Goal: Task Accomplishment & Management: Manage account settings

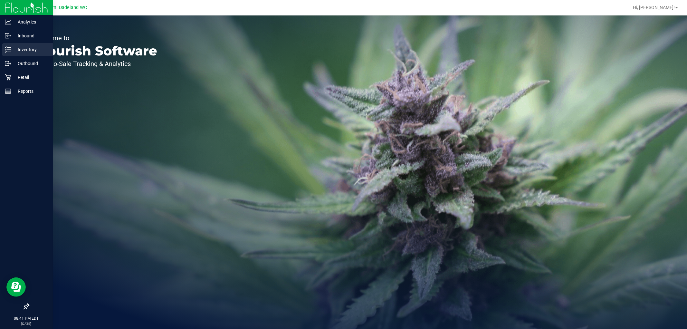
click at [26, 48] on p "Inventory" at bounding box center [30, 50] width 39 height 8
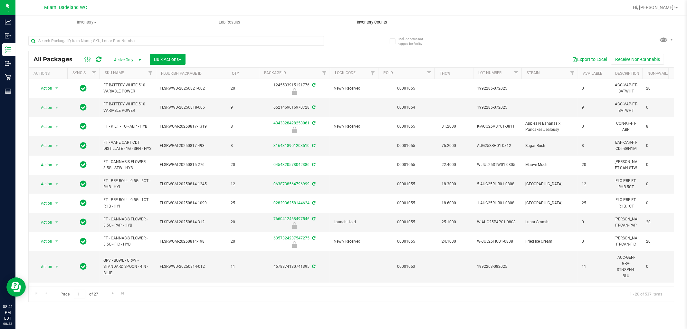
click at [362, 24] on span "Inventory Counts" at bounding box center [373, 22] width 48 height 6
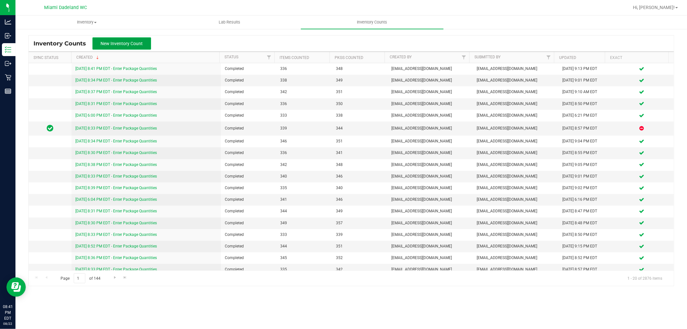
click at [127, 46] on span "New Inventory Count" at bounding box center [122, 43] width 42 height 5
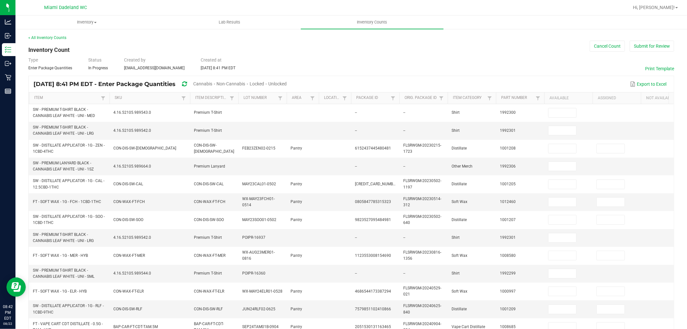
click at [287, 84] on span "Unlocked" at bounding box center [277, 83] width 18 height 5
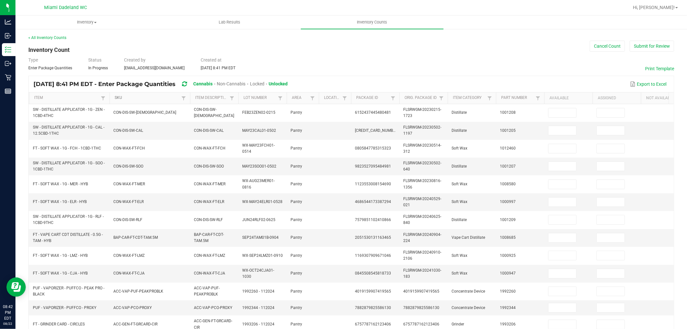
click at [154, 99] on link "SKU" at bounding box center [147, 97] width 65 height 5
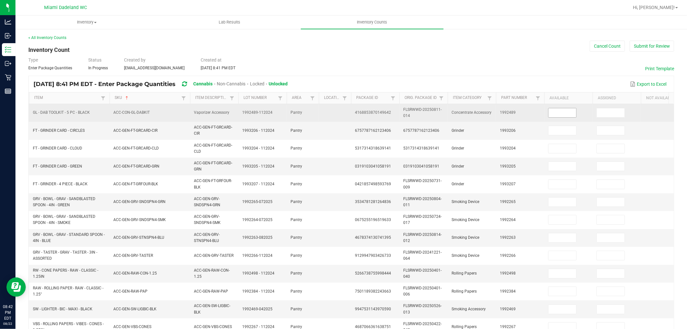
click at [562, 115] on input at bounding box center [563, 112] width 28 height 9
click at [565, 115] on input at bounding box center [563, 112] width 28 height 9
type input "5"
type input "3"
type input "1"
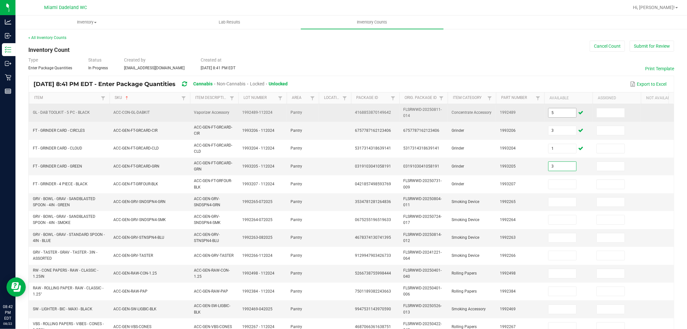
type input "3"
type input "5"
type input "9"
type input "6"
type input "11"
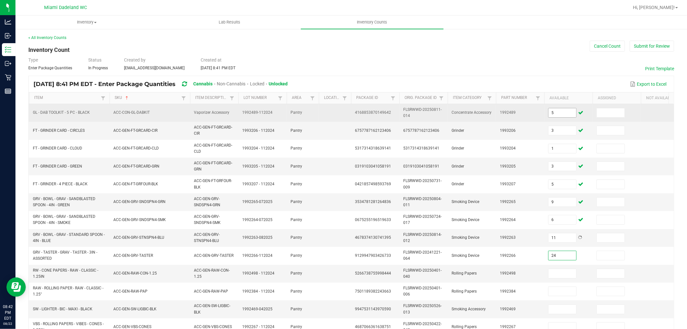
type input "24"
type input "32"
type input "3"
type input "41"
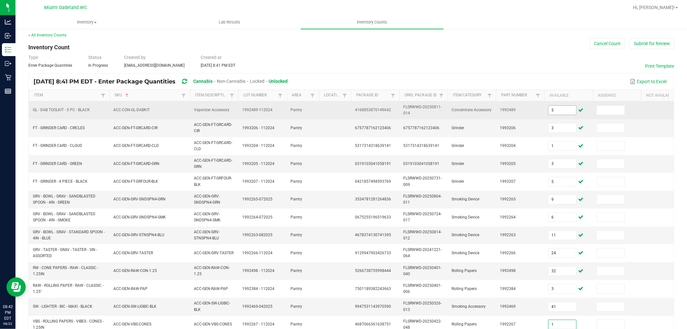
type input "1"
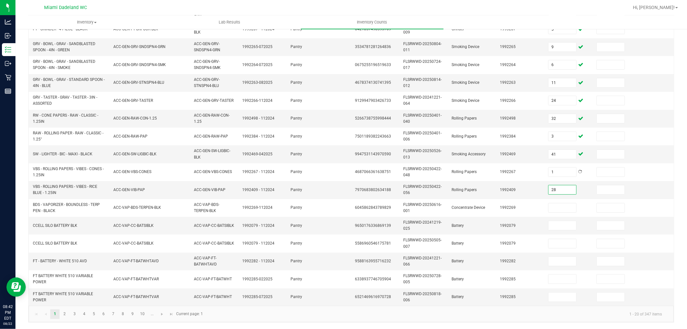
type input "28"
type input "1"
type input "10"
type input "1"
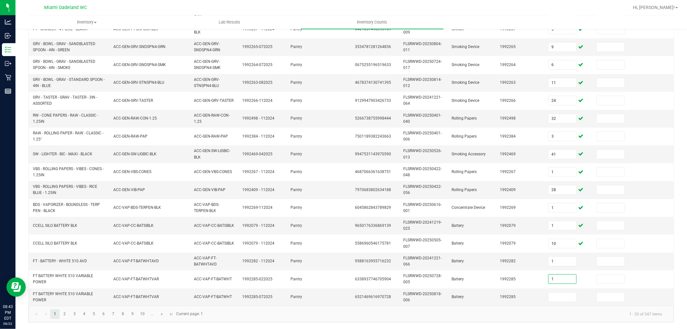
type input "1"
type input "12"
click at [163, 314] on span "Go to the next page" at bounding box center [161, 314] width 5 height 5
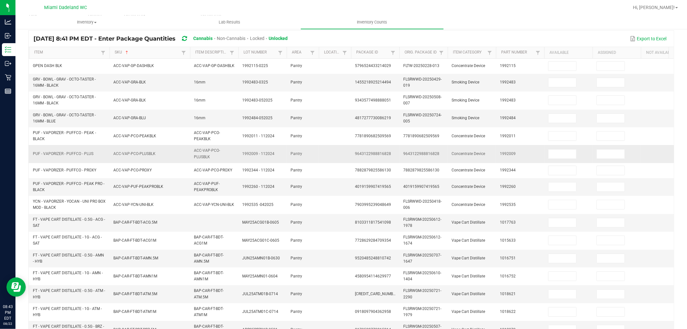
scroll to position [0, 0]
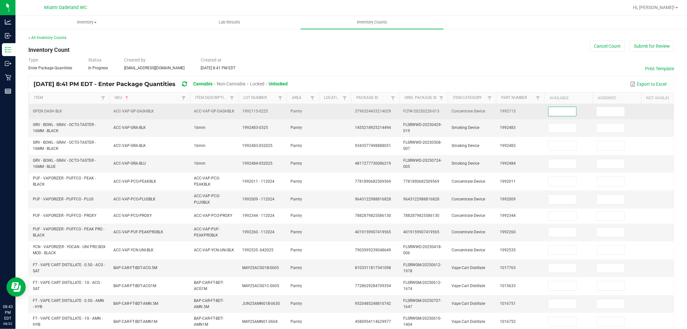
click at [555, 111] on input at bounding box center [563, 111] width 28 height 9
type input "8"
type input "1"
type input "11"
type input "5"
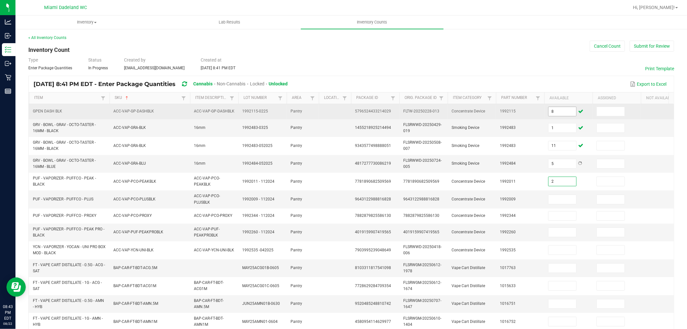
type input "2"
type input "6"
type input "3"
type input "4"
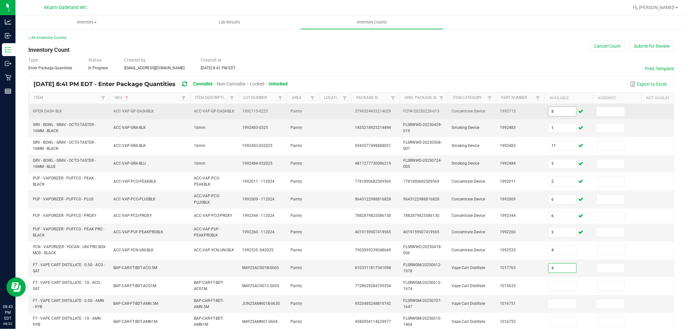
type input "4"
type input "6"
type input "3"
type input "1"
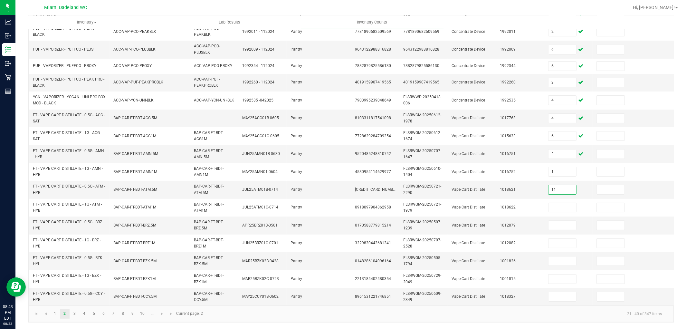
type input "11"
type input "12"
type input "1"
type input "2"
type input "11"
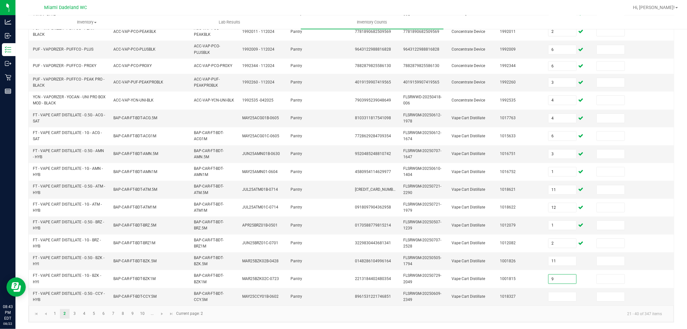
type input "9"
type input "12"
click at [163, 315] on span "Go to the next page" at bounding box center [161, 313] width 5 height 5
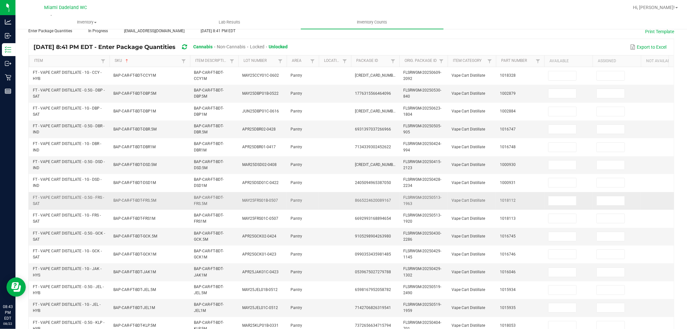
scroll to position [12, 0]
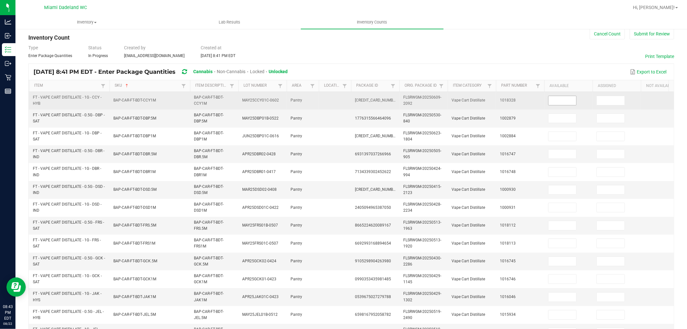
click at [560, 103] on input at bounding box center [563, 100] width 28 height 9
type input "10"
type input "8"
type input "11"
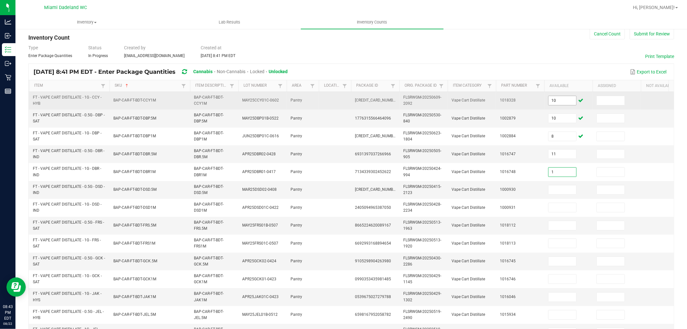
type input "1"
type input "11"
type input "6"
type input "7"
type input "2"
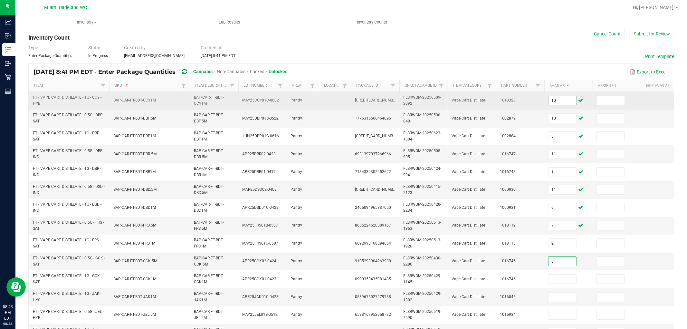
type input "8"
type input "12"
type input "5"
type input "10"
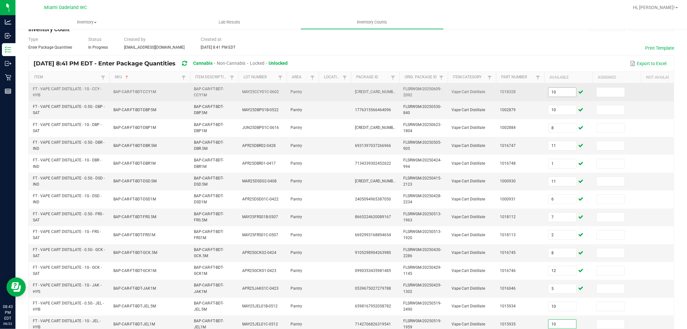
type input "10"
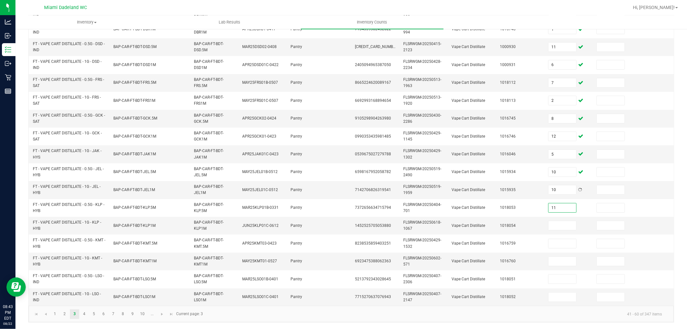
type input "11"
type input "7"
type input "8"
type input "6"
type input "1"
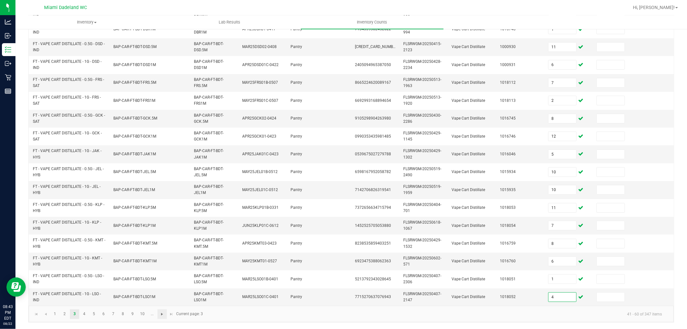
type input "4"
click at [163, 313] on span "Go to the next page" at bounding box center [161, 314] width 5 height 5
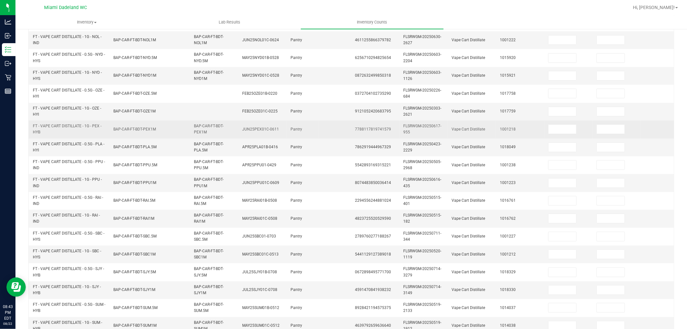
scroll to position [0, 0]
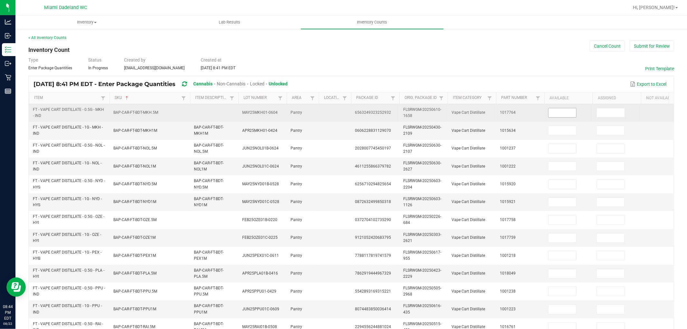
click at [567, 113] on input at bounding box center [563, 112] width 28 height 9
type input "8"
type input "7"
type input "8"
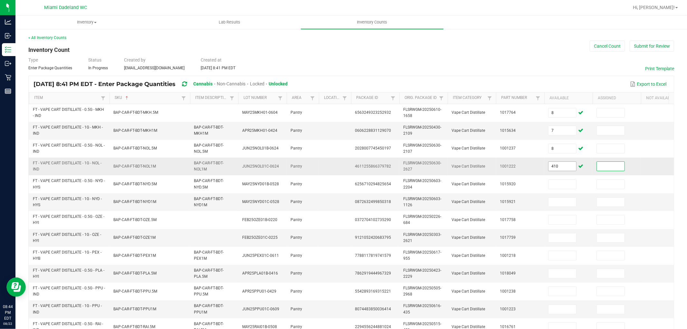
click at [561, 162] on input "410" at bounding box center [563, 166] width 28 height 9
type input "10"
type input "7"
type input "4"
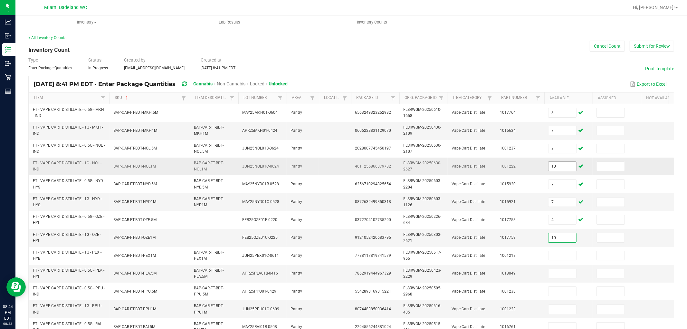
type input "10"
type input "7"
type input "1"
type input "8"
type input "11"
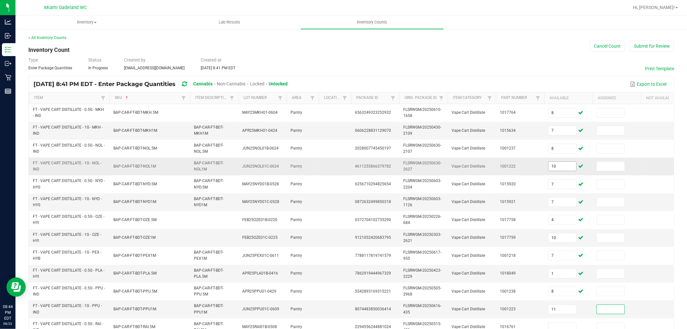
scroll to position [3, 0]
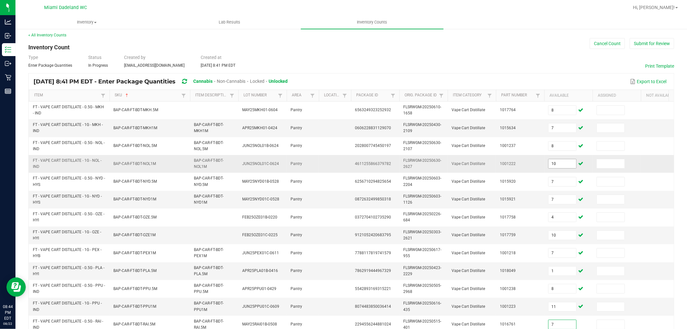
type input "7"
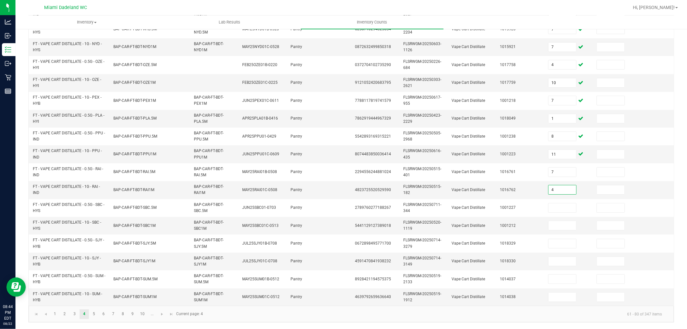
type input "4"
type input "10"
type input "8"
type input "7"
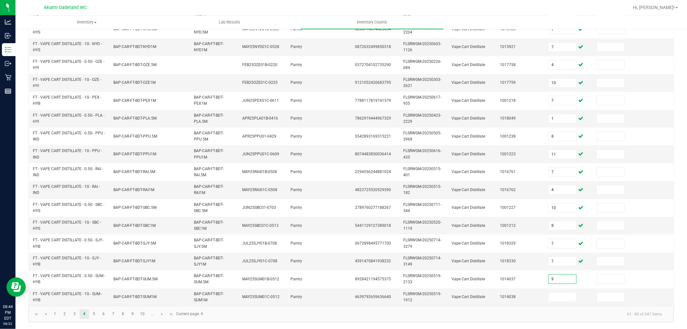
type input "9"
type input "1"
click at [158, 313] on link at bounding box center [162, 314] width 9 height 10
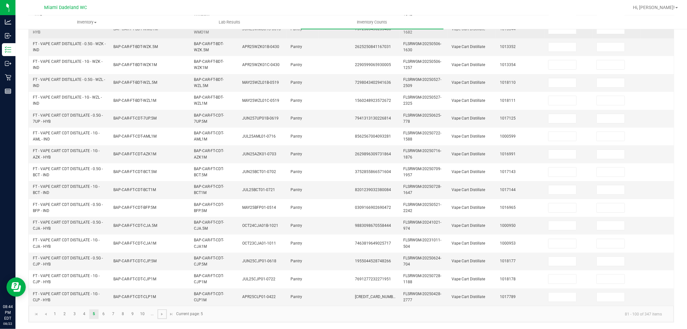
scroll to position [0, 0]
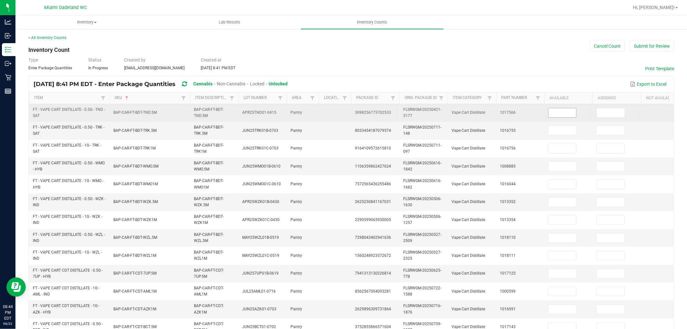
click at [555, 113] on input at bounding box center [563, 112] width 28 height 9
type input "2"
type input "9"
type input "12"
type input "5"
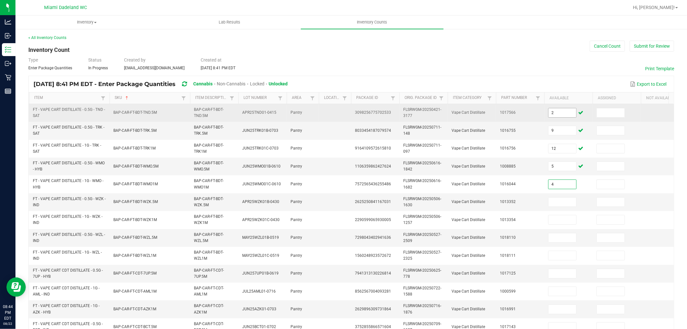
type input "4"
type input "12"
type input "10"
type input "9"
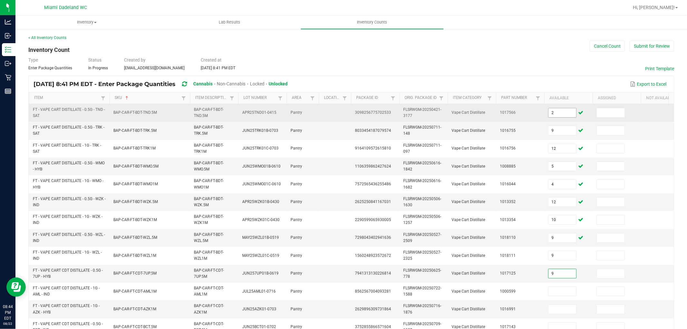
type input "9"
type input "5"
type input "10"
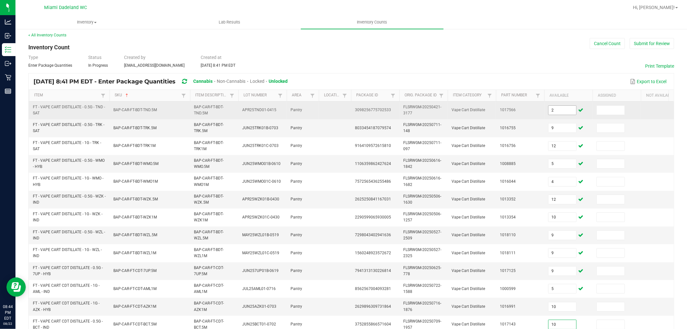
type input "10"
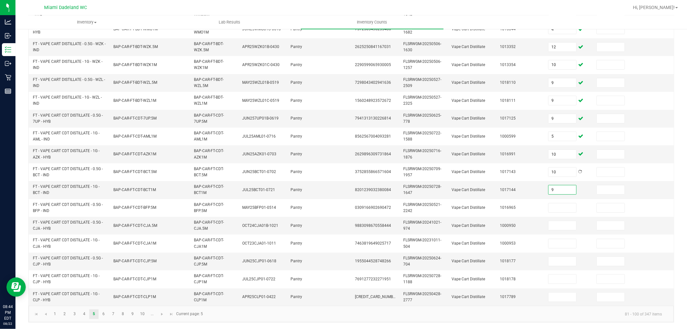
type input "9"
type input "7"
type input "4"
type input "8"
type input "11"
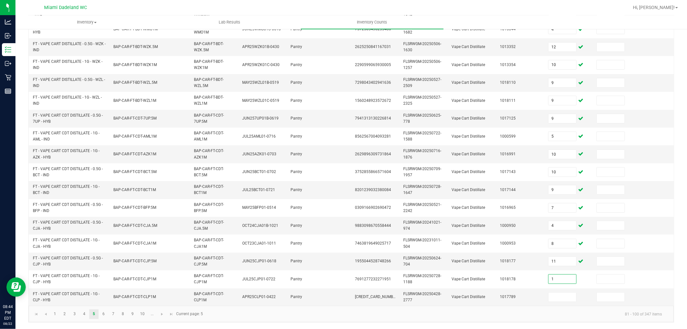
type input "1"
type input "6"
click at [163, 313] on span "Go to the next page" at bounding box center [161, 314] width 5 height 5
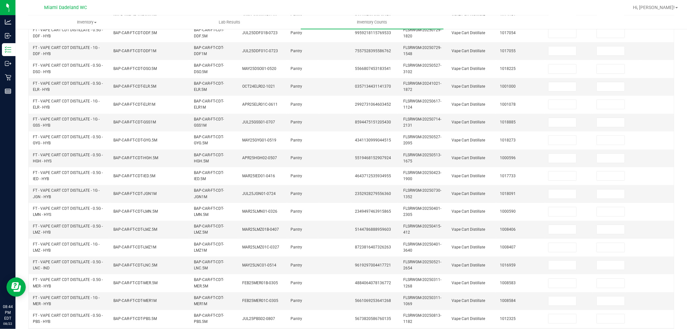
scroll to position [0, 0]
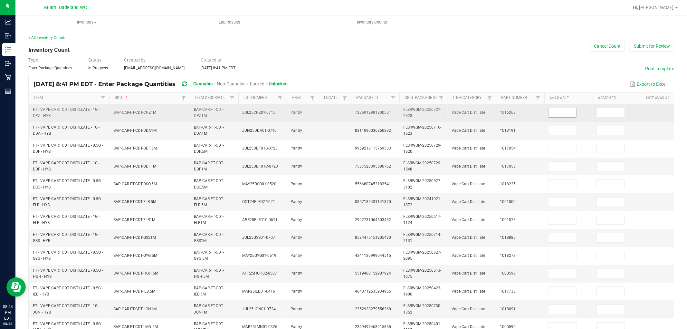
click at [569, 116] on input at bounding box center [563, 112] width 28 height 9
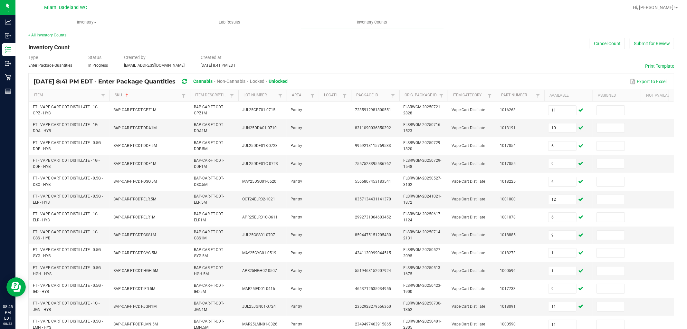
scroll to position [161, 0]
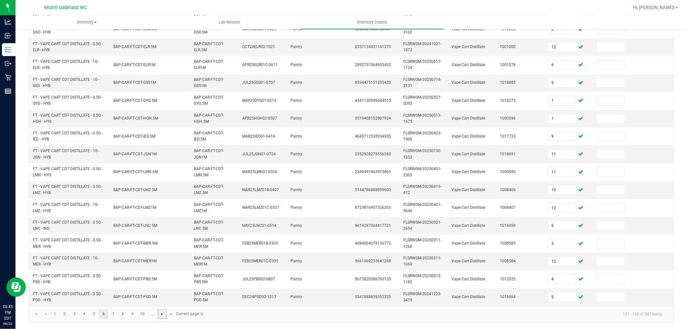
click at [165, 313] on span "Go to the next page" at bounding box center [161, 314] width 5 height 5
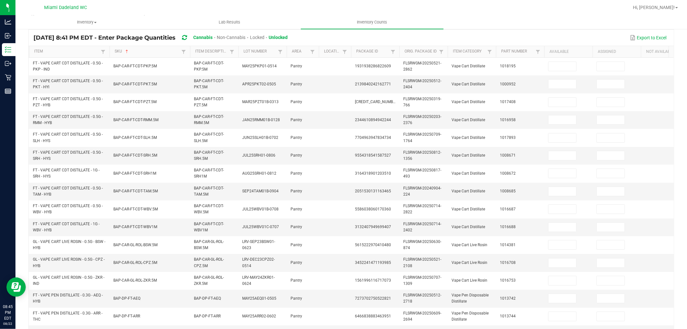
scroll to position [0, 0]
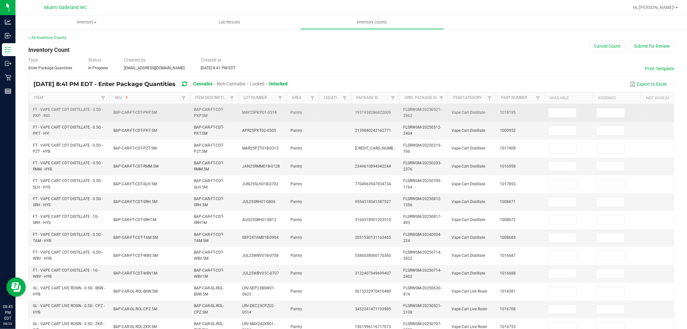
click at [564, 107] on td at bounding box center [569, 113] width 48 height 18
click at [565, 117] on input at bounding box center [563, 112] width 28 height 9
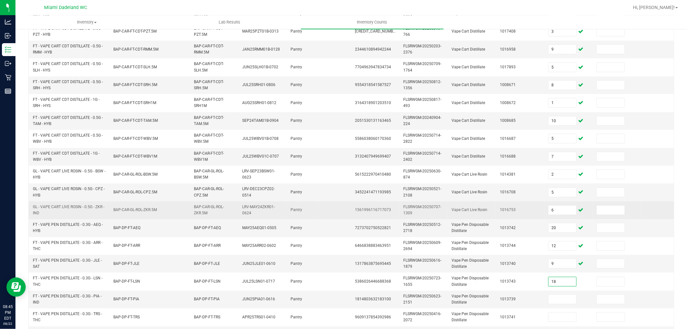
scroll to position [161, 0]
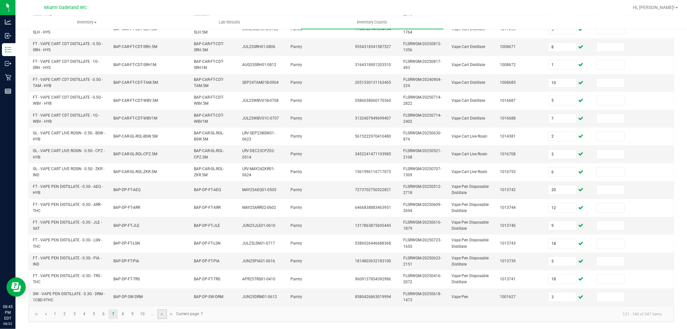
click at [160, 317] on link at bounding box center [162, 314] width 9 height 10
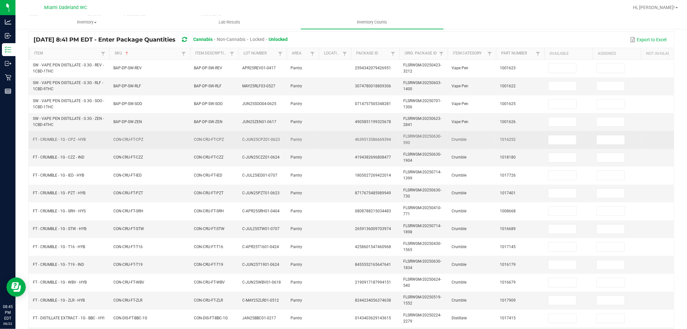
scroll to position [0, 0]
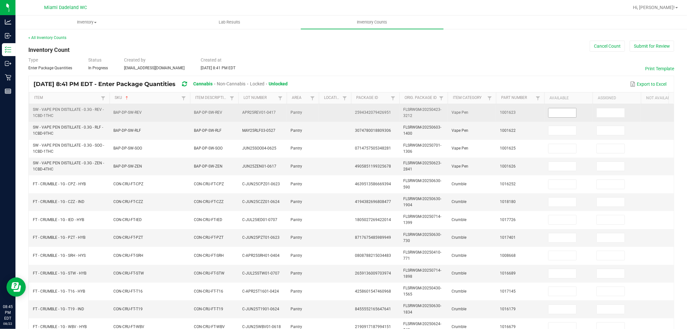
click at [567, 117] on input at bounding box center [563, 112] width 28 height 9
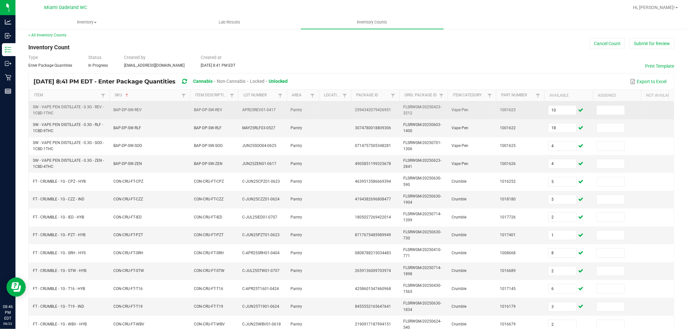
scroll to position [161, 0]
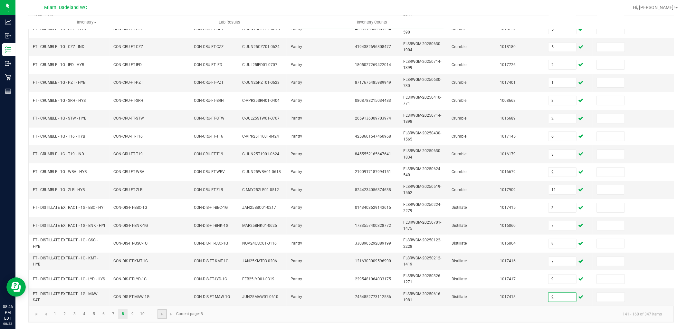
click at [166, 313] on link at bounding box center [162, 314] width 9 height 10
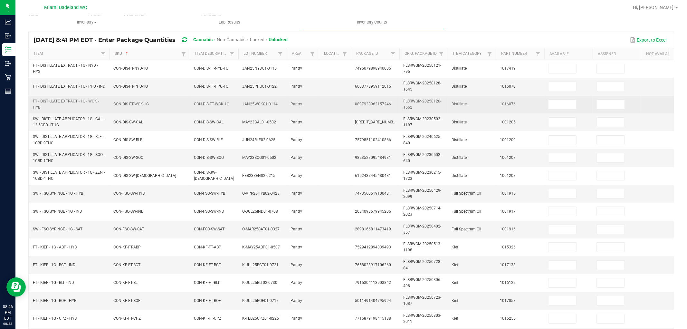
scroll to position [0, 0]
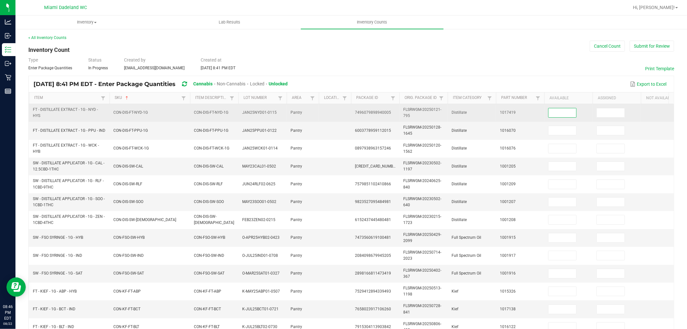
click at [560, 116] on input at bounding box center [563, 112] width 28 height 9
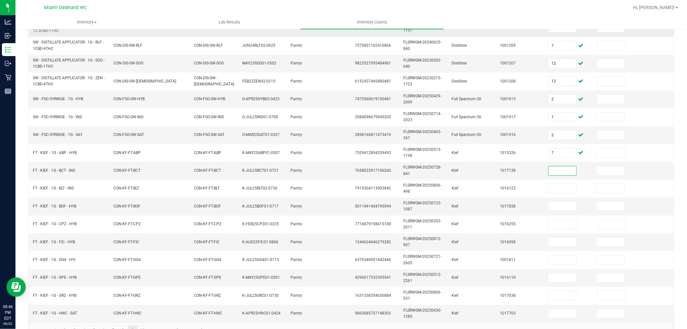
scroll to position [161, 0]
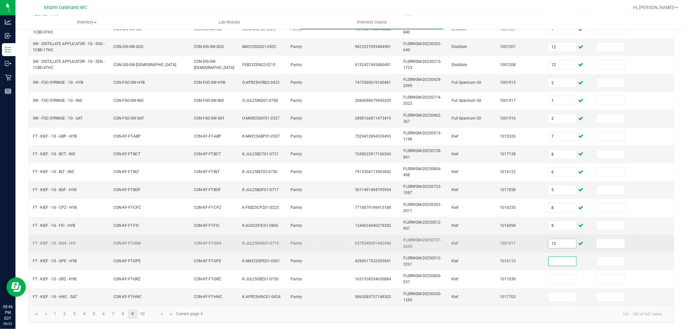
click at [569, 239] on input "12" at bounding box center [563, 243] width 28 height 9
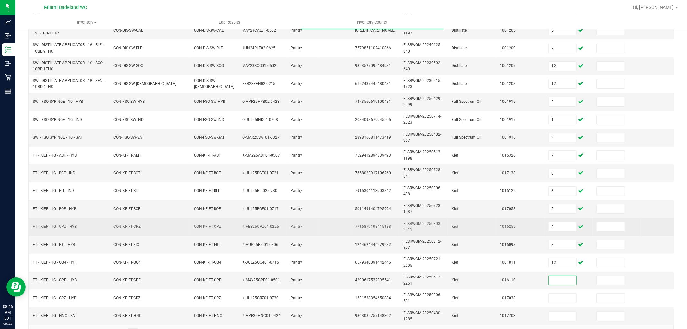
scroll to position [125, 0]
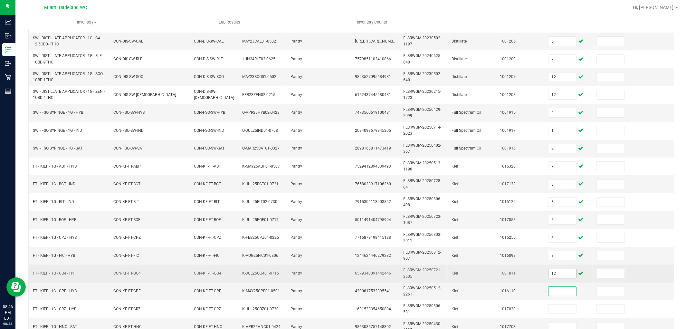
click at [558, 273] on input "12" at bounding box center [563, 273] width 28 height 9
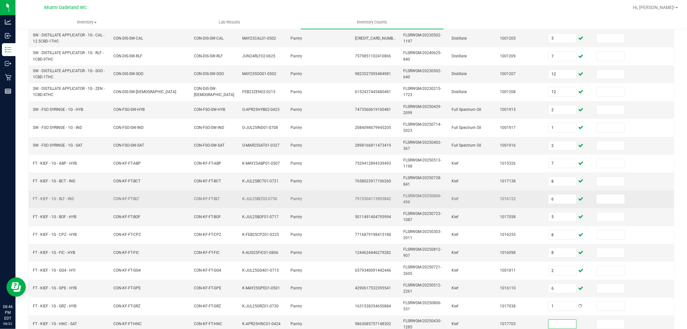
scroll to position [161, 0]
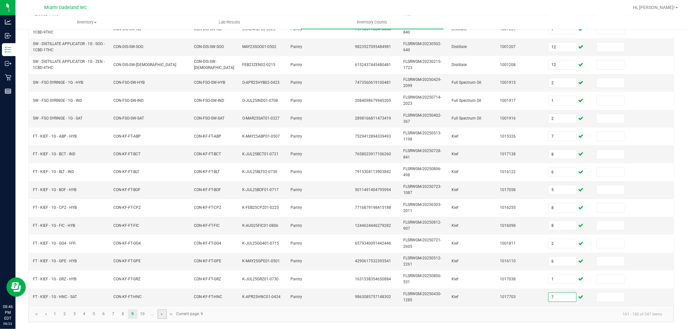
click at [166, 317] on link at bounding box center [162, 314] width 9 height 10
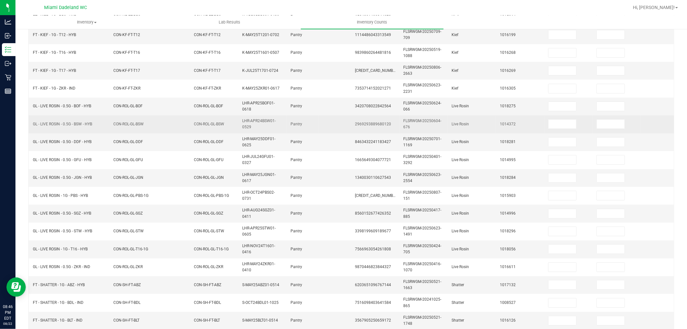
scroll to position [0, 0]
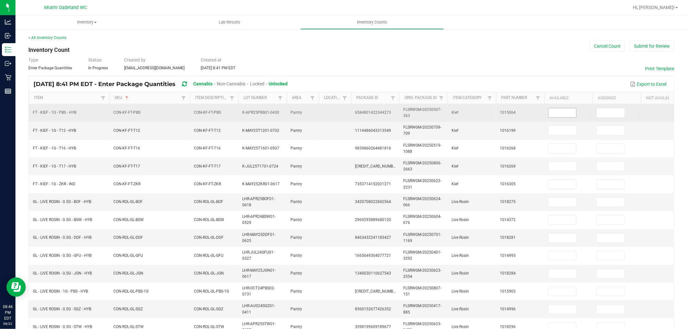
click at [568, 113] on input at bounding box center [563, 112] width 28 height 9
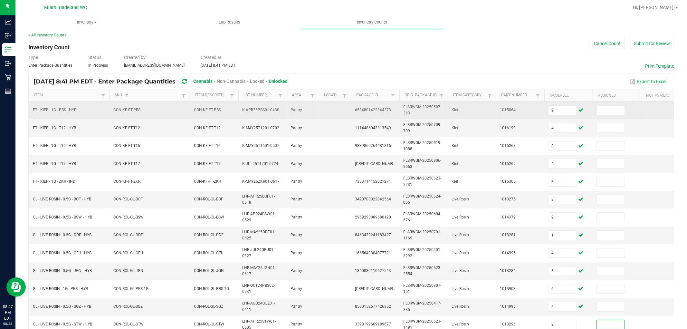
scroll to position [161, 0]
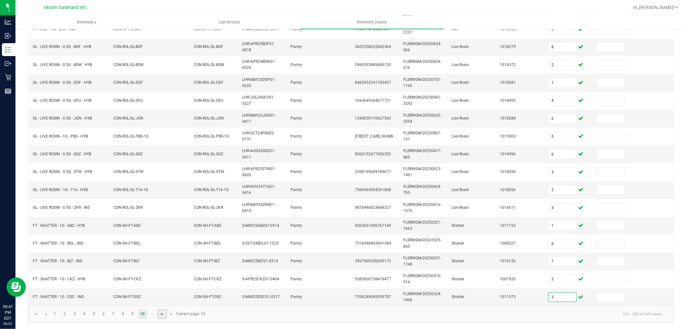
drag, startPoint x: 160, startPoint y: 313, endPoint x: 162, endPoint y: 309, distance: 3.8
click at [161, 313] on span "Go to the next page" at bounding box center [161, 314] width 5 height 5
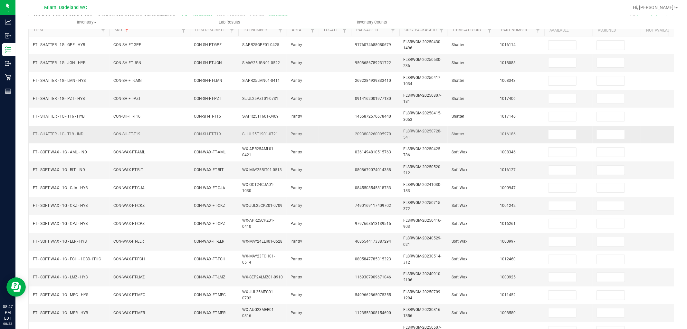
scroll to position [0, 0]
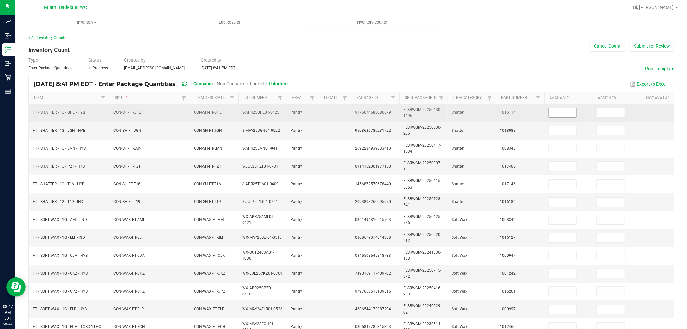
click at [574, 111] on input at bounding box center [563, 112] width 28 height 9
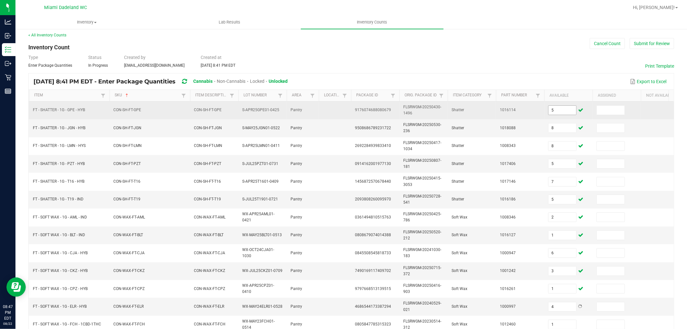
scroll to position [161, 0]
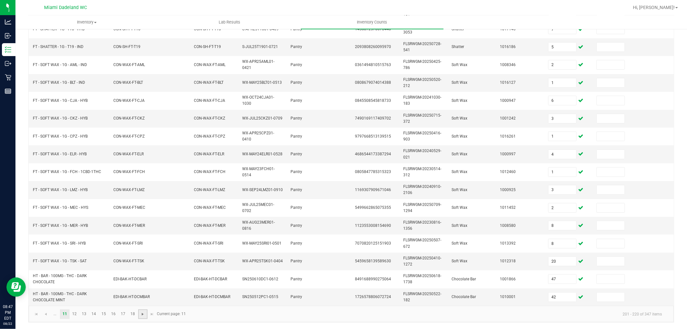
click at [143, 313] on span "Go to the next page" at bounding box center [142, 314] width 5 height 5
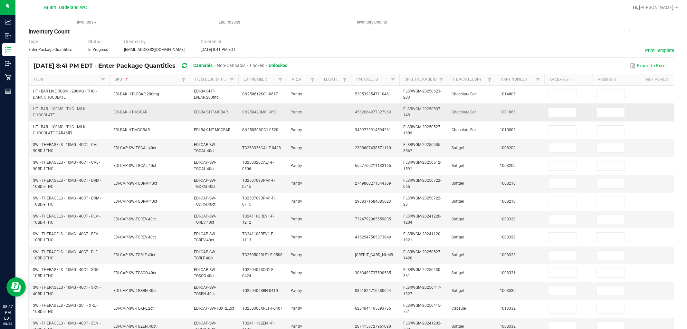
scroll to position [0, 0]
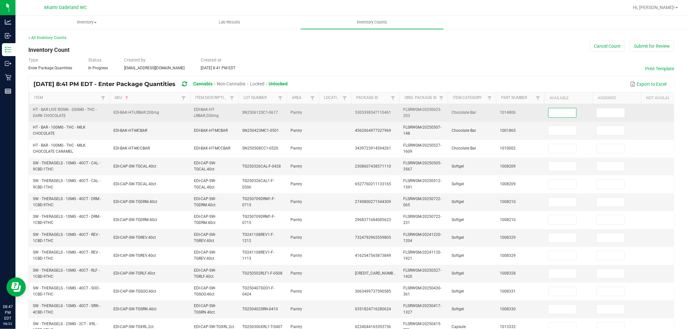
click at [553, 115] on input at bounding box center [563, 112] width 28 height 9
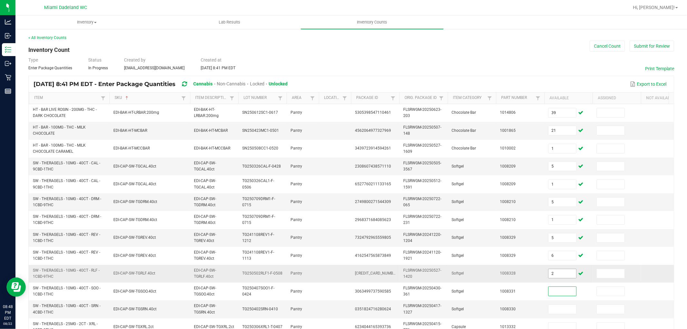
click at [563, 277] on input "2" at bounding box center [563, 273] width 28 height 9
click at [558, 275] on input "6" at bounding box center [563, 273] width 28 height 9
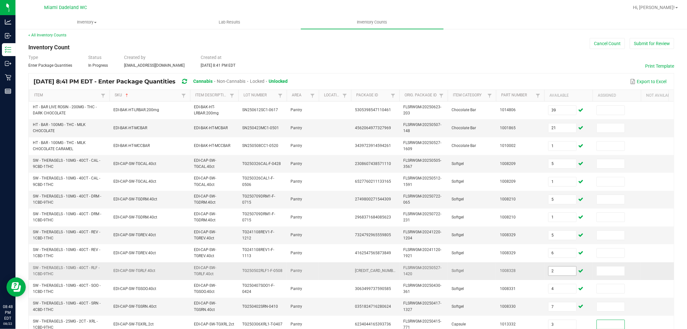
scroll to position [161, 0]
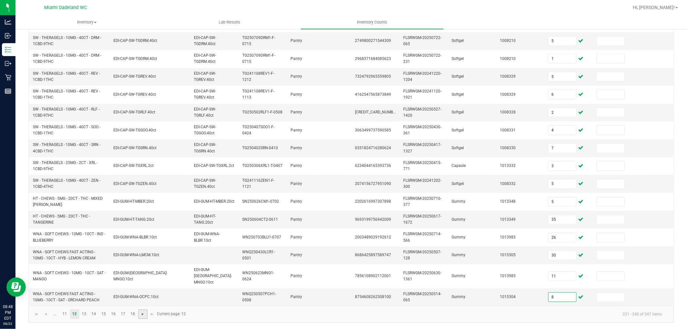
click at [143, 314] on span "Go to the next page" at bounding box center [142, 314] width 5 height 5
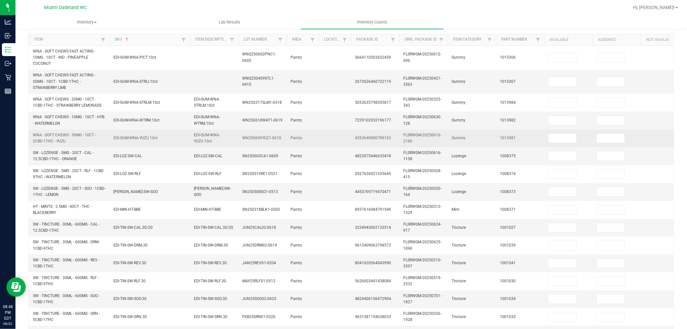
scroll to position [0, 0]
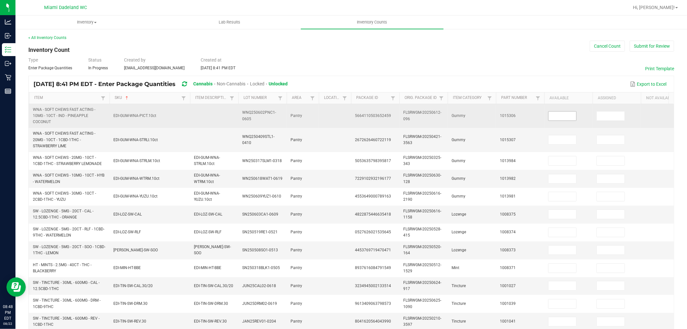
click at [559, 114] on input at bounding box center [563, 115] width 28 height 9
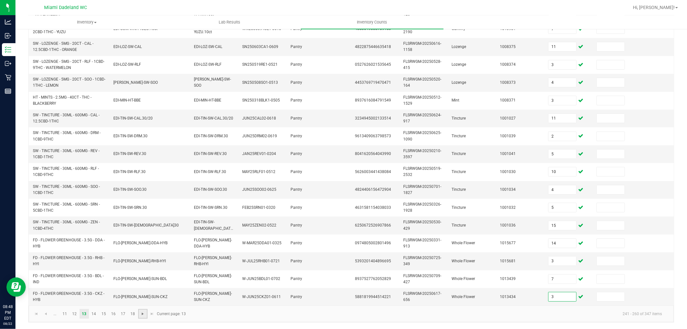
click at [142, 316] on span "Go to the next page" at bounding box center [142, 313] width 5 height 5
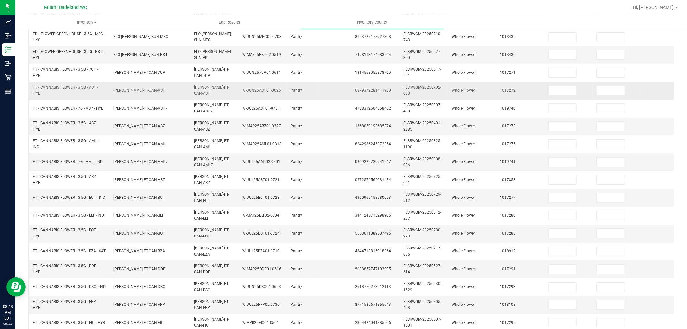
scroll to position [0, 0]
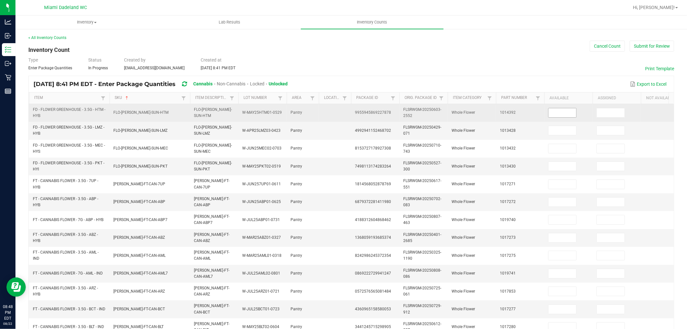
click at [558, 117] on input at bounding box center [563, 112] width 28 height 9
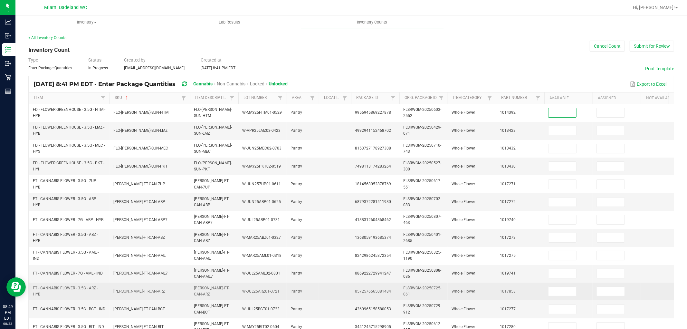
scroll to position [161, 0]
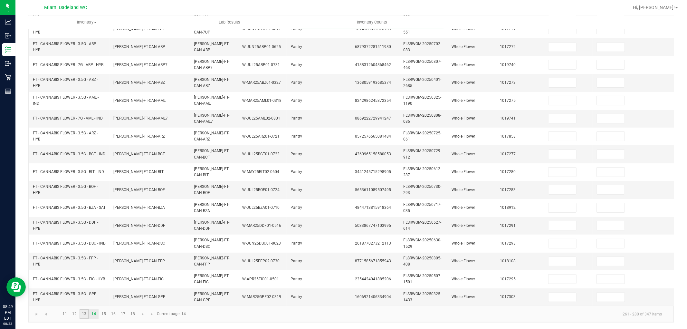
click at [82, 316] on link "13" at bounding box center [84, 314] width 9 height 10
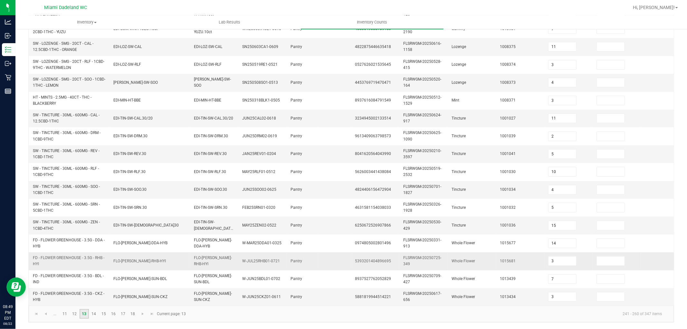
scroll to position [173, 0]
click at [562, 295] on input "3" at bounding box center [563, 296] width 28 height 9
click at [144, 312] on span "Go to the next page" at bounding box center [142, 313] width 5 height 5
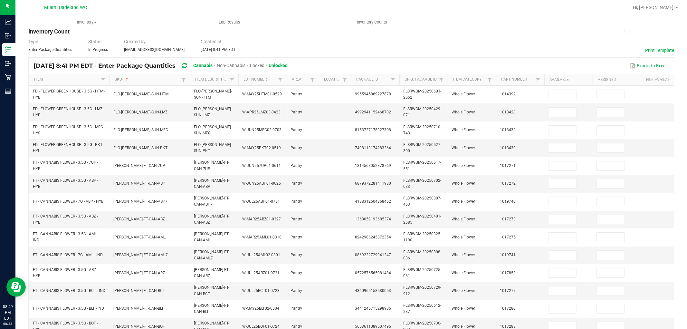
scroll to position [0, 0]
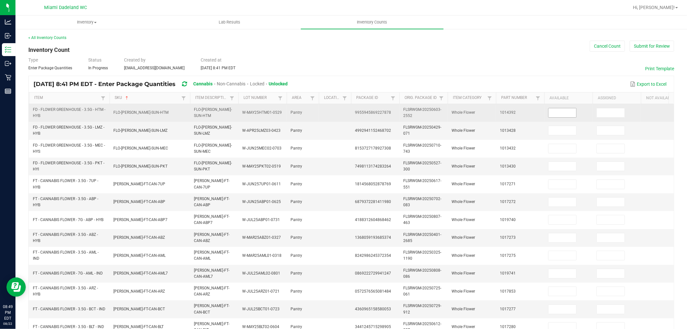
click at [551, 112] on input at bounding box center [563, 112] width 28 height 9
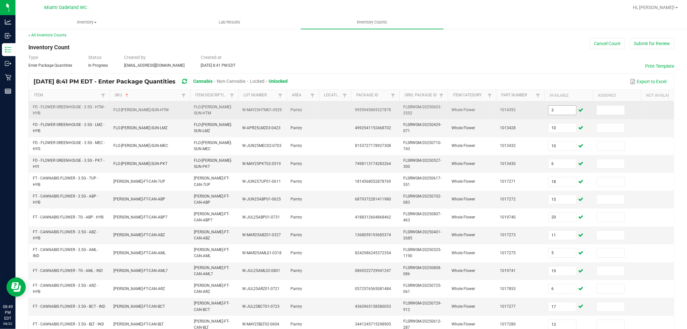
scroll to position [161, 0]
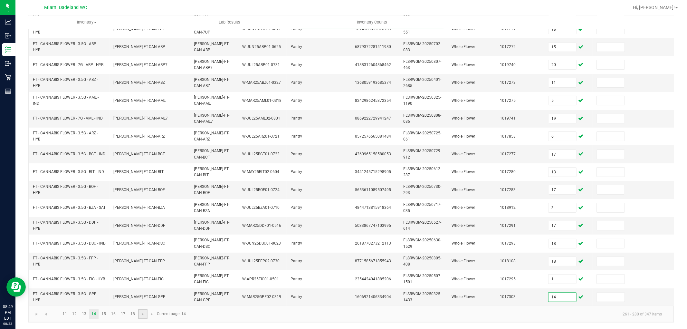
click at [138, 311] on link at bounding box center [142, 314] width 9 height 10
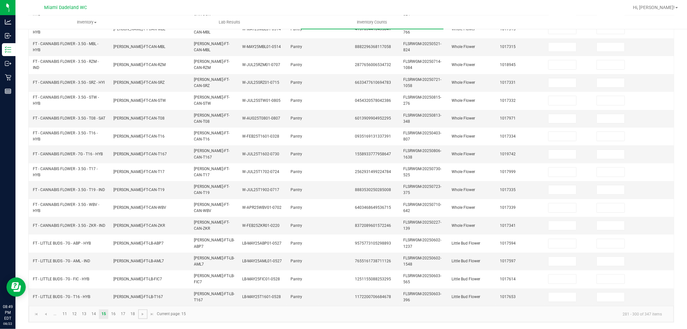
scroll to position [0, 0]
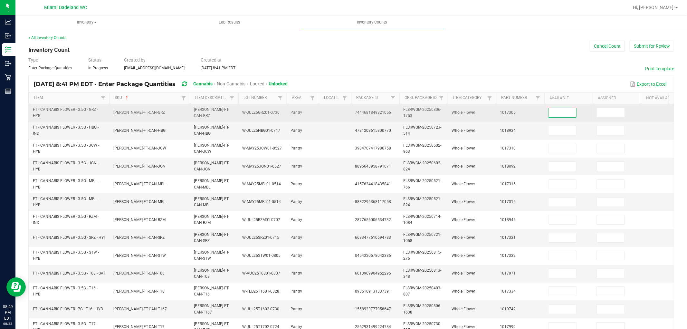
click at [552, 110] on input at bounding box center [563, 112] width 28 height 9
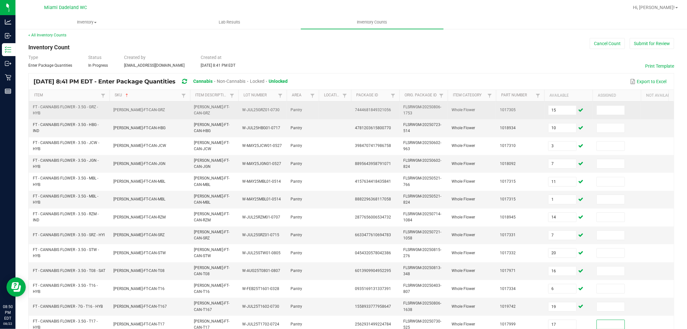
scroll to position [161, 0]
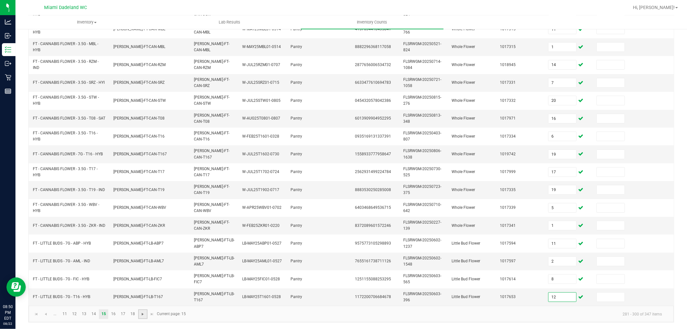
click at [140, 312] on span "Go to the next page" at bounding box center [142, 314] width 5 height 5
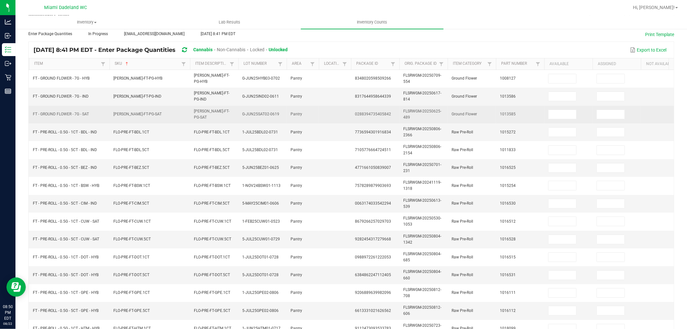
scroll to position [0, 0]
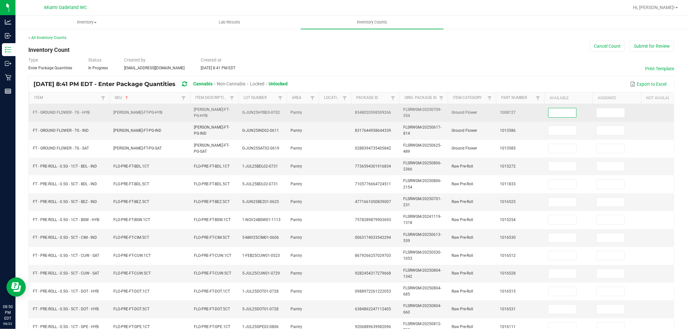
click at [557, 114] on input at bounding box center [563, 112] width 28 height 9
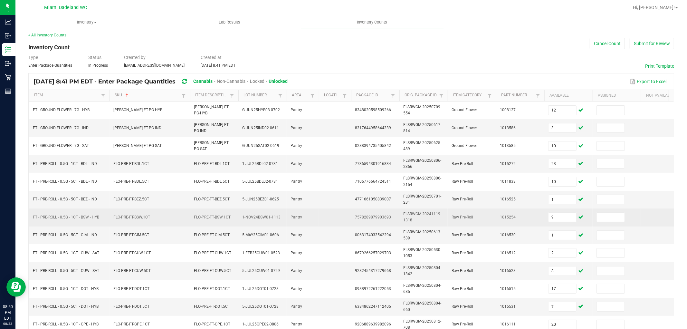
scroll to position [161, 0]
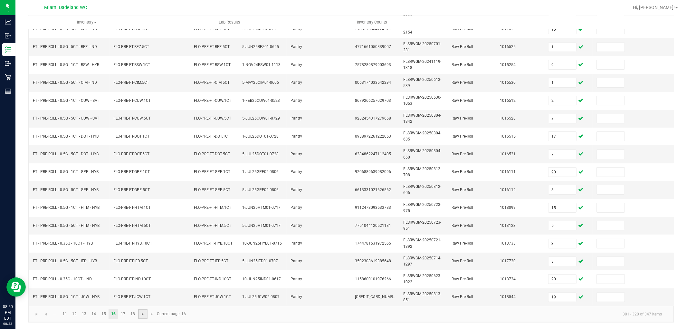
click at [142, 315] on span "Go to the next page" at bounding box center [142, 314] width 5 height 5
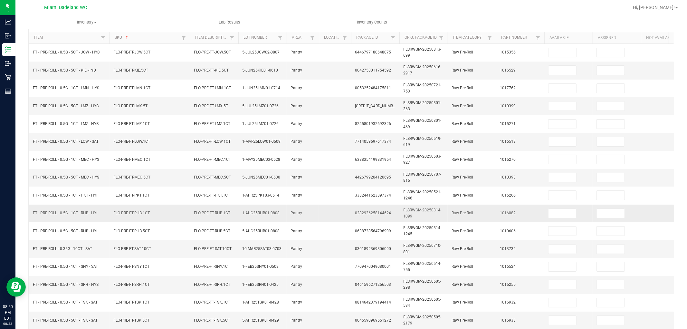
scroll to position [0, 0]
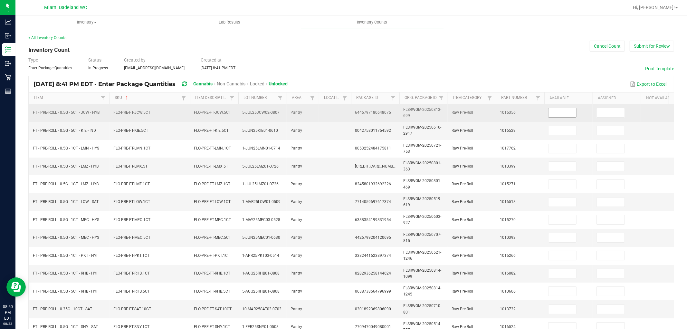
click at [550, 109] on input at bounding box center [563, 112] width 28 height 9
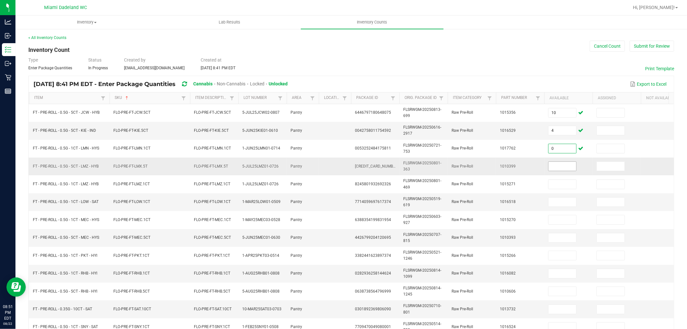
click at [566, 168] on input at bounding box center [563, 166] width 28 height 9
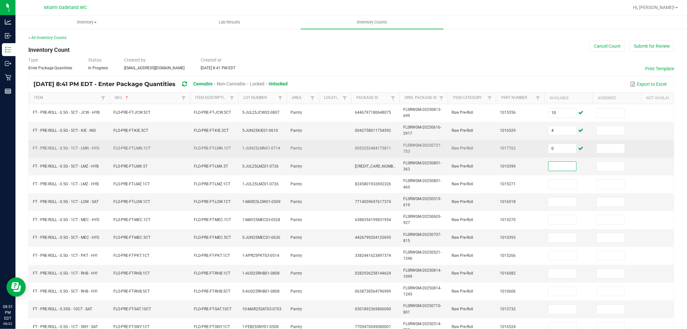
click at [556, 155] on td "0" at bounding box center [569, 149] width 48 height 18
click at [562, 151] on input "0" at bounding box center [563, 148] width 28 height 9
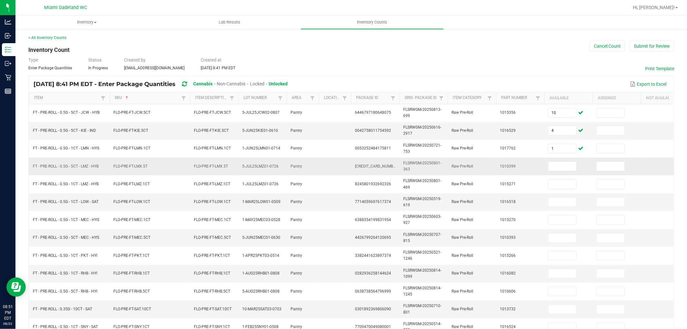
drag, startPoint x: 419, startPoint y: 169, endPoint x: 403, endPoint y: 162, distance: 17.6
click at [403, 162] on td "FLSRWGM-20250801-363" at bounding box center [424, 167] width 48 height 18
copy span "FLSRWGM-20250801-363"
click at [570, 166] on input at bounding box center [563, 166] width 28 height 9
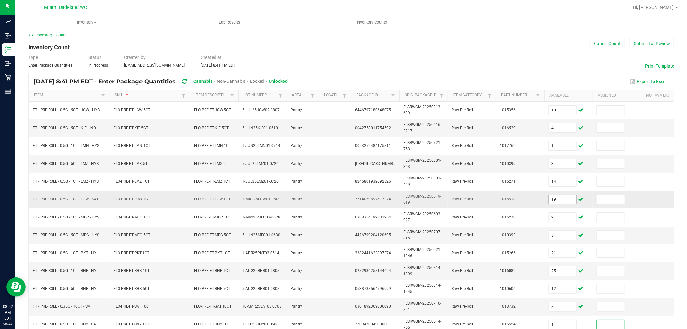
scroll to position [161, 0]
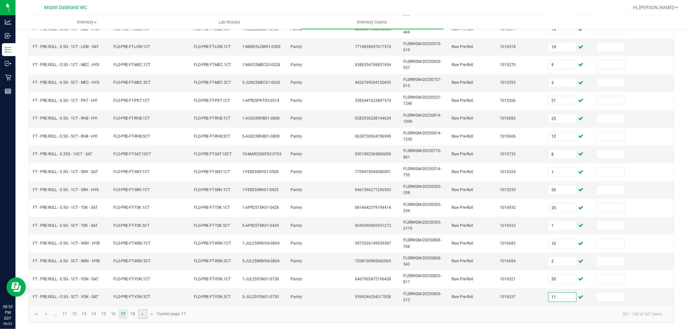
click at [140, 311] on link at bounding box center [142, 314] width 9 height 10
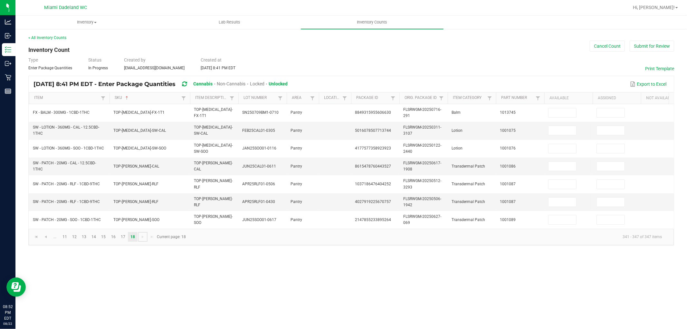
scroll to position [0, 0]
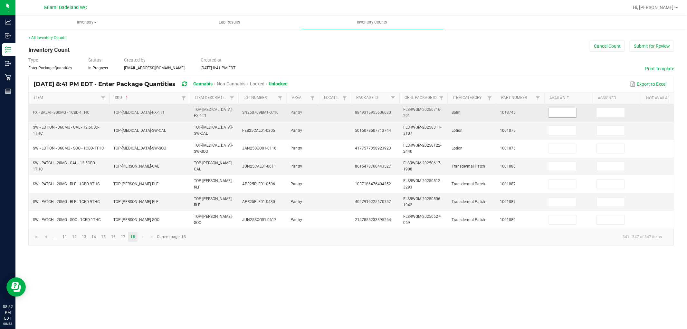
click at [551, 111] on input at bounding box center [563, 112] width 28 height 9
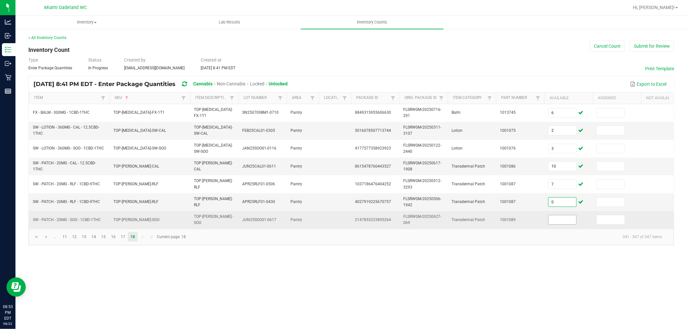
click at [551, 221] on input at bounding box center [563, 219] width 28 height 9
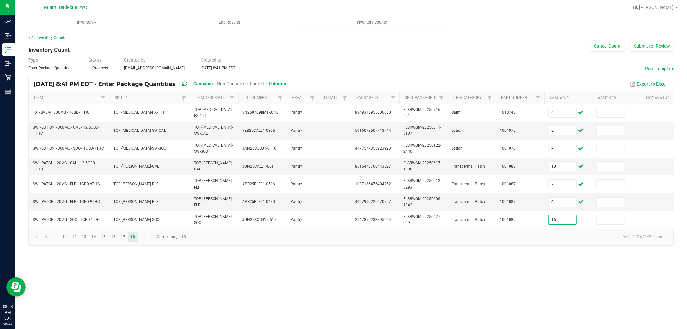
click at [537, 272] on div "Inventory All packages All inventory Waste log Create inventory Lab Results Inv…" at bounding box center [351, 172] width 672 height 314
click at [659, 49] on button "Submit for Review" at bounding box center [652, 46] width 44 height 11
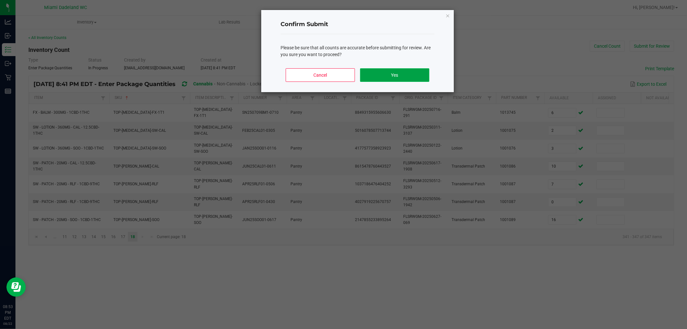
click at [427, 72] on button "Yes" at bounding box center [394, 75] width 69 height 14
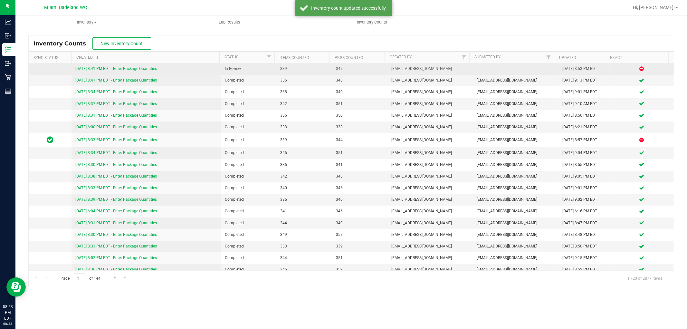
click at [88, 66] on link "[DATE] 8:41 PM EDT - Enter Package Quantities" at bounding box center [116, 68] width 82 height 5
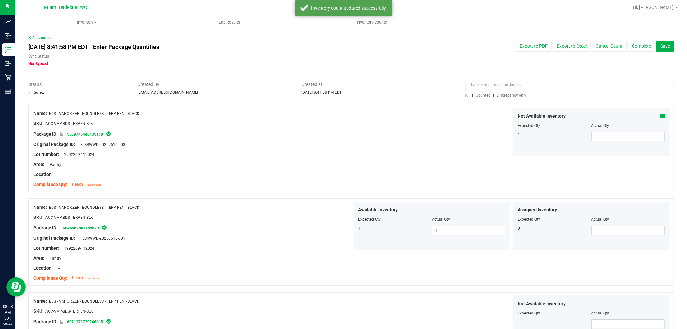
click at [510, 94] on span "Discrepancy only" at bounding box center [512, 95] width 30 height 5
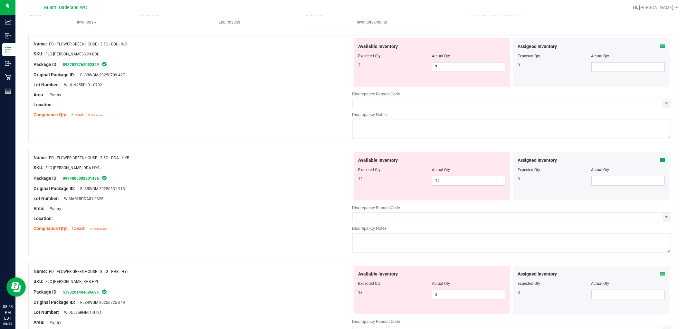
scroll to position [72, 0]
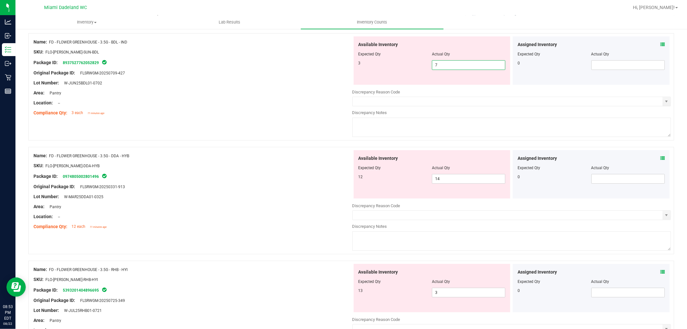
click at [463, 69] on span "7 7" at bounding box center [468, 65] width 73 height 10
click at [299, 72] on div "Original Package ID: FLSRWGM-20250709-427" at bounding box center [193, 73] width 319 height 7
click at [294, 67] on div at bounding box center [193, 67] width 319 height 3
click at [443, 68] on span "7 7" at bounding box center [468, 65] width 73 height 10
click at [443, 68] on input "7" at bounding box center [468, 65] width 73 height 9
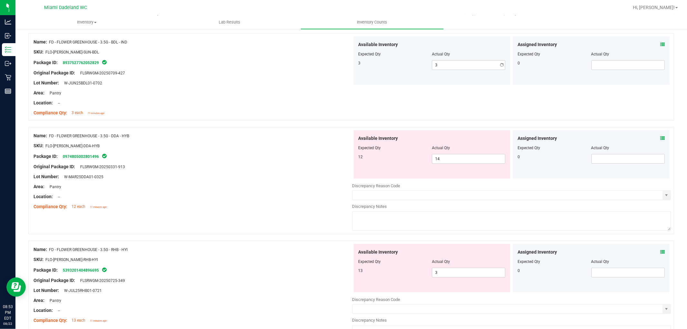
click at [276, 70] on div "Original Package ID: FLSRWGM-20250709-427" at bounding box center [193, 73] width 319 height 7
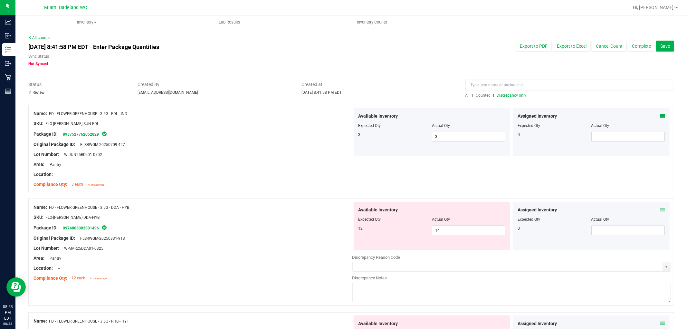
scroll to position [36, 0]
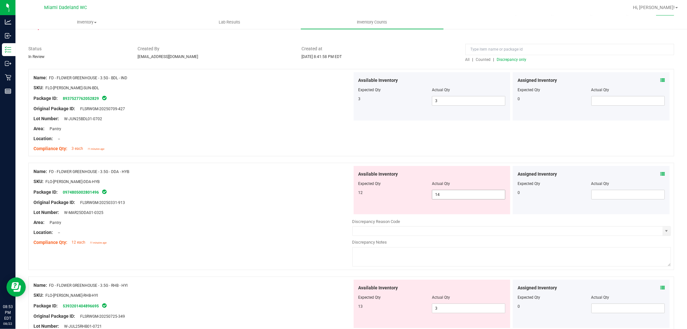
click at [445, 192] on span "14 14" at bounding box center [468, 195] width 73 height 10
click at [445, 192] on input "14" at bounding box center [468, 194] width 73 height 9
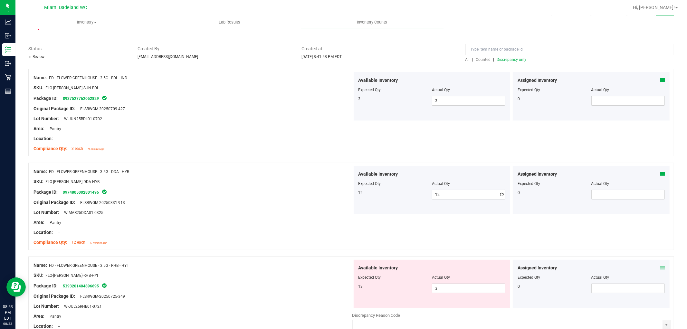
click at [288, 195] on div "Package ID: 0974805002801496" at bounding box center [193, 192] width 319 height 8
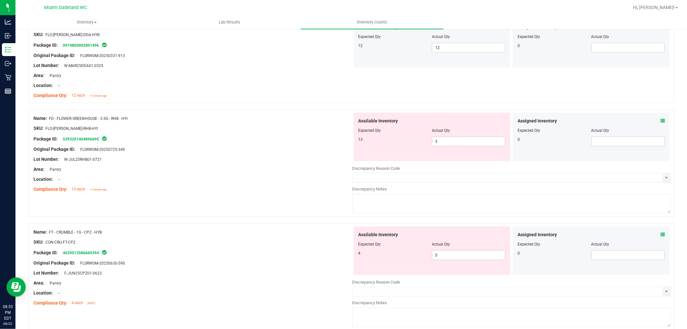
scroll to position [215, 0]
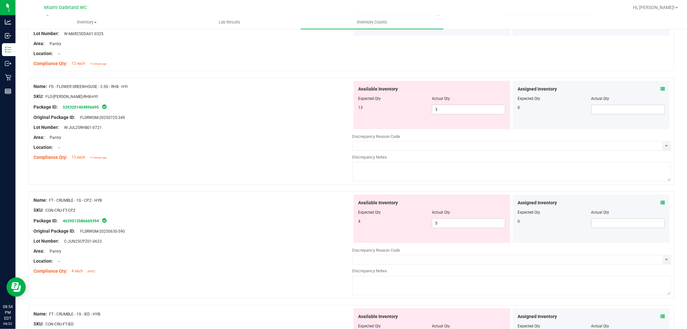
click at [440, 115] on div "Available Inventory Expected Qty Actual Qty 13 3 3" at bounding box center [432, 105] width 157 height 48
click at [440, 108] on span "3 3" at bounding box center [468, 110] width 73 height 10
click at [440, 108] on input "3" at bounding box center [468, 109] width 73 height 9
click at [282, 135] on div "Area: Pantry" at bounding box center [193, 137] width 319 height 7
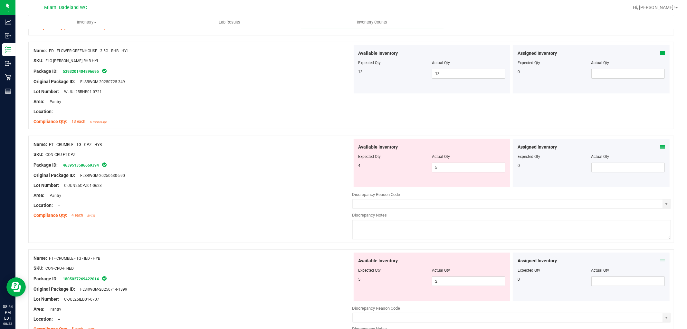
scroll to position [286, 0]
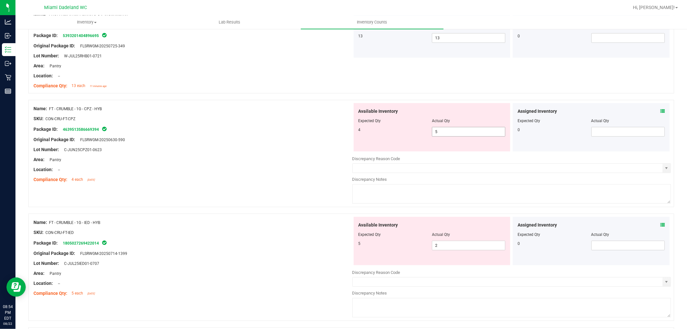
click at [449, 128] on span "5 5" at bounding box center [468, 132] width 73 height 10
click at [275, 176] on div "Compliance Qty: 4 each [DATE]" at bounding box center [193, 179] width 319 height 7
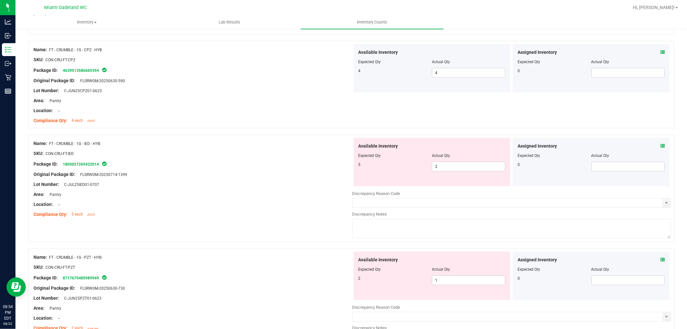
scroll to position [358, 0]
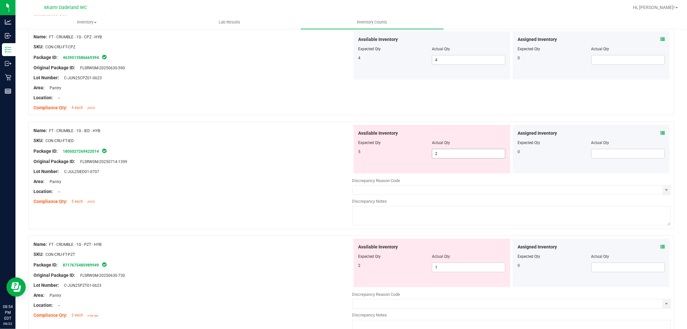
click at [476, 153] on span "2 2" at bounding box center [468, 154] width 73 height 10
click at [472, 153] on input "2" at bounding box center [468, 153] width 73 height 9
click at [308, 185] on div at bounding box center [193, 186] width 319 height 3
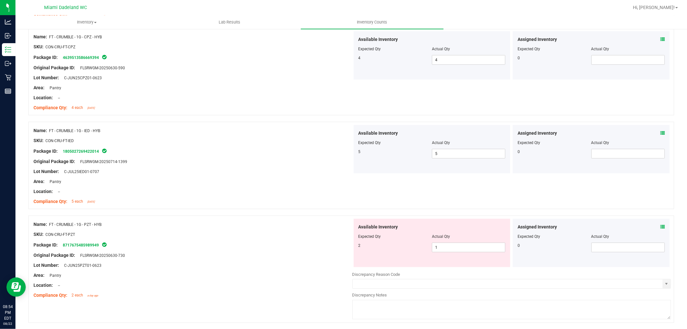
scroll to position [394, 0]
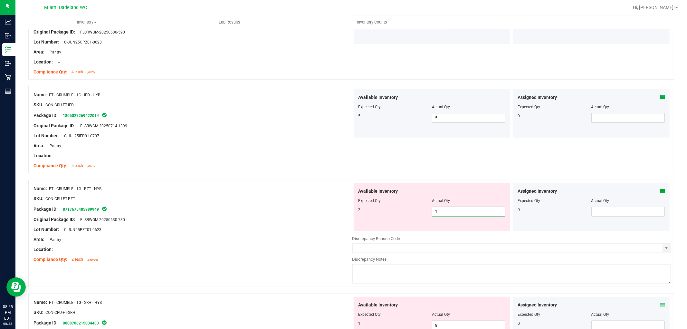
click at [474, 212] on span "1 1" at bounding box center [468, 212] width 73 height 10
click at [474, 212] on input "1" at bounding box center [468, 211] width 73 height 9
click at [123, 215] on div at bounding box center [193, 214] width 319 height 3
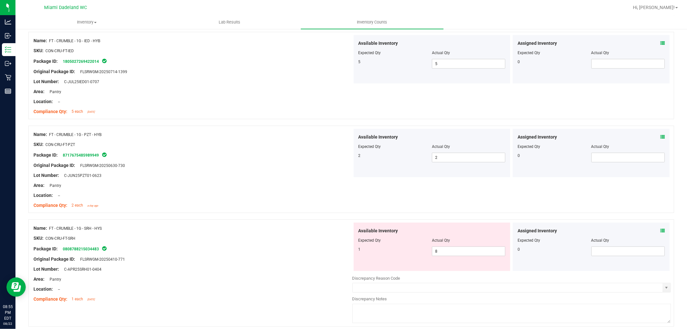
scroll to position [465, 0]
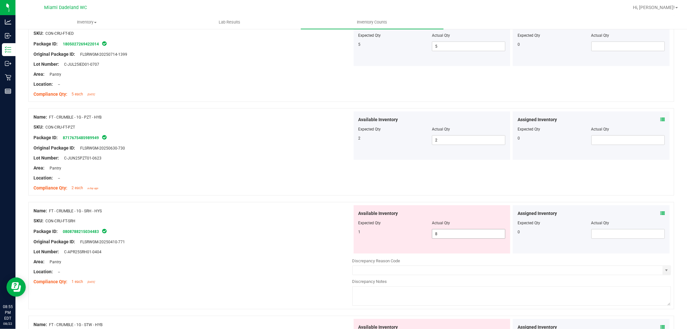
click at [466, 235] on span "8 8" at bounding box center [468, 234] width 73 height 10
click at [466, 235] on input "8" at bounding box center [468, 233] width 73 height 9
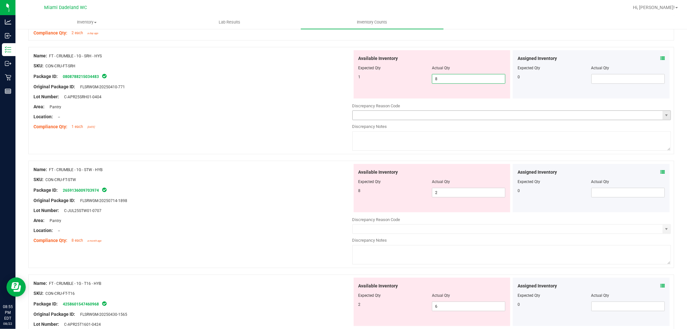
scroll to position [608, 0]
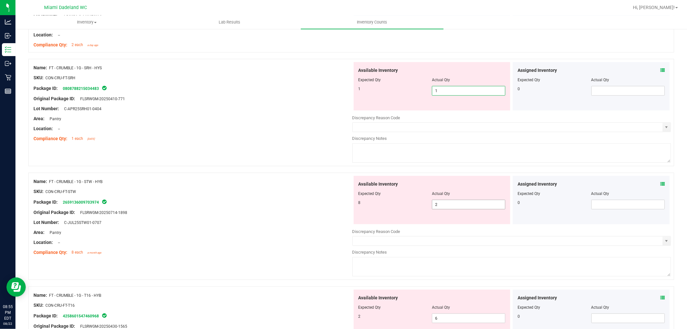
click at [461, 203] on div "Available Inventory Expected Qty Actual Qty 8 2 2" at bounding box center [432, 200] width 157 height 48
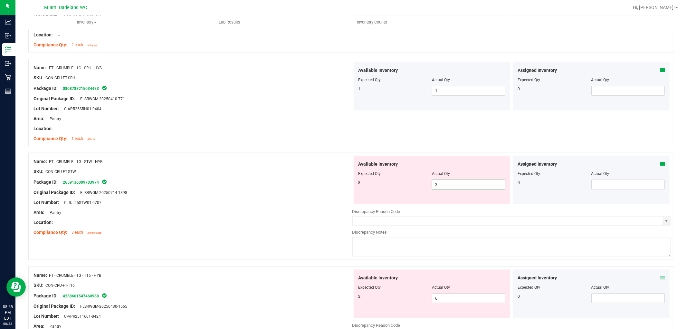
click at [453, 181] on span "2 2" at bounding box center [468, 185] width 73 height 10
click at [453, 181] on input "2" at bounding box center [468, 184] width 73 height 9
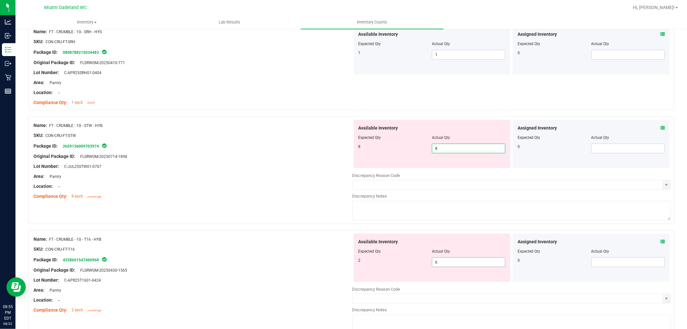
click at [456, 265] on div "Available Inventory Expected Qty Actual Qty 2 6 6" at bounding box center [511, 285] width 319 height 102
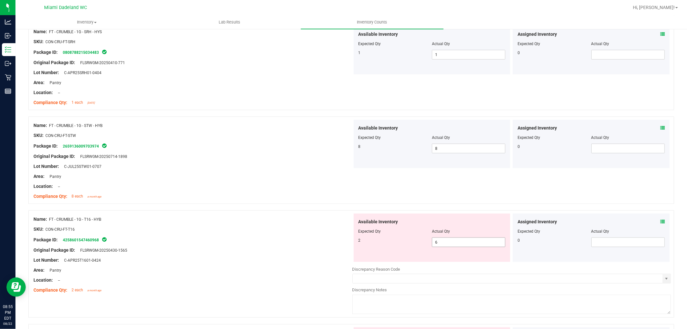
click at [456, 265] on div at bounding box center [511, 264] width 319 height 3
click at [457, 244] on span "6 6" at bounding box center [468, 242] width 73 height 10
click at [0, 0] on input "6" at bounding box center [0, 0] width 0 height 0
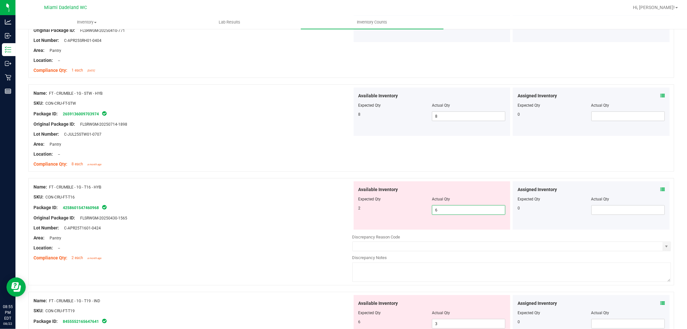
scroll to position [716, 0]
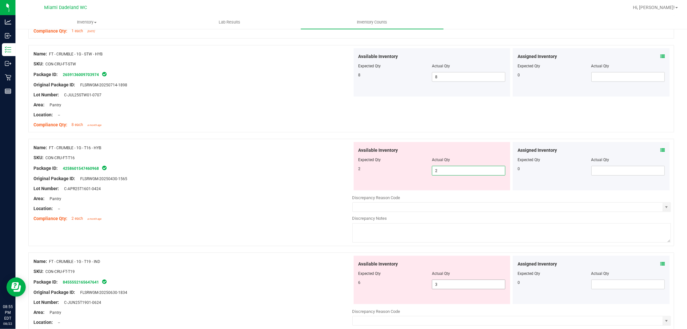
click at [449, 282] on div "Available Inventory Expected Qty Actual Qty 6 3 3" at bounding box center [432, 280] width 157 height 48
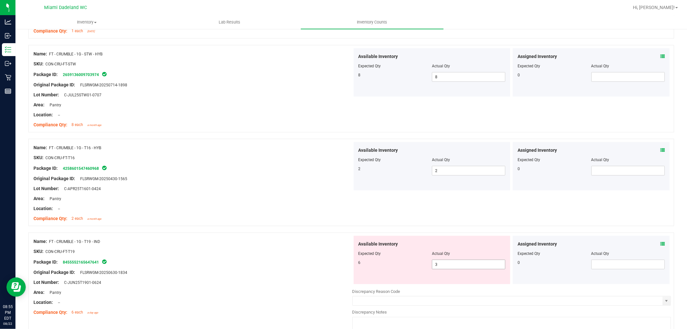
click at [442, 265] on span "3 3" at bounding box center [468, 265] width 73 height 10
click at [442, 265] on input "3" at bounding box center [468, 264] width 73 height 9
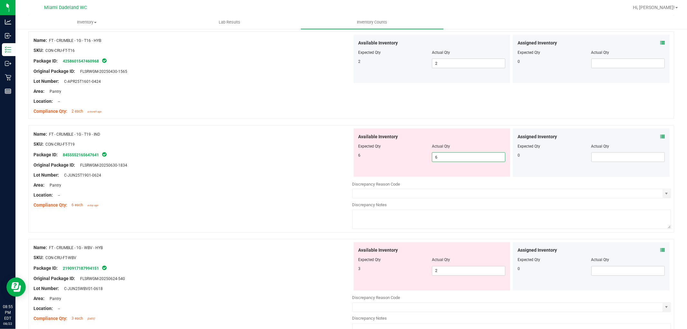
scroll to position [859, 0]
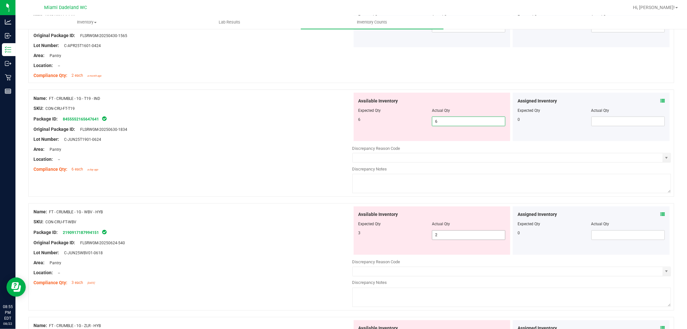
click at [470, 237] on div "Available Inventory Expected Qty Actual Qty 3 2 2" at bounding box center [511, 258] width 319 height 102
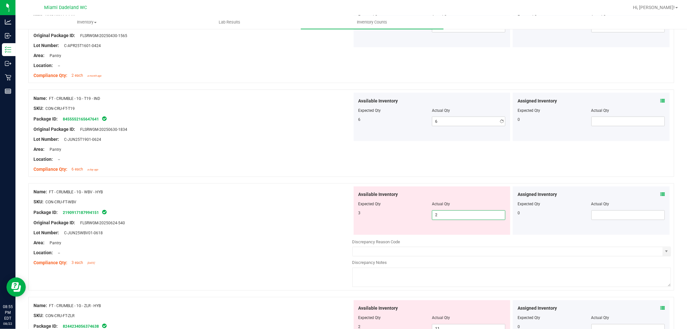
click at [470, 237] on div at bounding box center [511, 237] width 319 height 3
click at [462, 220] on span "2 2" at bounding box center [468, 215] width 73 height 10
click at [462, 220] on input "2" at bounding box center [468, 215] width 73 height 9
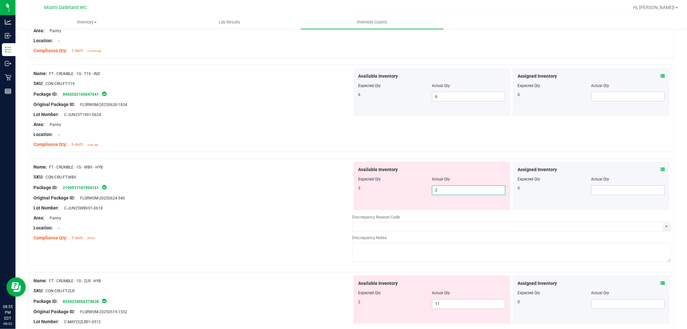
scroll to position [895, 0]
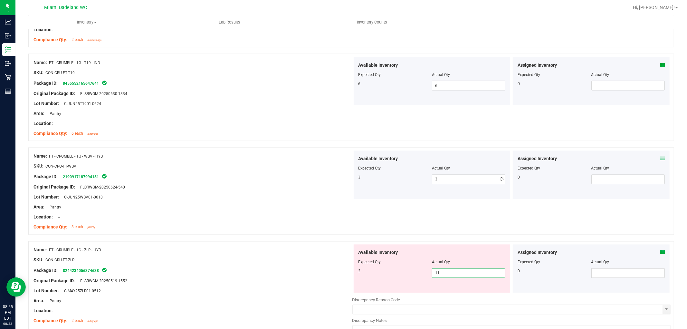
click at [456, 294] on div "Available Inventory Expected Qty Actual Qty 2 11 11" at bounding box center [511, 296] width 319 height 102
click at [456, 294] on div at bounding box center [511, 295] width 319 height 3
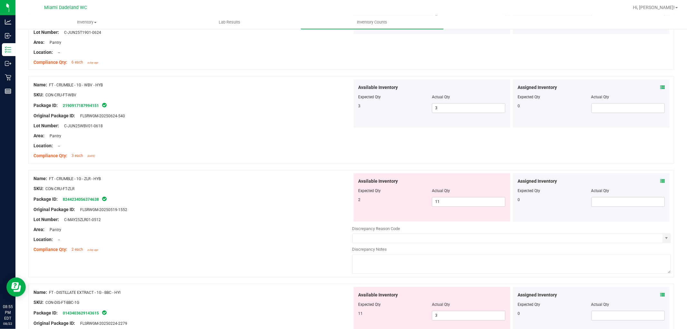
scroll to position [967, 0]
click at [446, 204] on span "11 11" at bounding box center [468, 202] width 73 height 10
click at [446, 204] on input "11" at bounding box center [468, 201] width 73 height 9
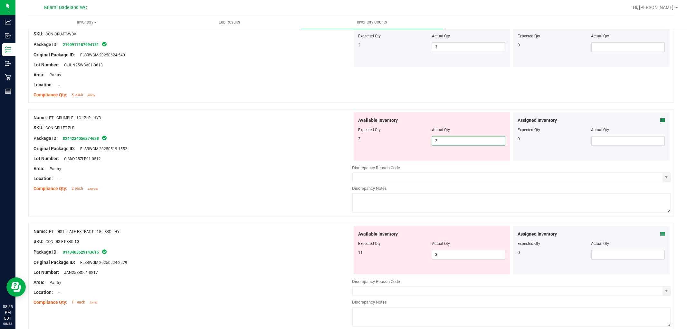
scroll to position [1074, 0]
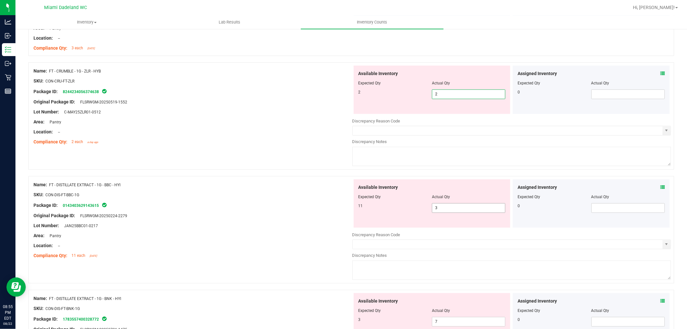
click at [469, 207] on div "Available Inventory Expected Qty Actual Qty 11 3 3" at bounding box center [432, 203] width 157 height 48
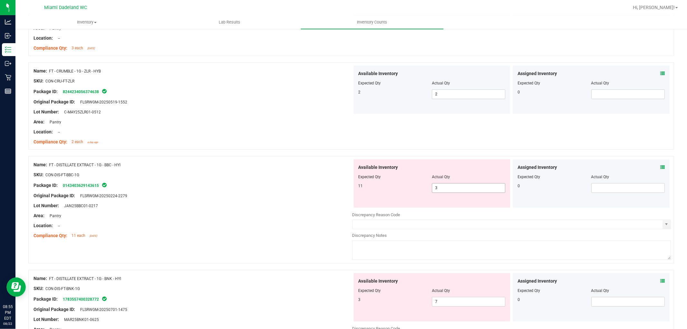
click at [469, 207] on div "Available Inventory Expected Qty Actual Qty 11 3 3" at bounding box center [432, 183] width 157 height 48
click at [466, 190] on span "3 3" at bounding box center [468, 188] width 73 height 10
click at [471, 186] on input "3" at bounding box center [468, 187] width 73 height 9
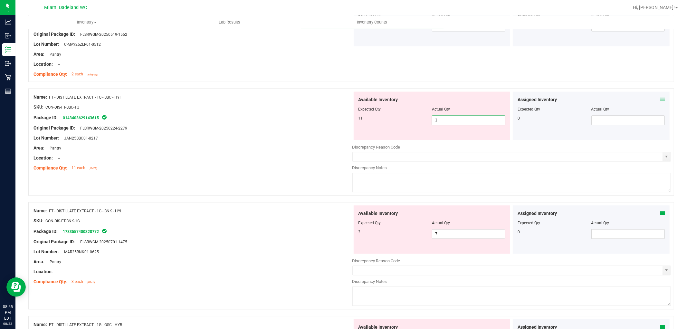
scroll to position [1145, 0]
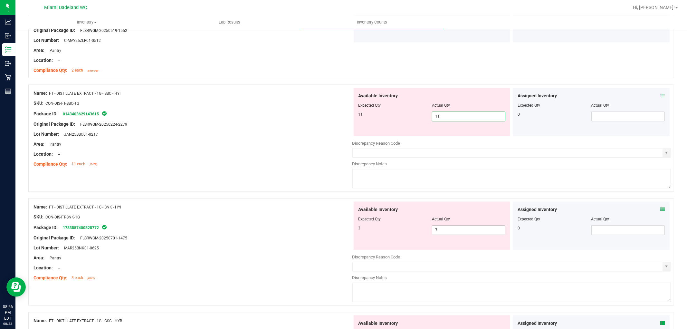
click at [440, 231] on div "Available Inventory Expected Qty Actual Qty 3 7 7" at bounding box center [511, 252] width 319 height 102
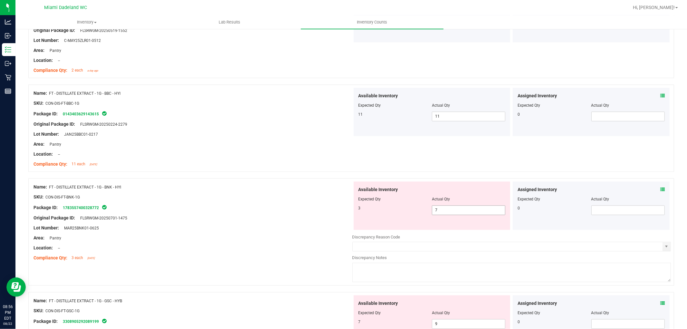
click at [440, 231] on div at bounding box center [511, 232] width 319 height 3
click at [442, 208] on span "7 7" at bounding box center [468, 210] width 73 height 10
click at [442, 208] on input "7" at bounding box center [468, 210] width 73 height 9
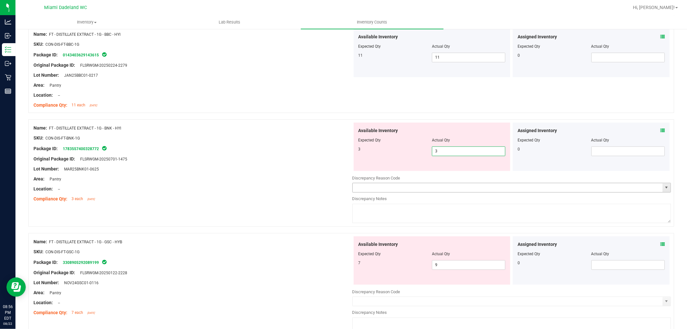
scroll to position [1217, 0]
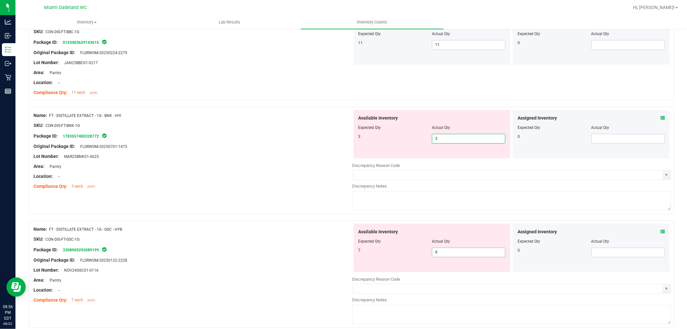
click at [458, 251] on div "Available Inventory Expected Qty Actual Qty 7 9 9" at bounding box center [432, 248] width 157 height 48
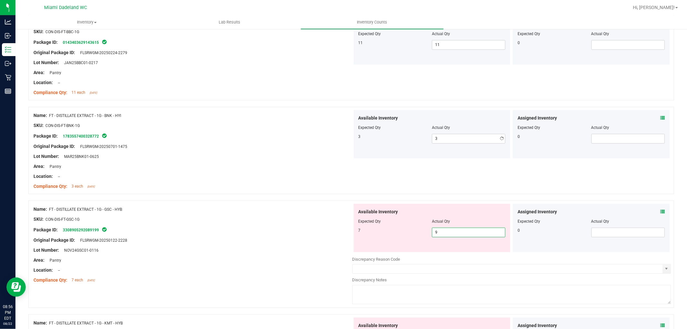
click at [458, 251] on div "Available Inventory Expected Qty Actual Qty 7 9 9" at bounding box center [432, 228] width 157 height 48
click at [457, 241] on div "Available Inventory Expected Qty Actual Qty 7 9 9" at bounding box center [432, 228] width 157 height 48
click at [457, 230] on span "9 9" at bounding box center [468, 232] width 73 height 10
click at [457, 230] on input "9" at bounding box center [468, 232] width 73 height 9
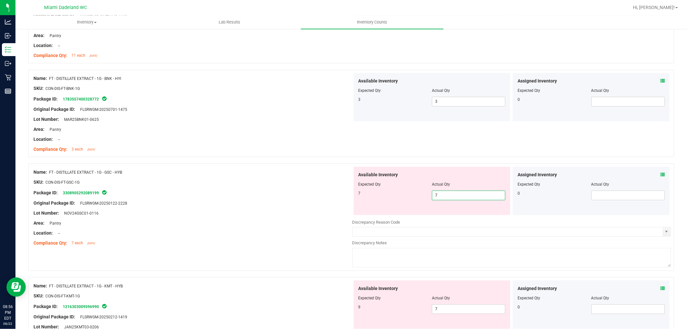
scroll to position [1289, 0]
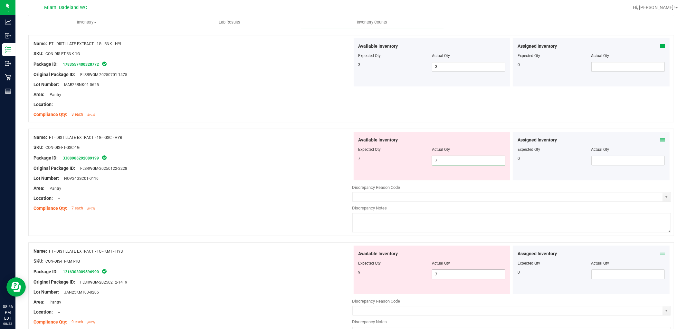
click at [444, 277] on div "Available Inventory Expected Qty Actual Qty 9 7 7" at bounding box center [511, 297] width 319 height 102
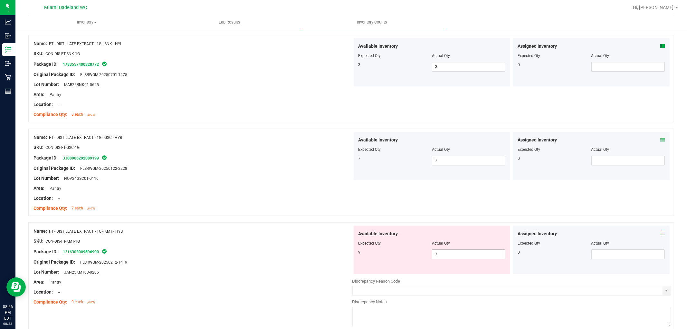
click at [444, 277] on div at bounding box center [511, 276] width 319 height 3
click at [446, 256] on span "7 7" at bounding box center [468, 254] width 73 height 10
click at [0, 0] on input "7" at bounding box center [0, 0] width 0 height 0
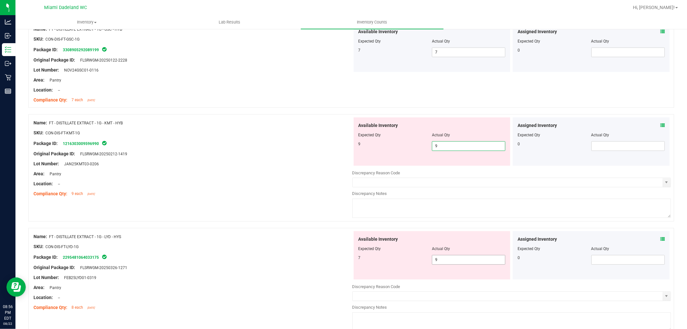
scroll to position [1432, 0]
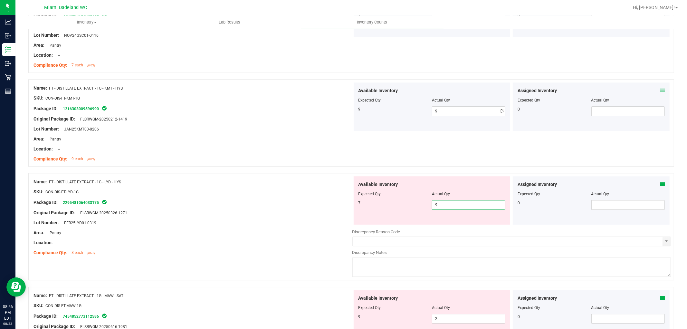
click at [439, 224] on div "Available Inventory Expected Qty Actual Qty 7 9 9" at bounding box center [432, 200] width 157 height 48
click at [452, 205] on span "9 9" at bounding box center [468, 205] width 73 height 10
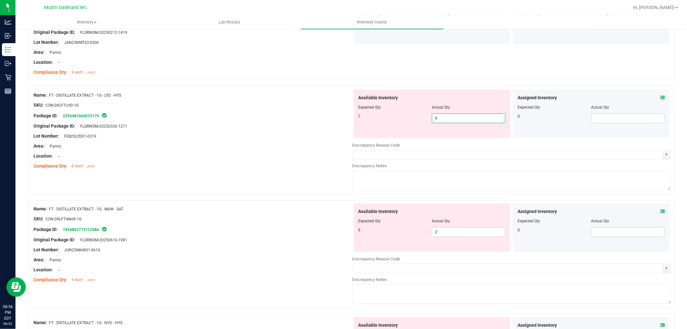
scroll to position [1539, 0]
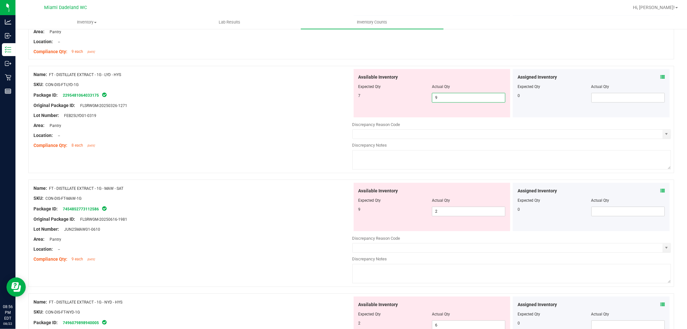
click at [455, 99] on input "9" at bounding box center [468, 97] width 73 height 9
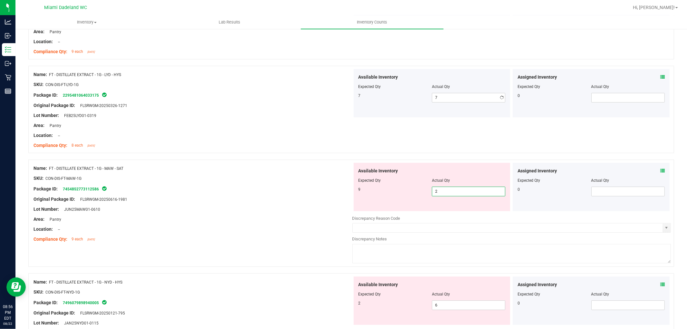
click at [484, 213] on div "Available Inventory Expected Qty Actual Qty 9 2 2" at bounding box center [511, 214] width 319 height 102
click at [484, 213] on div at bounding box center [511, 213] width 319 height 3
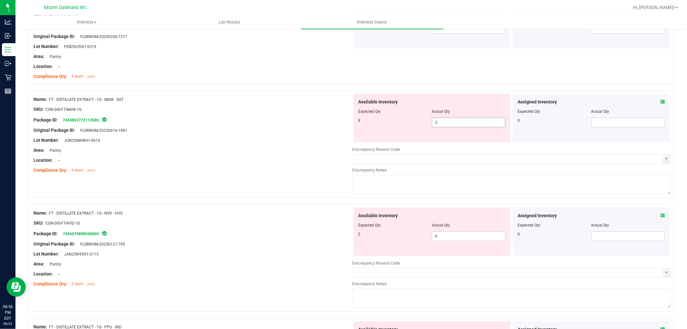
scroll to position [1647, 0]
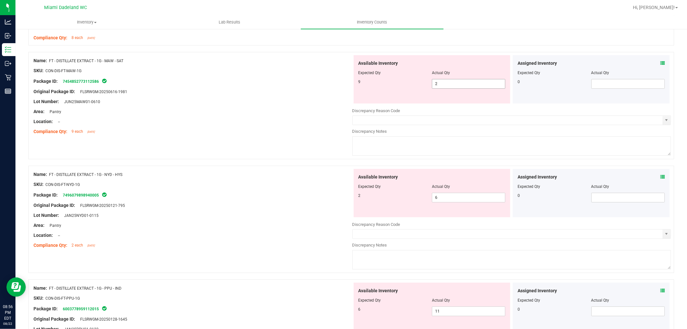
click at [450, 85] on span "2 2" at bounding box center [468, 84] width 73 height 10
click at [450, 85] on input "2" at bounding box center [468, 83] width 73 height 9
click at [309, 137] on div "Name: FT - DISTILLATE EXTRACT - 1G - MAW - SAT SKU: CON-DIS-FT-MAW-1G Package I…" at bounding box center [193, 96] width 319 height 82
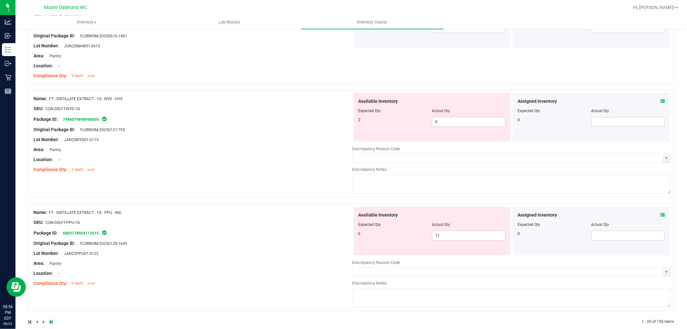
scroll to position [1714, 0]
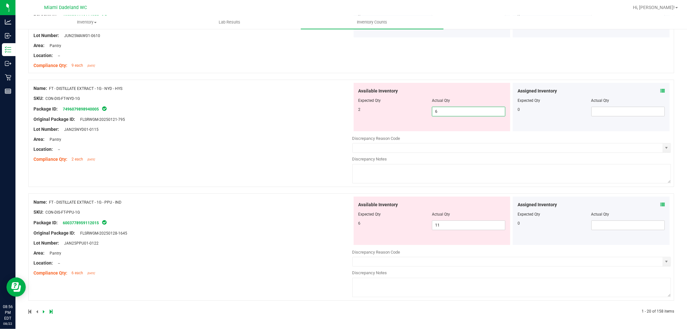
click at [485, 108] on span "6 6" at bounding box center [468, 112] width 73 height 10
click at [485, 108] on input "6" at bounding box center [468, 111] width 73 height 9
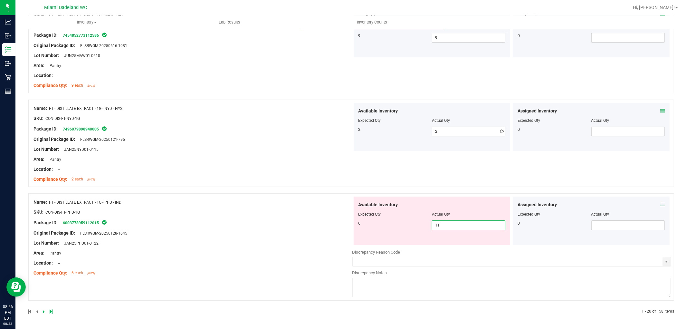
click at [453, 223] on span "11 11" at bounding box center [468, 225] width 73 height 10
click at [453, 223] on input "11" at bounding box center [468, 225] width 73 height 9
click at [446, 233] on div "Available Inventory Expected Qty Actual Qty 6 11 11" at bounding box center [432, 221] width 157 height 48
click at [451, 229] on span "11 11" at bounding box center [468, 225] width 73 height 10
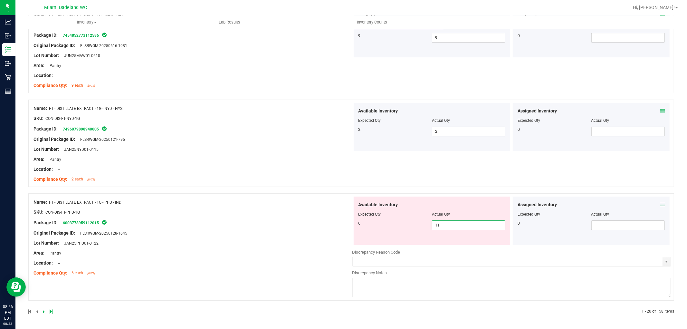
click at [451, 229] on input "11" at bounding box center [468, 225] width 73 height 9
click at [263, 250] on div "Name: FT - DISTILLATE EXTRACT - 1G - PPU - IND SKU: CON-DIS-FT-PPU-1G Package I…" at bounding box center [193, 238] width 319 height 82
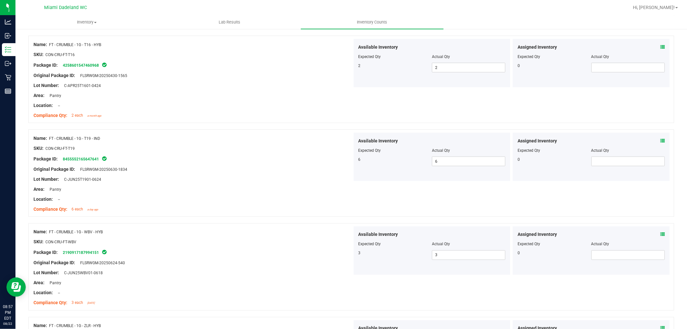
scroll to position [1674, 0]
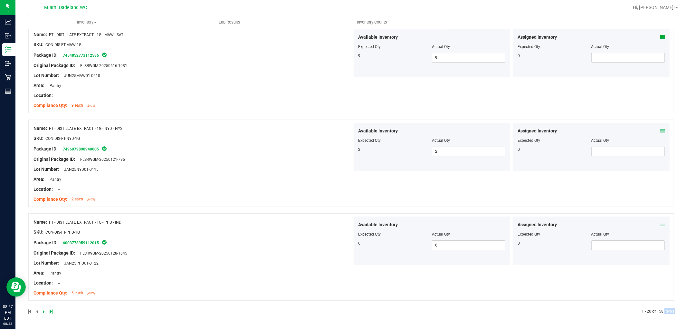
drag, startPoint x: 659, startPoint y: 312, endPoint x: 647, endPoint y: 316, distance: 13.0
click at [648, 311] on span "1 - 20 of 158 items" at bounding box center [658, 311] width 33 height 5
drag, startPoint x: 648, startPoint y: 311, endPoint x: 658, endPoint y: 311, distance: 10.3
click at [658, 311] on span "1 - 20 of 158 items" at bounding box center [658, 311] width 33 height 5
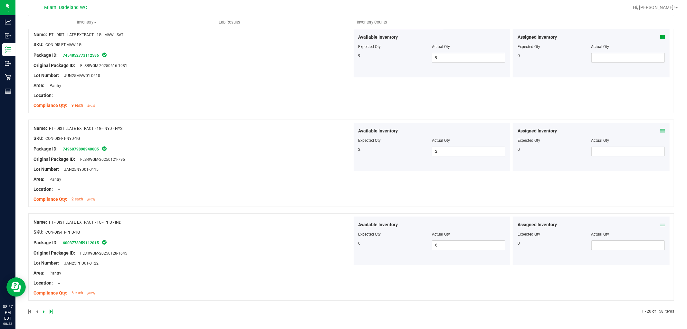
click at [511, 314] on div "1 - 20 of 158 items" at bounding box center [351, 312] width 646 height 6
click at [43, 310] on icon at bounding box center [44, 312] width 2 height 4
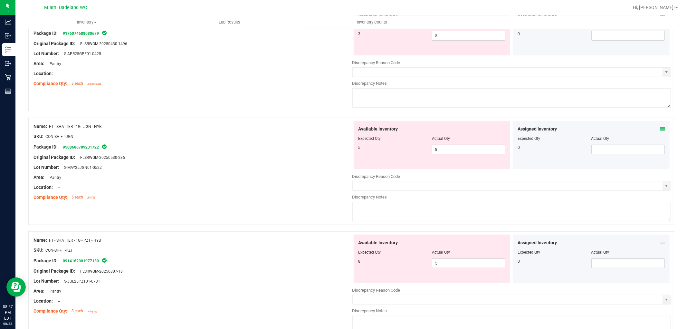
scroll to position [0, 0]
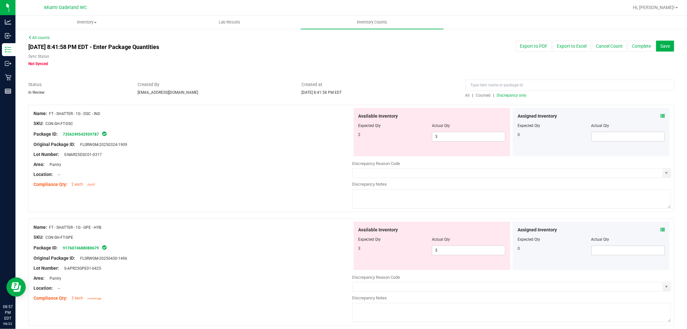
click at [161, 198] on div "Name: FT - SHATTER - 1G - DSC - IND SKU: CON-SH-FT-DSC Package ID: 735624954295…" at bounding box center [351, 158] width 646 height 107
click at [253, 142] on div "Original Package ID: FLSRWGM-20250324-1909" at bounding box center [193, 144] width 319 height 7
click at [268, 153] on div "Lot Number: S-MAR25DSC01-0317" at bounding box center [193, 154] width 319 height 7
click at [442, 135] on span "3 3" at bounding box center [468, 137] width 73 height 10
click at [442, 135] on input "3" at bounding box center [468, 136] width 73 height 9
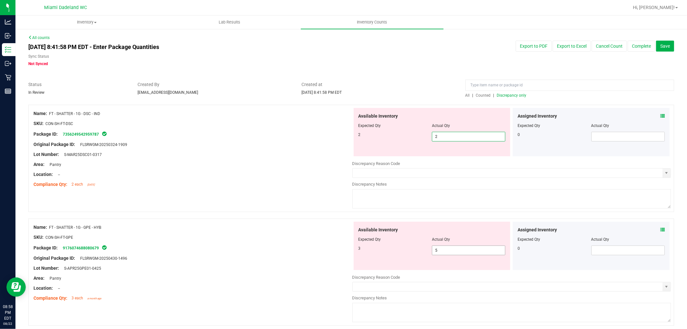
click at [470, 251] on div "Available Inventory Expected Qty Actual Qty 3 5 5" at bounding box center [511, 273] width 319 height 102
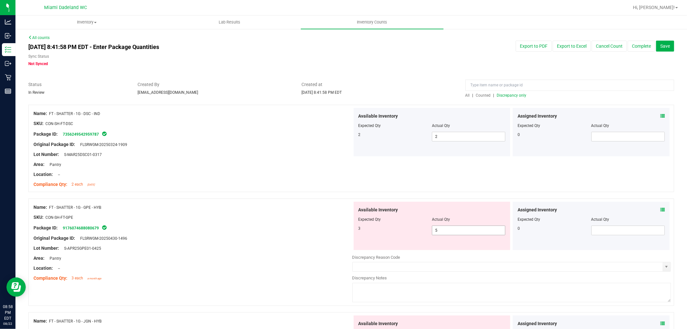
click at [470, 251] on div at bounding box center [511, 252] width 319 height 3
click at [442, 230] on span "5 5" at bounding box center [468, 231] width 73 height 10
click at [442, 230] on input "5" at bounding box center [468, 230] width 73 height 9
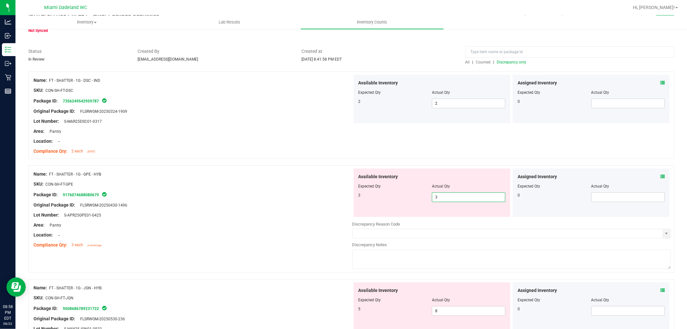
scroll to position [107, 0]
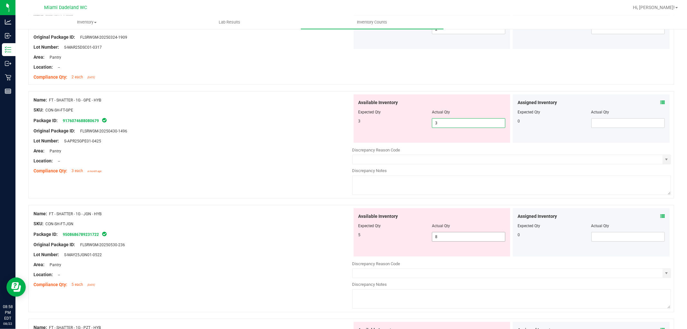
click at [437, 237] on div "Available Inventory Expected Qty Actual Qty 5 8 8" at bounding box center [511, 259] width 319 height 102
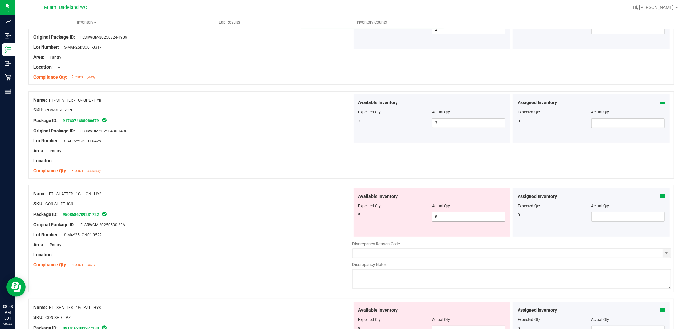
click at [437, 237] on div at bounding box center [511, 238] width 319 height 3
click at [448, 215] on span "8 8" at bounding box center [468, 217] width 73 height 10
click at [448, 215] on input "8" at bounding box center [468, 216] width 73 height 9
click at [434, 207] on span "Actual Qty" at bounding box center [441, 206] width 18 height 5
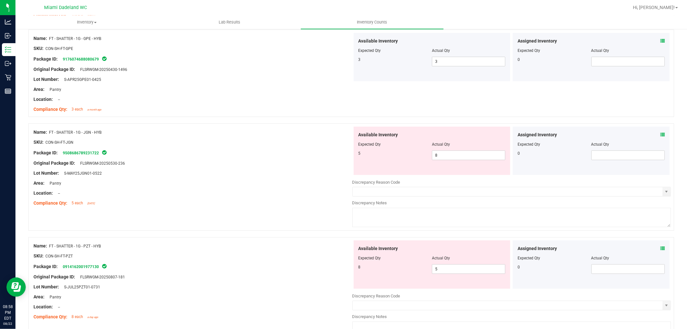
scroll to position [143, 0]
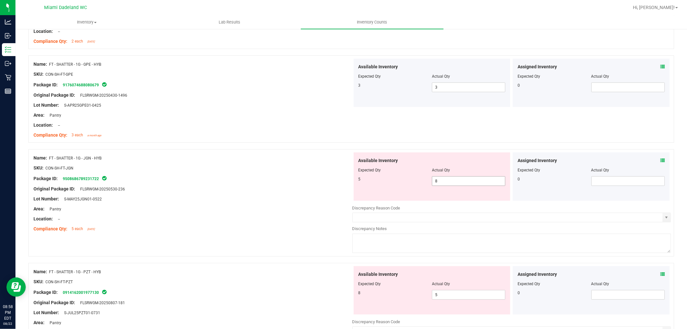
click at [446, 182] on span "8 8" at bounding box center [468, 181] width 73 height 10
click at [445, 182] on input "8" at bounding box center [468, 181] width 73 height 9
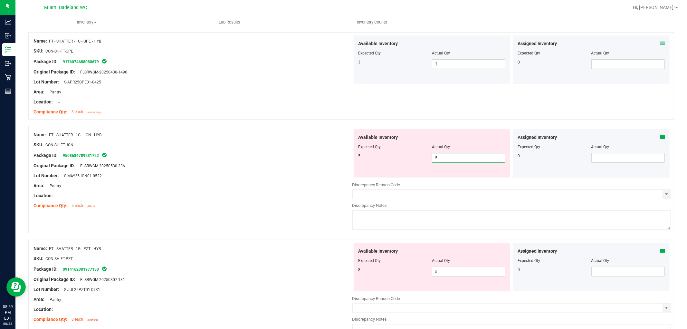
scroll to position [179, 0]
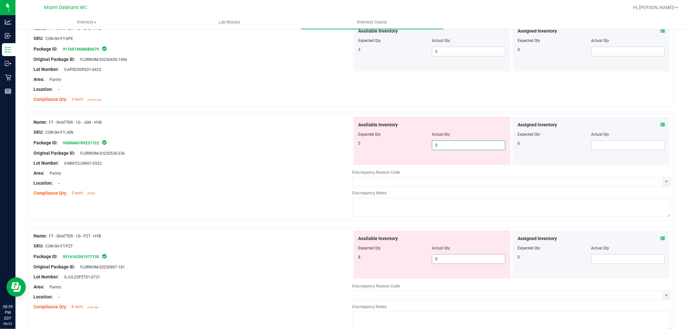
click at [449, 259] on div "Available Inventory Expected Qty Actual Qty 8 5 5" at bounding box center [511, 281] width 319 height 102
click at [449, 279] on div at bounding box center [511, 279] width 319 height 1
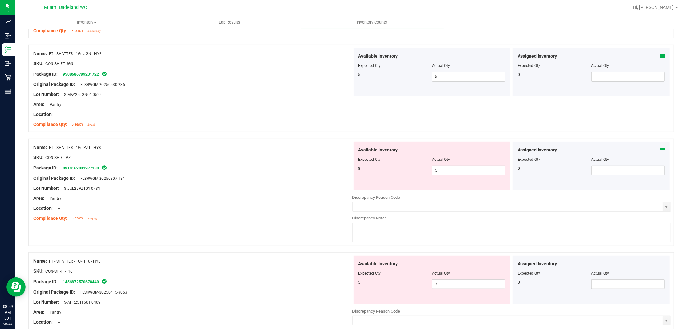
scroll to position [250, 0]
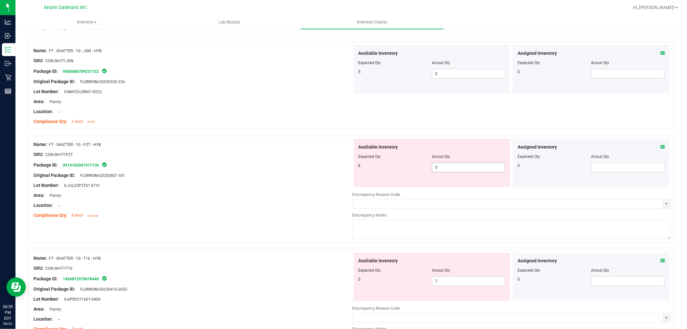
click at [455, 172] on span "5 5" at bounding box center [468, 168] width 73 height 10
click at [455, 172] on input "5" at bounding box center [468, 167] width 73 height 9
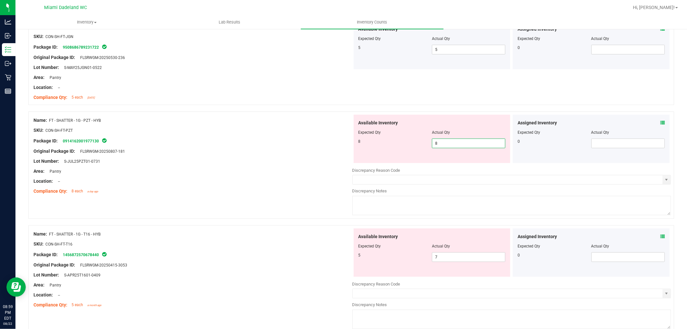
scroll to position [286, 0]
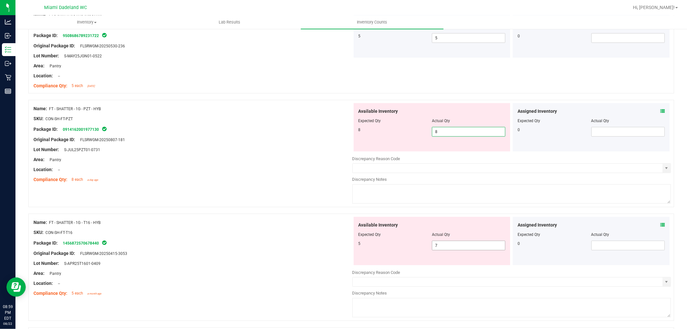
click at [468, 249] on div "Available Inventory Expected Qty Actual Qty 5 7 7" at bounding box center [511, 268] width 319 height 102
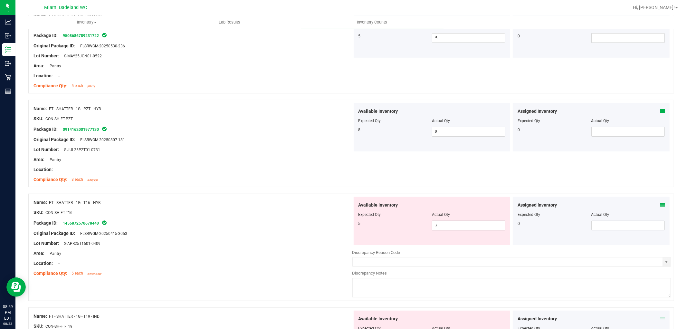
click at [468, 249] on div "Discrepancy Reason Code" at bounding box center [511, 252] width 319 height 6
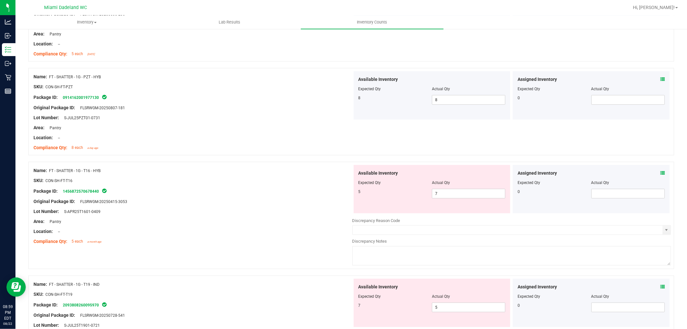
scroll to position [358, 0]
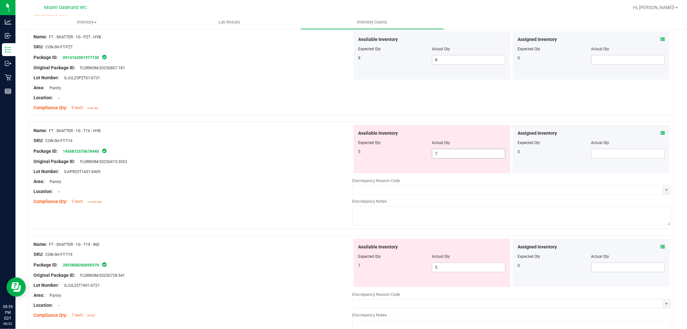
click at [450, 151] on span "7 7" at bounding box center [468, 154] width 73 height 10
click at [450, 151] on input "7" at bounding box center [468, 153] width 73 height 9
click at [468, 266] on div "Available Inventory Expected Qty Actual Qty 7 5 5" at bounding box center [432, 263] width 157 height 48
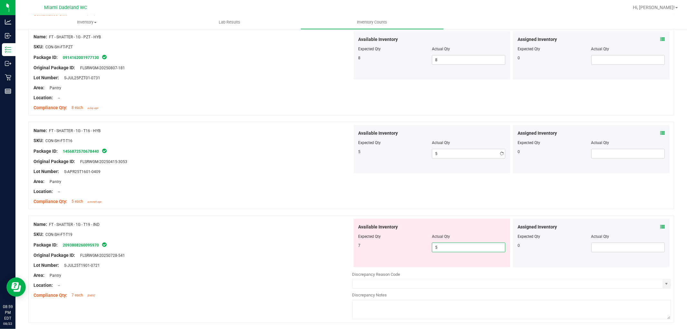
click at [468, 266] on div "Available Inventory Expected Qty Actual Qty 7 5 5" at bounding box center [432, 243] width 157 height 48
click at [471, 246] on span "5 5" at bounding box center [468, 248] width 73 height 10
click at [471, 246] on input "5" at bounding box center [468, 247] width 73 height 9
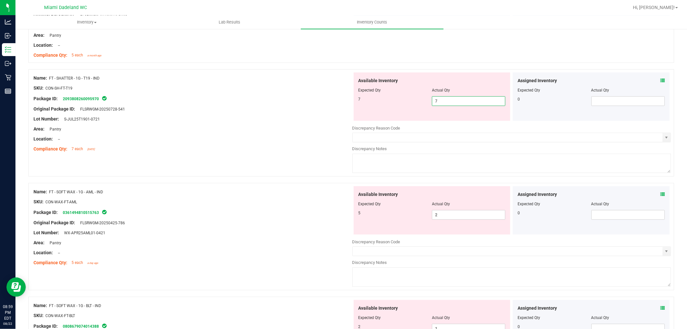
scroll to position [537, 0]
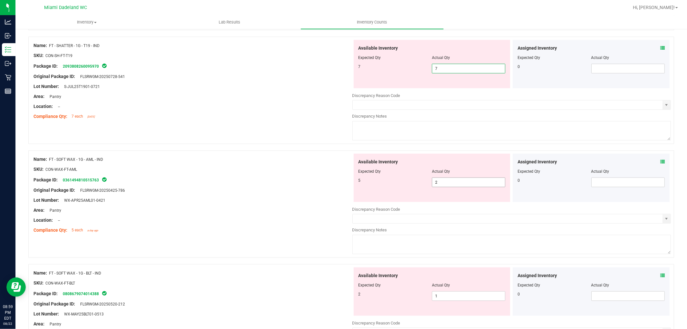
click at [440, 183] on div "Available Inventory Expected Qty Actual Qty 5 2 2" at bounding box center [511, 205] width 319 height 102
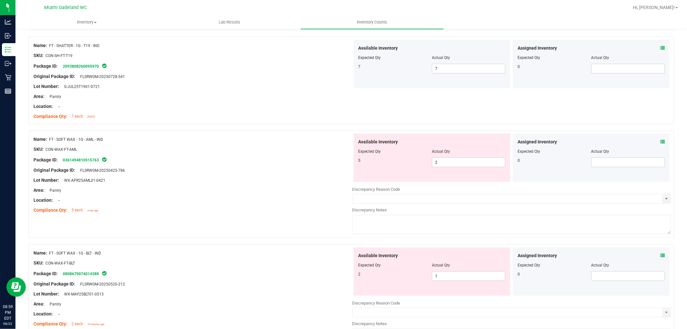
click at [440, 183] on div at bounding box center [511, 184] width 319 height 3
click at [440, 150] on span "Actual Qty" at bounding box center [441, 151] width 18 height 5
click at [440, 160] on span "2 2" at bounding box center [468, 163] width 73 height 10
click at [459, 161] on input "2" at bounding box center [468, 162] width 73 height 9
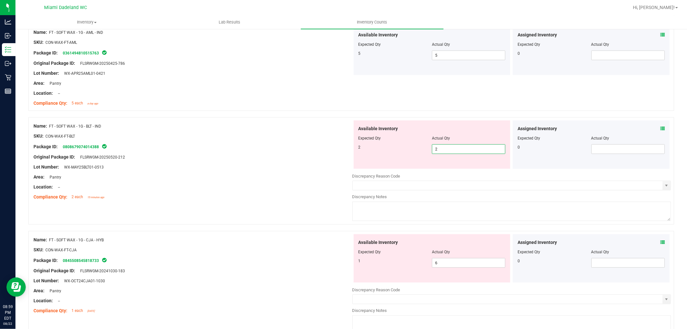
scroll to position [644, 0]
click at [444, 263] on div "Available Inventory Expected Qty Actual Qty 1 6 6" at bounding box center [511, 285] width 319 height 102
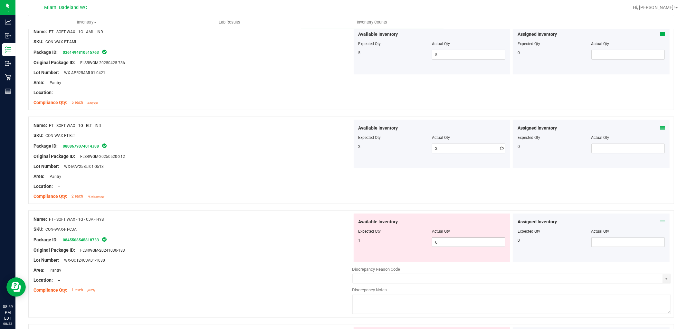
click at [444, 263] on div at bounding box center [511, 262] width 319 height 1
drag, startPoint x: 447, startPoint y: 248, endPoint x: 447, endPoint y: 244, distance: 4.5
click at [447, 247] on div "Available Inventory Expected Qty Actual Qty 1 6 6" at bounding box center [432, 238] width 157 height 48
click at [447, 243] on span "6 6" at bounding box center [468, 242] width 73 height 10
click at [447, 243] on input "6" at bounding box center [468, 242] width 73 height 9
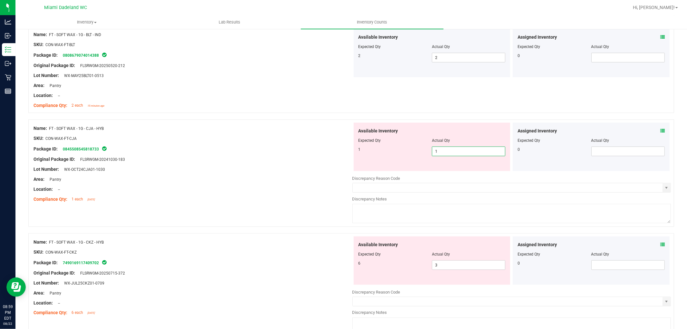
scroll to position [752, 0]
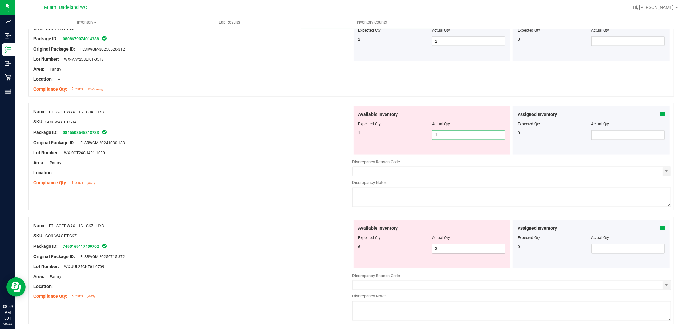
click at [448, 246] on div "Available Inventory Expected Qty Actual Qty 6 3 3" at bounding box center [432, 244] width 157 height 48
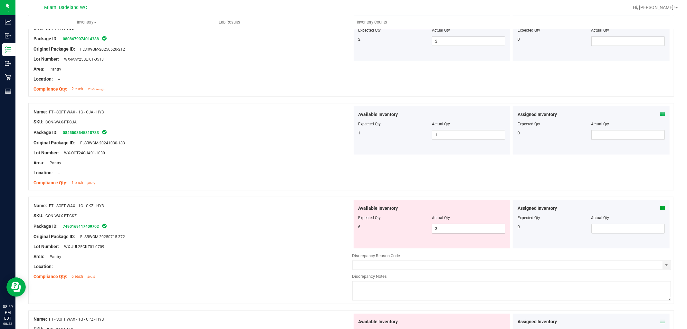
click at [448, 228] on span "3 3" at bounding box center [468, 229] width 73 height 10
click at [448, 228] on input "3" at bounding box center [468, 228] width 73 height 9
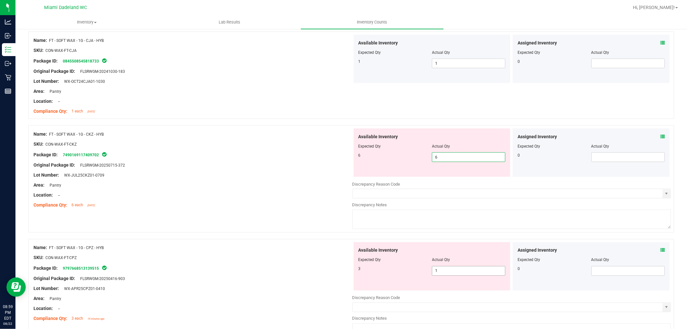
click at [439, 273] on div "Available Inventory Expected Qty Actual Qty 3 1 1" at bounding box center [511, 293] width 319 height 102
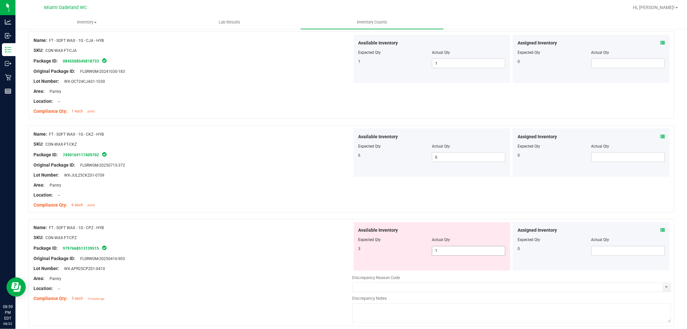
click at [439, 273] on div at bounding box center [511, 273] width 319 height 3
click at [442, 250] on span "1 1" at bounding box center [468, 251] width 73 height 10
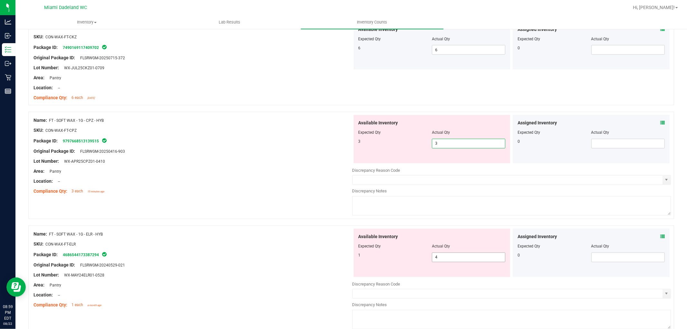
click at [451, 256] on div "Available Inventory Expected Qty Actual Qty 1 4 4" at bounding box center [432, 253] width 157 height 48
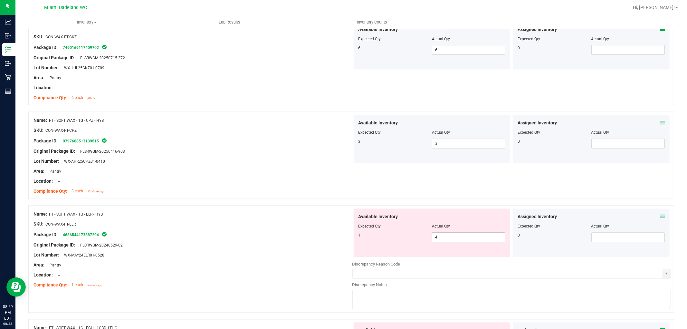
click at [446, 240] on span "4 4" at bounding box center [468, 238] width 73 height 10
click at [446, 240] on input "4" at bounding box center [468, 237] width 73 height 9
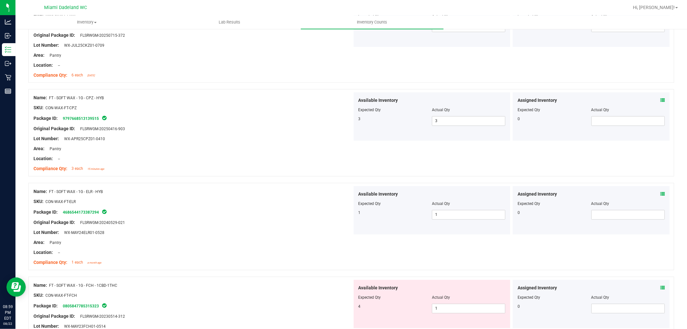
scroll to position [1074, 0]
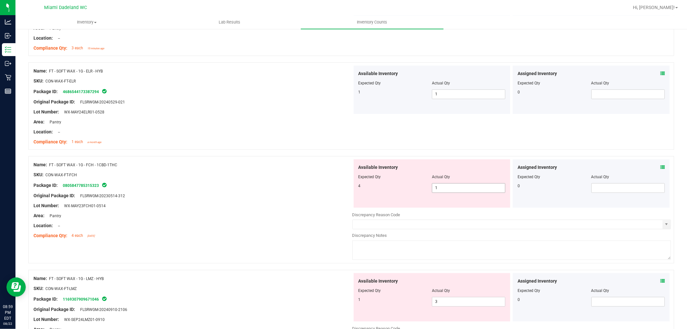
click at [445, 189] on span "1 1" at bounding box center [468, 188] width 73 height 10
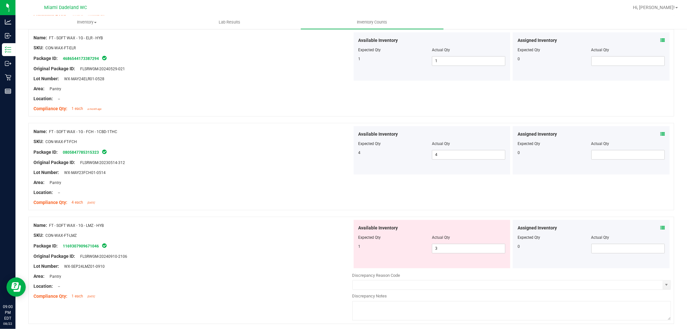
scroll to position [1145, 0]
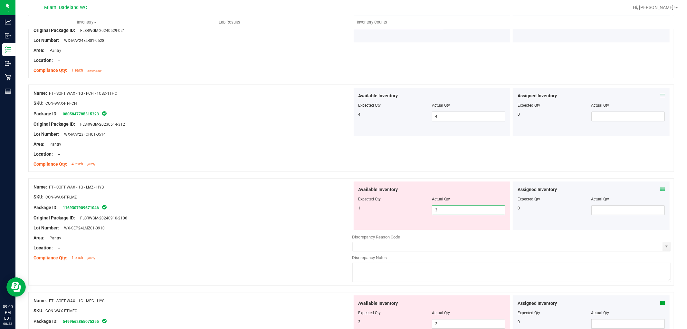
click at [439, 211] on span "3 3" at bounding box center [468, 210] width 73 height 10
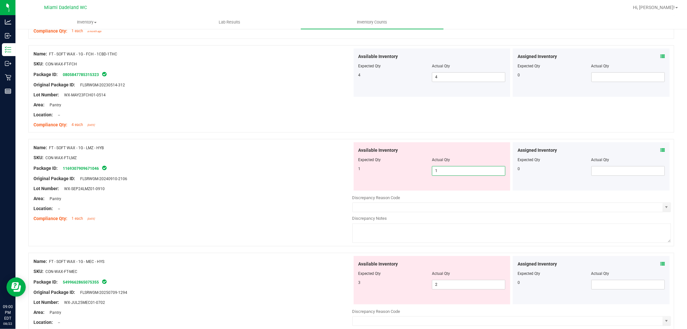
scroll to position [1253, 0]
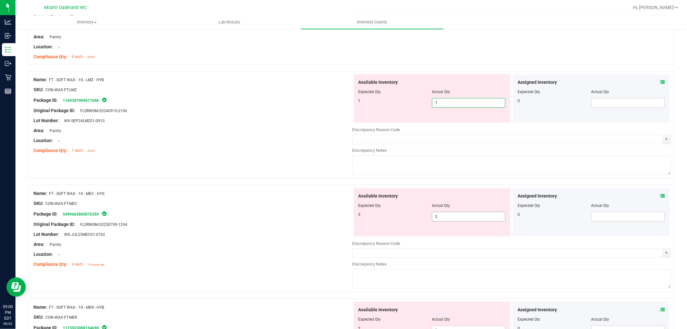
click at [447, 217] on div "Available Inventory Expected Qty Actual Qty 3 2 2" at bounding box center [511, 239] width 319 height 102
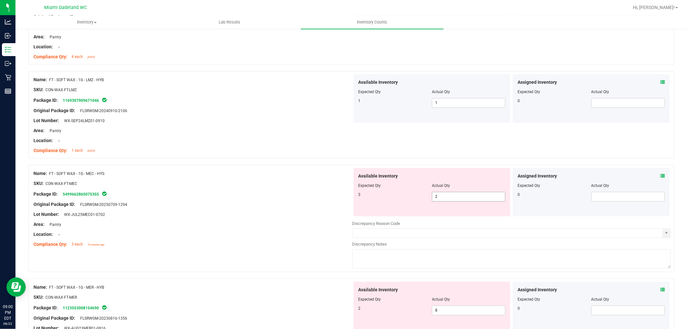
click at [447, 217] on div at bounding box center [511, 216] width 319 height 1
click at [441, 194] on span "2 2" at bounding box center [468, 197] width 73 height 10
click at [441, 194] on input "2" at bounding box center [468, 196] width 73 height 9
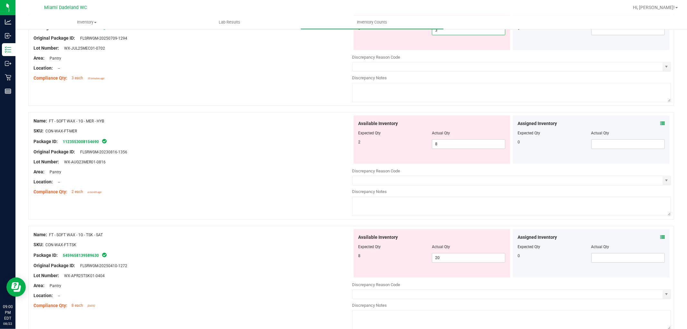
scroll to position [1432, 0]
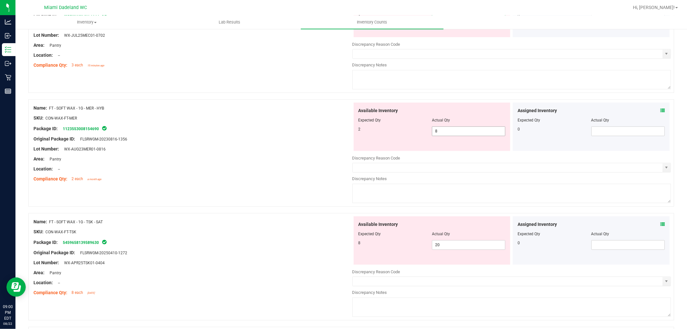
click at [443, 134] on div "Available Inventory Expected Qty Actual Qty 2 8 8" at bounding box center [511, 153] width 319 height 102
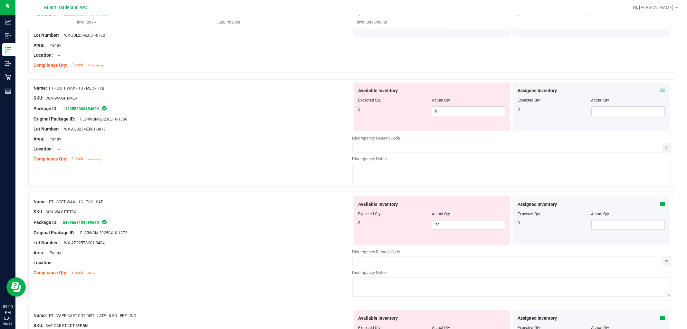
click at [443, 134] on div at bounding box center [511, 133] width 319 height 3
click at [439, 108] on span "8 8" at bounding box center [468, 111] width 73 height 10
click at [439, 108] on input "8" at bounding box center [468, 111] width 73 height 9
click at [447, 228] on div "Available Inventory Expected Qty Actual Qty 8 20 20" at bounding box center [511, 247] width 319 height 102
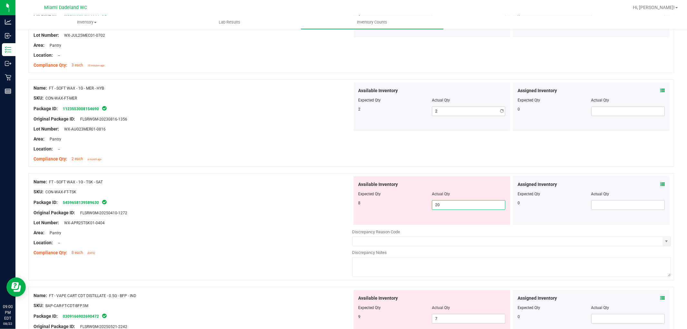
click at [447, 228] on div at bounding box center [511, 227] width 319 height 3
click at [448, 208] on span "20 20" at bounding box center [468, 205] width 73 height 10
click at [448, 208] on input "20" at bounding box center [468, 204] width 73 height 9
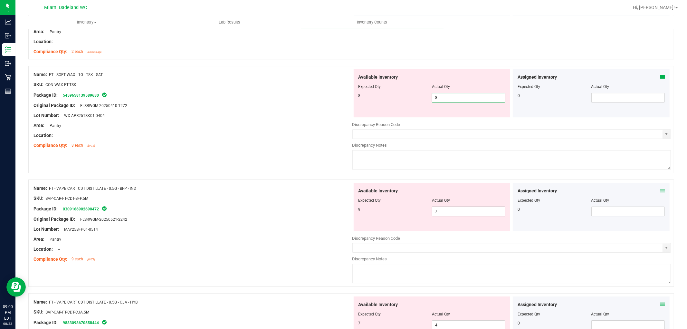
click at [445, 209] on div "Available Inventory Expected Qty Actual Qty 9 7 7" at bounding box center [432, 207] width 157 height 48
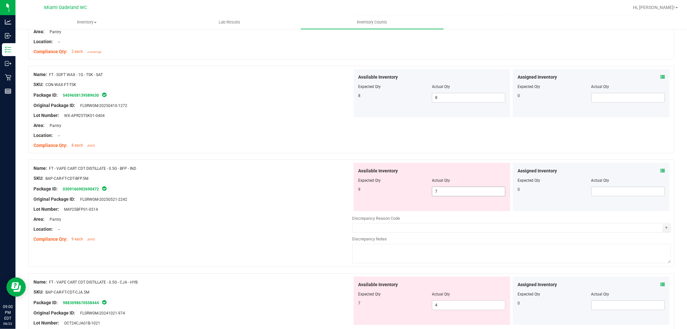
click at [456, 188] on span "7 7" at bounding box center [468, 192] width 73 height 10
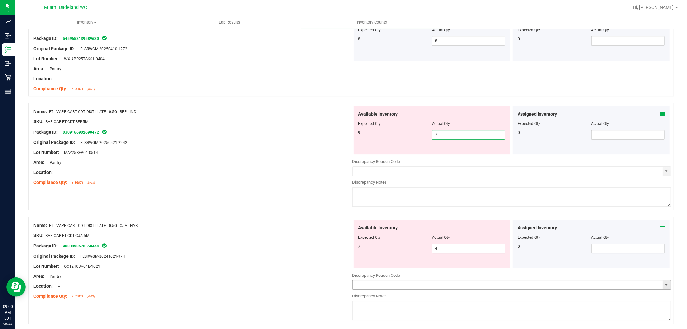
scroll to position [1591, 0]
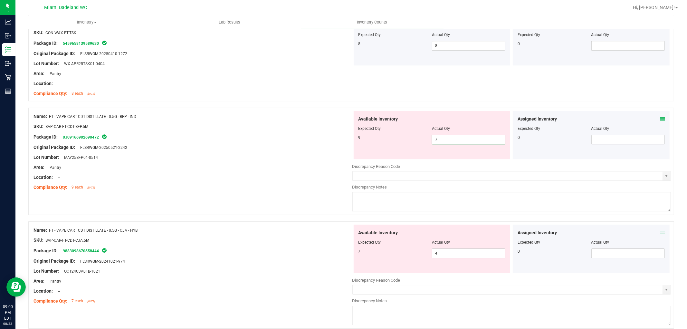
click at [446, 140] on input "7" at bounding box center [468, 139] width 73 height 9
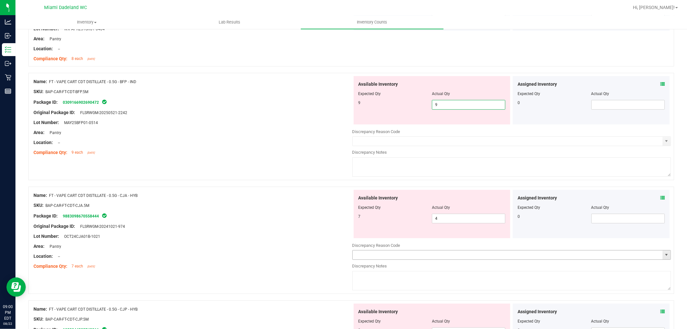
scroll to position [1663, 0]
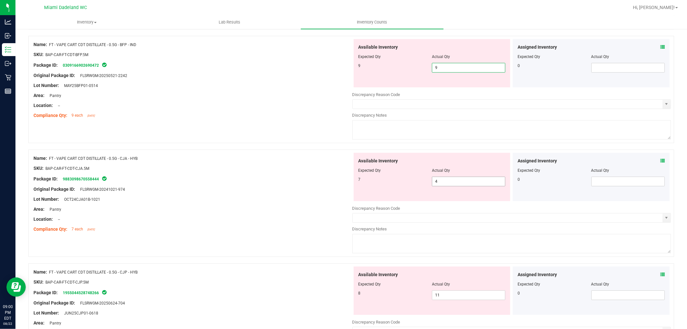
click at [433, 186] on div "Available Inventory Expected Qty Actual Qty 7 4 4" at bounding box center [511, 204] width 319 height 102
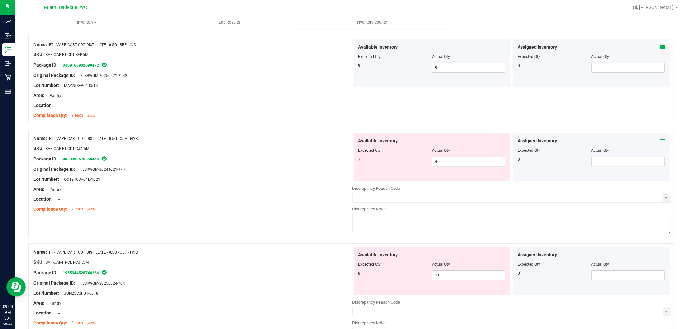
click at [438, 183] on div at bounding box center [511, 183] width 319 height 3
click at [439, 183] on div at bounding box center [511, 183] width 319 height 3
click at [453, 160] on span "4 4" at bounding box center [468, 162] width 73 height 10
click at [453, 160] on input "4" at bounding box center [468, 161] width 73 height 9
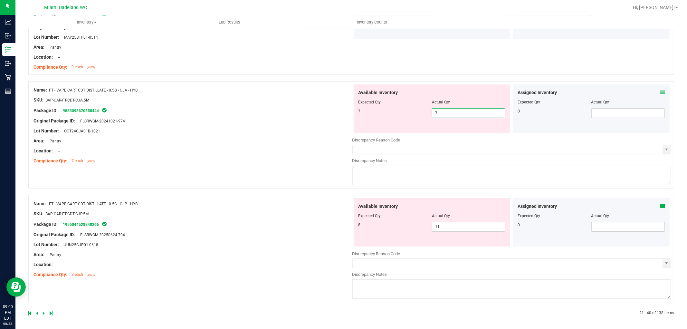
scroll to position [1714, 0]
click at [444, 223] on span "11 11" at bounding box center [468, 225] width 73 height 10
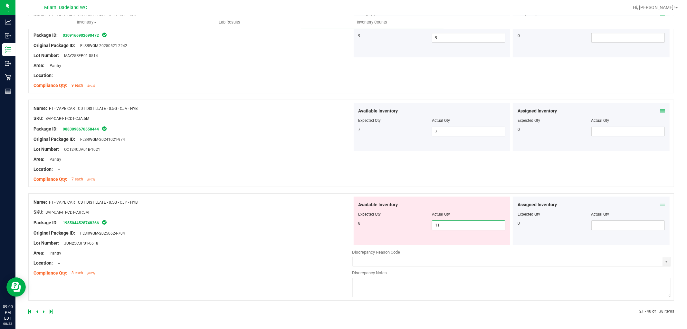
click at [444, 223] on input "11" at bounding box center [468, 225] width 73 height 9
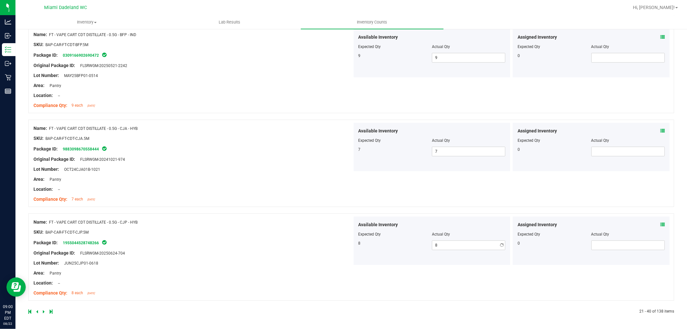
click at [434, 304] on div at bounding box center [351, 304] width 646 height 6
click at [44, 312] on icon at bounding box center [44, 312] width 2 height 4
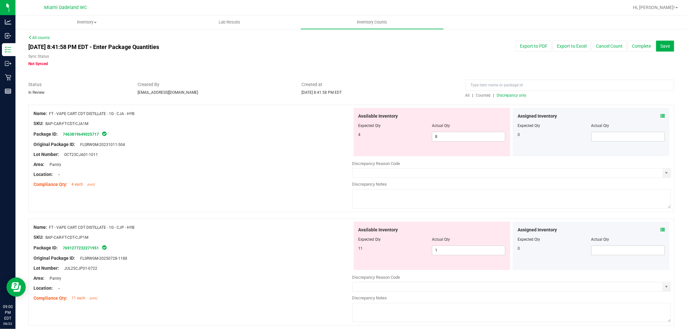
scroll to position [36, 0]
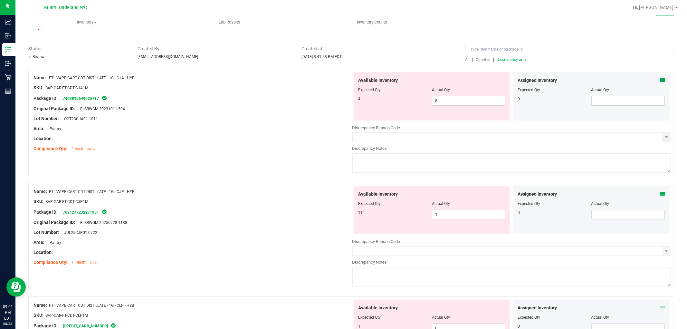
click at [466, 95] on div at bounding box center [432, 94] width 147 height 3
click at [459, 100] on span "8 8" at bounding box center [468, 101] width 73 height 10
click at [459, 100] on input "8" at bounding box center [468, 100] width 73 height 9
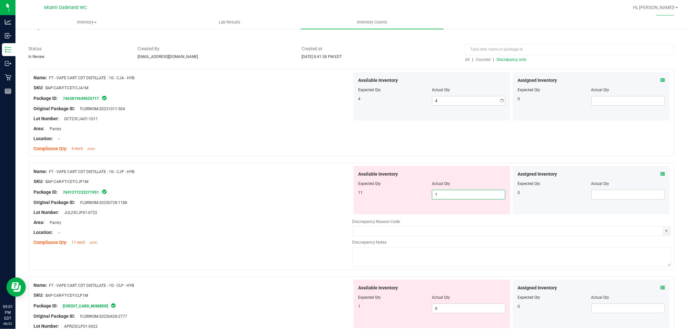
click at [452, 215] on div "Available Inventory Expected Qty Actual Qty 11 1 1" at bounding box center [511, 217] width 319 height 102
click at [452, 214] on div at bounding box center [511, 214] width 319 height 1
click at [445, 191] on span "1 1" at bounding box center [468, 195] width 73 height 10
click at [444, 191] on input "1" at bounding box center [468, 194] width 73 height 9
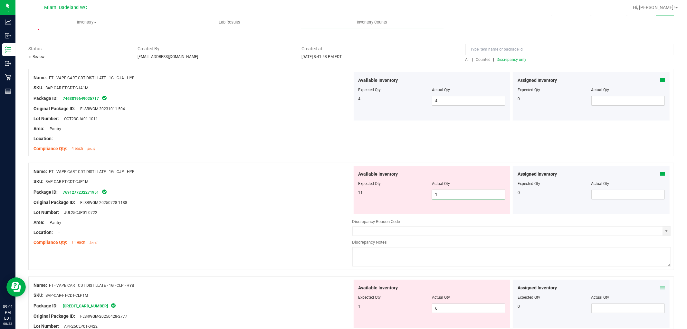
click at [445, 194] on input "1" at bounding box center [468, 194] width 73 height 9
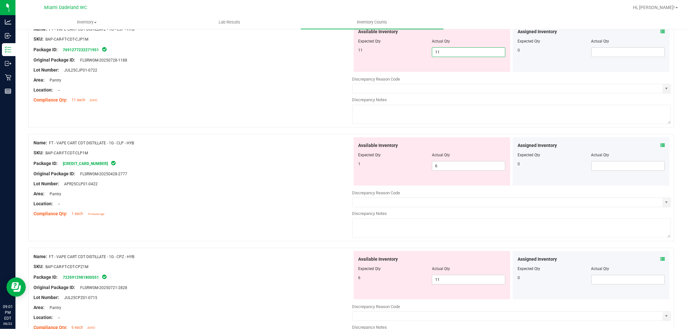
scroll to position [179, 0]
click at [449, 165] on div "Available Inventory Expected Qty Actual Qty 1 6 6" at bounding box center [511, 188] width 319 height 102
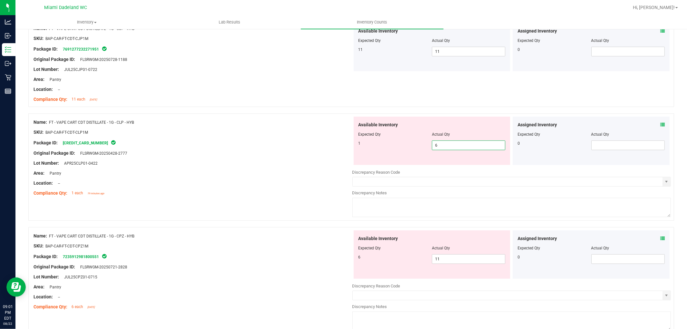
click at [455, 149] on input "6" at bounding box center [468, 145] width 73 height 9
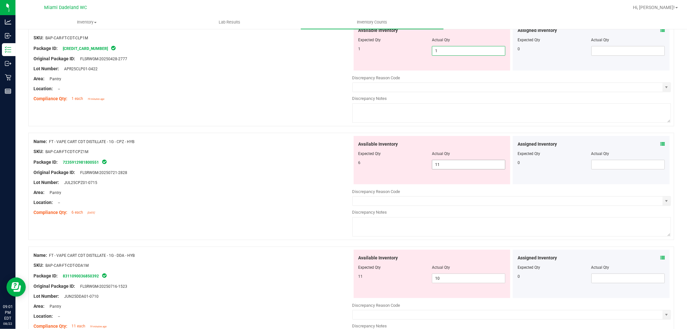
scroll to position [286, 0]
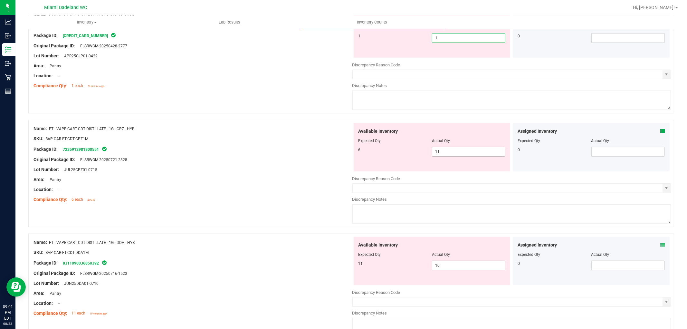
click at [443, 155] on div "Available Inventory Expected Qty Actual Qty 6 11 11" at bounding box center [511, 174] width 319 height 102
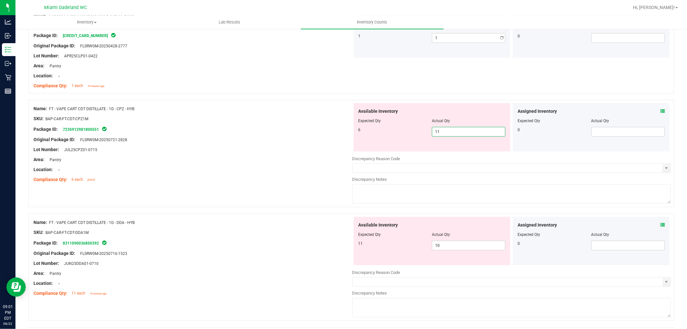
click at [443, 155] on div at bounding box center [511, 153] width 319 height 3
click at [448, 138] on div "Available Inventory Expected Qty Actual Qty 6 11 11" at bounding box center [432, 127] width 157 height 48
click at [449, 130] on span "11 11" at bounding box center [468, 132] width 73 height 10
click at [449, 130] on input "11" at bounding box center [468, 131] width 73 height 9
click at [446, 241] on div "Available Inventory Expected Qty Actual Qty 11 10 10" at bounding box center [432, 241] width 157 height 48
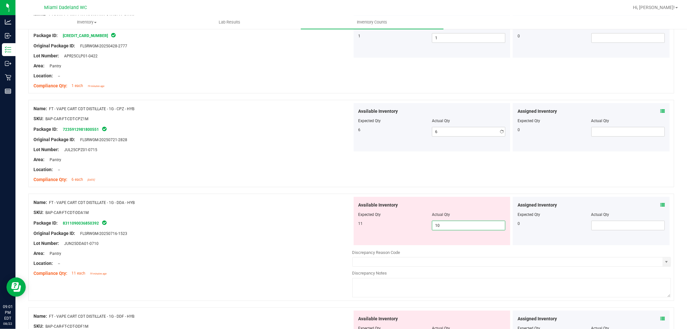
click at [446, 241] on div "Available Inventory Expected Qty Actual Qty 11 10 10" at bounding box center [432, 221] width 157 height 48
click at [445, 228] on span "10 10" at bounding box center [468, 226] width 73 height 10
click at [445, 228] on input "10" at bounding box center [468, 225] width 73 height 9
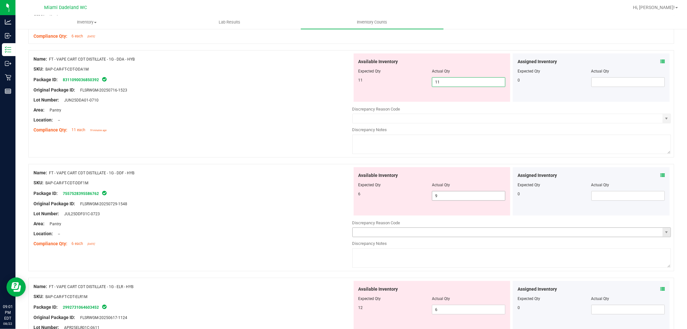
scroll to position [465, 0]
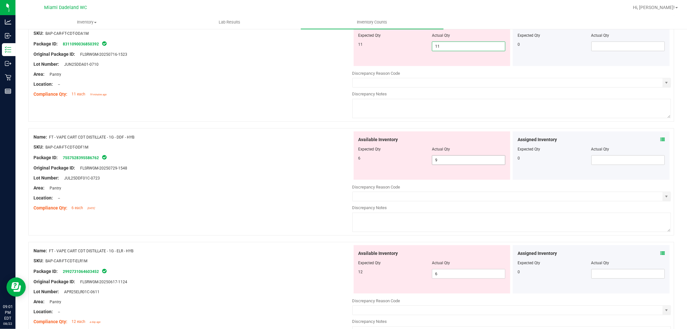
click at [471, 158] on div "Available Inventory Expected Qty Actual Qty 6 9 9" at bounding box center [432, 155] width 157 height 48
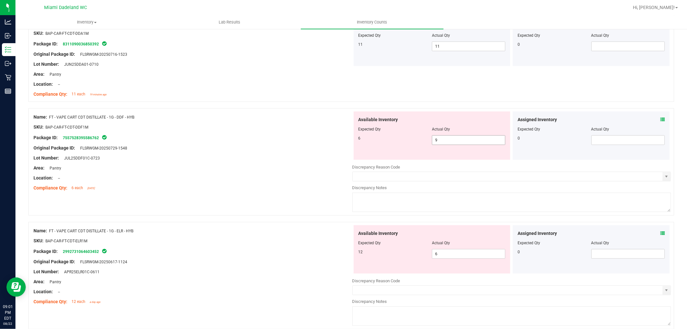
click at [464, 140] on span "9 9" at bounding box center [468, 140] width 73 height 10
click at [463, 140] on input "9" at bounding box center [468, 140] width 73 height 9
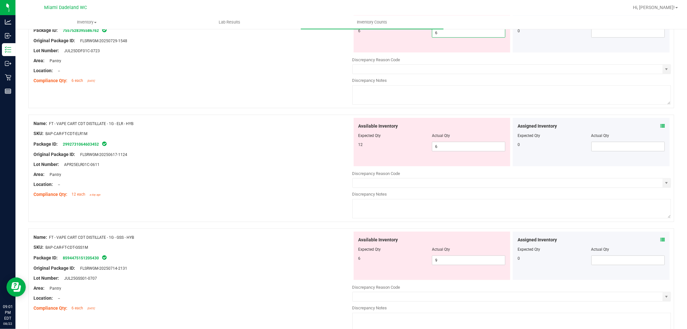
scroll to position [537, 0]
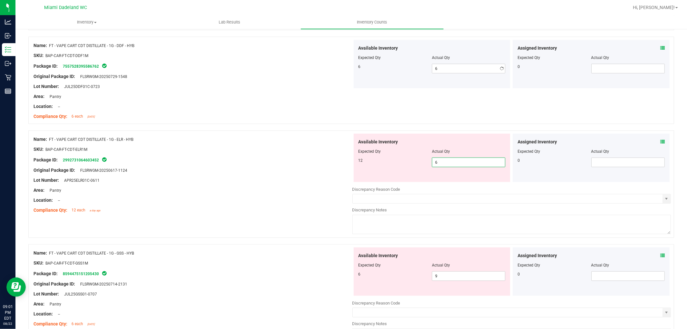
click at [461, 181] on div "Available Inventory Expected Qty Actual Qty 12 6 6" at bounding box center [432, 158] width 157 height 48
click at [459, 166] on span "6 6" at bounding box center [468, 163] width 73 height 10
click at [458, 165] on input "6" at bounding box center [468, 162] width 73 height 9
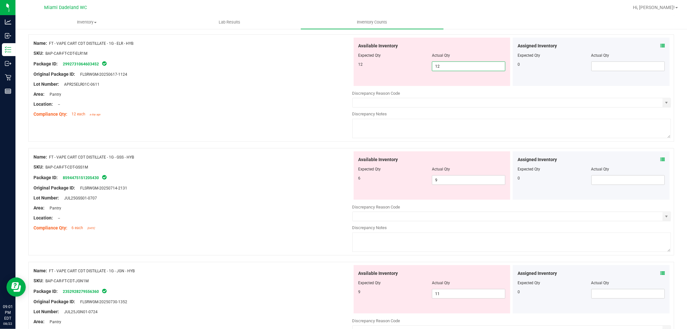
scroll to position [644, 0]
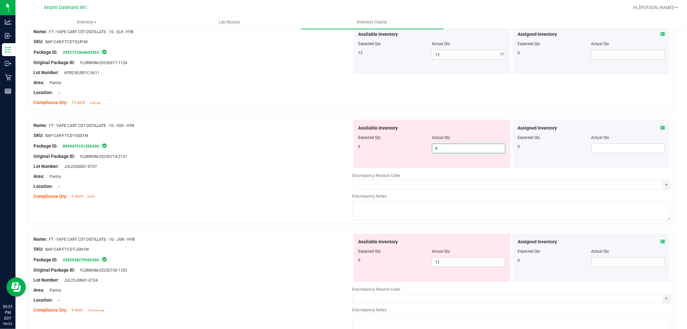
click at [456, 169] on div "Available Inventory Expected Qty Actual Qty 6 9 9" at bounding box center [511, 171] width 319 height 102
click at [456, 169] on div at bounding box center [511, 170] width 319 height 3
click at [456, 150] on span "9 9" at bounding box center [468, 149] width 73 height 10
click at [456, 150] on input "9" at bounding box center [468, 148] width 73 height 9
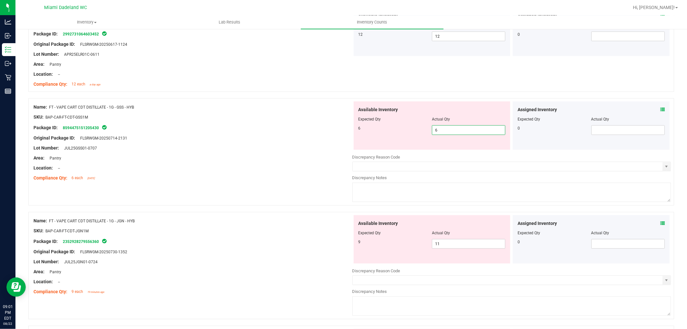
scroll to position [680, 0]
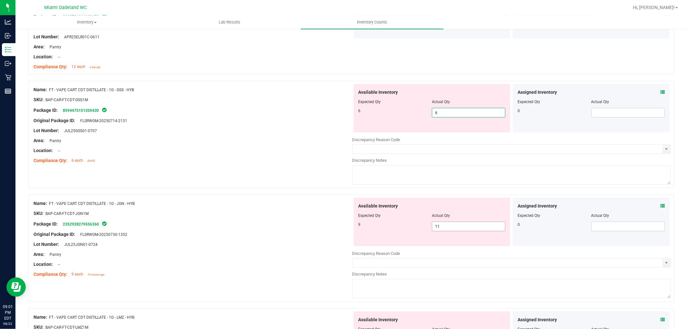
click at [454, 229] on div "Available Inventory Expected Qty Actual Qty 9 11 11" at bounding box center [511, 249] width 319 height 102
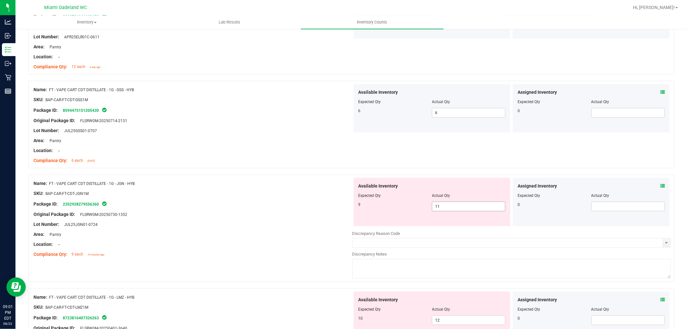
click at [454, 229] on div at bounding box center [511, 228] width 319 height 3
click at [454, 208] on span "11 11" at bounding box center [468, 207] width 73 height 10
click at [454, 208] on input "11" at bounding box center [468, 206] width 73 height 9
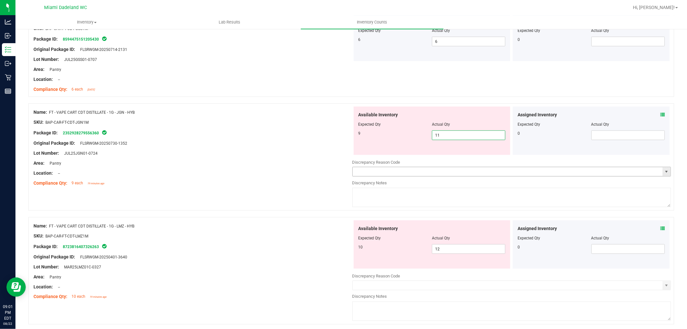
scroll to position [752, 0]
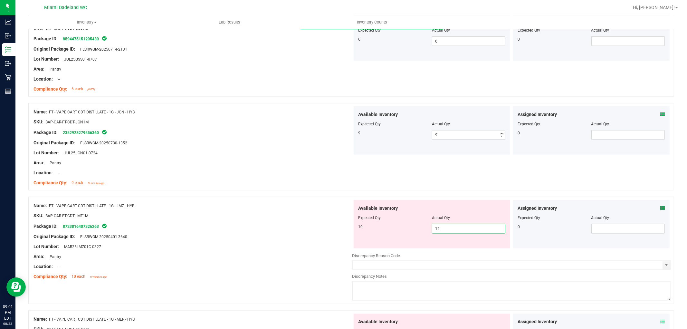
click at [450, 249] on div "Available Inventory Expected Qty Actual Qty 10 12 12" at bounding box center [511, 251] width 319 height 102
click at [450, 249] on div at bounding box center [511, 248] width 319 height 1
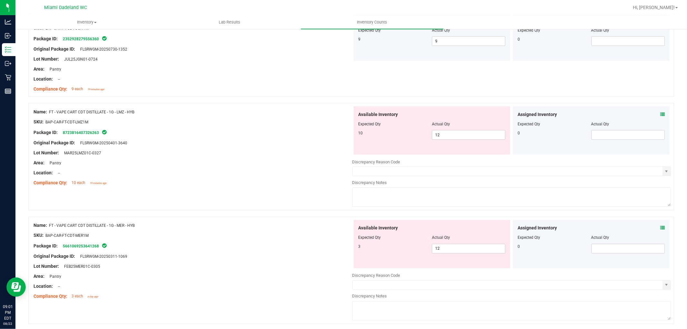
scroll to position [859, 0]
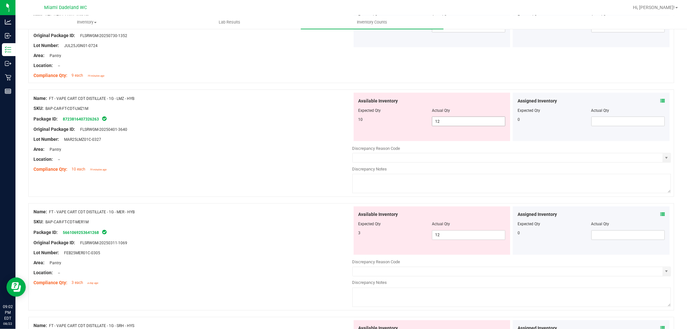
click at [442, 121] on span "12 12" at bounding box center [468, 122] width 73 height 10
click at [442, 121] on input "12" at bounding box center [468, 121] width 73 height 9
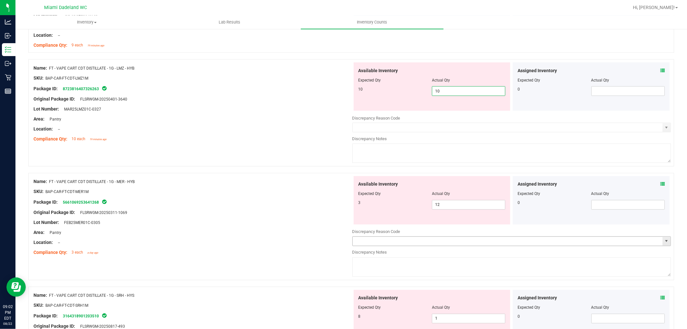
scroll to position [931, 0]
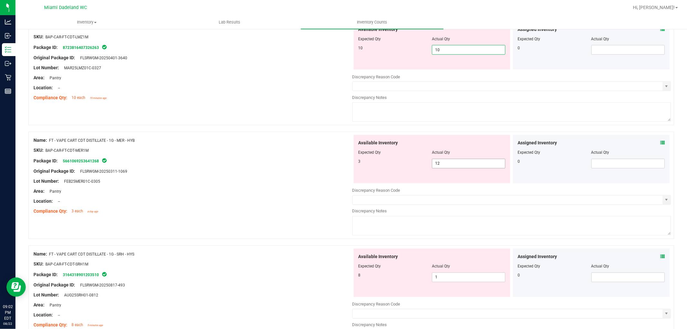
click at [437, 167] on div "Available Inventory Expected Qty Actual Qty 3 12 12" at bounding box center [511, 186] width 319 height 102
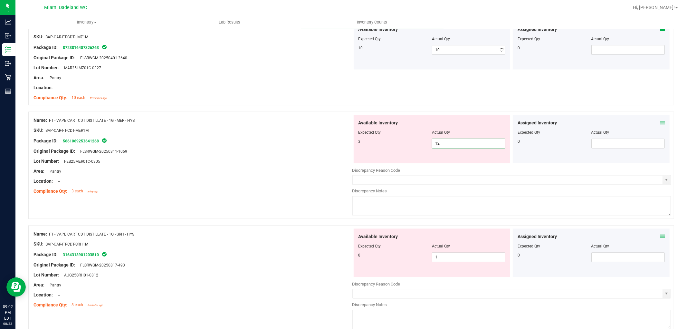
click at [437, 167] on div at bounding box center [511, 165] width 319 height 3
click at [441, 143] on span "12 12" at bounding box center [468, 144] width 73 height 10
click at [441, 143] on input "12" at bounding box center [468, 143] width 73 height 9
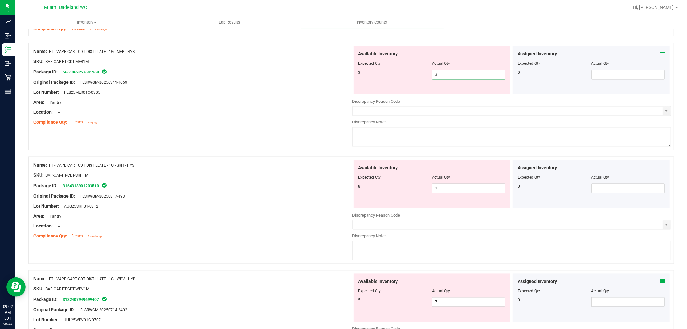
scroll to position [1002, 0]
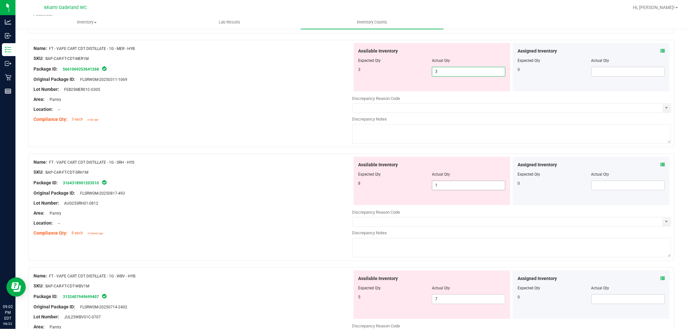
click at [450, 184] on div "Available Inventory Expected Qty Actual Qty 8 1 1" at bounding box center [432, 181] width 157 height 48
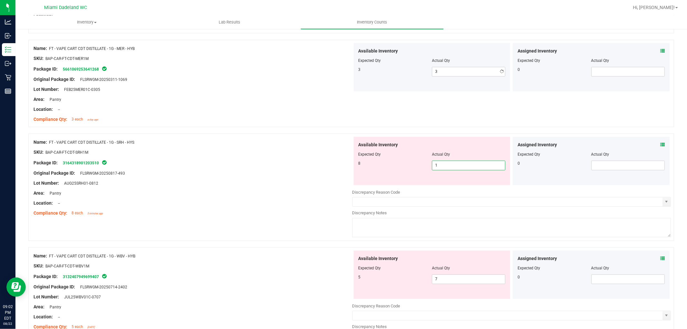
click at [450, 184] on div "Available Inventory Expected Qty Actual Qty 8 1 1" at bounding box center [432, 161] width 157 height 48
click at [449, 171] on div "Available Inventory Expected Qty Actual Qty 8 1 1" at bounding box center [432, 161] width 157 height 48
click at [449, 166] on span "1 1" at bounding box center [468, 166] width 73 height 10
click at [449, 166] on input "1" at bounding box center [468, 165] width 73 height 9
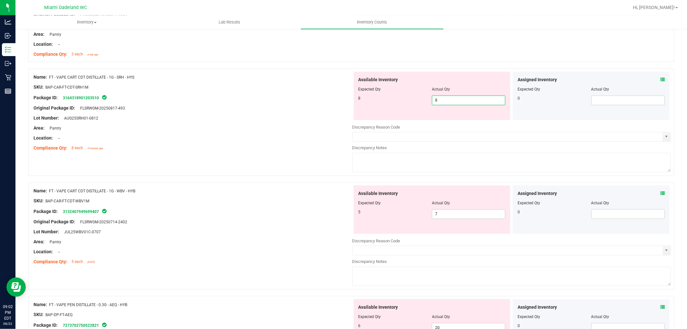
scroll to position [1074, 0]
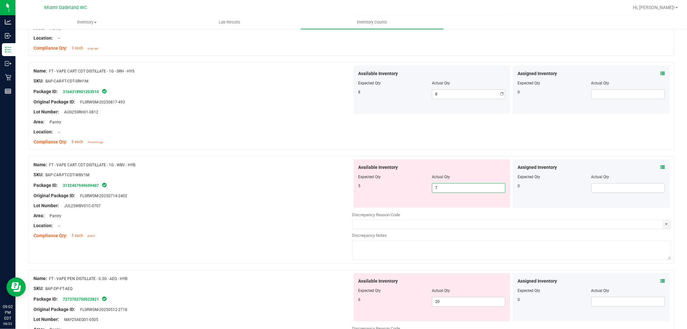
click at [449, 208] on div "Available Inventory Expected Qty Actual Qty 5 7 7" at bounding box center [511, 210] width 319 height 102
click at [453, 188] on input "7" at bounding box center [468, 187] width 73 height 9
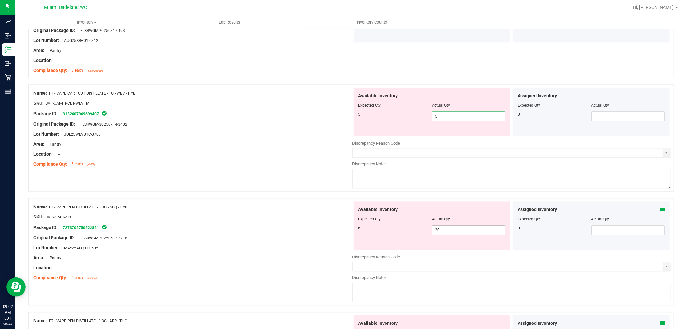
click at [444, 230] on div "Available Inventory Expected Qty Actual Qty 6 20 20" at bounding box center [511, 252] width 319 height 102
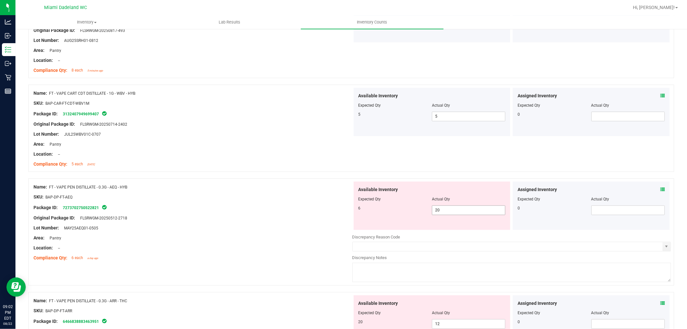
click at [444, 230] on div at bounding box center [511, 230] width 319 height 1
click at [447, 215] on span "20 20" at bounding box center [468, 210] width 73 height 10
click at [447, 215] on input "20" at bounding box center [468, 210] width 73 height 9
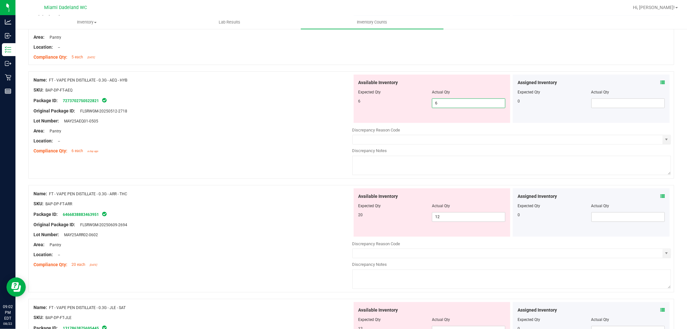
scroll to position [1253, 0]
click at [464, 215] on div "Available Inventory Expected Qty Actual Qty 20 12 12" at bounding box center [432, 212] width 157 height 48
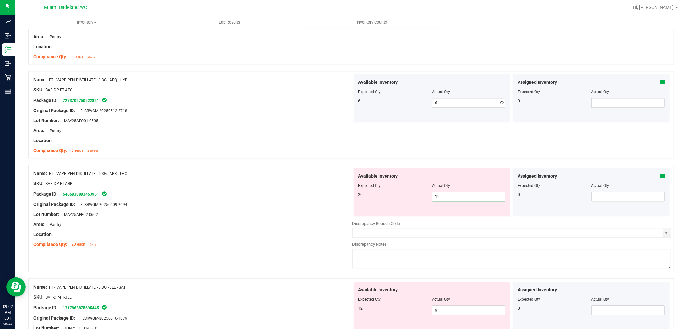
click at [464, 215] on div "Available Inventory Expected Qty Actual Qty 20 12 12" at bounding box center [432, 192] width 157 height 48
click at [458, 200] on span "12 12" at bounding box center [468, 197] width 73 height 10
click at [458, 200] on input "12" at bounding box center [468, 196] width 73 height 9
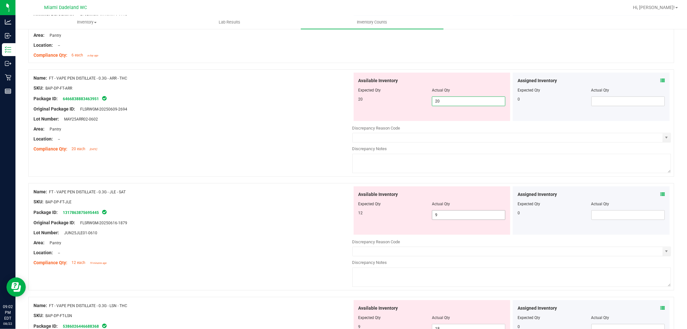
scroll to position [1360, 0]
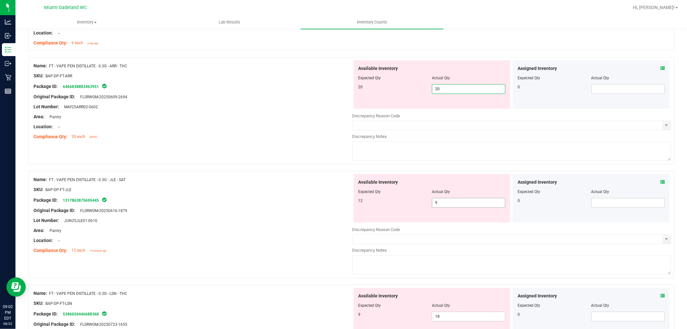
click at [449, 203] on div "Available Inventory Expected Qty Actual Qty 12 9 9" at bounding box center [511, 225] width 319 height 102
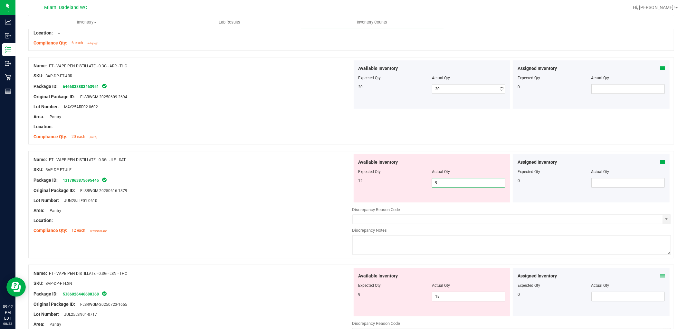
click at [449, 203] on div at bounding box center [511, 202] width 319 height 1
click at [459, 182] on span "9 9" at bounding box center [468, 183] width 73 height 10
click at [459, 182] on input "9" at bounding box center [468, 182] width 73 height 9
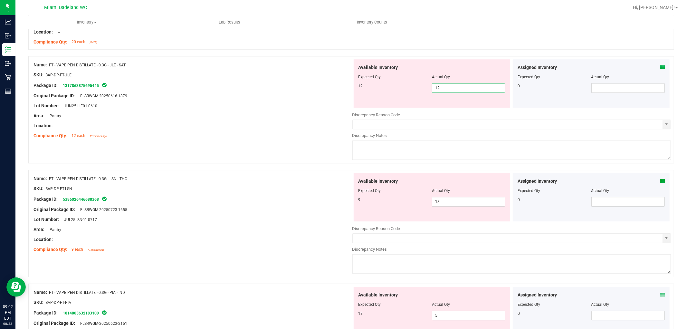
scroll to position [1468, 0]
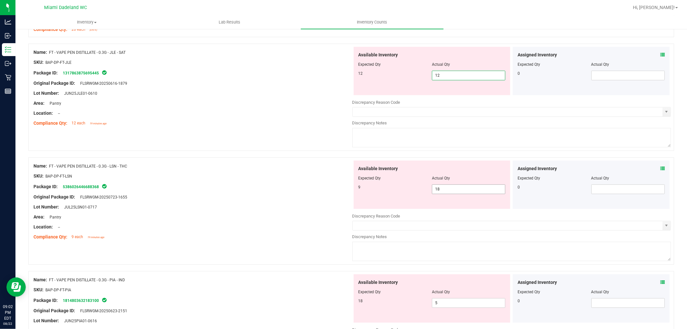
click at [461, 188] on div "Available Inventory Expected Qty Actual Qty 9 18 18" at bounding box center [432, 184] width 157 height 48
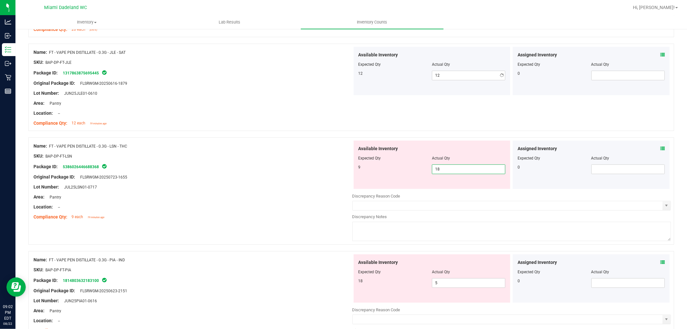
click at [461, 188] on div "Available Inventory Expected Qty Actual Qty 9 18 18" at bounding box center [432, 164] width 157 height 48
click at [467, 165] on span "18 18" at bounding box center [468, 169] width 73 height 10
click at [462, 170] on span "18 18" at bounding box center [468, 169] width 73 height 10
click at [462, 170] on input "18" at bounding box center [468, 169] width 73 height 9
click at [467, 285] on div "Available Inventory Expected Qty Actual Qty 18 5 5" at bounding box center [511, 305] width 319 height 102
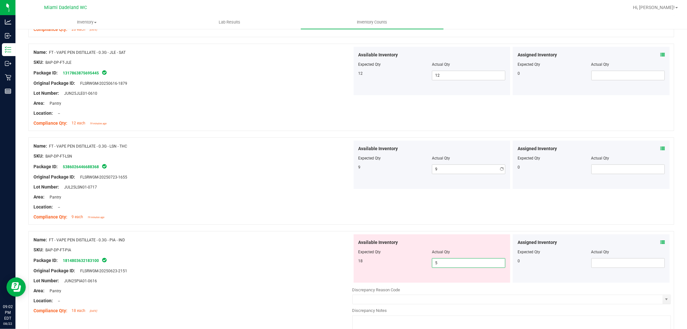
click at [467, 285] on div at bounding box center [511, 285] width 319 height 3
click at [462, 267] on span "5 5" at bounding box center [468, 263] width 73 height 10
click at [462, 267] on input "5" at bounding box center [468, 262] width 73 height 9
click at [281, 241] on div "Name: FT - VAPE PEN DISTILLATE - 0.3G - PIA - IND" at bounding box center [193, 240] width 319 height 7
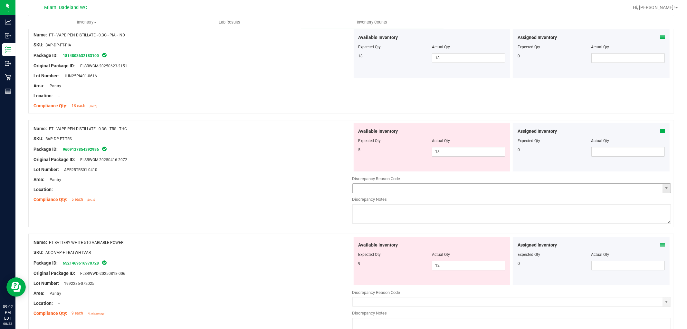
scroll to position [1683, 0]
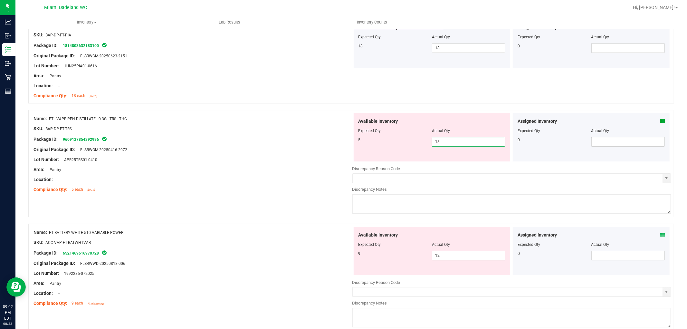
click at [450, 141] on span "18 18" at bounding box center [468, 142] width 73 height 10
click at [450, 141] on input "18" at bounding box center [468, 141] width 73 height 9
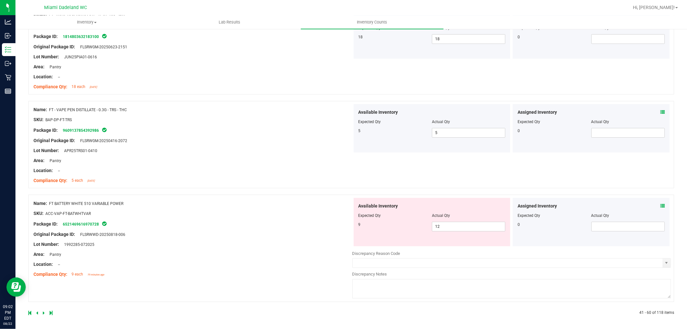
scroll to position [1694, 0]
click at [449, 225] on span "12 12" at bounding box center [468, 225] width 73 height 10
click at [449, 225] on input "12" at bounding box center [468, 225] width 73 height 9
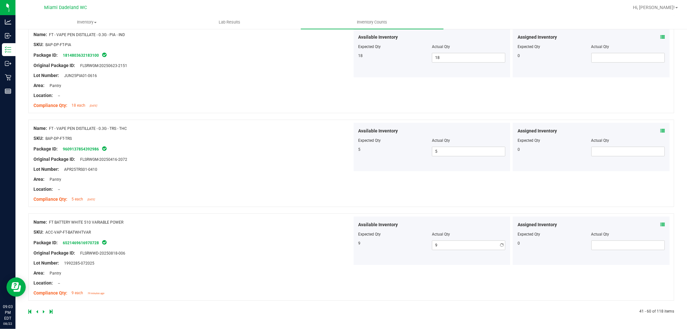
click at [258, 249] on div "Name: FT BATTERY WHITE 510 VARIABLE POWER SKU: ACC-VAP-FT-BATWHTVAR Package ID:…" at bounding box center [193, 258] width 319 height 82
click at [43, 310] on icon at bounding box center [44, 312] width 2 height 4
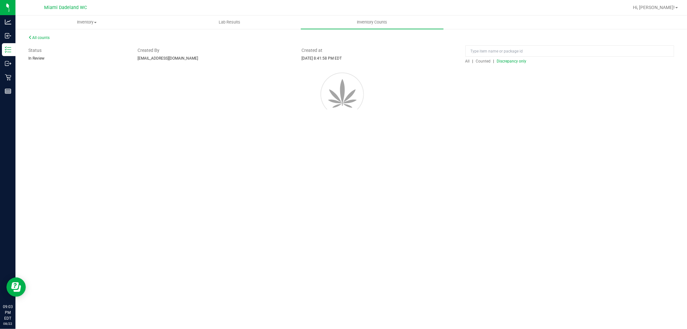
scroll to position [0, 0]
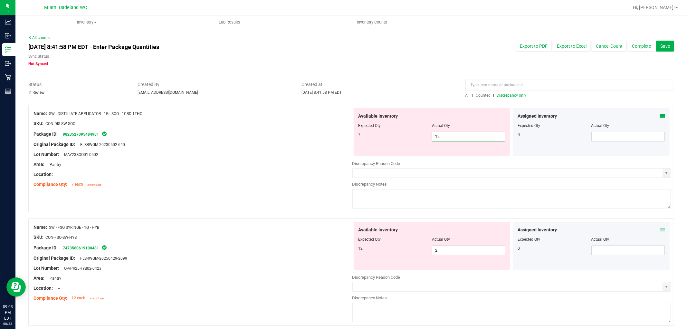
click at [456, 140] on span "12 12" at bounding box center [468, 137] width 73 height 10
click at [456, 140] on input "12" at bounding box center [468, 136] width 73 height 9
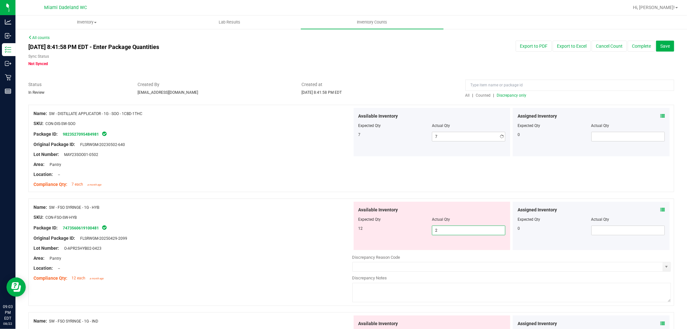
click at [450, 250] on div "Available Inventory Expected Qty Actual Qty 12 2 2" at bounding box center [511, 253] width 319 height 102
click at [450, 250] on div at bounding box center [511, 250] width 319 height 1
click at [450, 231] on span "2 2" at bounding box center [468, 231] width 73 height 10
click at [450, 231] on input "2" at bounding box center [468, 230] width 73 height 9
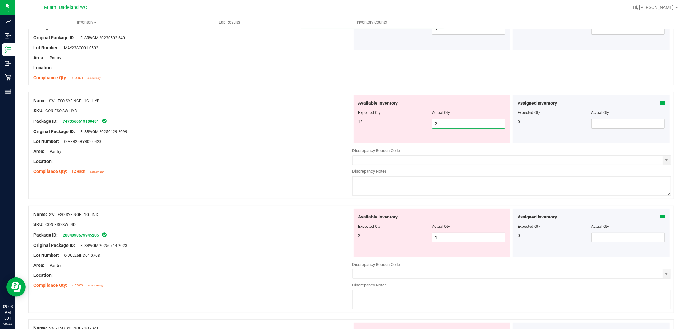
scroll to position [143, 0]
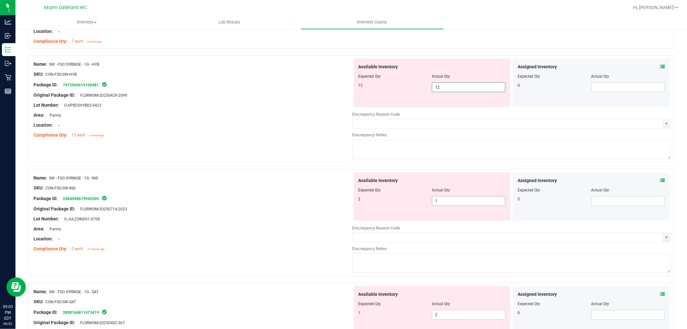
click at [446, 204] on div "Available Inventory Expected Qty Actual Qty 2 1 1" at bounding box center [511, 223] width 319 height 102
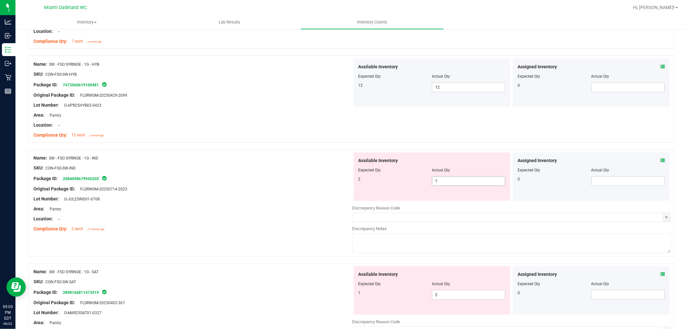
click at [446, 204] on div at bounding box center [511, 203] width 319 height 3
click at [442, 185] on span "1 1" at bounding box center [468, 181] width 73 height 10
click at [442, 185] on input "1" at bounding box center [468, 181] width 73 height 9
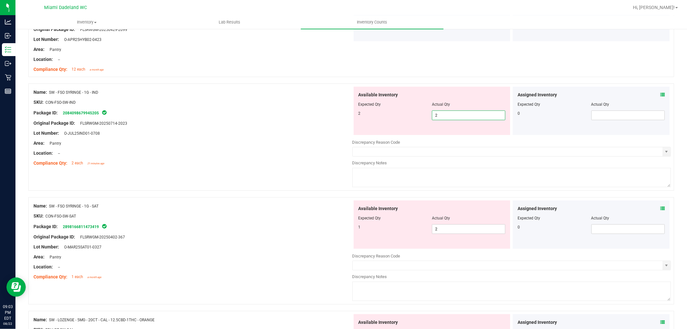
scroll to position [215, 0]
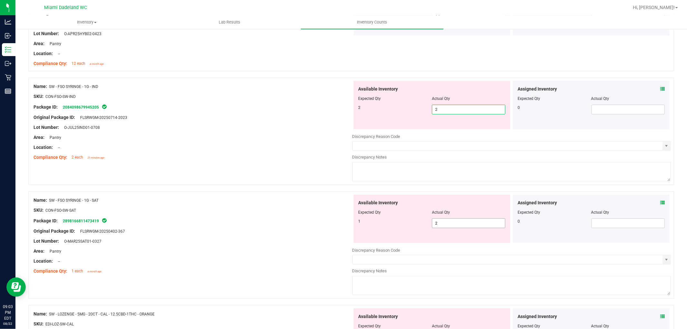
click at [448, 221] on div "Available Inventory Expected Qty Actual Qty 1 2 2" at bounding box center [432, 219] width 157 height 48
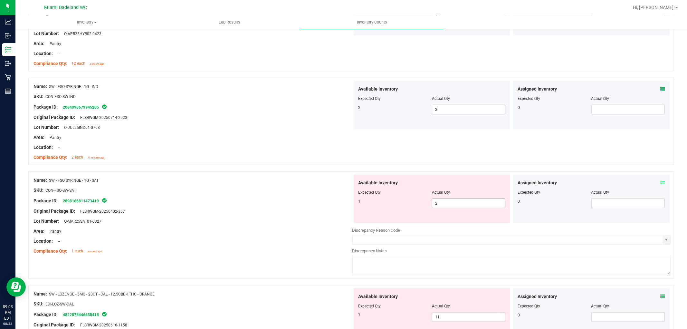
click at [448, 221] on div "Available Inventory Expected Qty Actual Qty 1 2 2" at bounding box center [432, 199] width 157 height 48
click at [443, 209] on div "Available Inventory Expected Qty Actual Qty 1 2 2" at bounding box center [432, 199] width 157 height 48
click at [442, 204] on span "2 2" at bounding box center [468, 203] width 73 height 10
click at [0, 0] on input "2" at bounding box center [0, 0] width 0 height 0
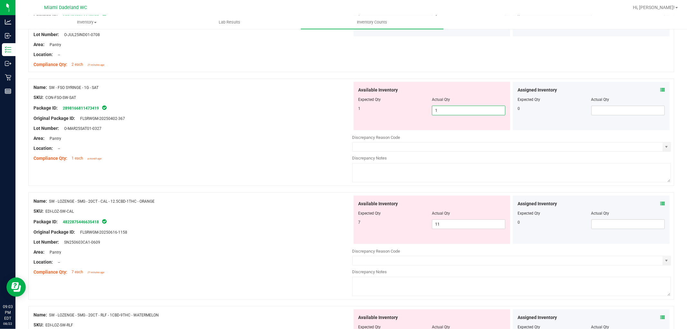
scroll to position [322, 0]
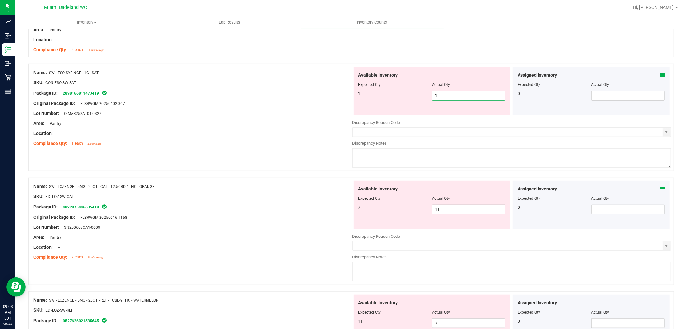
click at [454, 213] on div "Available Inventory Expected Qty Actual Qty 7 11 11" at bounding box center [511, 232] width 319 height 102
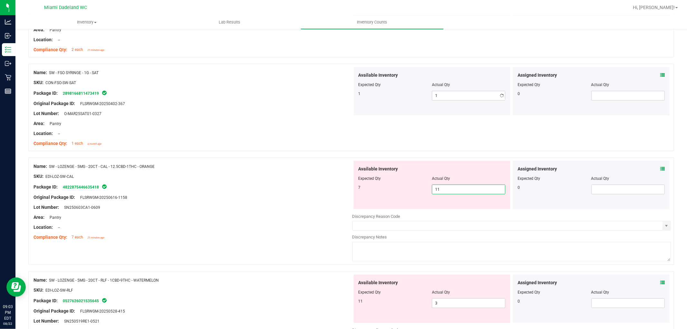
click at [454, 213] on div at bounding box center [511, 211] width 319 height 3
click at [451, 192] on span "11 11" at bounding box center [468, 190] width 73 height 10
click at [451, 192] on input "11" at bounding box center [468, 189] width 73 height 9
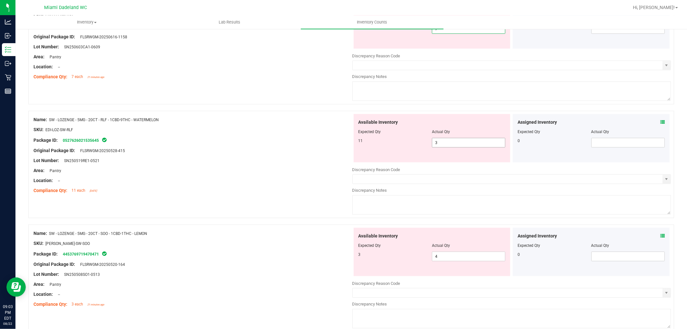
scroll to position [501, 0]
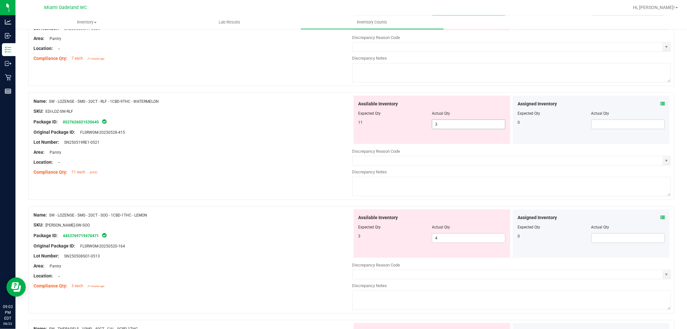
click at [448, 127] on div "Available Inventory Expected Qty Actual Qty 11 3 3" at bounding box center [511, 147] width 319 height 102
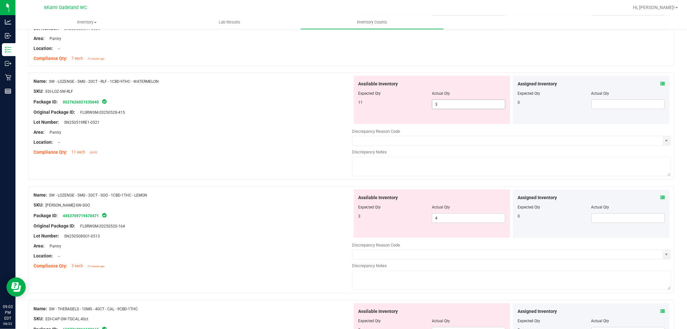
click at [448, 127] on div at bounding box center [511, 126] width 319 height 3
click at [450, 105] on span "3 3" at bounding box center [468, 105] width 73 height 10
click at [450, 105] on input "3" at bounding box center [468, 104] width 73 height 9
click at [445, 220] on div "Available Inventory Expected Qty Actual Qty 3 4 4" at bounding box center [511, 240] width 319 height 102
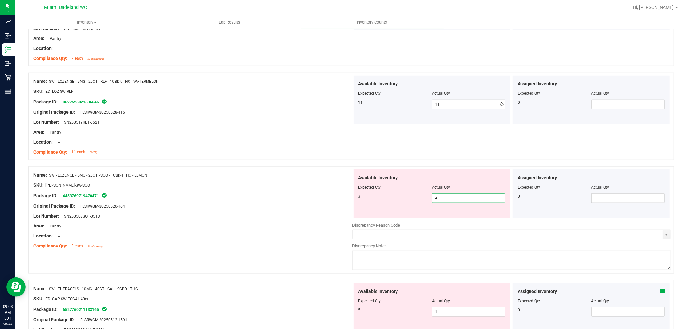
click at [445, 220] on div at bounding box center [511, 220] width 319 height 3
click at [443, 200] on span "4 4" at bounding box center [468, 198] width 73 height 10
click at [443, 200] on input "4" at bounding box center [468, 198] width 73 height 9
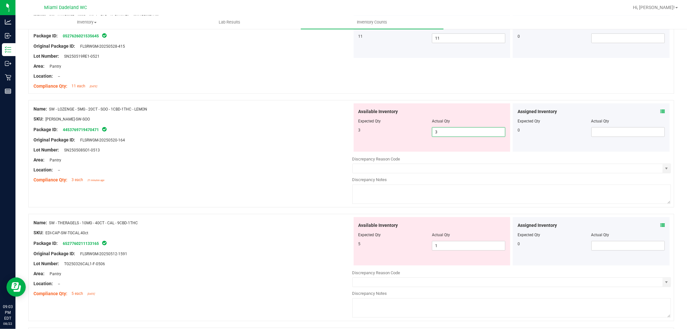
scroll to position [573, 0]
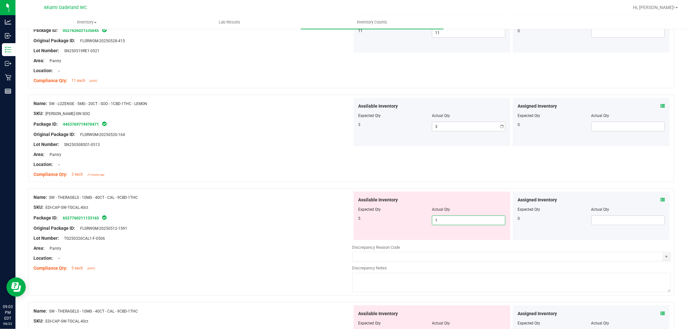
click at [448, 242] on div "Available Inventory Expected Qty Actual Qty 5 1 1" at bounding box center [511, 243] width 319 height 102
click at [448, 242] on div at bounding box center [511, 242] width 319 height 3
click at [457, 216] on span "1 1" at bounding box center [468, 221] width 73 height 10
click at [456, 217] on input "1" at bounding box center [468, 220] width 73 height 9
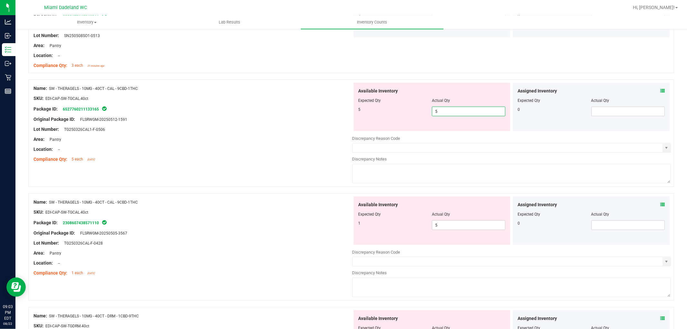
scroll to position [716, 0]
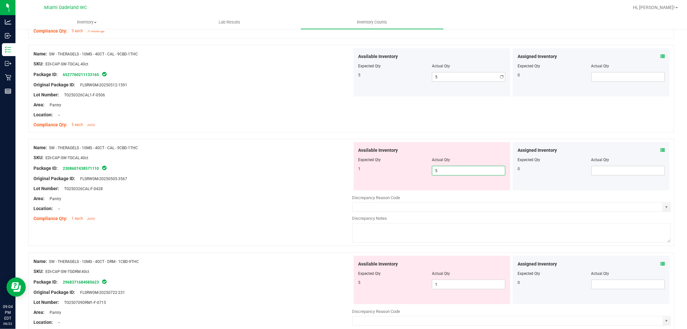
click at [443, 192] on div "Available Inventory Expected Qty Actual Qty 1 5 5" at bounding box center [511, 193] width 319 height 102
click at [443, 192] on div at bounding box center [511, 192] width 319 height 3
click at [444, 172] on span "5 5" at bounding box center [468, 171] width 73 height 10
click at [444, 172] on input "5" at bounding box center [468, 170] width 73 height 9
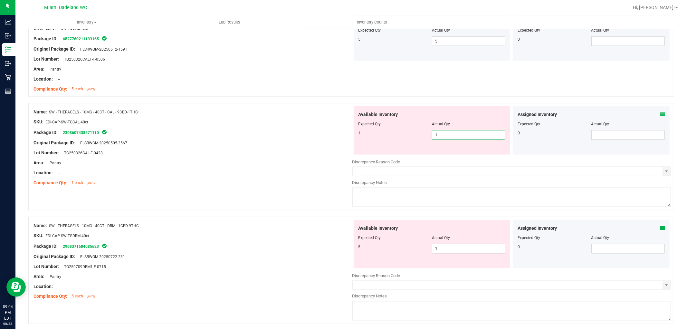
scroll to position [787, 0]
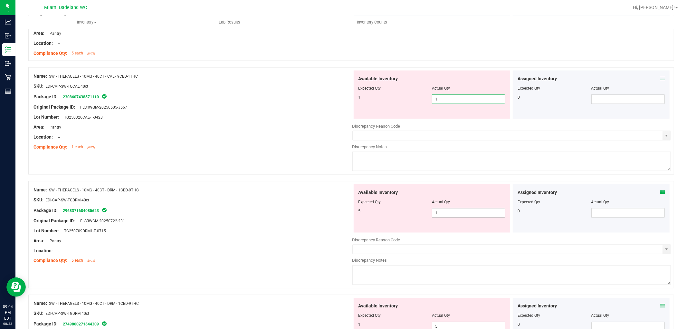
click at [478, 213] on div "Available Inventory Expected Qty Actual Qty 5 1 1" at bounding box center [511, 235] width 319 height 102
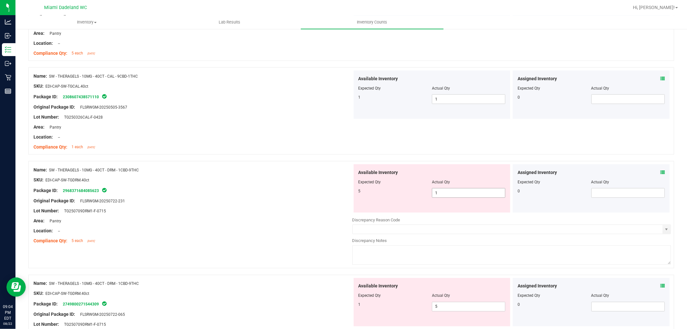
click at [478, 213] on div at bounding box center [511, 213] width 319 height 1
click at [472, 191] on span "1 1" at bounding box center [468, 193] width 73 height 10
click at [0, 0] on input "1" at bounding box center [0, 0] width 0 height 0
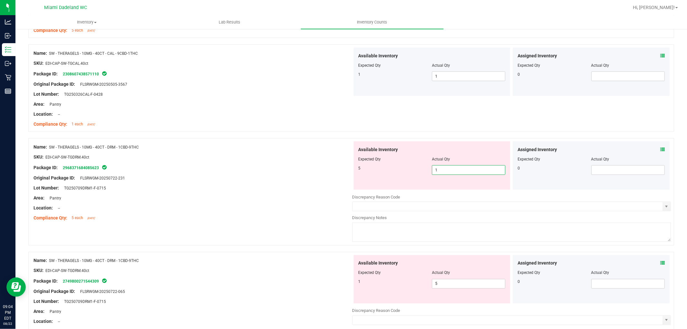
scroll to position [823, 0]
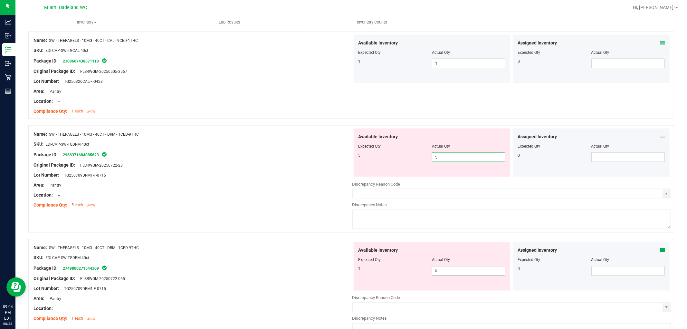
click at [438, 269] on div "Available Inventory Expected Qty Actual Qty 1 5 5" at bounding box center [432, 266] width 157 height 48
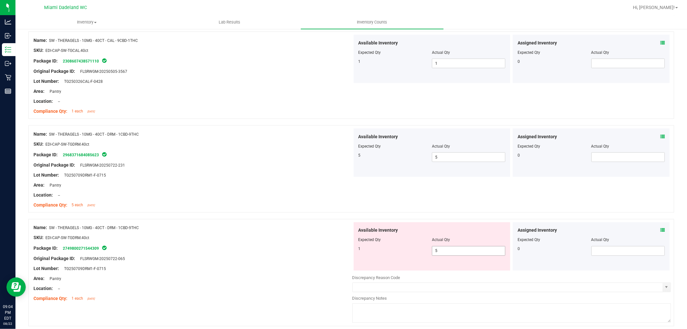
click at [438, 269] on div "Available Inventory Expected Qty Actual Qty 1 5 5" at bounding box center [432, 246] width 157 height 48
click at [440, 252] on span "5 5" at bounding box center [468, 251] width 73 height 10
click at [440, 252] on input "5" at bounding box center [468, 250] width 73 height 9
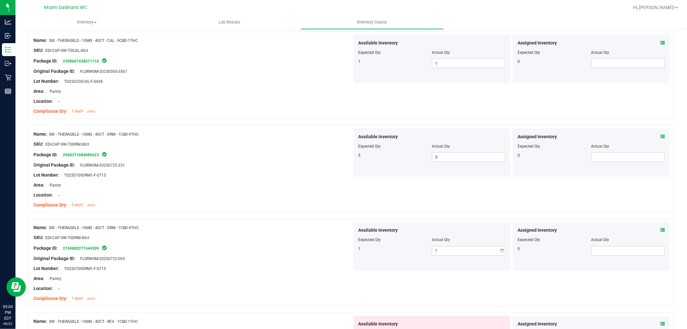
click at [319, 202] on div "Compliance Qty: 5 each [DATE]" at bounding box center [193, 205] width 319 height 7
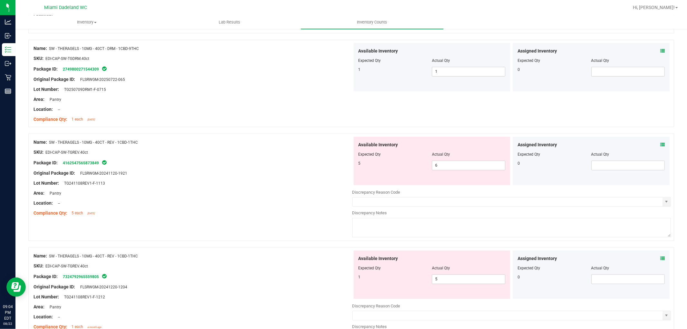
scroll to position [1038, 0]
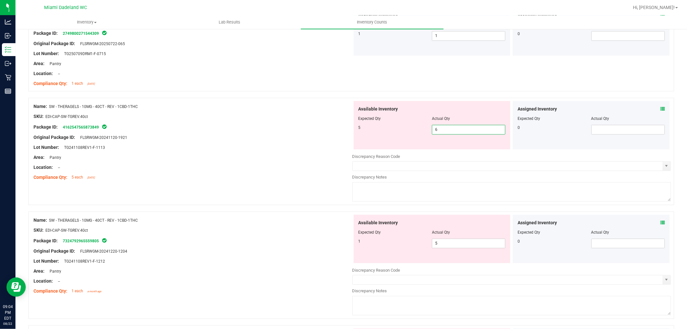
click at [443, 133] on span "6 6" at bounding box center [468, 130] width 73 height 10
click at [443, 133] on input "6" at bounding box center [468, 129] width 73 height 9
click at [432, 237] on div "Available Inventory Expected Qty Actual Qty 1 5 5" at bounding box center [432, 239] width 157 height 48
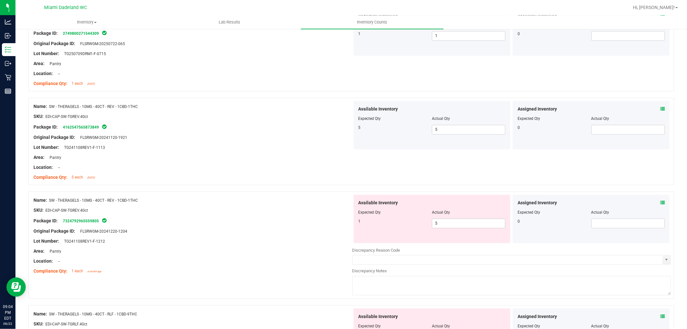
click at [432, 237] on div "Available Inventory Expected Qty Actual Qty 1 5 5" at bounding box center [432, 219] width 157 height 48
click at [437, 222] on span "5 5" at bounding box center [468, 224] width 73 height 10
click at [437, 222] on input "5" at bounding box center [468, 223] width 73 height 9
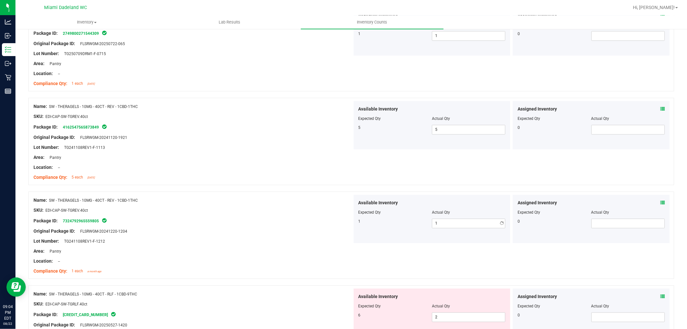
click at [291, 213] on div "SKU: EDI-CAP-SW-TGREV.40ct" at bounding box center [193, 210] width 319 height 7
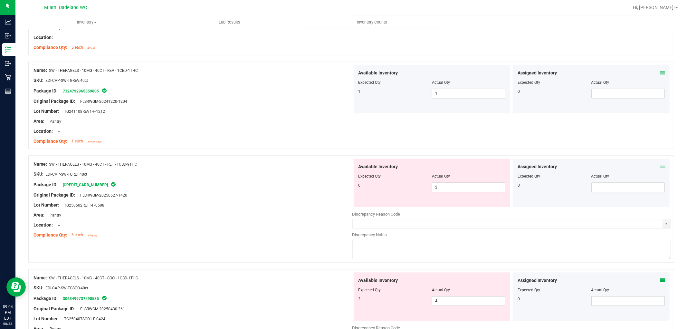
scroll to position [1181, 0]
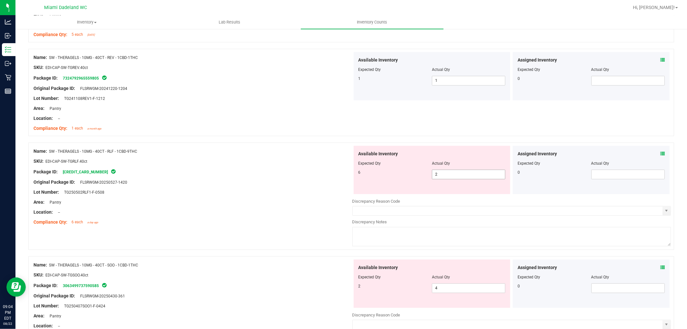
click at [443, 175] on span "2 2" at bounding box center [468, 174] width 73 height 10
click at [443, 175] on input "2" at bounding box center [468, 174] width 73 height 9
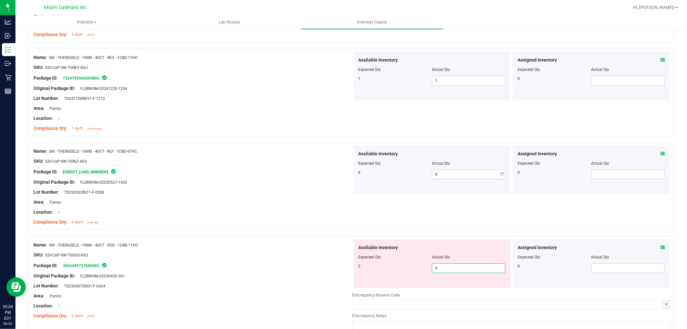
click at [449, 285] on div "Available Inventory Expected Qty Actual Qty 2 4 4" at bounding box center [432, 263] width 157 height 48
click at [443, 267] on span "4 4" at bounding box center [468, 268] width 73 height 10
click at [443, 267] on input "4" at bounding box center [468, 268] width 73 height 9
drag, startPoint x: 154, startPoint y: 243, endPoint x: 160, endPoint y: 242, distance: 6.5
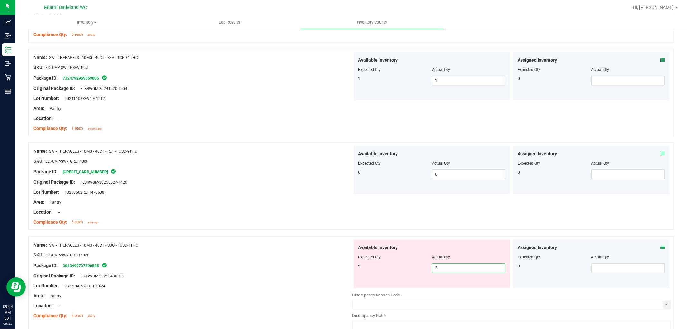
click at [155, 243] on div "Name: SW - THERAGELS - 10MG - 40CT - SOO - 1CBD-1THC" at bounding box center [193, 245] width 319 height 7
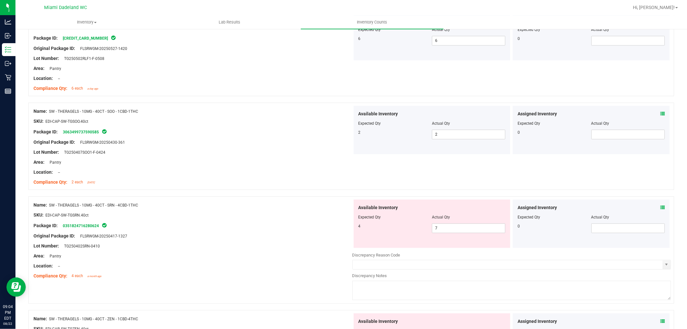
scroll to position [1360, 0]
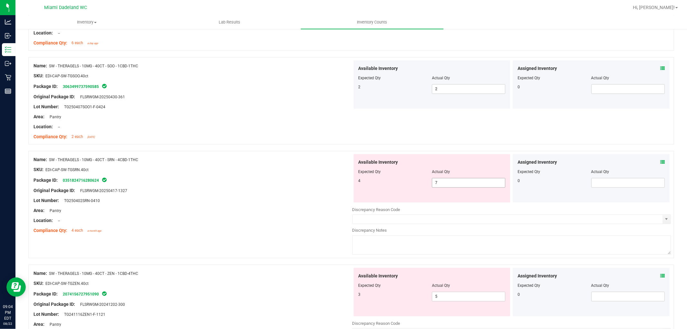
click at [446, 180] on span "7 7" at bounding box center [468, 183] width 73 height 10
click at [446, 180] on input "7" at bounding box center [468, 182] width 73 height 9
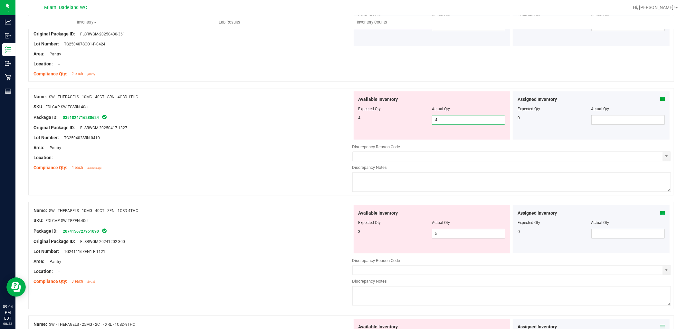
scroll to position [1432, 0]
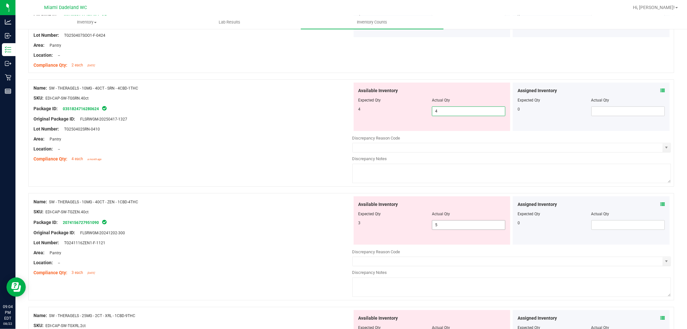
click at [449, 222] on div "Available Inventory Expected Qty Actual Qty 3 5 5" at bounding box center [432, 220] width 157 height 48
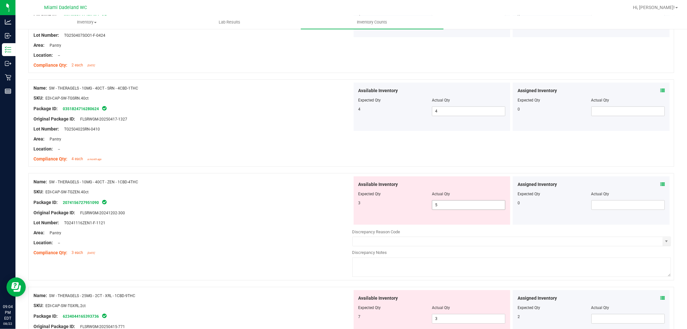
click at [449, 222] on div "Available Inventory Expected Qty Actual Qty 3 5 5" at bounding box center [432, 200] width 157 height 48
click at [438, 198] on div at bounding box center [432, 198] width 147 height 3
click at [436, 199] on div at bounding box center [432, 198] width 147 height 3
click at [435, 200] on div at bounding box center [432, 198] width 147 height 3
click at [436, 202] on span "5 5" at bounding box center [468, 205] width 73 height 10
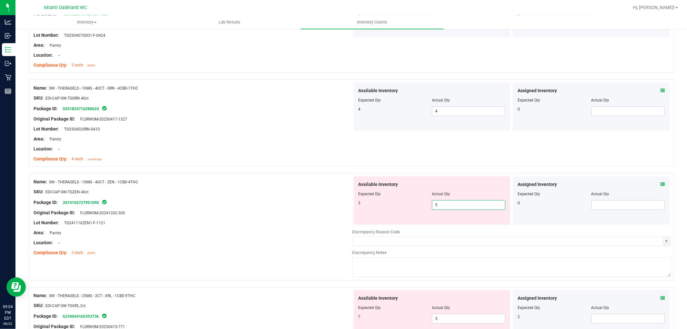
click at [436, 202] on input "5" at bounding box center [468, 204] width 73 height 9
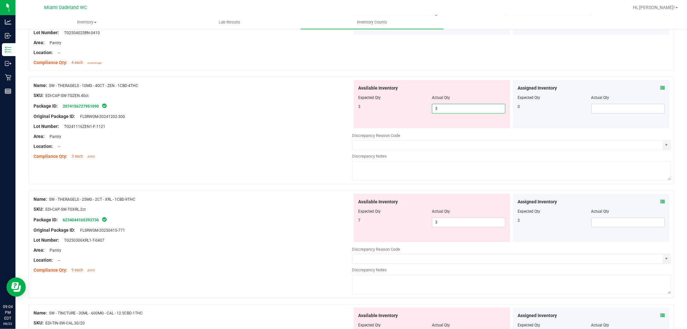
scroll to position [1539, 0]
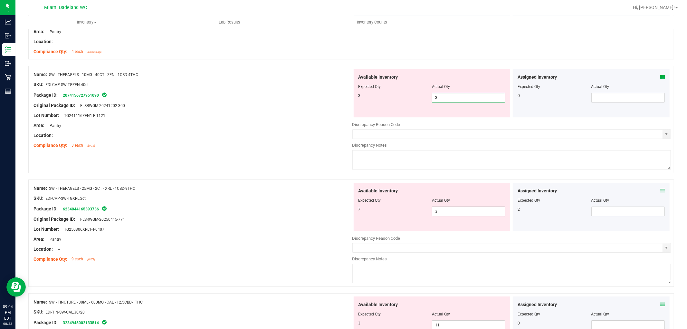
click at [438, 210] on div "Available Inventory Expected Qty Actual Qty 7 3 3" at bounding box center [432, 207] width 157 height 48
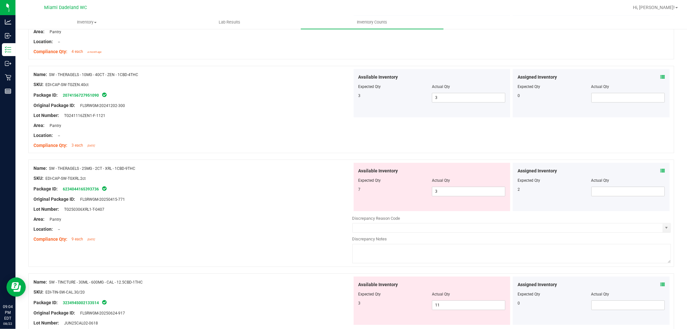
click at [438, 210] on div "Available Inventory Expected Qty Actual Qty 7 3 3" at bounding box center [432, 187] width 157 height 48
click at [441, 192] on span "3 3" at bounding box center [468, 192] width 73 height 10
click at [441, 192] on input "3" at bounding box center [468, 191] width 73 height 9
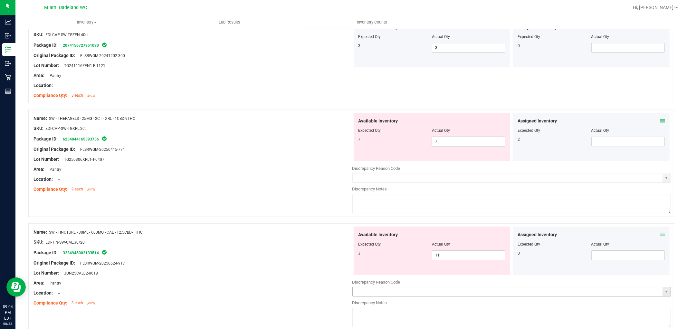
scroll to position [1611, 0]
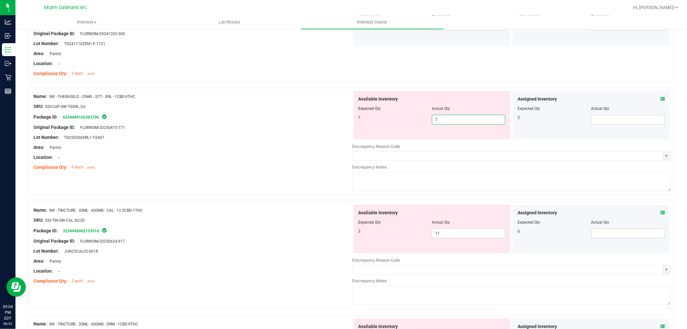
click at [453, 234] on div "Available Inventory Expected Qty Actual Qty 3 11 11" at bounding box center [511, 256] width 319 height 102
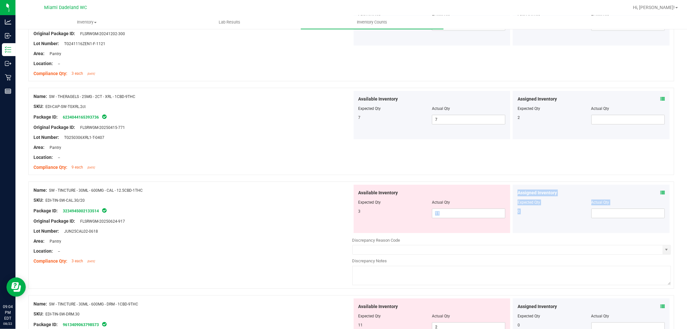
click at [453, 234] on div at bounding box center [511, 233] width 319 height 1
click at [447, 214] on span "11 11" at bounding box center [468, 213] width 73 height 10
click at [447, 214] on input "11" at bounding box center [468, 213] width 73 height 9
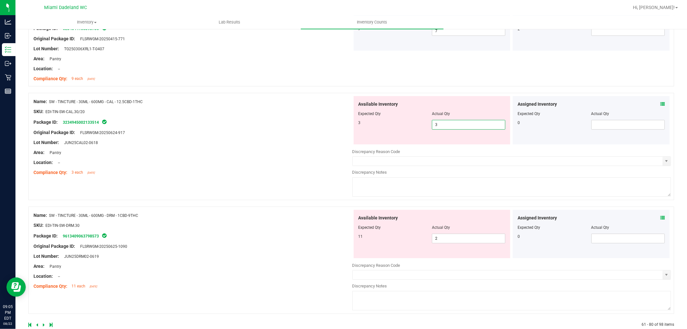
scroll to position [1714, 0]
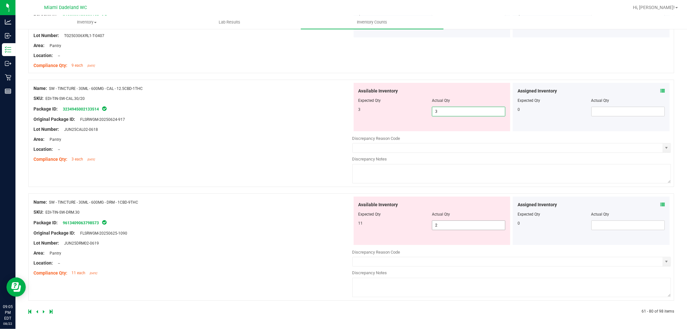
click at [457, 226] on span "2 2" at bounding box center [468, 225] width 73 height 10
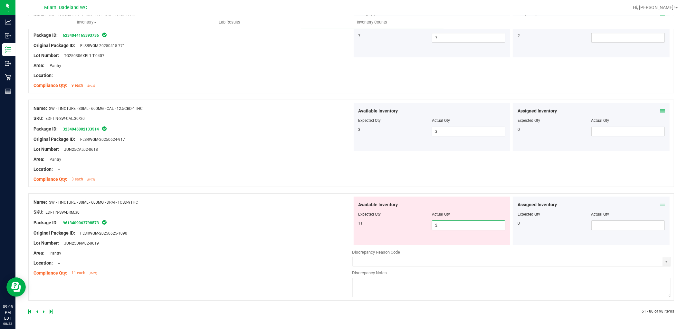
click at [457, 226] on input "2" at bounding box center [468, 225] width 73 height 9
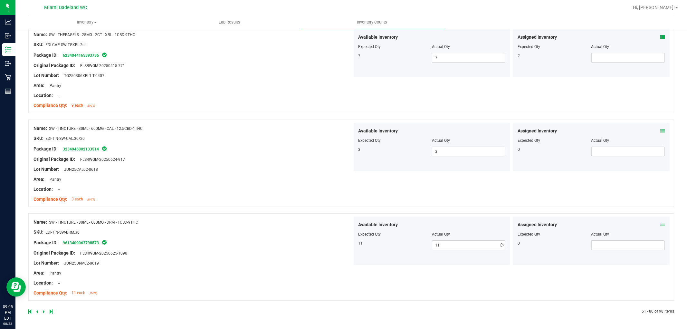
click at [395, 304] on div at bounding box center [351, 304] width 646 height 6
click at [44, 312] on link at bounding box center [44, 311] width 3 height 5
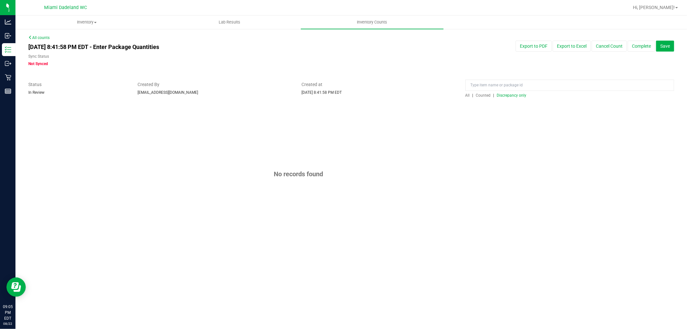
scroll to position [0, 0]
click at [42, 37] on link "All counts" at bounding box center [38, 37] width 21 height 5
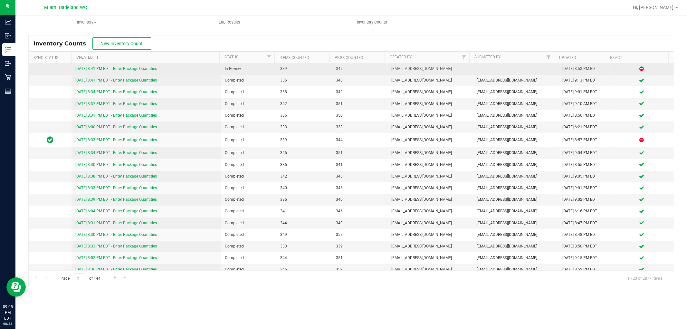
click at [118, 70] on link "[DATE] 8:41 PM EDT - Enter Package Quantities" at bounding box center [116, 68] width 82 height 5
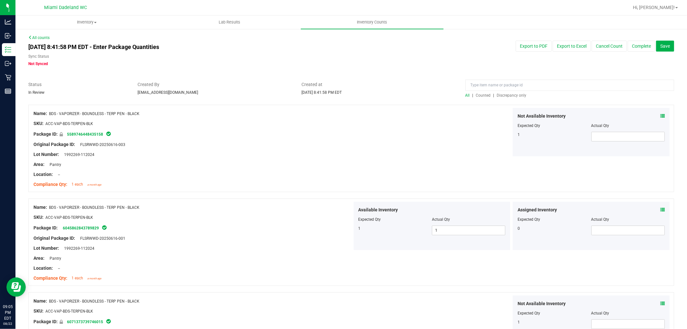
click at [500, 96] on span "Discrepancy only" at bounding box center [512, 95] width 30 height 5
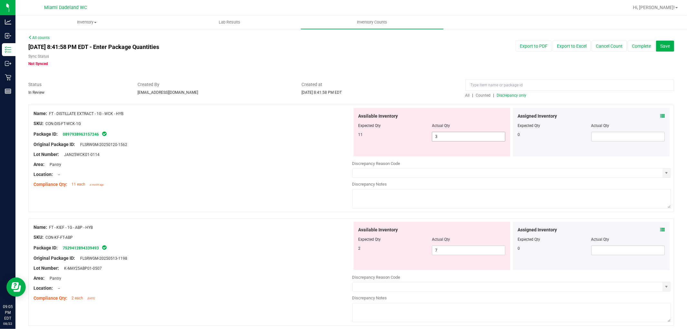
click at [454, 135] on span "3 3" at bounding box center [468, 137] width 73 height 10
click at [0, 0] on input "3" at bounding box center [0, 0] width 0 height 0
click at [439, 101] on div at bounding box center [351, 101] width 646 height 6
click at [446, 137] on span "3 3" at bounding box center [468, 137] width 73 height 10
click at [446, 137] on input "3" at bounding box center [468, 136] width 73 height 9
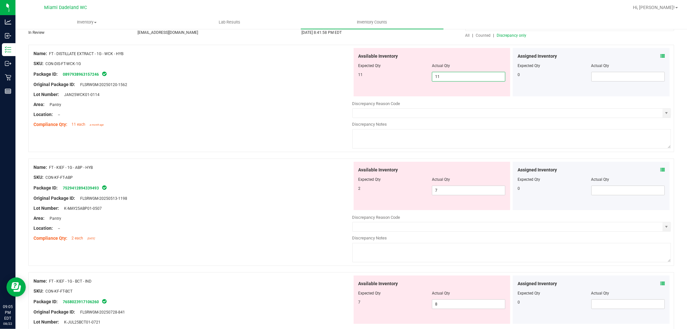
scroll to position [72, 0]
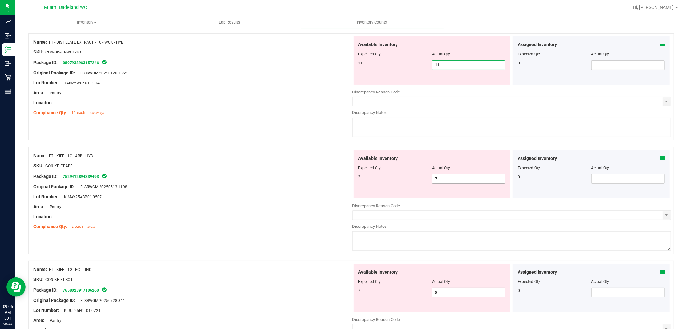
click at [436, 180] on div "Available Inventory Expected Qty Actual Qty 2 7 7" at bounding box center [511, 201] width 319 height 102
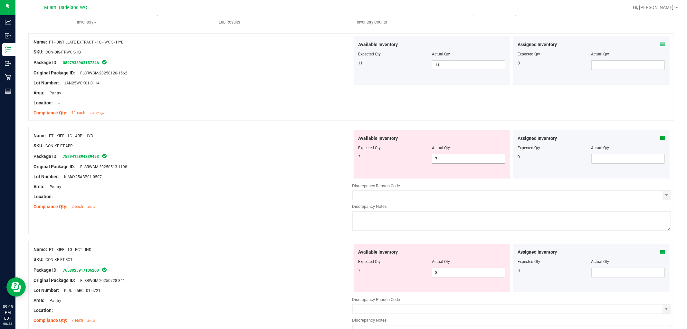
click at [436, 180] on div at bounding box center [511, 180] width 319 height 3
click at [439, 160] on span "7 7" at bounding box center [468, 159] width 73 height 10
click at [0, 0] on input "7" at bounding box center [0, 0] width 0 height 0
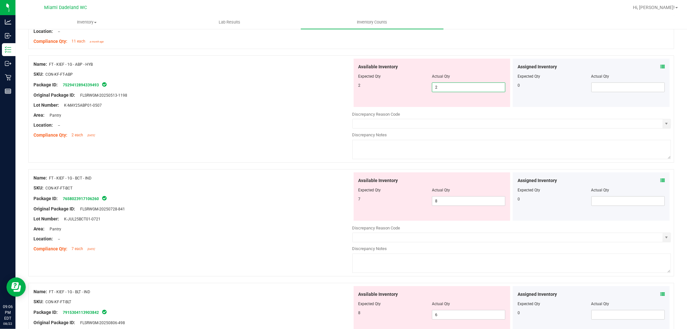
scroll to position [215, 0]
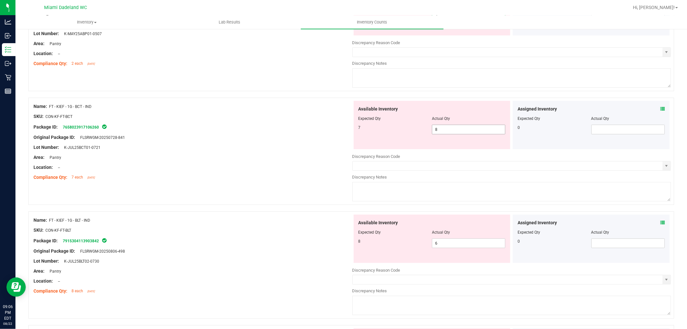
click at [465, 131] on div "Available Inventory Expected Qty Actual Qty 7 8 8" at bounding box center [511, 152] width 319 height 102
click at [465, 150] on div at bounding box center [511, 151] width 319 height 3
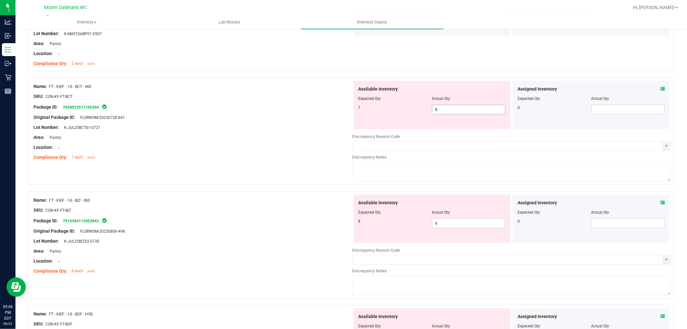
click at [464, 107] on span "8 8" at bounding box center [468, 110] width 73 height 10
click at [463, 107] on input "8" at bounding box center [468, 109] width 73 height 9
click at [452, 221] on div "Available Inventory Expected Qty Actual Qty 8 6 6" at bounding box center [432, 219] width 157 height 48
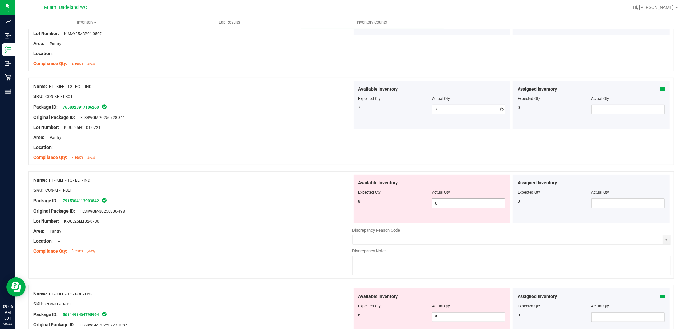
click at [452, 221] on div "Available Inventory Expected Qty Actual Qty 8 6 6" at bounding box center [432, 199] width 157 height 48
click at [450, 205] on span "6 6" at bounding box center [468, 203] width 73 height 10
click at [0, 0] on input "6" at bounding box center [0, 0] width 0 height 0
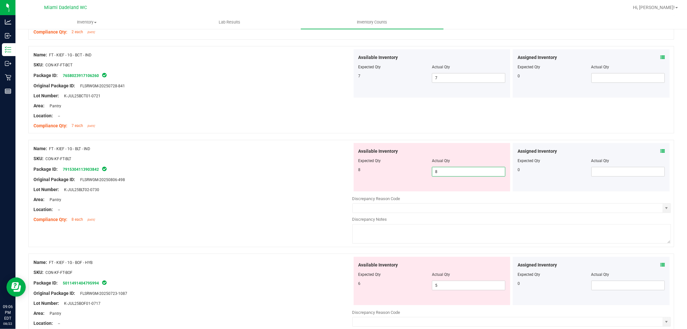
scroll to position [286, 0]
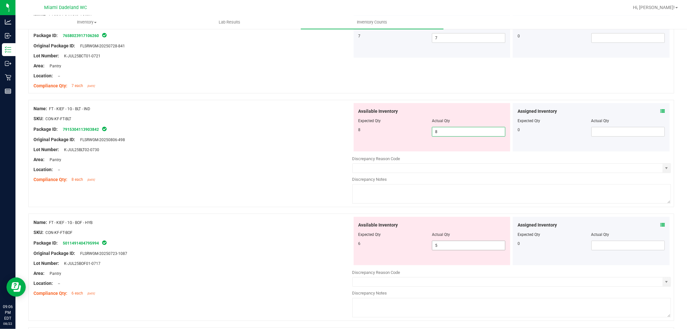
click at [475, 246] on div "Available Inventory Expected Qty Actual Qty 6 5 5" at bounding box center [511, 268] width 319 height 102
click at [475, 266] on div at bounding box center [511, 267] width 319 height 3
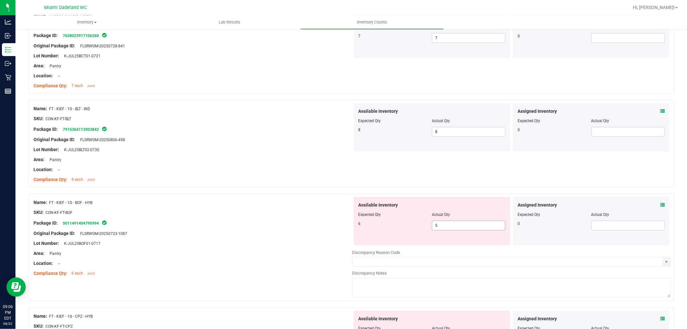
click at [472, 227] on span "5 5" at bounding box center [468, 226] width 73 height 10
click at [0, 0] on input "5" at bounding box center [0, 0] width 0 height 0
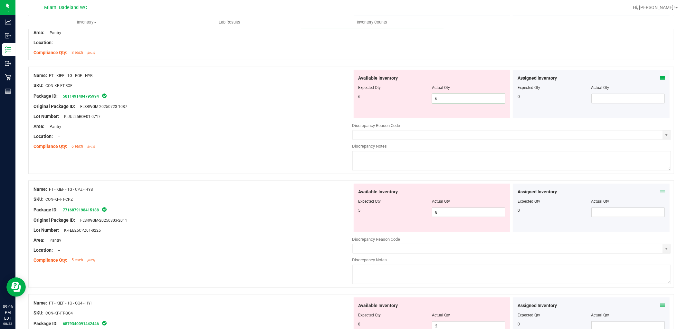
scroll to position [430, 0]
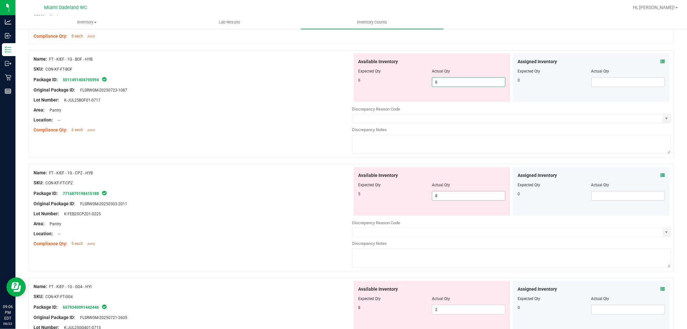
click at [449, 196] on div "Available Inventory Expected Qty Actual Qty 5 8 8" at bounding box center [511, 218] width 319 height 102
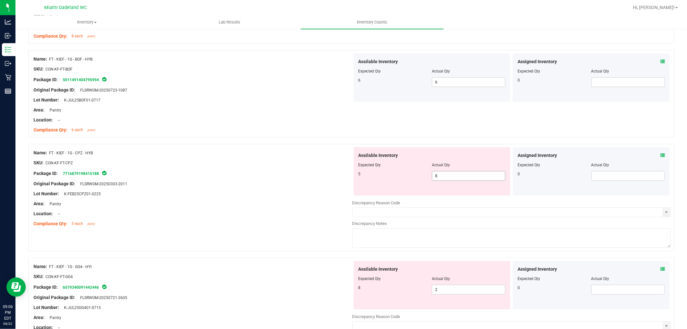
click at [449, 196] on div at bounding box center [511, 196] width 319 height 1
click at [445, 173] on span "8 8" at bounding box center [468, 176] width 73 height 10
click at [445, 173] on input "8" at bounding box center [468, 175] width 73 height 9
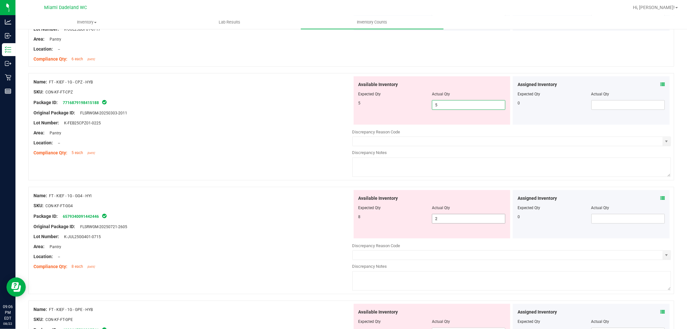
scroll to position [501, 0]
click at [449, 214] on div "Available Inventory Expected Qty Actual Qty 8 2 2" at bounding box center [432, 213] width 157 height 48
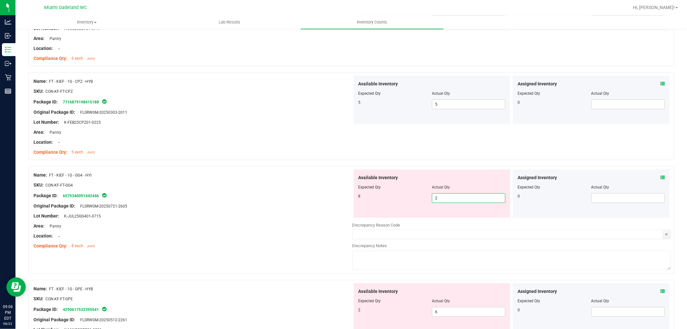
click at [443, 198] on span "2 2" at bounding box center [468, 198] width 73 height 10
click at [443, 198] on input "2" at bounding box center [468, 198] width 73 height 9
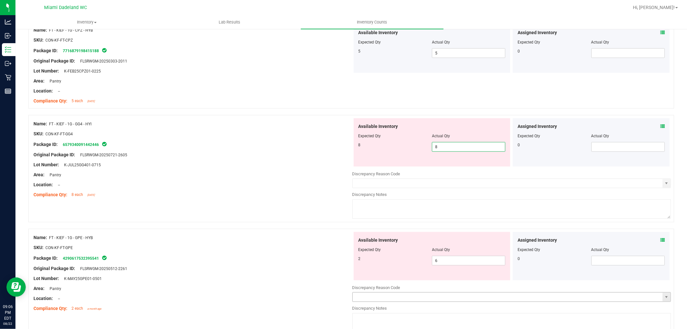
scroll to position [608, 0]
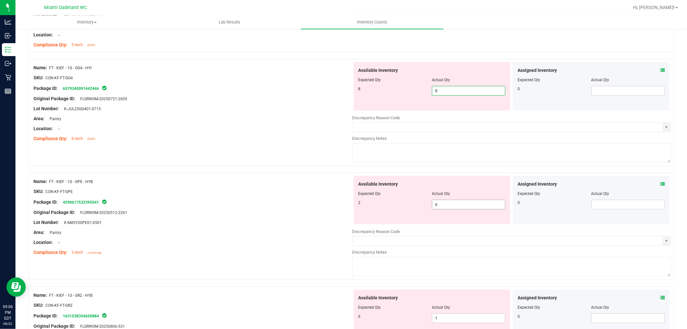
click at [446, 196] on div "Available Inventory Expected Qty Actual Qty 2 6 6" at bounding box center [432, 200] width 157 height 48
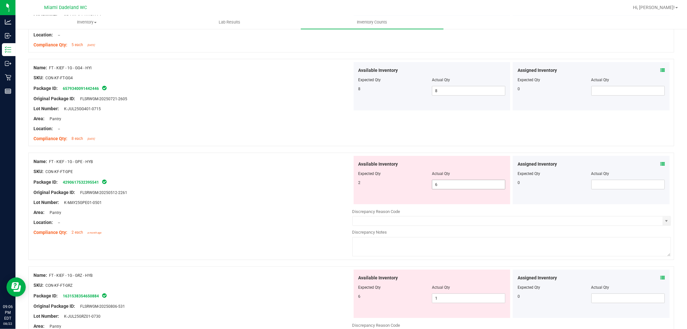
click at [445, 182] on span "6 6" at bounding box center [468, 185] width 73 height 10
click at [445, 182] on input "6" at bounding box center [468, 184] width 73 height 9
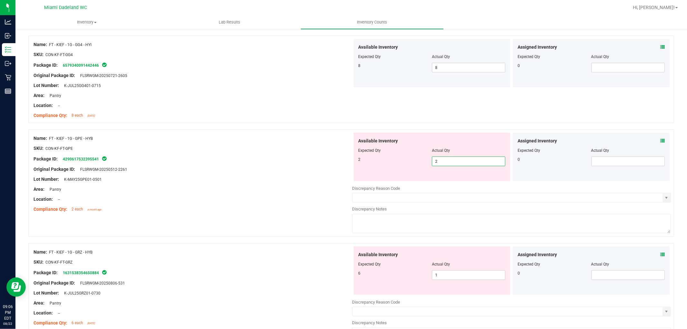
scroll to position [680, 0]
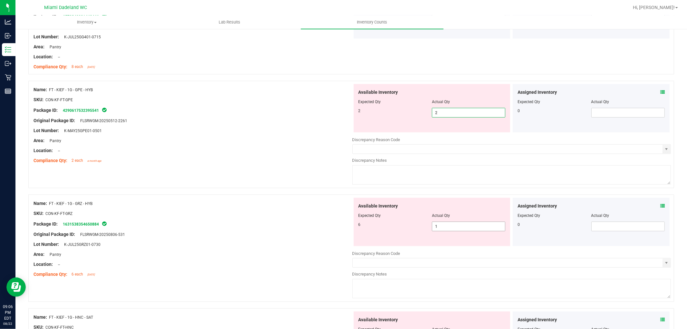
click at [438, 229] on div "Available Inventory Expected Qty Actual Qty 6 1 1" at bounding box center [511, 249] width 319 height 102
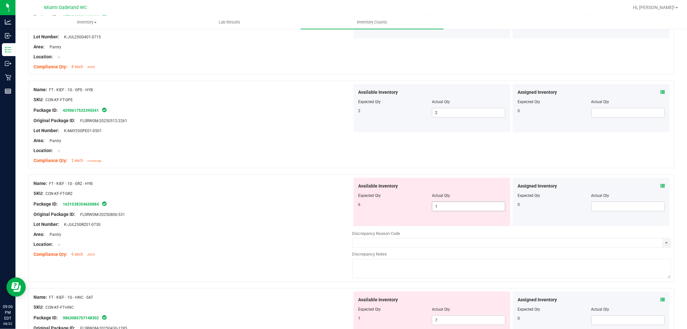
click at [438, 229] on div at bounding box center [511, 228] width 319 height 3
click at [438, 211] on span "1 1" at bounding box center [468, 207] width 73 height 10
click at [438, 207] on input "1" at bounding box center [468, 206] width 73 height 9
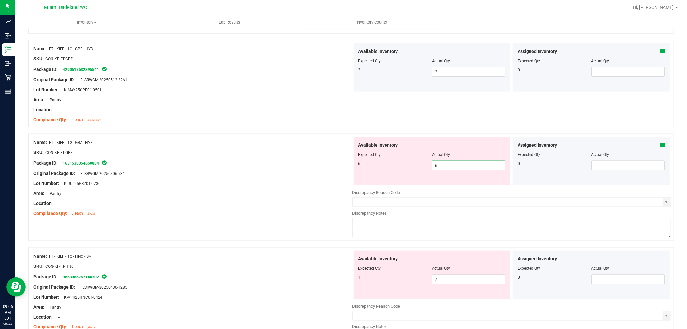
scroll to position [752, 0]
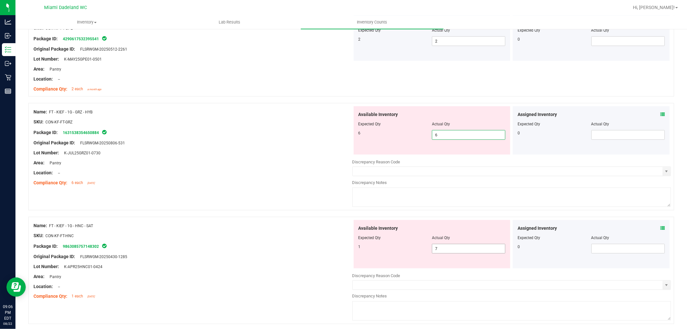
click at [445, 252] on div "Available Inventory Expected Qty Actual Qty 1 7 7" at bounding box center [511, 271] width 319 height 102
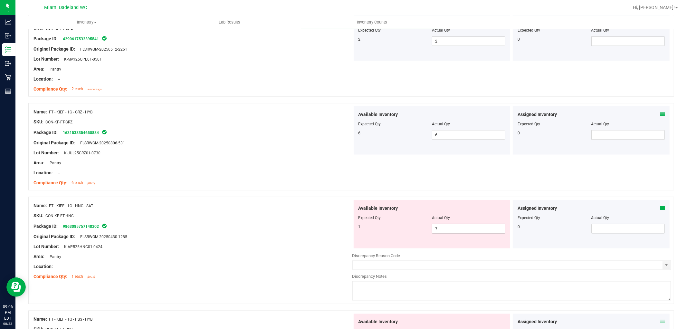
click at [445, 252] on div at bounding box center [511, 250] width 319 height 3
click at [444, 235] on div "Available Inventory Expected Qty Actual Qty 1 7 7" at bounding box center [432, 224] width 157 height 48
click at [443, 228] on span "7 7" at bounding box center [468, 229] width 73 height 10
click at [443, 228] on input "7" at bounding box center [468, 228] width 73 height 9
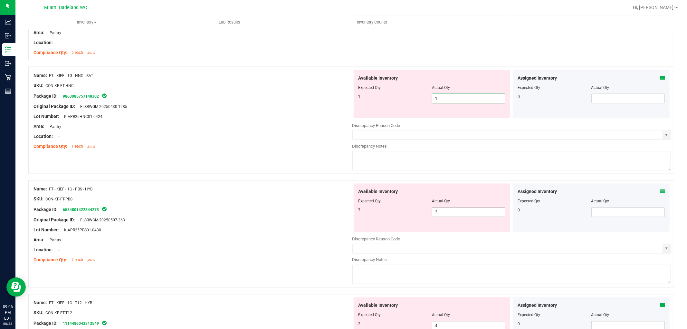
scroll to position [895, 0]
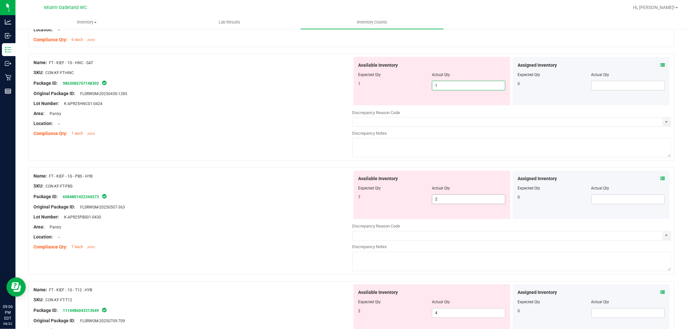
click at [447, 197] on div "Available Inventory Expected Qty Actual Qty 7 2 2" at bounding box center [432, 195] width 157 height 48
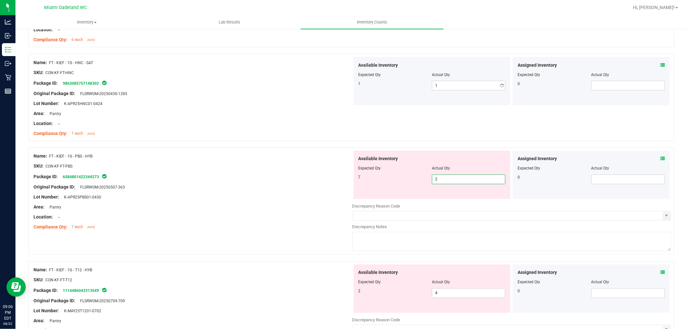
click at [447, 197] on div "Available Inventory Expected Qty Actual Qty 7 2 2" at bounding box center [432, 175] width 157 height 48
click at [445, 187] on div "Available Inventory Expected Qty Actual Qty 7 2 2" at bounding box center [432, 175] width 157 height 48
click at [443, 180] on span "2 2" at bounding box center [468, 180] width 73 height 10
click at [443, 180] on input "2" at bounding box center [468, 179] width 73 height 9
click at [441, 291] on div "Available Inventory Expected Qty Actual Qty 2 4 4" at bounding box center [432, 289] width 157 height 48
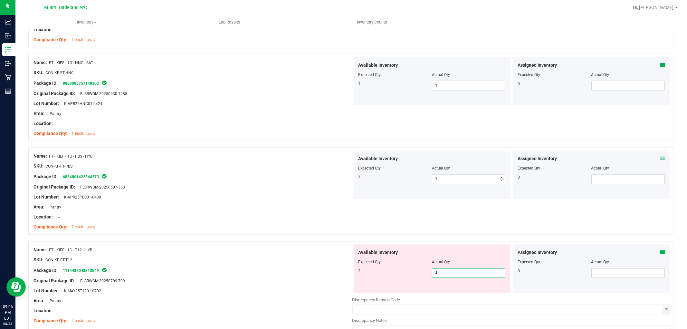
click at [441, 291] on div "Available Inventory Expected Qty Actual Qty 2 4 4" at bounding box center [432, 269] width 157 height 48
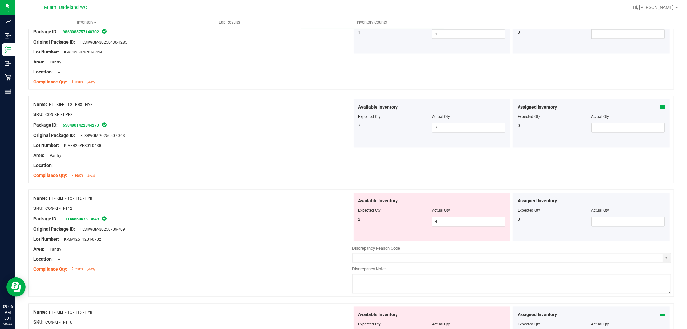
scroll to position [1002, 0]
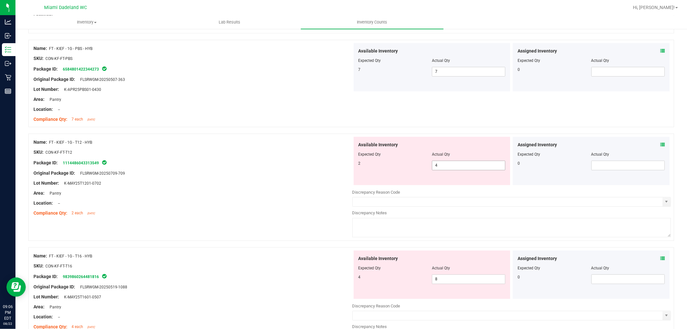
click at [449, 163] on span "4 4" at bounding box center [468, 166] width 73 height 10
click at [0, 0] on input "4" at bounding box center [0, 0] width 0 height 0
click at [442, 278] on div "Available Inventory Expected Qty Actual Qty 4 8 8" at bounding box center [432, 275] width 157 height 48
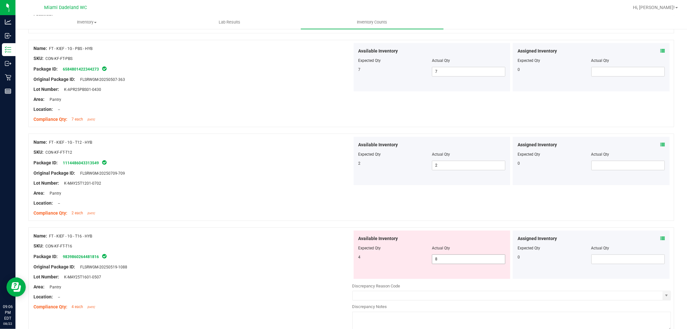
click at [443, 258] on span "8 8" at bounding box center [468, 260] width 73 height 10
click at [443, 258] on input "8" at bounding box center [468, 259] width 73 height 9
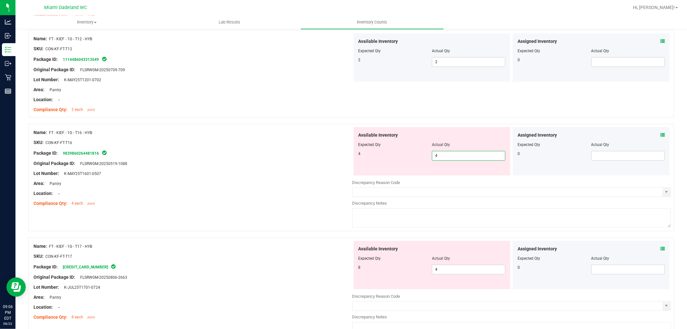
scroll to position [1110, 0]
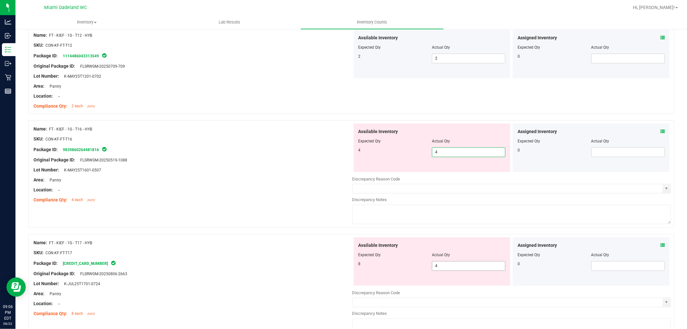
click at [449, 266] on div "Available Inventory Expected Qty Actual Qty 8 4 4" at bounding box center [511, 288] width 319 height 102
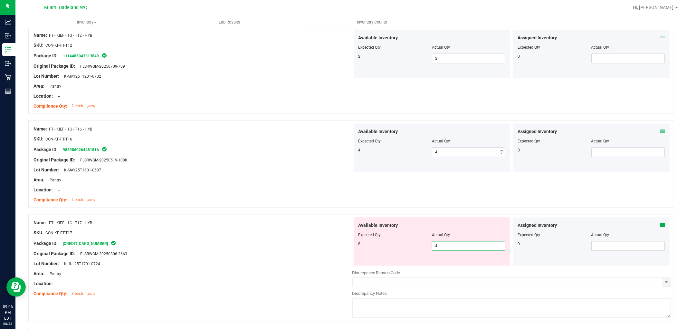
click at [449, 266] on div at bounding box center [511, 265] width 319 height 1
click at [446, 246] on span "4 4" at bounding box center [468, 246] width 73 height 10
click at [446, 246] on input "4" at bounding box center [468, 245] width 73 height 9
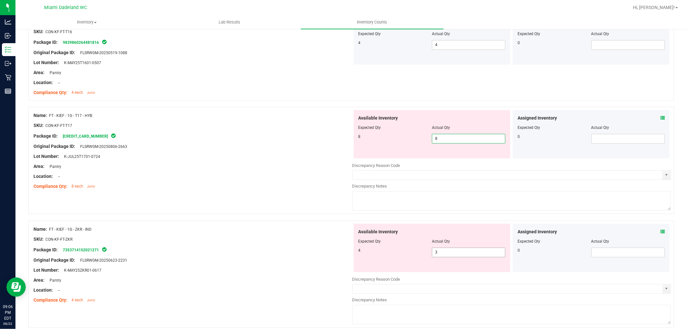
click at [445, 257] on div "Available Inventory Expected Qty Actual Qty 4 3 3" at bounding box center [511, 275] width 319 height 102
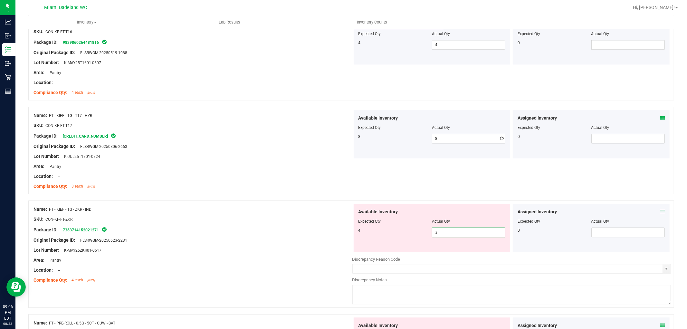
click at [445, 257] on div "Discrepancy Reason Code" at bounding box center [511, 259] width 319 height 6
click at [451, 229] on span "3 3" at bounding box center [468, 232] width 73 height 10
click at [450, 231] on input "3" at bounding box center [468, 232] width 73 height 9
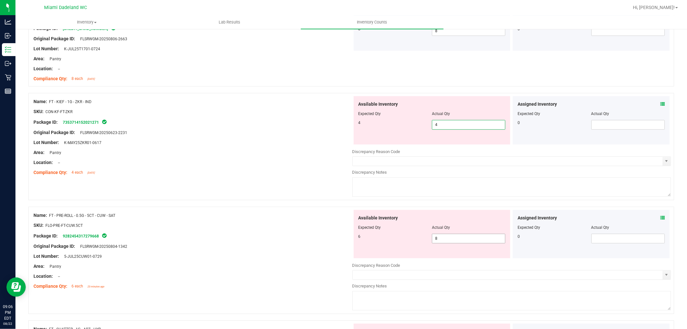
click at [446, 240] on div "Available Inventory Expected Qty Actual Qty 6 8 8" at bounding box center [511, 261] width 319 height 102
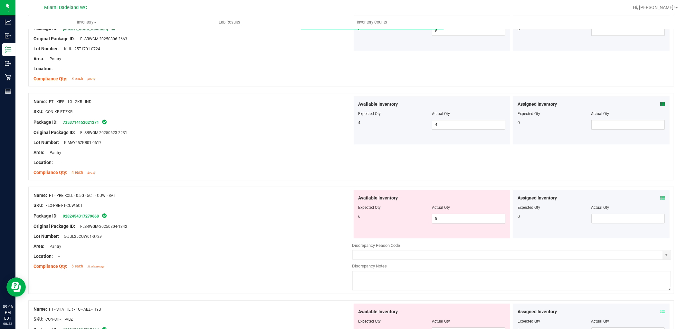
click at [446, 240] on div at bounding box center [511, 240] width 319 height 3
click at [445, 219] on span "8 8" at bounding box center [468, 219] width 73 height 10
click at [445, 219] on input "8" at bounding box center [468, 218] width 73 height 9
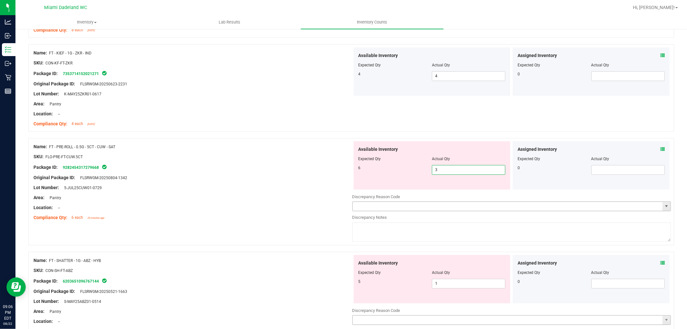
scroll to position [1432, 0]
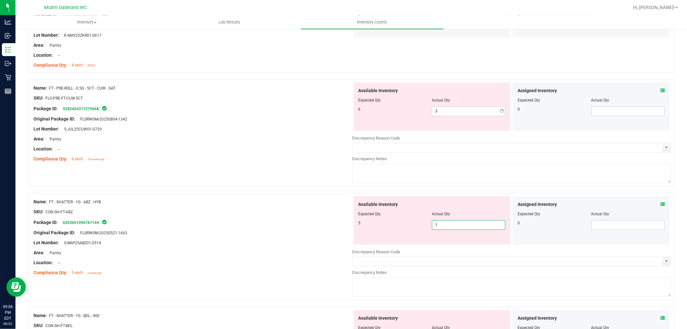
click at [439, 222] on span "1 1" at bounding box center [468, 225] width 73 height 10
click at [439, 227] on input "1" at bounding box center [468, 224] width 73 height 9
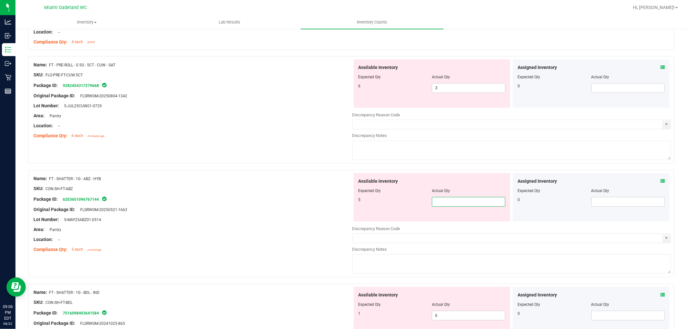
scroll to position [1468, 0]
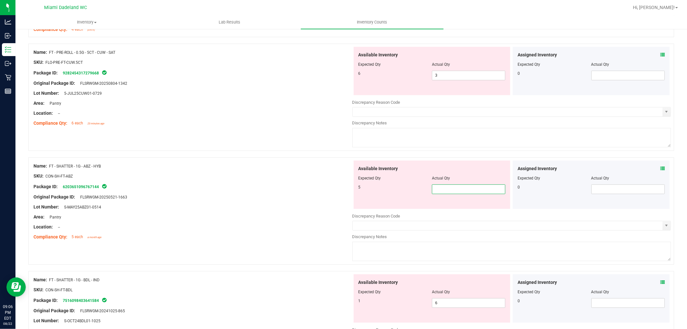
click at [440, 189] on input "text" at bounding box center [468, 189] width 73 height 9
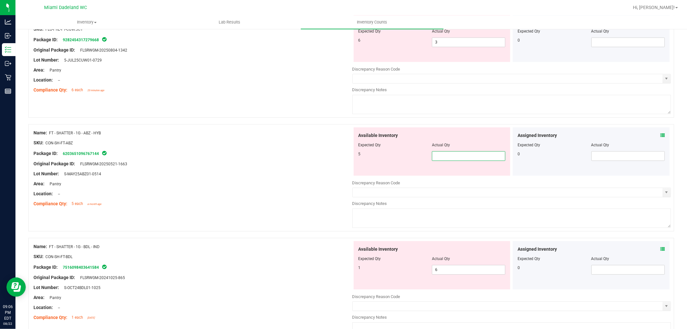
scroll to position [1432, 0]
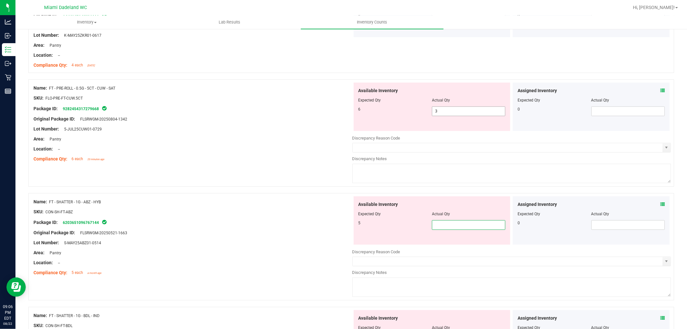
click at [443, 110] on span "3 3" at bounding box center [468, 111] width 73 height 10
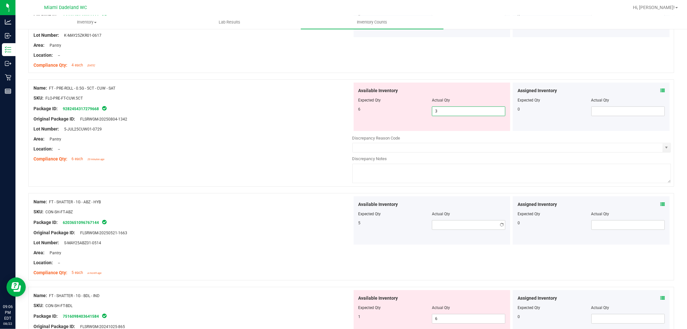
click at [443, 110] on input "3" at bounding box center [468, 111] width 73 height 9
click at [442, 112] on input "3" at bounding box center [468, 111] width 73 height 9
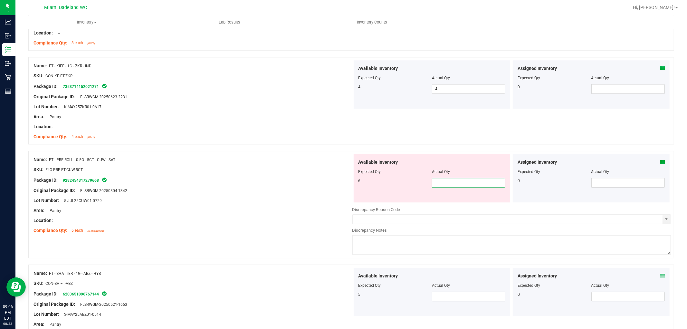
scroll to position [1396, 0]
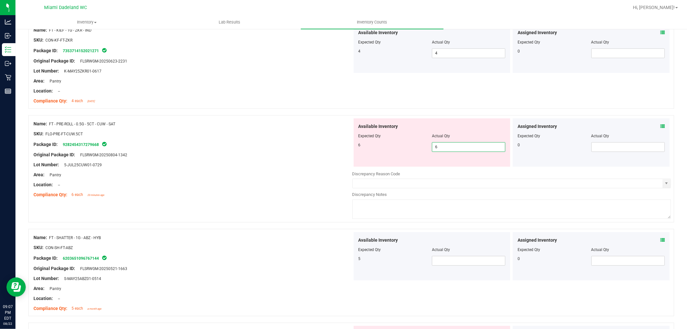
click at [312, 148] on div "Package ID: 9282454317279668" at bounding box center [193, 144] width 319 height 8
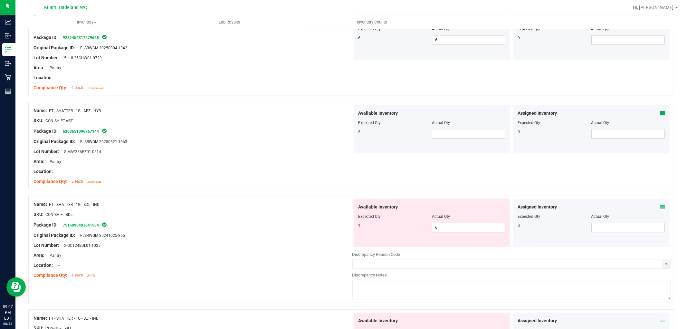
scroll to position [1503, 0]
click at [450, 137] on span at bounding box center [468, 134] width 73 height 10
click at [453, 230] on span "6 6" at bounding box center [468, 227] width 73 height 10
click at [451, 231] on input "6" at bounding box center [468, 227] width 73 height 9
drag, startPoint x: 453, startPoint y: 232, endPoint x: 448, endPoint y: 224, distance: 9.6
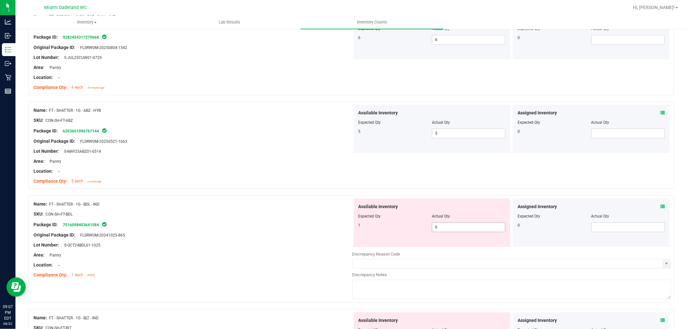
click at [453, 232] on span "6 6" at bounding box center [468, 227] width 73 height 10
click at [447, 227] on span "6 6" at bounding box center [468, 227] width 73 height 10
click at [447, 227] on input "6" at bounding box center [468, 227] width 73 height 9
click at [340, 212] on div "SKU: CON-SH-FT-BDL" at bounding box center [193, 214] width 319 height 7
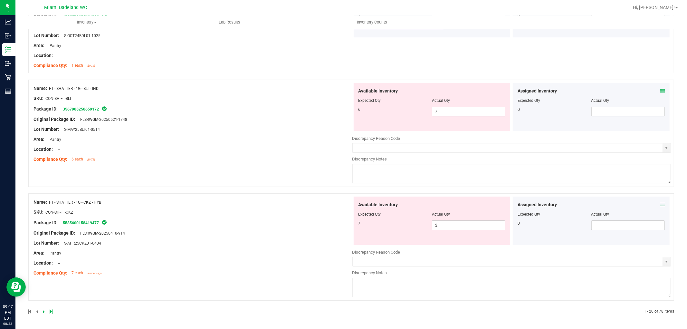
scroll to position [1714, 0]
click at [460, 110] on span "7 7" at bounding box center [468, 112] width 73 height 10
click at [459, 110] on input "7" at bounding box center [468, 111] width 73 height 9
click at [472, 224] on span "2 2" at bounding box center [468, 225] width 73 height 10
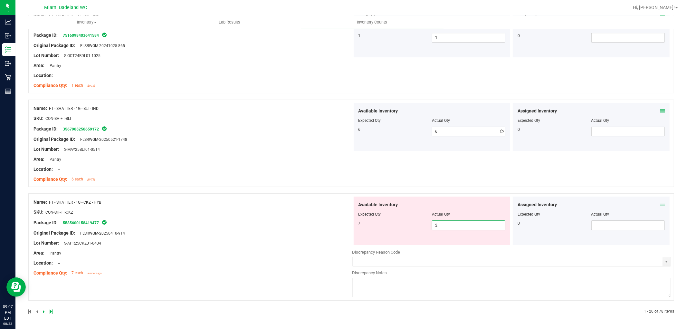
click at [472, 224] on input "2" at bounding box center [468, 225] width 73 height 9
click at [224, 265] on div "Name: FT - SHATTER - 1G - CKZ - HYB SKU: CON-SH-FT-CKZ Package ID: 558560015841…" at bounding box center [193, 238] width 319 height 82
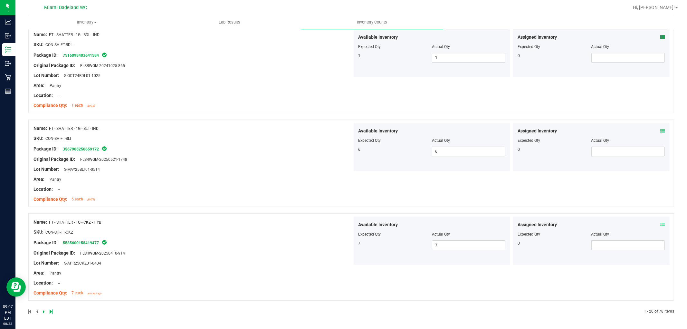
click at [44, 310] on link at bounding box center [44, 311] width 3 height 5
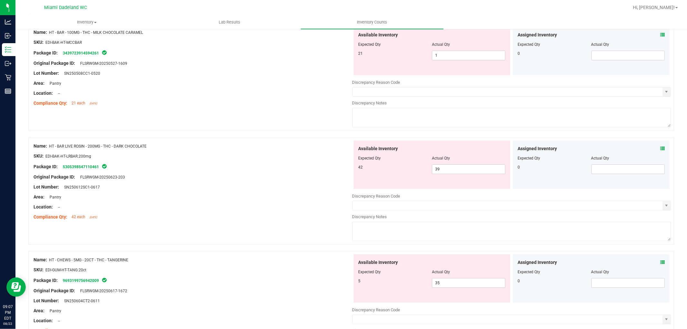
scroll to position [0, 0]
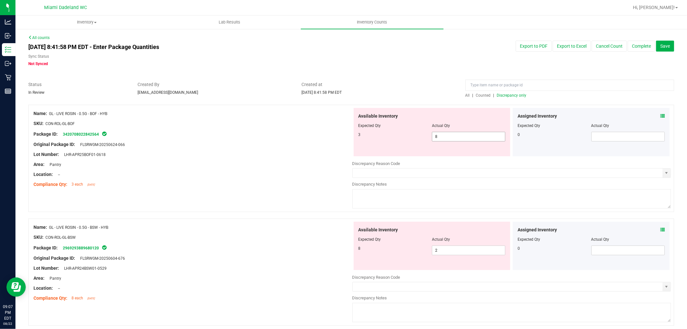
click at [466, 140] on span "8 8" at bounding box center [468, 137] width 73 height 10
click at [0, 0] on input "8" at bounding box center [0, 0] width 0 height 0
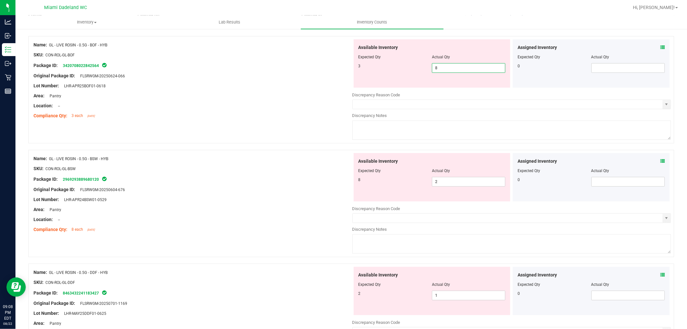
scroll to position [72, 0]
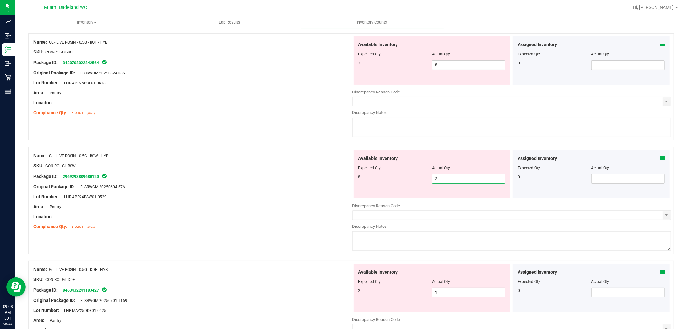
click at [467, 179] on span "2 2" at bounding box center [468, 179] width 73 height 10
click at [467, 179] on input "2" at bounding box center [468, 178] width 73 height 9
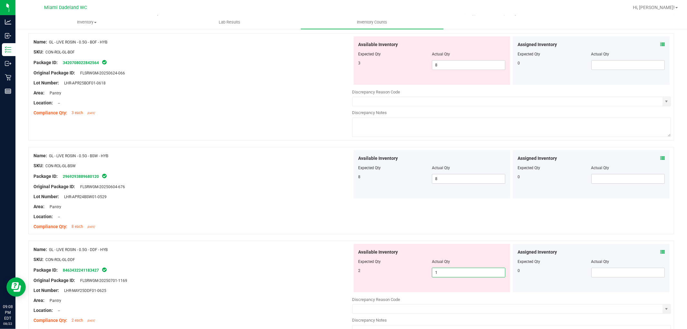
click at [437, 294] on div "Available Inventory Expected Qty Actual Qty 2 1 1" at bounding box center [511, 295] width 319 height 102
click at [443, 275] on input "1" at bounding box center [468, 272] width 73 height 9
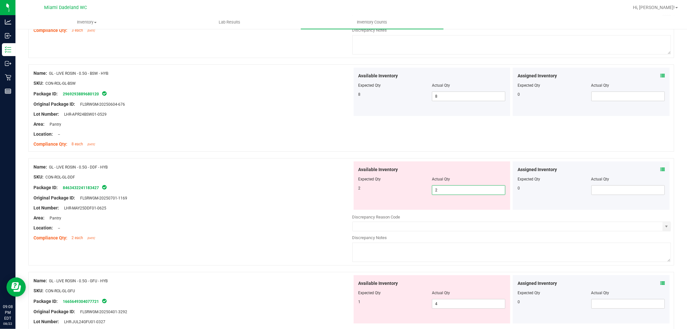
scroll to position [179, 0]
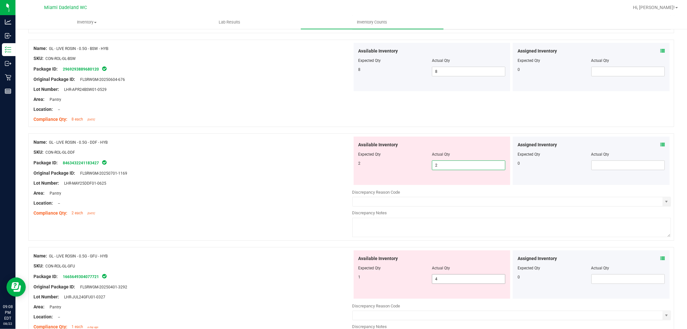
click at [447, 278] on div "Available Inventory Expected Qty Actual Qty 1 4 4" at bounding box center [432, 274] width 157 height 48
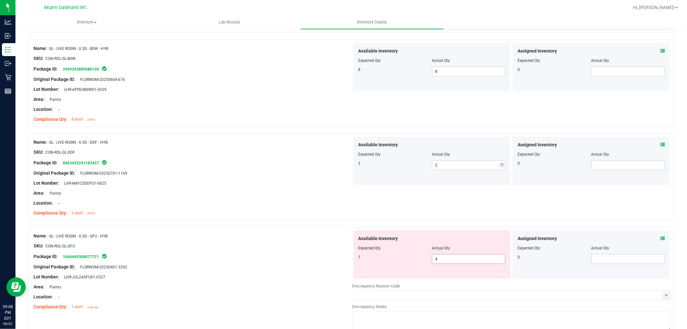
click at [447, 278] on div "Available Inventory Expected Qty Actual Qty 1 4 4" at bounding box center [432, 254] width 157 height 48
click at [450, 261] on span "4 4" at bounding box center [468, 259] width 73 height 10
click at [450, 261] on input "4" at bounding box center [468, 259] width 73 height 9
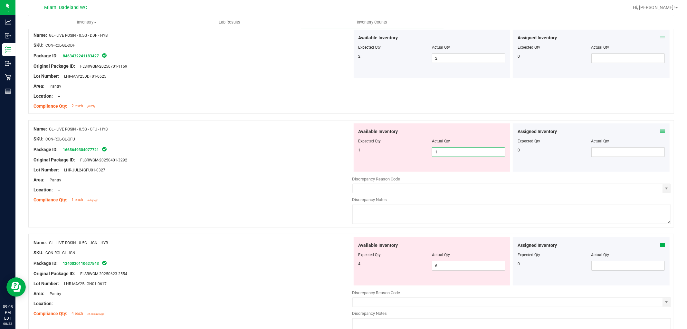
scroll to position [286, 0]
click at [439, 271] on div "Available Inventory Expected Qty Actual Qty 4 6 6" at bounding box center [511, 288] width 319 height 102
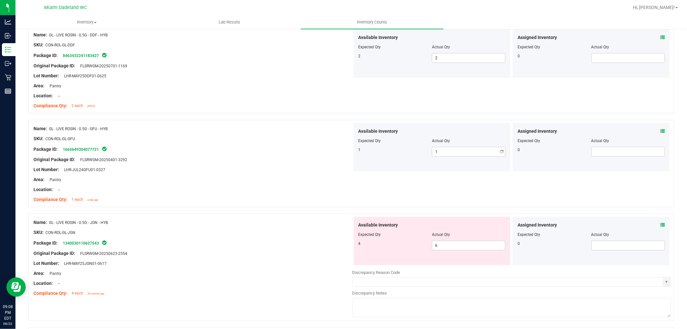
click at [439, 269] on div "Discrepancy Reason Code" at bounding box center [511, 272] width 319 height 6
click at [443, 244] on span "6 6" at bounding box center [468, 246] width 73 height 10
click at [443, 244] on input "6" at bounding box center [468, 245] width 73 height 9
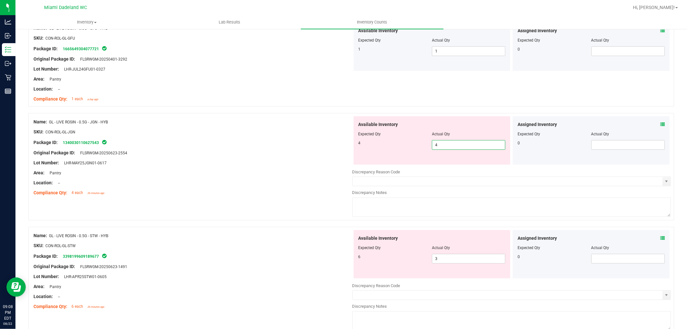
scroll to position [394, 0]
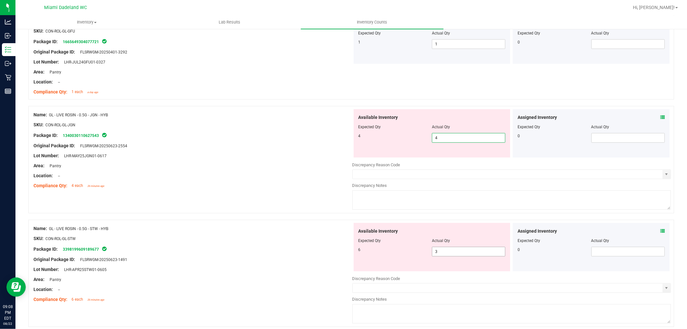
click at [443, 253] on div "Available Inventory Expected Qty Actual Qty 6 3 3" at bounding box center [511, 274] width 319 height 102
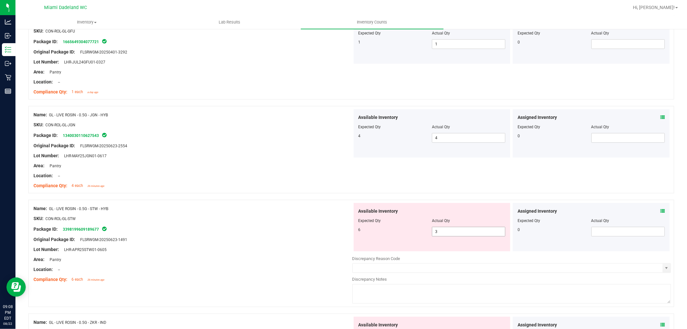
click at [443, 253] on div at bounding box center [511, 253] width 319 height 3
click at [448, 233] on span "3 3" at bounding box center [468, 232] width 73 height 10
click at [448, 233] on input "3" at bounding box center [468, 231] width 73 height 9
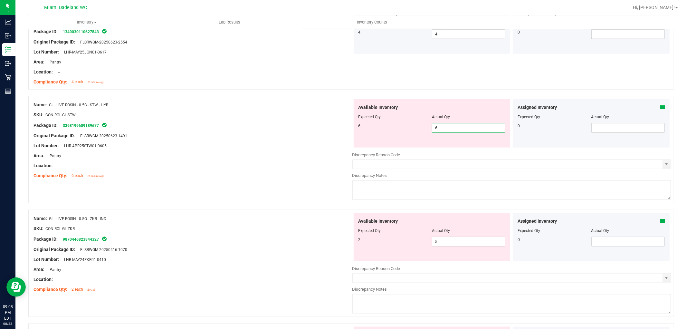
scroll to position [501, 0]
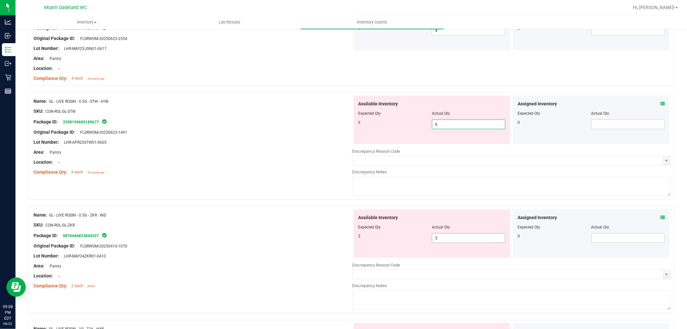
click at [440, 234] on div "Available Inventory Expected Qty Actual Qty 2 5 5" at bounding box center [432, 233] width 157 height 48
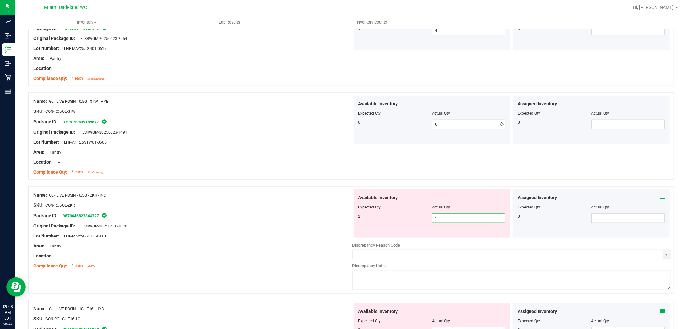
click at [440, 234] on div "Available Inventory Expected Qty Actual Qty 2 5 5" at bounding box center [432, 213] width 157 height 48
click at [442, 220] on span "5 5" at bounding box center [468, 218] width 73 height 10
click at [442, 220] on input "5" at bounding box center [468, 218] width 73 height 9
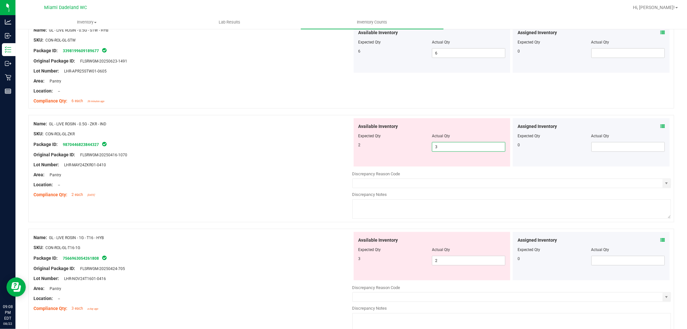
scroll to position [573, 0]
click at [447, 259] on span "2 2" at bounding box center [468, 261] width 73 height 10
click at [447, 259] on input "2" at bounding box center [468, 260] width 73 height 9
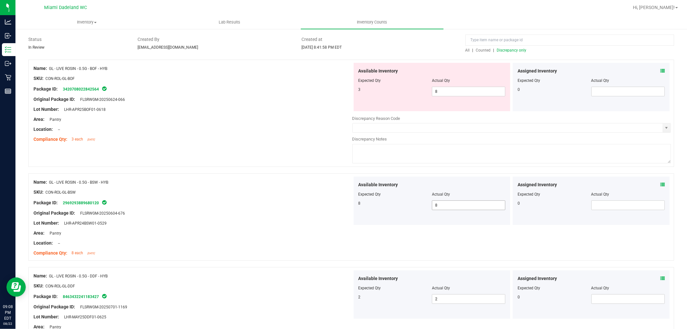
scroll to position [36, 0]
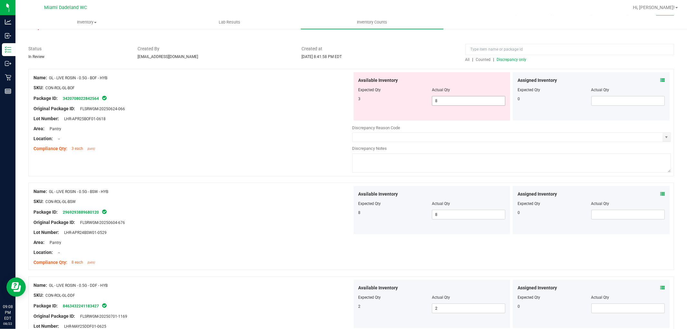
click at [457, 105] on span "8 8" at bounding box center [468, 101] width 73 height 10
click at [456, 100] on input "8" at bounding box center [468, 100] width 73 height 9
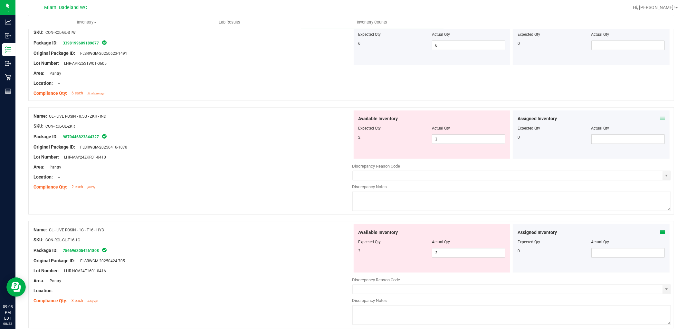
scroll to position [573, 0]
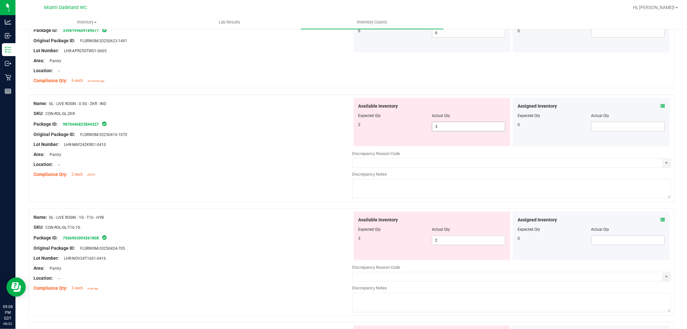
click at [454, 124] on span "3 3" at bounding box center [468, 127] width 73 height 10
click at [454, 124] on input "3" at bounding box center [468, 126] width 73 height 9
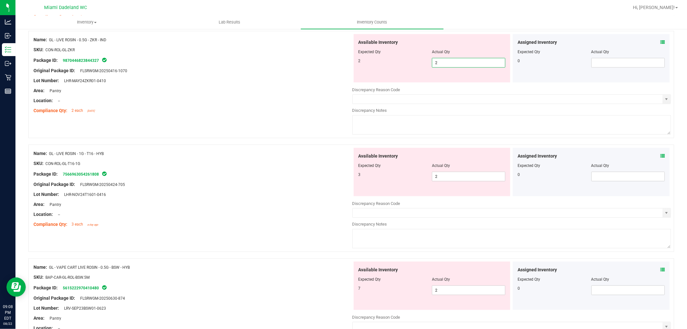
scroll to position [644, 0]
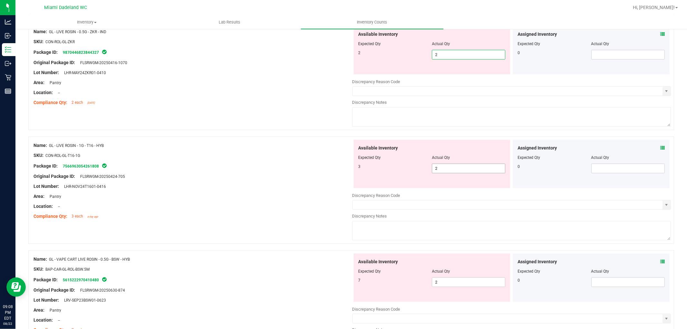
click at [464, 169] on div "Available Inventory Expected Qty Actual Qty 3 2 2" at bounding box center [511, 191] width 319 height 102
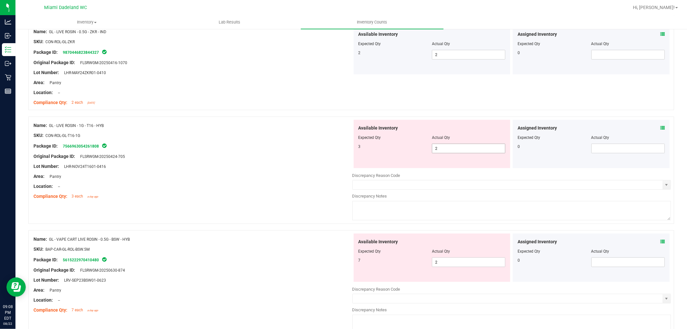
click at [464, 169] on div at bounding box center [511, 170] width 319 height 3
click at [462, 145] on span "2 2" at bounding box center [468, 149] width 73 height 10
click at [462, 145] on input "2" at bounding box center [468, 148] width 73 height 9
click at [245, 200] on div "Name: GL - LIVE ROSIN - 1G - T16 - HYB SKU: CON-ROL-GL-T16-1G Package ID: 75669…" at bounding box center [193, 161] width 319 height 82
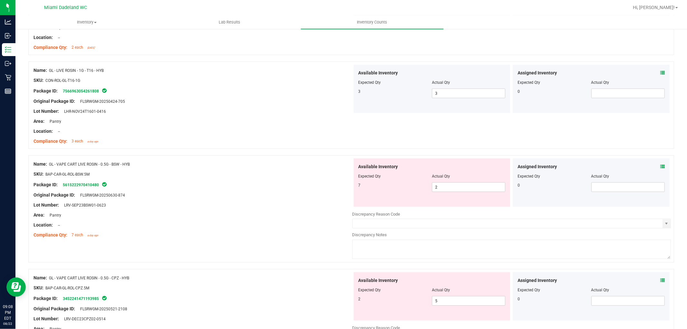
scroll to position [716, 0]
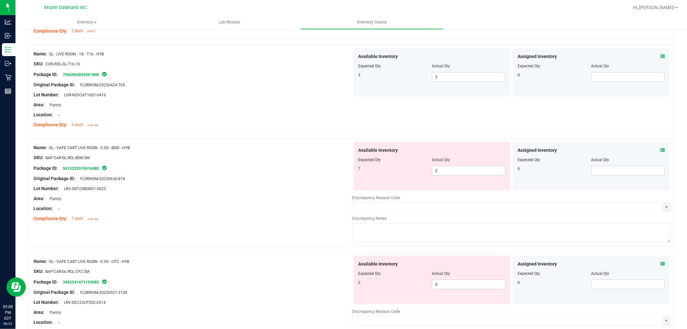
click at [480, 166] on div at bounding box center [432, 164] width 147 height 3
click at [472, 172] on span "2 2" at bounding box center [468, 171] width 73 height 10
click at [472, 172] on input "2" at bounding box center [468, 170] width 73 height 9
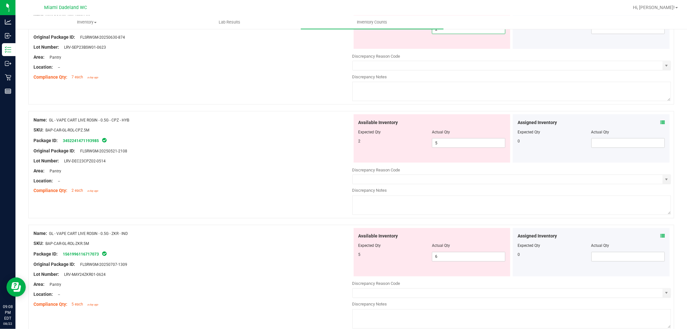
scroll to position [859, 0]
click at [440, 255] on span "6 6" at bounding box center [468, 255] width 73 height 10
click at [440, 255] on input "6" at bounding box center [468, 255] width 73 height 9
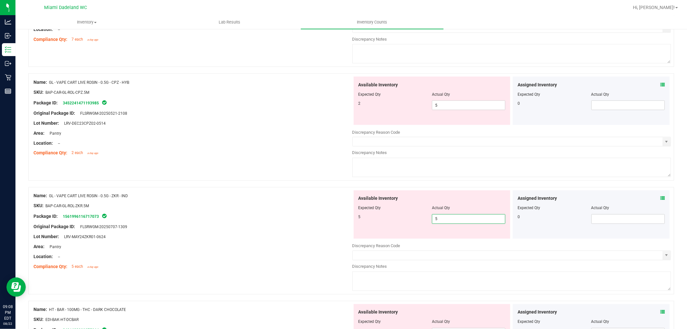
scroll to position [895, 0]
click at [441, 104] on span "5 5" at bounding box center [468, 106] width 73 height 10
click at [0, 0] on input "5" at bounding box center [0, 0] width 0 height 0
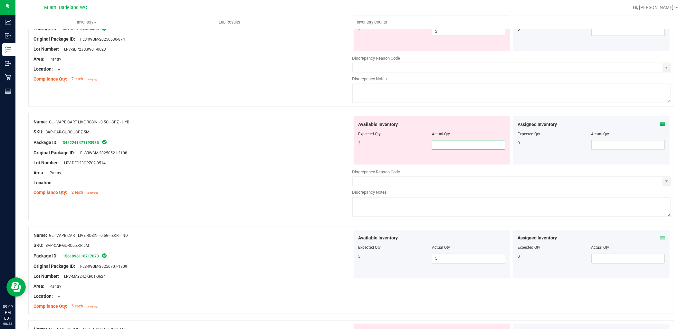
scroll to position [787, 0]
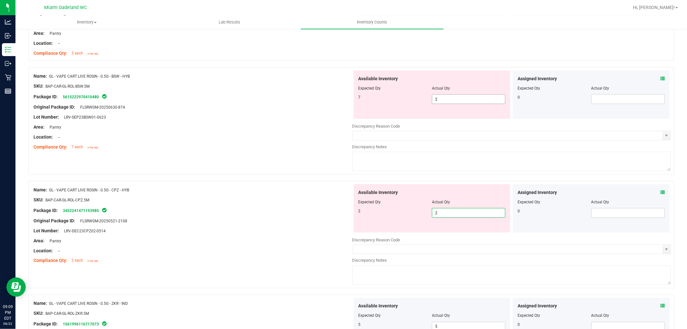
drag, startPoint x: 447, startPoint y: 98, endPoint x: 444, endPoint y: 99, distance: 3.5
click at [447, 98] on input "2" at bounding box center [468, 99] width 73 height 9
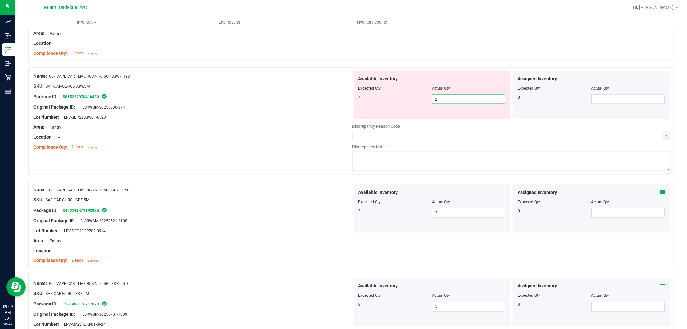
click at [444, 99] on input "2" at bounding box center [468, 99] width 73 height 9
click at [267, 157] on div "Name: GL - VAPE CART LIVE ROSIN - 0.5G - BSW - HYB SKU: BAP-CAR-GL-ROL-BSW.5M P…" at bounding box center [351, 124] width 646 height 114
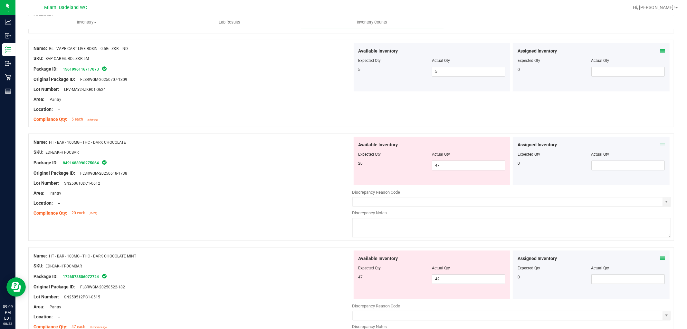
scroll to position [1038, 0]
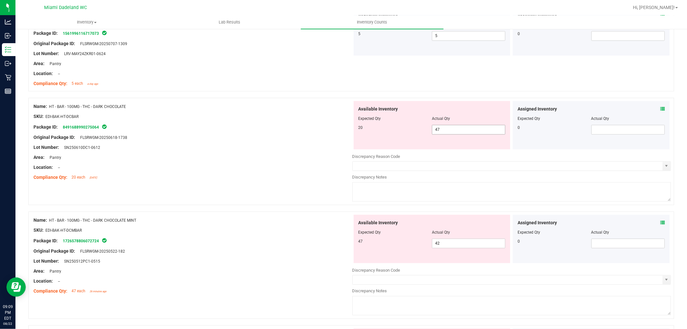
click at [468, 130] on span "47 47" at bounding box center [468, 130] width 73 height 10
click at [468, 130] on input "47" at bounding box center [468, 129] width 73 height 9
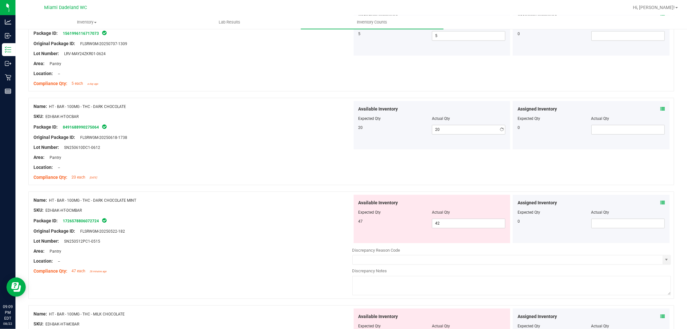
click at [345, 149] on div "Lot Number: SN250610DC1-0612" at bounding box center [193, 147] width 319 height 7
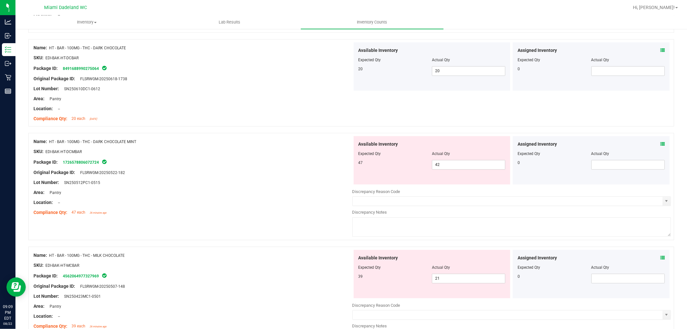
scroll to position [1110, 0]
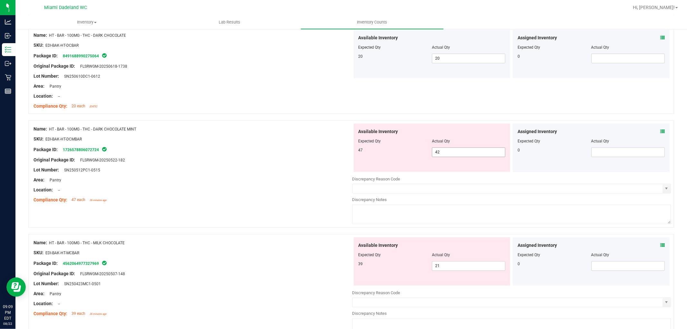
click at [446, 154] on span "42 42" at bounding box center [468, 152] width 73 height 10
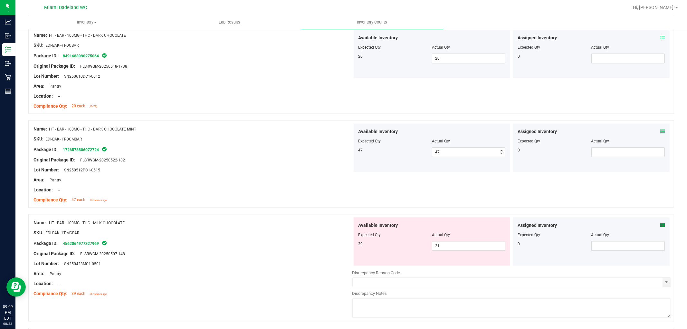
click at [310, 193] on div at bounding box center [193, 194] width 319 height 3
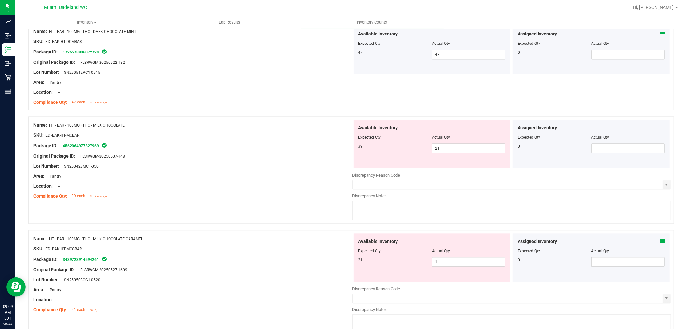
scroll to position [1217, 0]
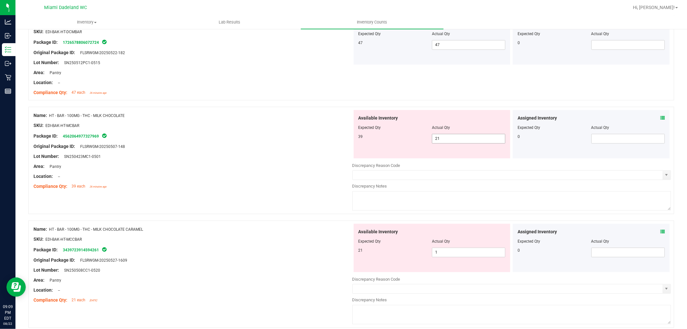
click at [449, 139] on span "21 21" at bounding box center [468, 139] width 73 height 10
click at [449, 139] on input "21" at bounding box center [468, 138] width 73 height 9
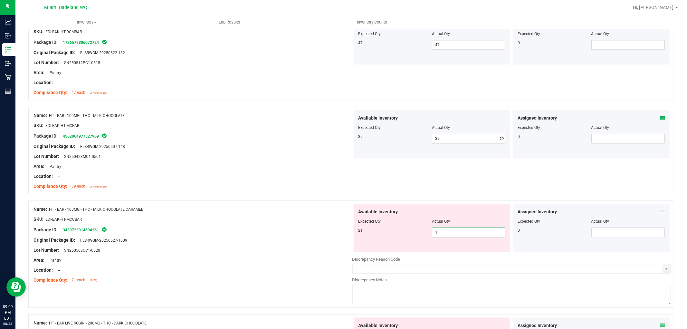
click at [432, 252] on div "Available Inventory Expected Qty Actual Qty 21 1 1" at bounding box center [432, 228] width 157 height 48
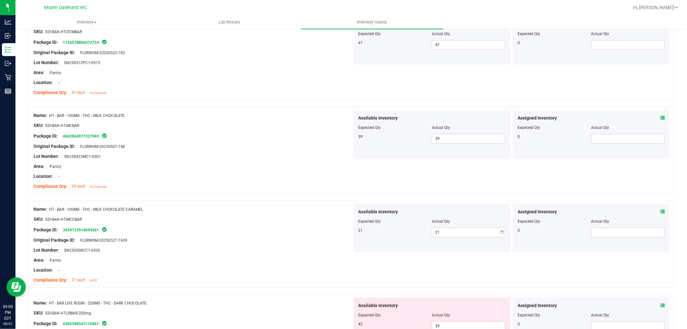
click at [320, 161] on div at bounding box center [193, 161] width 319 height 3
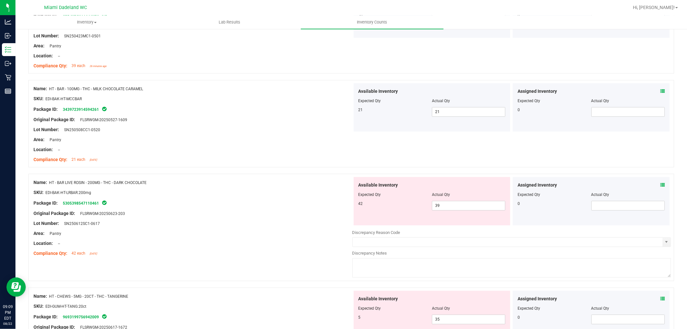
scroll to position [1360, 0]
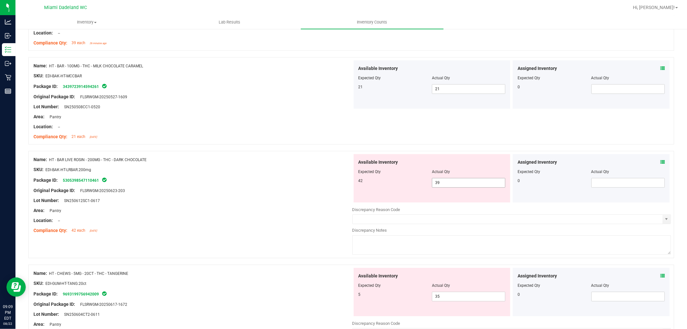
click at [444, 184] on span "39 39" at bounding box center [468, 183] width 73 height 10
click at [444, 184] on input "39" at bounding box center [468, 182] width 73 height 9
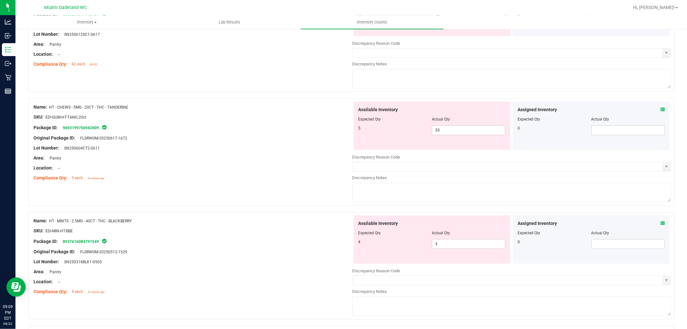
scroll to position [1539, 0]
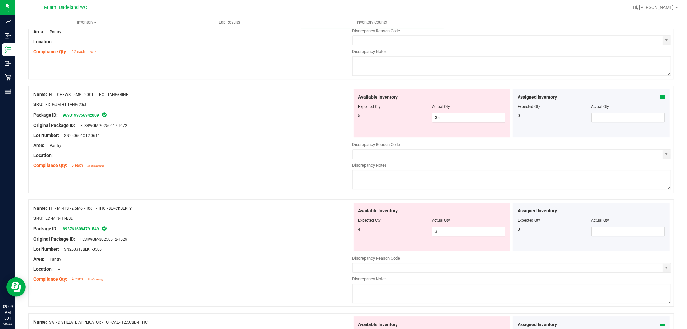
click at [451, 117] on div "Available Inventory Expected Qty Actual Qty 5 35 35" at bounding box center [432, 113] width 157 height 48
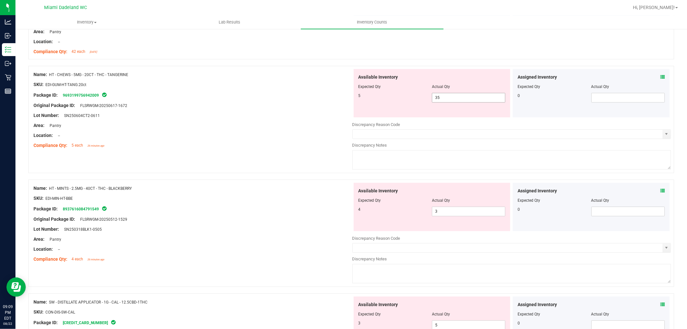
click at [451, 117] on div "Available Inventory Expected Qty Actual Qty 5 35 35" at bounding box center [432, 93] width 157 height 48
click at [438, 98] on span "35 35" at bounding box center [468, 98] width 73 height 10
click at [438, 98] on input "35" at bounding box center [468, 97] width 73 height 9
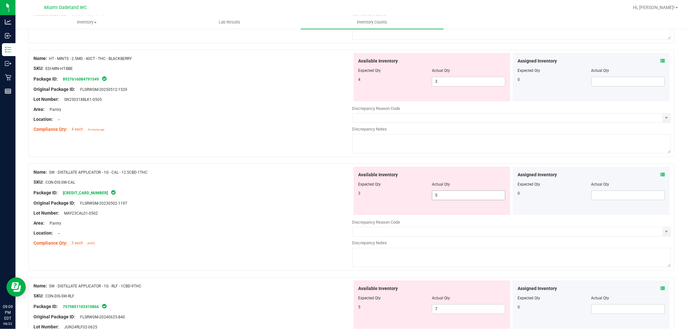
scroll to position [1683, 0]
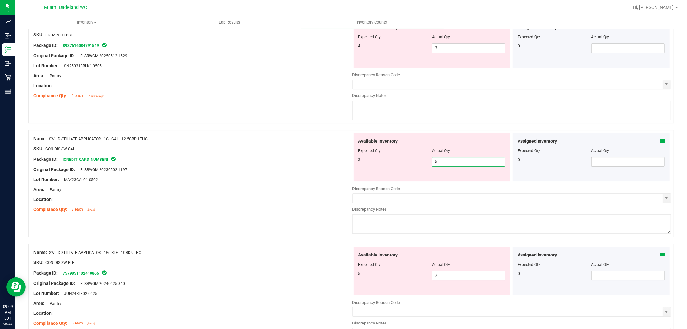
click at [456, 181] on div "Available Inventory Expected Qty Actual Qty 3 5 5" at bounding box center [432, 157] width 157 height 48
click at [457, 161] on span "5 5" at bounding box center [468, 162] width 73 height 10
click at [457, 161] on input "5" at bounding box center [468, 161] width 73 height 9
click at [448, 279] on div "Available Inventory Expected Qty Actual Qty 5 7 7" at bounding box center [511, 298] width 319 height 102
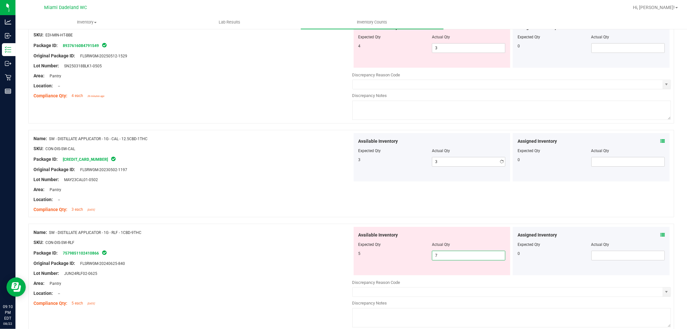
click at [448, 279] on div at bounding box center [511, 277] width 319 height 3
click at [447, 260] on span "7 7" at bounding box center [468, 256] width 73 height 10
click at [447, 260] on input "7" at bounding box center [468, 255] width 73 height 9
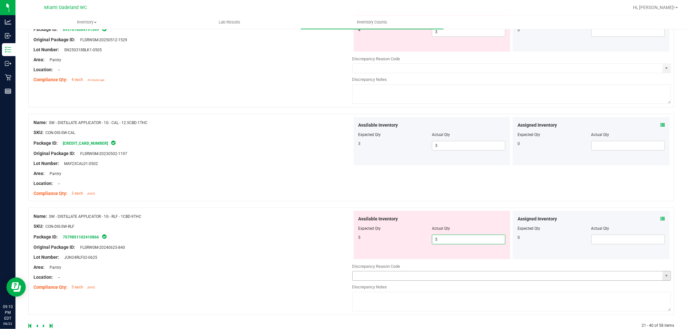
scroll to position [1714, 0]
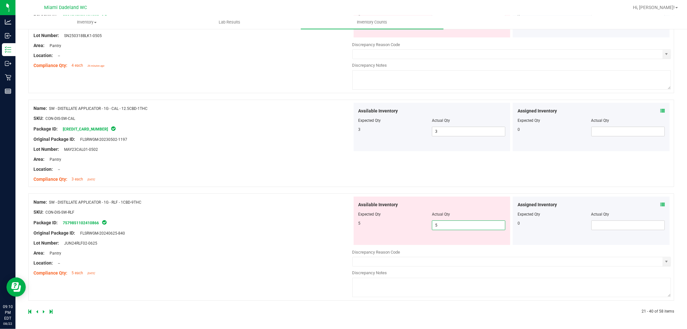
click at [213, 218] on div "Name: SW - DISTILLATE APPLICATOR - 1G - RLF - 1CBD-9THC SKU: CON-DIS-SW-RLF Pac…" at bounding box center [193, 238] width 319 height 82
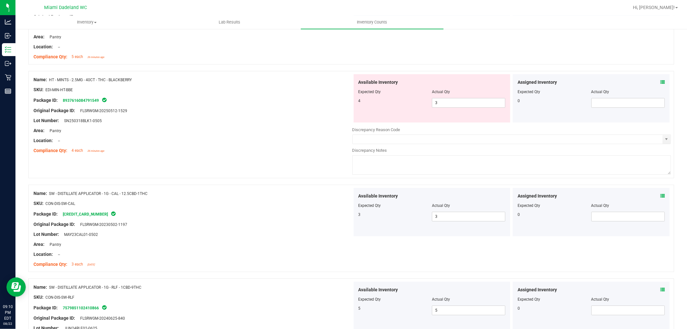
scroll to position [1622, 0]
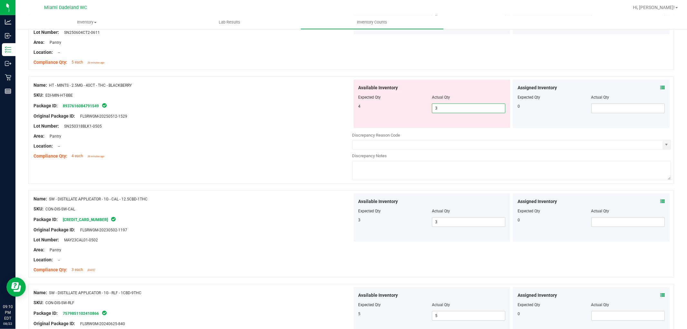
click at [439, 111] on span "3 3" at bounding box center [468, 108] width 73 height 10
click at [439, 111] on input "3" at bounding box center [468, 108] width 73 height 9
click at [292, 155] on div "Compliance Qty: 4 each 26 minutes ago" at bounding box center [193, 156] width 319 height 7
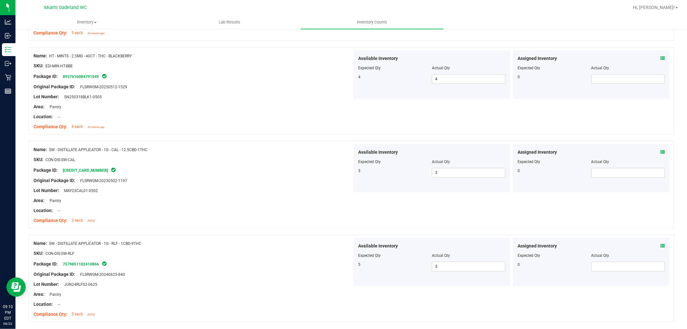
scroll to position [1674, 0]
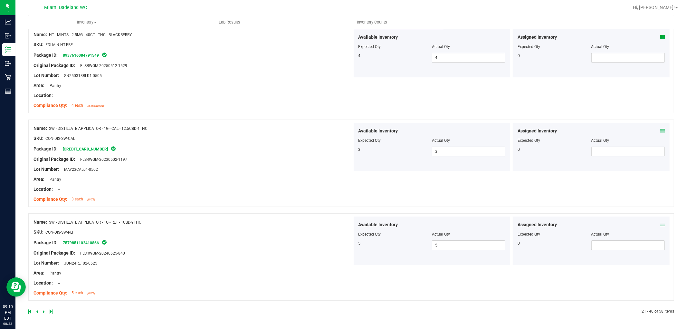
click at [43, 312] on icon at bounding box center [44, 312] width 2 height 4
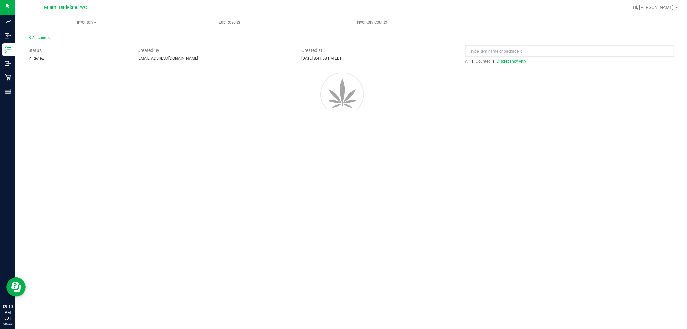
scroll to position [0, 0]
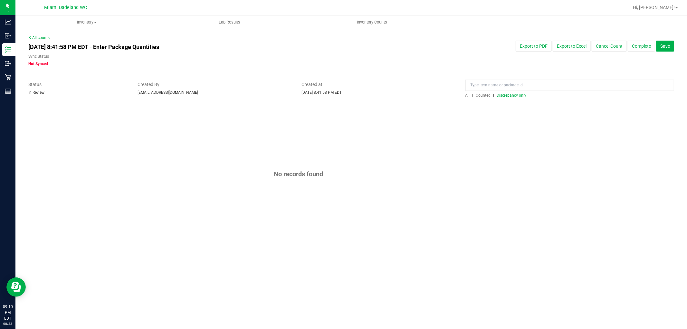
click at [40, 34] on div "All counts [DATE] 8:41:58 PM EDT - Enter Package Quantities Sync Status Not Syn…" at bounding box center [351, 142] width 672 height 228
click at [40, 36] on link "All counts" at bounding box center [38, 37] width 21 height 5
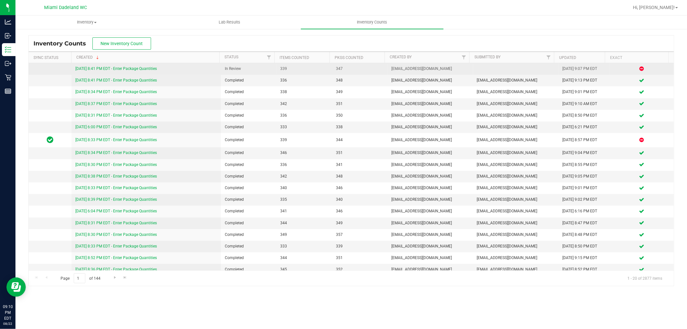
click at [130, 67] on link "[DATE] 8:41 PM EDT - Enter Package Quantities" at bounding box center [116, 68] width 82 height 5
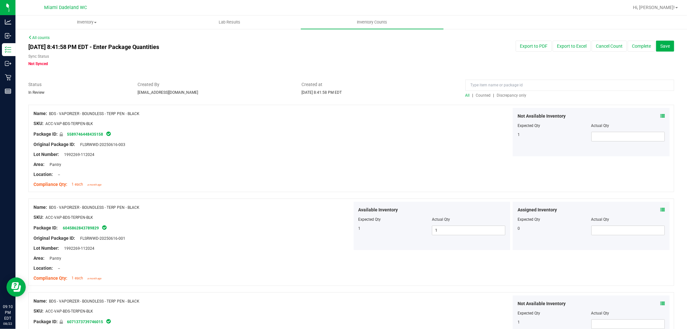
click at [503, 96] on span "Discrepancy only" at bounding box center [512, 95] width 30 height 5
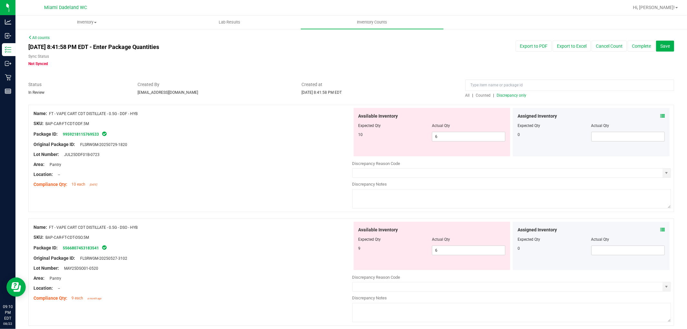
click at [142, 144] on div "Original Package ID: FLSRWGM-20250729-1820" at bounding box center [193, 144] width 319 height 7
click at [481, 139] on span "6 6" at bounding box center [468, 137] width 73 height 10
click at [480, 139] on input "6" at bounding box center [468, 136] width 73 height 9
click at [450, 253] on div "Available Inventory Expected Qty Actual Qty 9 6 6" at bounding box center [511, 273] width 319 height 102
click at [449, 271] on div at bounding box center [511, 272] width 319 height 3
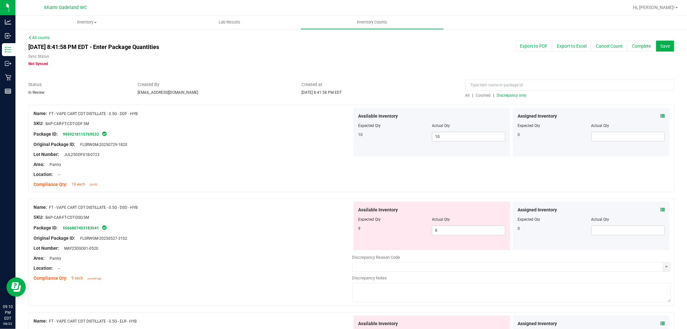
click at [442, 223] on div at bounding box center [432, 223] width 147 height 3
click at [437, 231] on span "6 6" at bounding box center [468, 231] width 73 height 10
click at [437, 231] on input "6" at bounding box center [468, 230] width 73 height 9
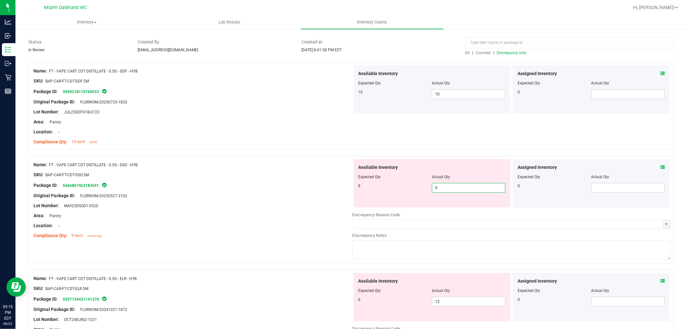
scroll to position [143, 0]
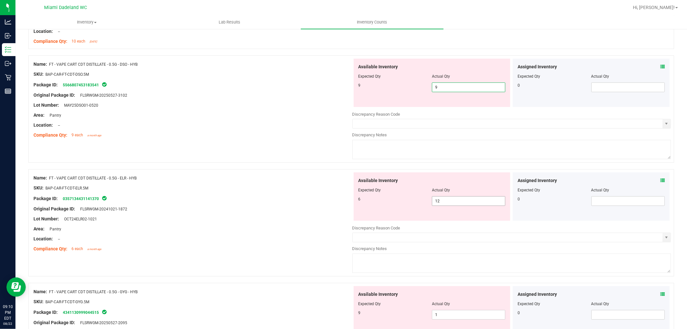
click at [446, 199] on div "Available Inventory Expected Qty Actual Qty 6 12 12" at bounding box center [432, 196] width 157 height 48
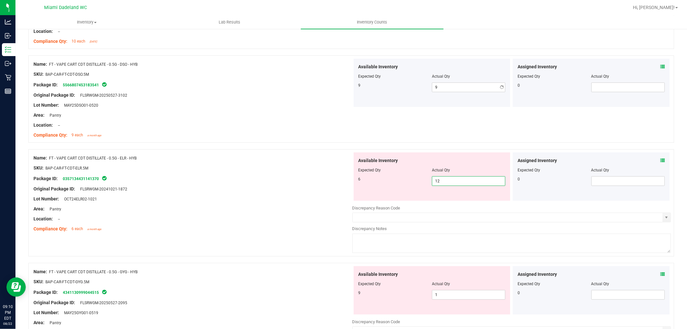
click at [446, 199] on div "Available Inventory Expected Qty Actual Qty 6 12 12" at bounding box center [432, 176] width 157 height 48
click at [444, 184] on span "12 12" at bounding box center [468, 181] width 73 height 10
click at [444, 184] on input "12" at bounding box center [468, 181] width 73 height 9
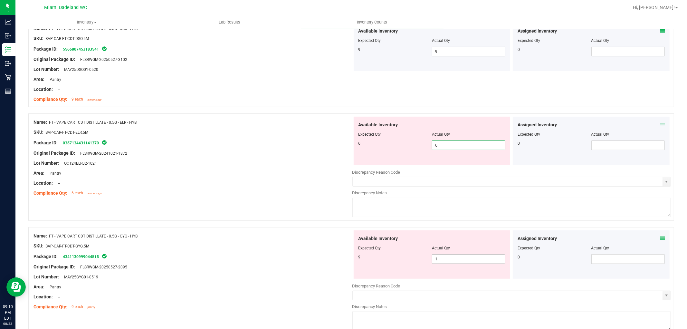
click at [443, 258] on div "Available Inventory Expected Qty Actual Qty 9 1 1" at bounding box center [432, 254] width 157 height 48
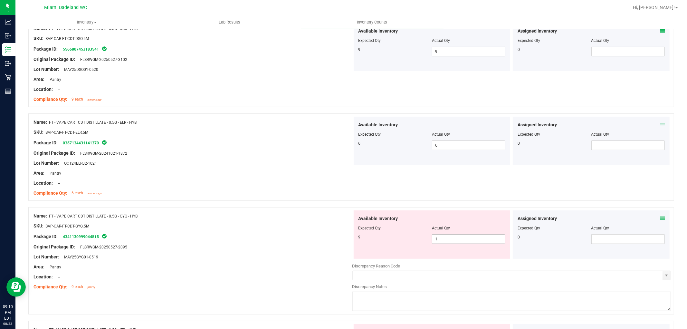
click at [443, 258] on div "Available Inventory Expected Qty Actual Qty 9 1 1" at bounding box center [432, 234] width 157 height 48
click at [448, 243] on span "1 1" at bounding box center [468, 239] width 73 height 10
click at [448, 243] on input "1" at bounding box center [468, 239] width 73 height 9
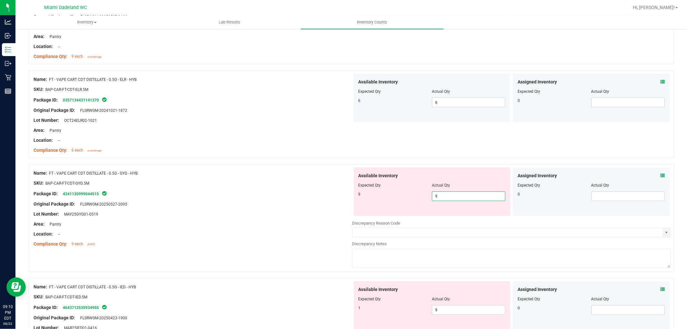
scroll to position [286, 0]
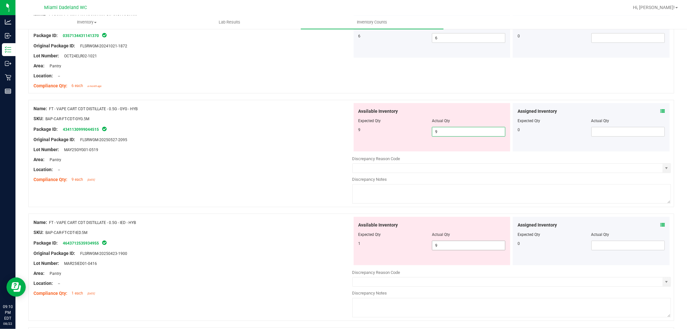
click at [446, 246] on div "Available Inventory Expected Qty Actual Qty 1 9 9" at bounding box center [511, 268] width 319 height 102
click at [446, 266] on div at bounding box center [511, 267] width 319 height 3
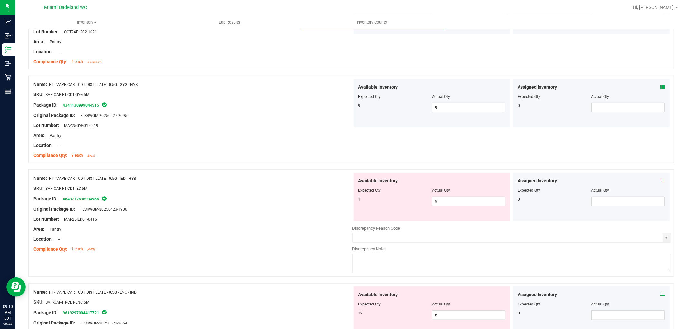
scroll to position [322, 0]
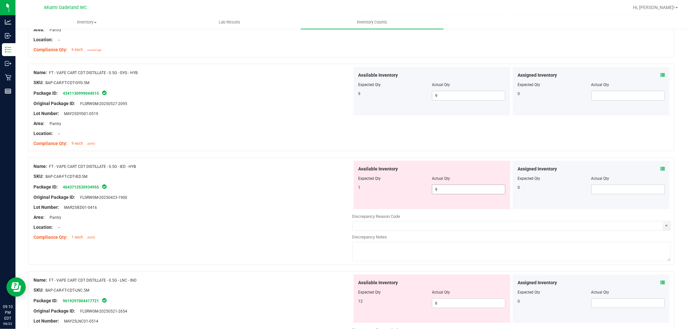
click at [445, 193] on span "9 9" at bounding box center [468, 190] width 73 height 10
click at [445, 193] on input "9" at bounding box center [468, 189] width 73 height 9
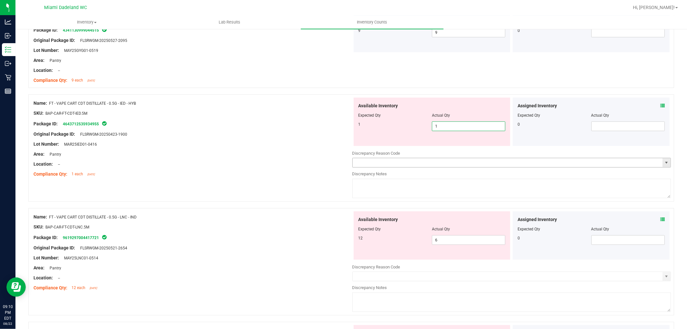
scroll to position [394, 0]
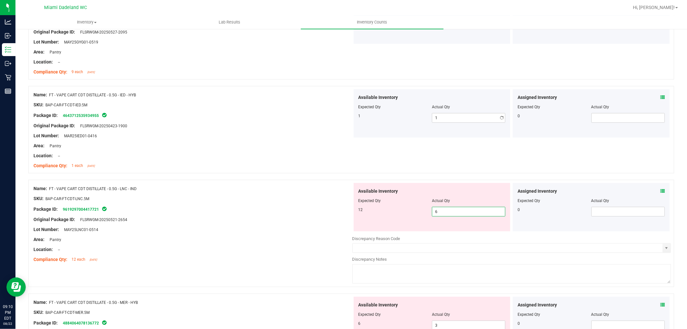
click at [449, 230] on div "Available Inventory Expected Qty Actual Qty 12 6 6" at bounding box center [432, 207] width 157 height 48
click at [444, 213] on span "6 6" at bounding box center [468, 212] width 73 height 10
click at [444, 213] on input "6" at bounding box center [468, 211] width 73 height 9
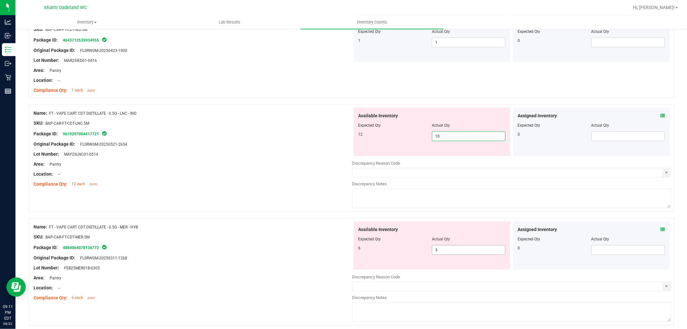
scroll to position [465, 0]
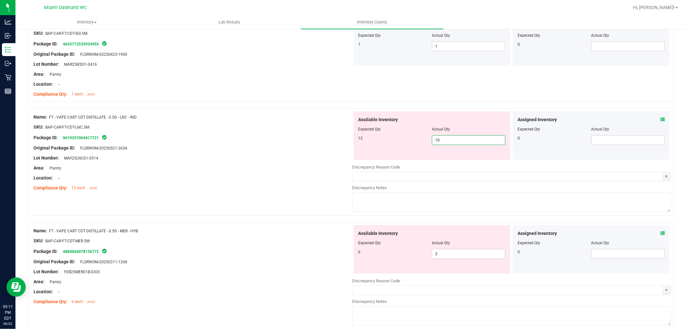
click at [449, 143] on input "10" at bounding box center [468, 140] width 73 height 9
click at [258, 199] on div "Name: FT - VAPE CART CDT DISTILLATE - 0.5G - LNC - IND SKU: BAP-CAR-FT-CDT-LNC.…" at bounding box center [351, 165] width 646 height 114
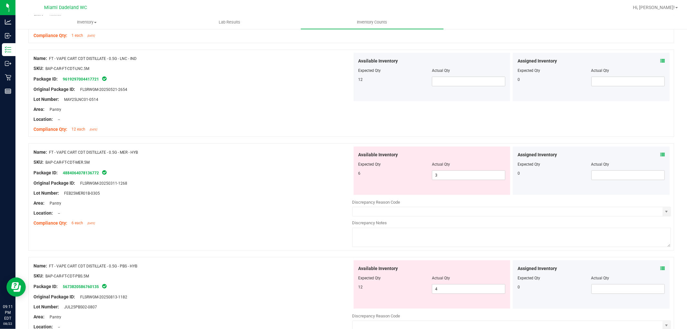
scroll to position [537, 0]
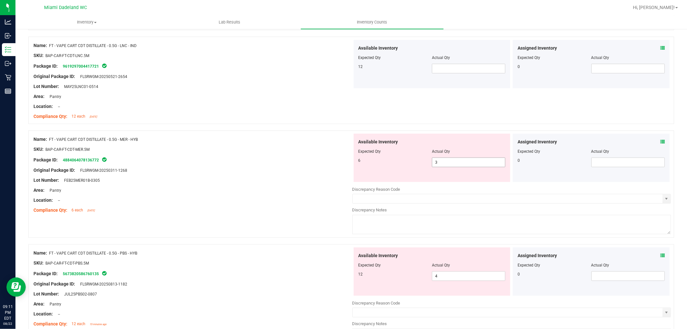
click at [471, 163] on span "3 3" at bounding box center [468, 163] width 73 height 10
click at [471, 163] on input "3" at bounding box center [468, 162] width 73 height 9
click at [458, 277] on div "Available Inventory Expected Qty Actual Qty 12 4 4" at bounding box center [511, 298] width 319 height 102
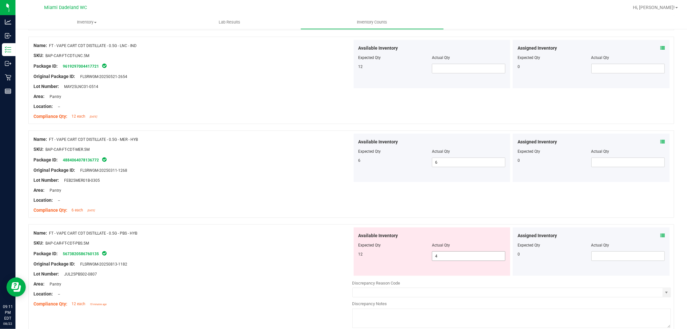
click at [458, 277] on div at bounding box center [511, 278] width 319 height 3
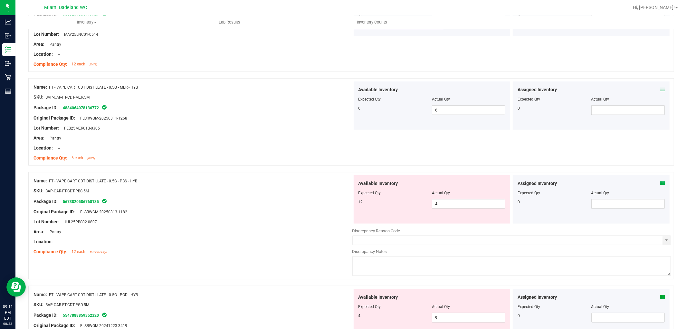
scroll to position [644, 0]
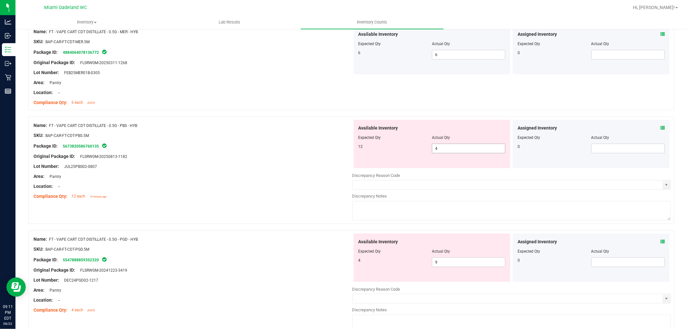
click at [455, 148] on span "4 4" at bounding box center [468, 149] width 73 height 10
click at [455, 148] on input "4" at bounding box center [468, 148] width 73 height 9
click at [458, 263] on div "Available Inventory Expected Qty Actual Qty 4 9 9" at bounding box center [511, 285] width 319 height 102
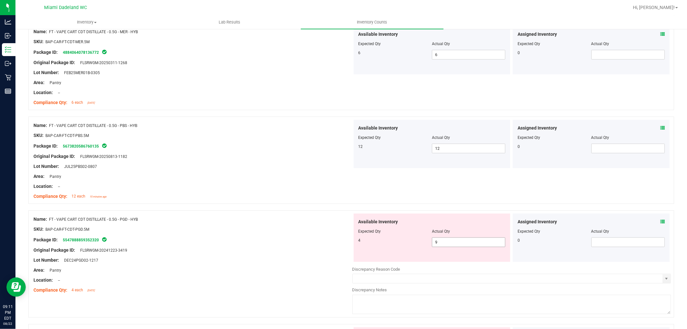
click at [458, 263] on div at bounding box center [511, 262] width 319 height 1
click at [458, 249] on div "Available Inventory Expected Qty Actual Qty 4 9 9" at bounding box center [432, 238] width 157 height 48
click at [457, 242] on span "9 9" at bounding box center [468, 242] width 73 height 10
click at [457, 242] on input "9" at bounding box center [468, 242] width 73 height 9
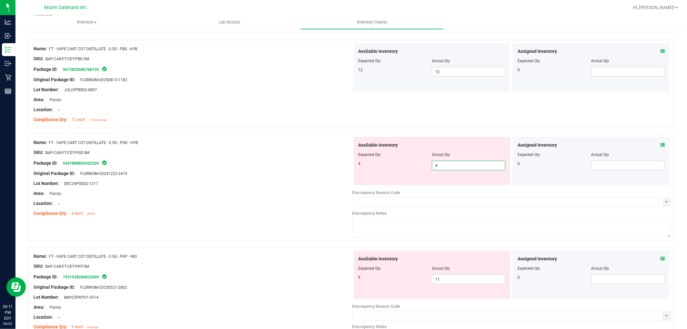
scroll to position [752, 0]
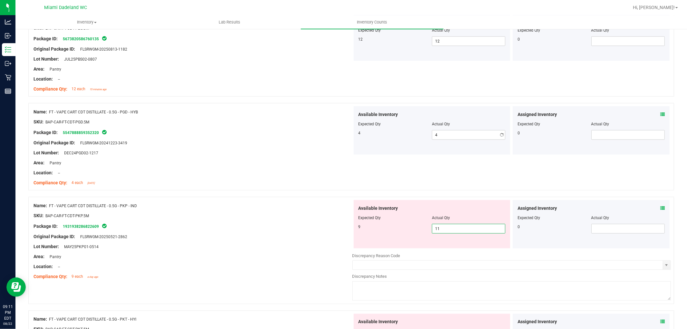
click at [458, 249] on div "Available Inventory Expected Qty Actual Qty 9 11 11" at bounding box center [511, 251] width 319 height 102
click at [458, 249] on div at bounding box center [511, 250] width 319 height 3
click at [466, 233] on span "11 11" at bounding box center [468, 229] width 73 height 10
click at [466, 233] on input "11" at bounding box center [468, 228] width 73 height 9
drag, startPoint x: 466, startPoint y: 233, endPoint x: 462, endPoint y: 232, distance: 3.2
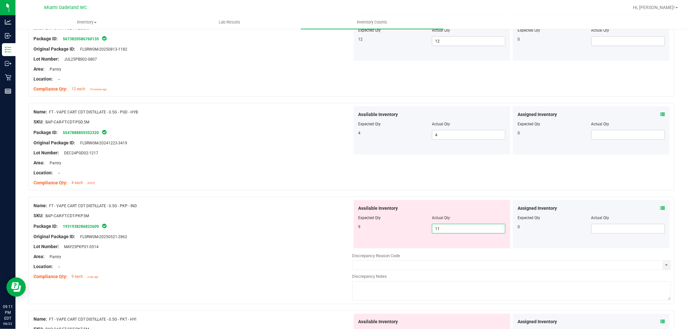
click at [464, 232] on input "11" at bounding box center [468, 228] width 73 height 9
click at [382, 209] on span "Available Inventory" at bounding box center [379, 208] width 40 height 7
drag, startPoint x: 368, startPoint y: 225, endPoint x: 352, endPoint y: 220, distance: 16.3
click at [354, 220] on div "Available Inventory Expected Qty Actual Qty 9 11 11" at bounding box center [432, 224] width 157 height 48
click at [359, 219] on span "Expected Qty" at bounding box center [370, 218] width 23 height 5
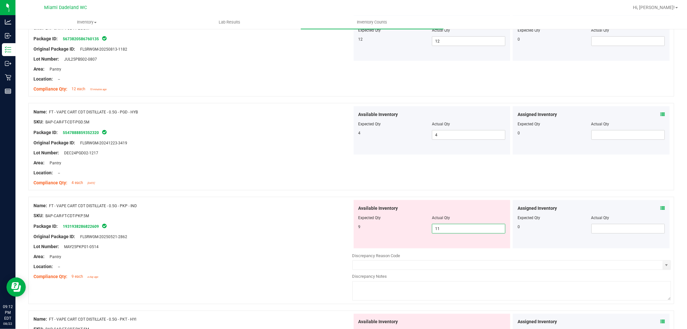
click at [481, 231] on span "11 11" at bounding box center [468, 229] width 73 height 10
click at [479, 232] on input "11" at bounding box center [468, 228] width 73 height 9
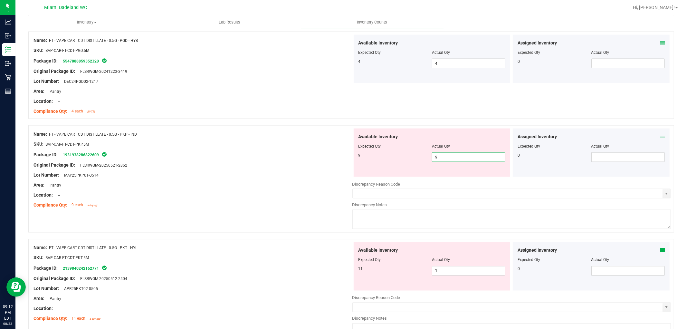
scroll to position [859, 0]
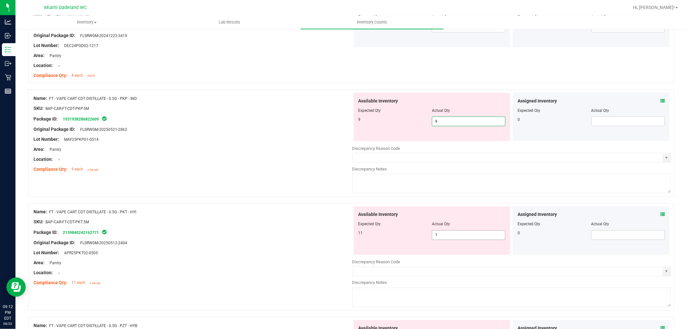
click at [462, 234] on div "Available Inventory Expected Qty Actual Qty 11 1 1" at bounding box center [432, 231] width 157 height 48
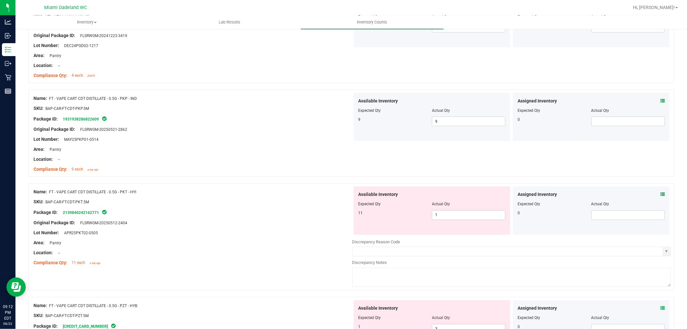
click at [462, 234] on div "Available Inventory Expected Qty Actual Qty 11 1 1" at bounding box center [432, 211] width 157 height 48
click at [466, 218] on span "1 1" at bounding box center [468, 215] width 73 height 10
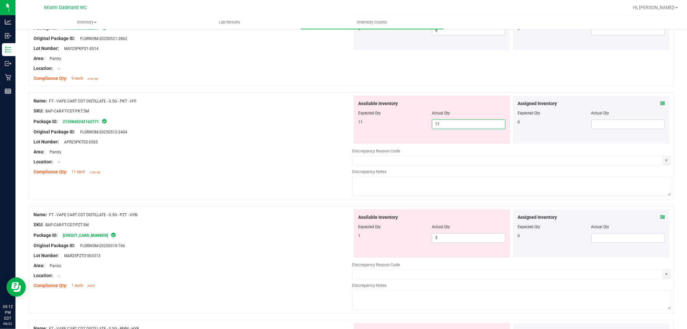
scroll to position [967, 0]
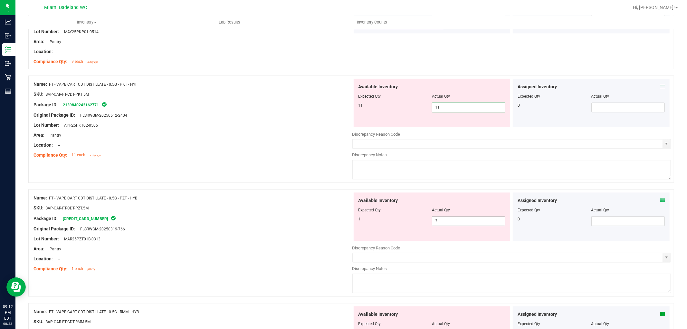
click at [443, 221] on div "Available Inventory Expected Qty Actual Qty 1 3 3" at bounding box center [511, 244] width 319 height 102
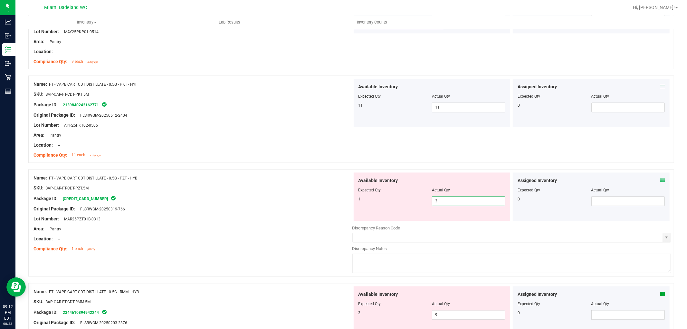
click at [451, 200] on input "3" at bounding box center [468, 201] width 73 height 9
click at [450, 200] on input "3" at bounding box center [468, 201] width 73 height 9
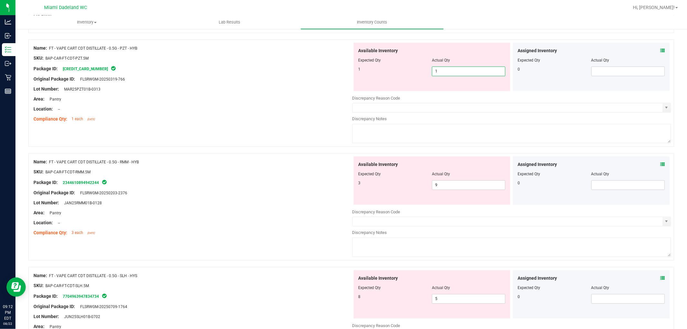
scroll to position [1110, 0]
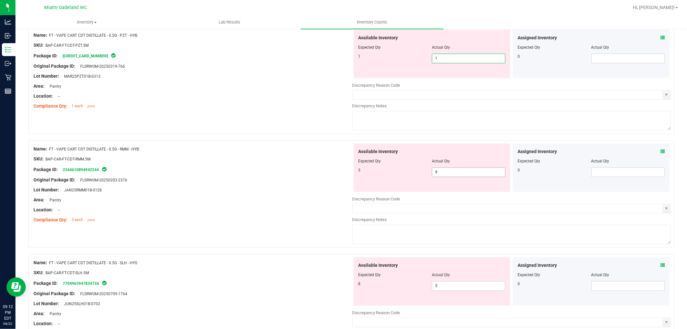
click at [458, 171] on div "Available Inventory Expected Qty Actual Qty 3 9 9" at bounding box center [432, 167] width 157 height 48
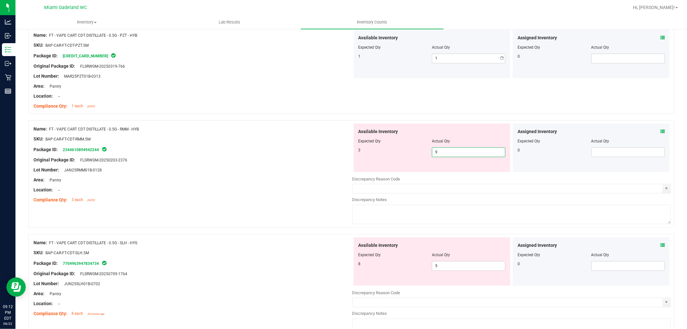
click at [458, 171] on div "Available Inventory Expected Qty Actual Qty 3 9 9" at bounding box center [432, 147] width 157 height 48
click at [458, 154] on span "9 9" at bounding box center [468, 152] width 73 height 10
click at [458, 154] on input "9" at bounding box center [468, 152] width 73 height 9
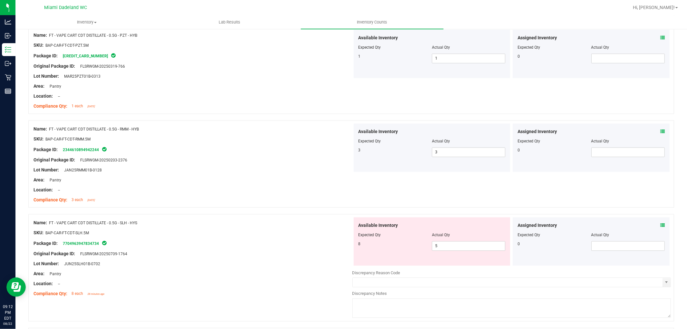
drag, startPoint x: 121, startPoint y: 242, endPoint x: 127, endPoint y: 242, distance: 6.8
click at [127, 242] on div "Name: FT - VAPE CART CDT DISTILLATE - 0.5G - SLH - HYS SKU: BAP-CAR-FT-CDT-SLH.…" at bounding box center [193, 258] width 319 height 82
click at [451, 246] on span "5 5" at bounding box center [468, 246] width 73 height 10
click at [0, 0] on input "5" at bounding box center [0, 0] width 0 height 0
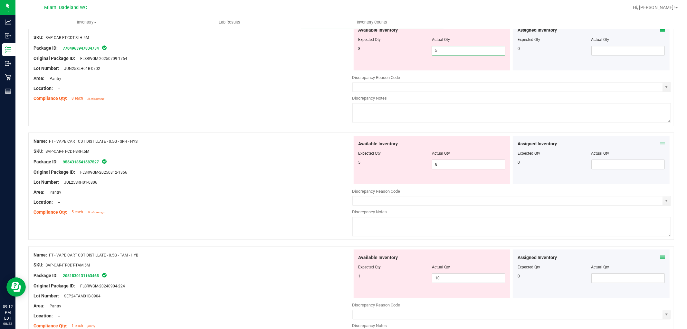
scroll to position [1289, 0]
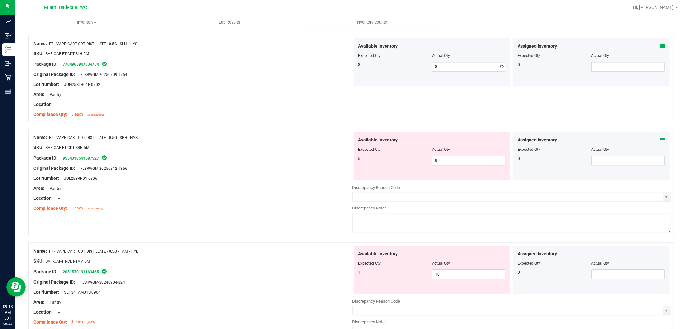
click at [278, 207] on div "Name: FT - VAPE CART CDT DISTILLATE - 0.5G - SRH - HYS SKU: BAP-CAR-FT-CDT-SRH.…" at bounding box center [193, 173] width 319 height 82
click at [448, 159] on span "8 8" at bounding box center [468, 161] width 73 height 10
click at [448, 159] on input "8" at bounding box center [468, 160] width 73 height 9
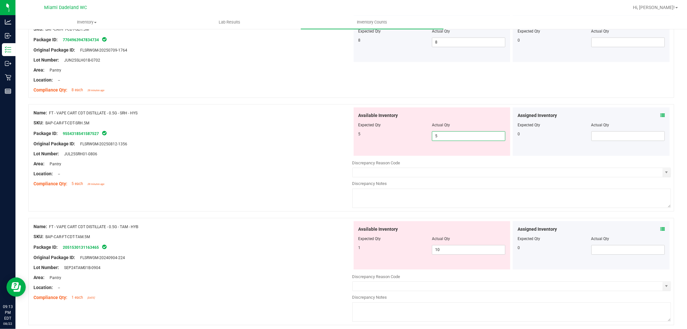
scroll to position [1325, 0]
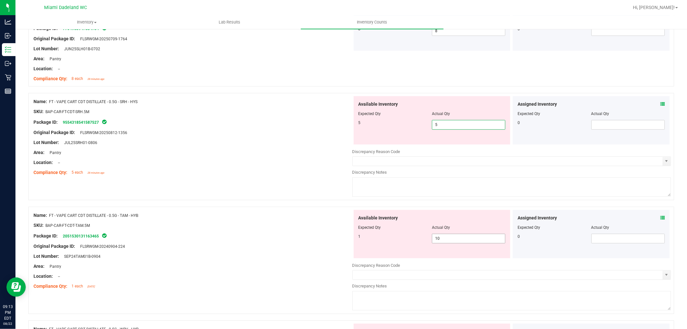
click at [467, 237] on div "Available Inventory Expected Qty Actual Qty 1 10 10" at bounding box center [432, 234] width 157 height 48
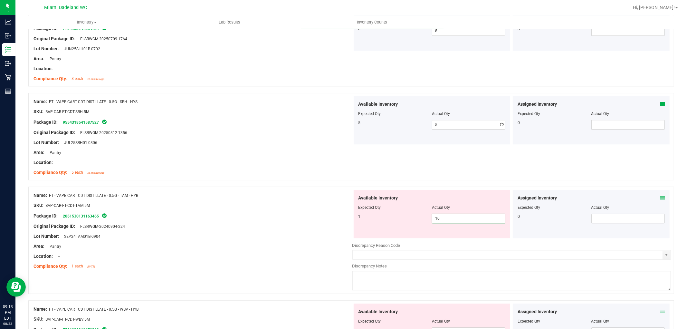
click at [467, 237] on div "Available Inventory Expected Qty Actual Qty 1 10 10" at bounding box center [432, 214] width 157 height 48
click at [466, 221] on span "10 10" at bounding box center [468, 219] width 73 height 10
click at [466, 221] on input "10" at bounding box center [468, 218] width 73 height 9
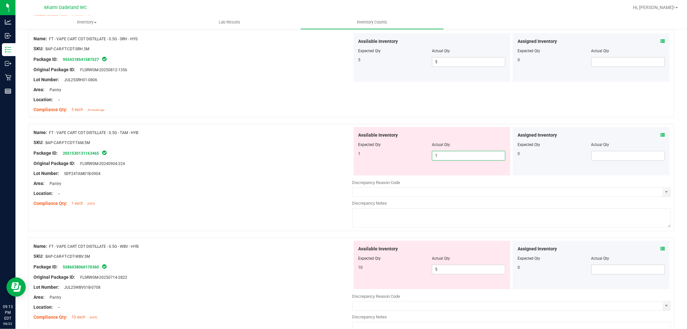
scroll to position [1432, 0]
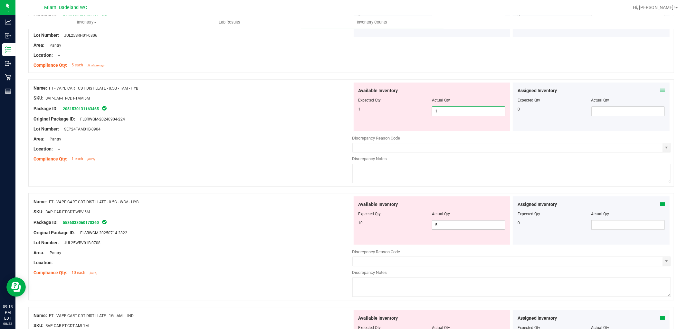
click at [453, 224] on div "Available Inventory Expected Qty Actual Qty 10 5 5" at bounding box center [432, 220] width 157 height 48
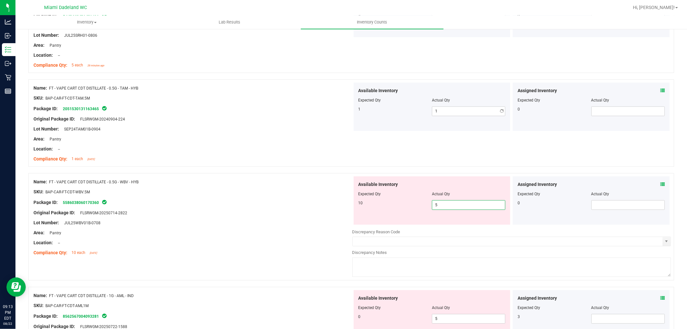
click at [453, 224] on div "Available Inventory Expected Qty Actual Qty 10 5 5" at bounding box center [432, 200] width 157 height 48
click at [451, 206] on span "5 5" at bounding box center [468, 205] width 73 height 10
click at [451, 206] on input "5" at bounding box center [468, 204] width 73 height 9
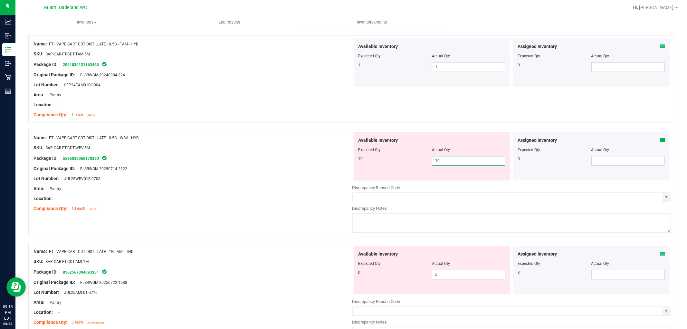
scroll to position [1539, 0]
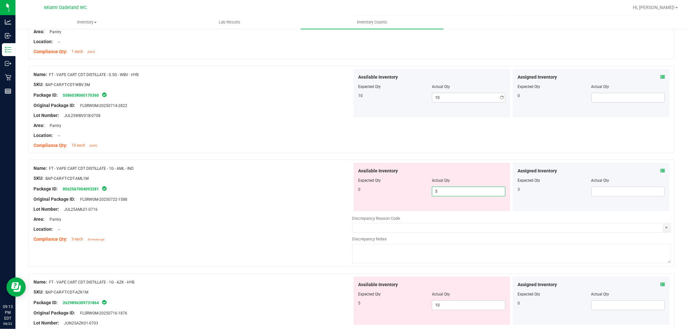
click at [447, 214] on div "Available Inventory Expected Qty Actual Qty 0 5 5" at bounding box center [511, 214] width 319 height 102
click at [447, 214] on div at bounding box center [511, 213] width 319 height 3
click at [463, 193] on span "5 5" at bounding box center [468, 192] width 73 height 10
click at [475, 185] on div at bounding box center [432, 184] width 147 height 3
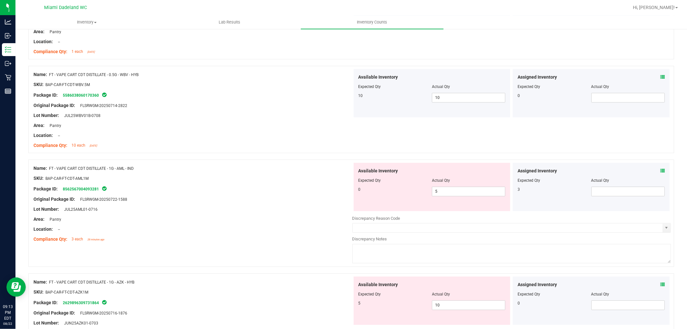
drag, startPoint x: 465, startPoint y: 197, endPoint x: 465, endPoint y: 190, distance: 6.8
click at [465, 197] on div "Available Inventory Expected Qty Actual Qty 0 5 5" at bounding box center [432, 187] width 157 height 48
click at [465, 190] on span "5 5" at bounding box center [468, 192] width 73 height 10
click at [465, 190] on input "5" at bounding box center [468, 191] width 73 height 9
click at [463, 192] on input "5" at bounding box center [468, 191] width 73 height 9
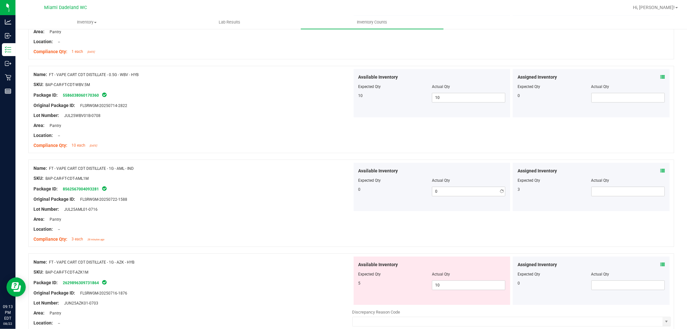
click at [333, 177] on div "SKU: BAP-CAR-FT-CDT-AML1M" at bounding box center [193, 178] width 319 height 7
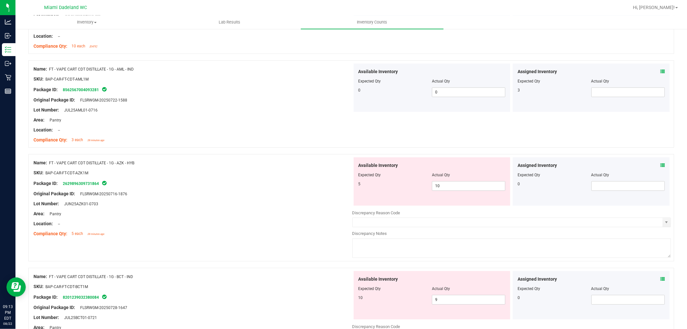
scroll to position [1647, 0]
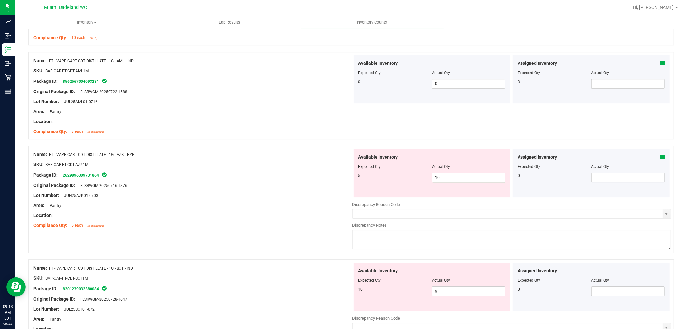
click at [449, 178] on span "10 10" at bounding box center [468, 178] width 73 height 10
click at [449, 178] on input "10" at bounding box center [468, 177] width 73 height 9
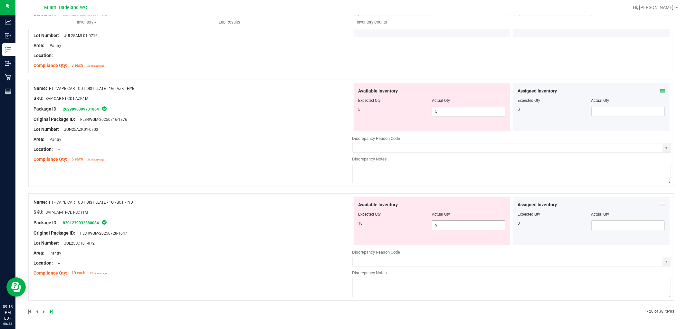
click at [443, 228] on span "9 9" at bounding box center [468, 225] width 73 height 10
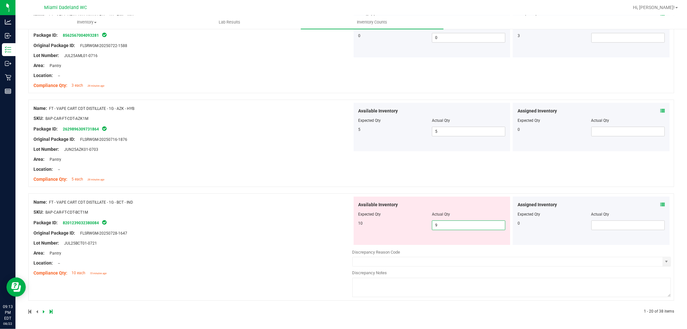
click at [443, 229] on input "9" at bounding box center [468, 225] width 73 height 9
click at [278, 271] on div "Name: FT - VAPE CART CDT DISTILLATE - 1G - BCT - IND SKU: BAP-CAR-FT-CDT-BCT1M …" at bounding box center [193, 238] width 319 height 82
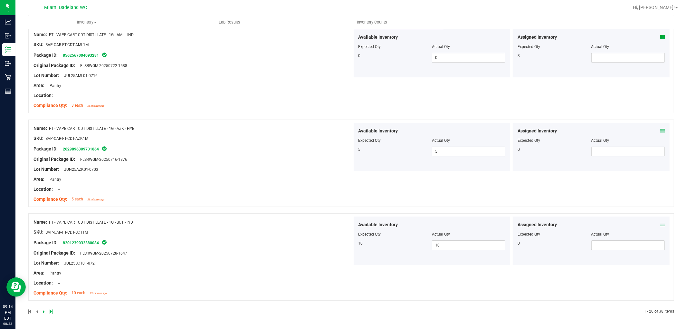
click at [43, 311] on icon at bounding box center [44, 312] width 2 height 4
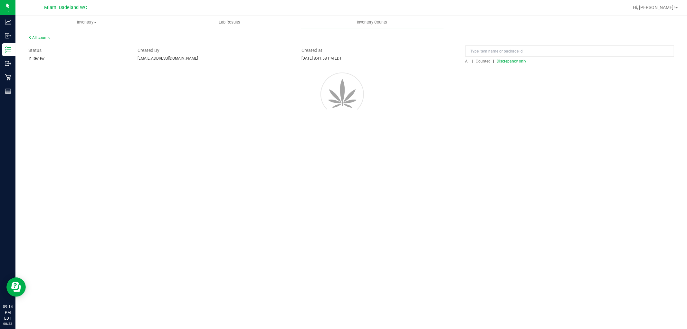
scroll to position [0, 0]
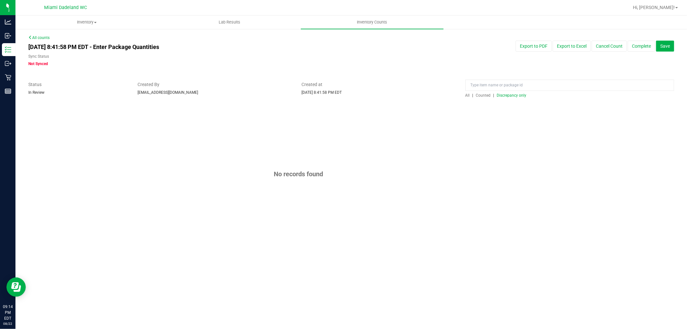
click at [44, 37] on link "All counts" at bounding box center [38, 37] width 21 height 5
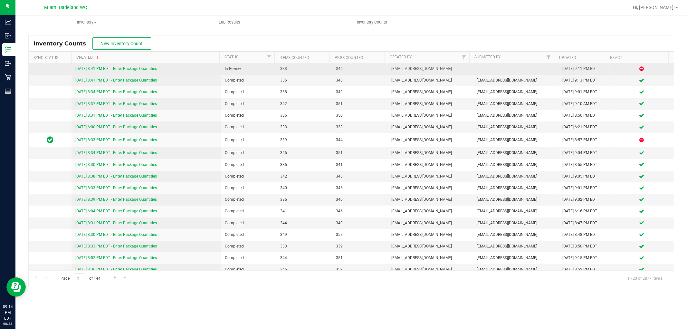
click at [116, 69] on link "[DATE] 8:41 PM EDT - Enter Package Quantities" at bounding box center [116, 68] width 82 height 5
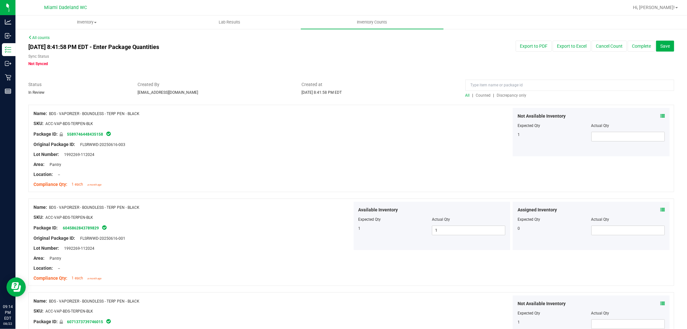
click at [501, 96] on span "Discrepancy only" at bounding box center [512, 95] width 30 height 5
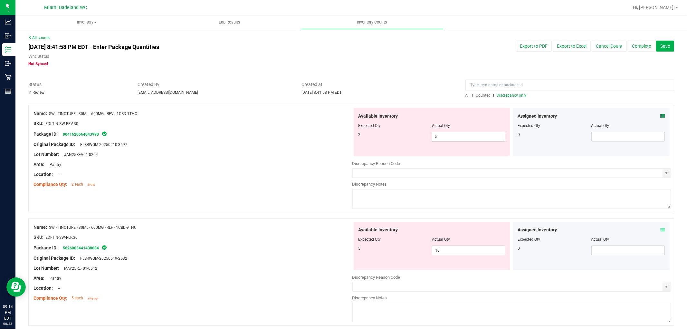
click at [441, 137] on span "5 5" at bounding box center [468, 137] width 73 height 10
click at [0, 0] on input "5" at bounding box center [0, 0] width 0 height 0
click at [450, 250] on div "Available Inventory Expected Qty Actual Qty 5 10 10" at bounding box center [511, 273] width 319 height 102
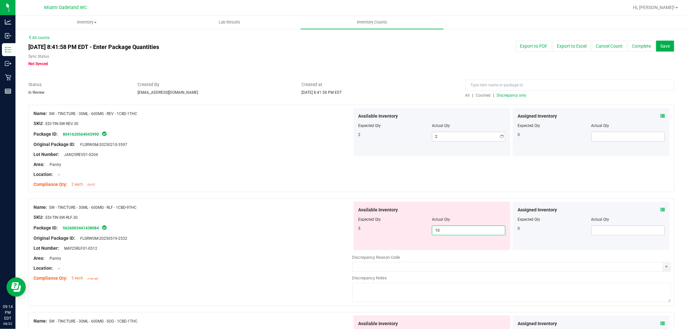
click at [450, 250] on div at bounding box center [511, 250] width 319 height 1
click at [452, 227] on span "10 10" at bounding box center [468, 231] width 73 height 10
click at [451, 227] on input "10" at bounding box center [468, 230] width 73 height 9
click at [445, 227] on input "10" at bounding box center [468, 230] width 73 height 9
click at [448, 232] on input "10" at bounding box center [468, 230] width 73 height 9
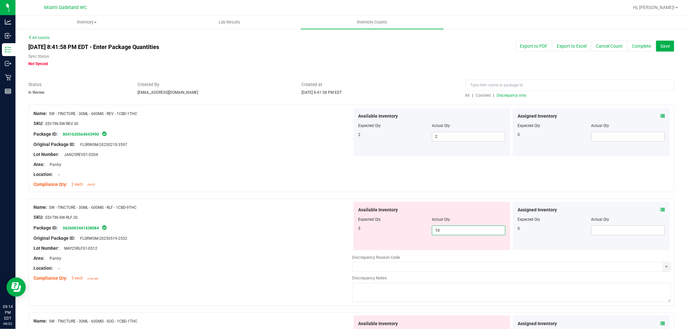
click at [448, 232] on input "10" at bounding box center [468, 230] width 73 height 9
click at [440, 229] on input "10" at bounding box center [468, 230] width 73 height 9
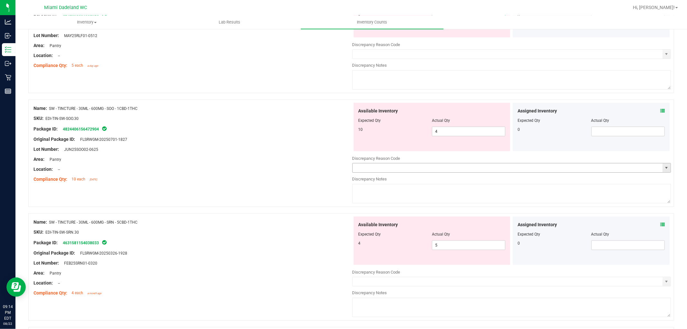
scroll to position [215, 0]
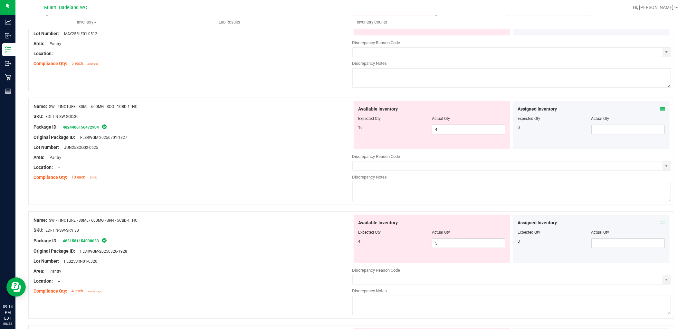
click at [438, 127] on div "Available Inventory Expected Qty Actual Qty 10 4 4" at bounding box center [432, 125] width 157 height 48
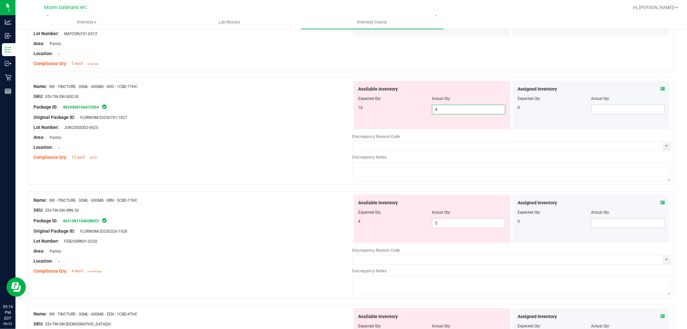
click at [438, 127] on div "Available Inventory Expected Qty Actual Qty 10 4 4" at bounding box center [432, 105] width 157 height 48
click at [449, 111] on span "4 4" at bounding box center [468, 110] width 73 height 10
click at [0, 0] on input "4" at bounding box center [0, 0] width 0 height 0
click at [434, 220] on div "Available Inventory Expected Qty Actual Qty 4 5 5" at bounding box center [432, 219] width 157 height 48
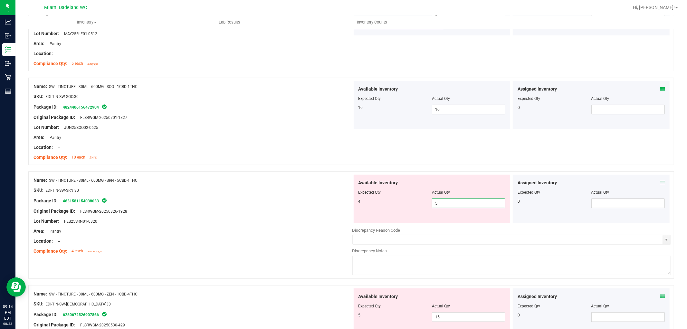
click at [457, 203] on span "5 5" at bounding box center [468, 203] width 73 height 10
click at [457, 203] on input "5" at bounding box center [468, 203] width 73 height 9
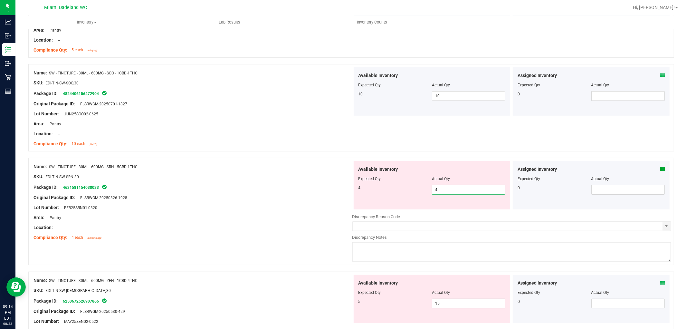
scroll to position [250, 0]
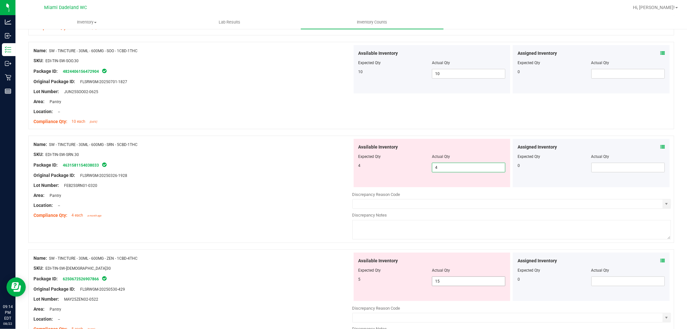
click at [447, 276] on div "Available Inventory Expected Qty Actual Qty 5 15 15" at bounding box center [432, 277] width 157 height 48
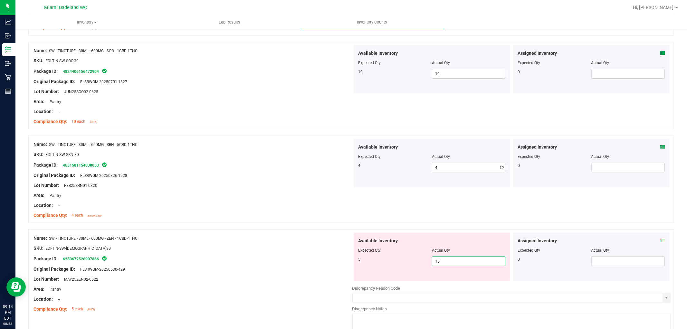
click at [447, 276] on div "Available Inventory Expected Qty Actual Qty 5 15 15" at bounding box center [432, 257] width 157 height 48
click at [447, 270] on div "Available Inventory Expected Qty Actual Qty 5 15 15" at bounding box center [432, 257] width 157 height 48
click at [447, 265] on span "15 15" at bounding box center [468, 261] width 73 height 10
click at [447, 265] on input "15" at bounding box center [468, 261] width 73 height 9
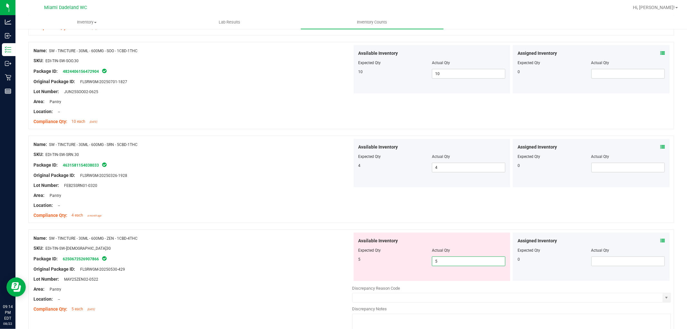
scroll to position [358, 0]
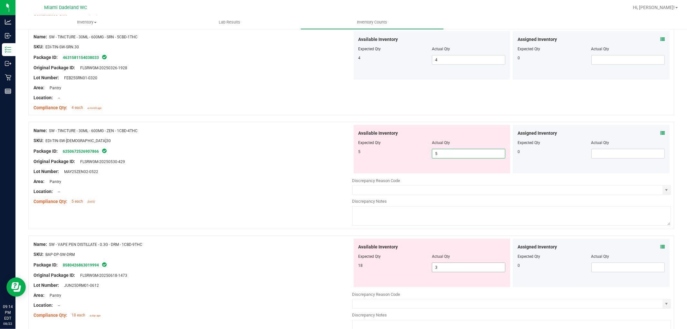
click at [437, 266] on div "Available Inventory Expected Qty Actual Qty 18 3 3" at bounding box center [432, 263] width 157 height 48
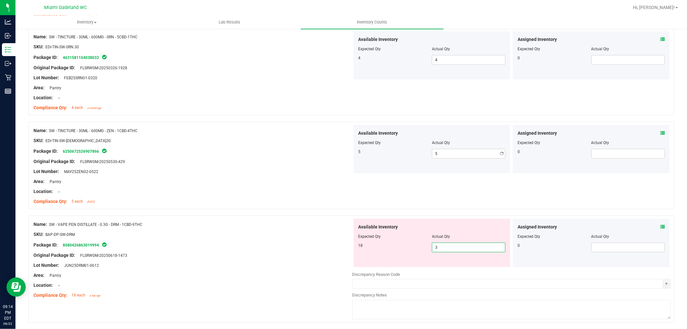
click at [437, 266] on div "Available Inventory Expected Qty Actual Qty 18 3 3" at bounding box center [432, 243] width 157 height 48
click at [438, 249] on span "3 3" at bounding box center [468, 248] width 73 height 10
click at [438, 249] on input "3" at bounding box center [468, 247] width 73 height 9
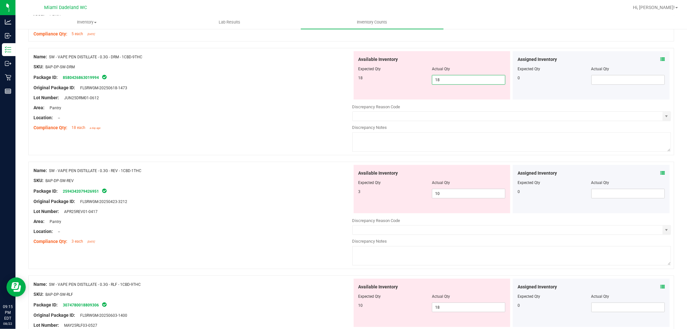
scroll to position [537, 0]
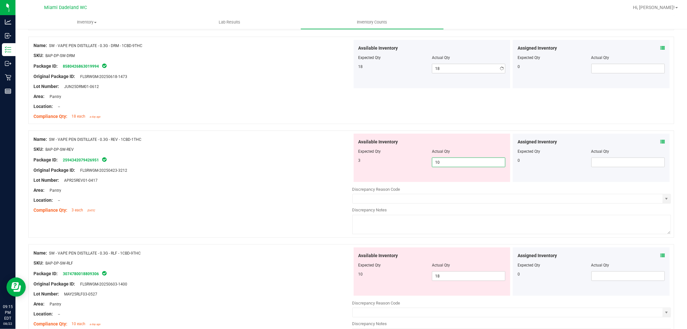
click at [447, 181] on div "Available Inventory Expected Qty Actual Qty 3 10 10" at bounding box center [432, 158] width 157 height 48
click at [448, 161] on span "10 10" at bounding box center [468, 163] width 73 height 10
click at [448, 161] on input "10" at bounding box center [468, 162] width 73 height 9
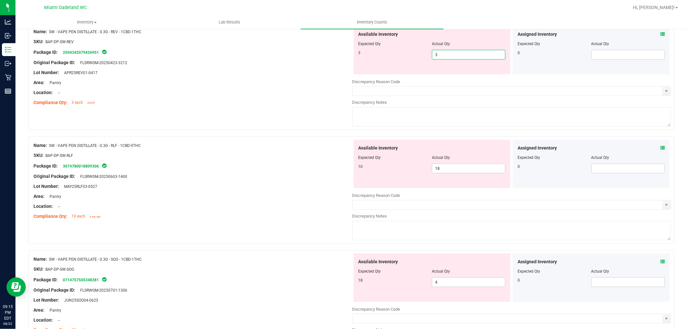
scroll to position [608, 0]
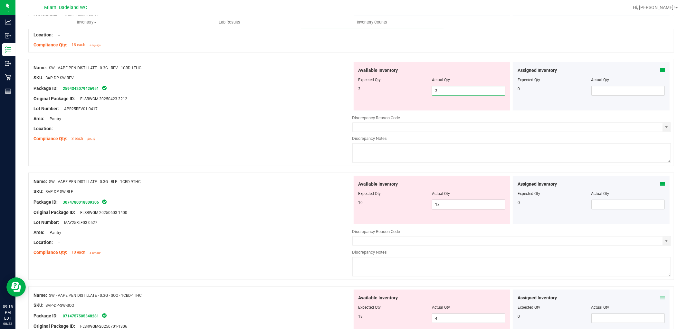
click at [445, 202] on div "Available Inventory Expected Qty Actual Qty 10 18 18" at bounding box center [432, 200] width 157 height 48
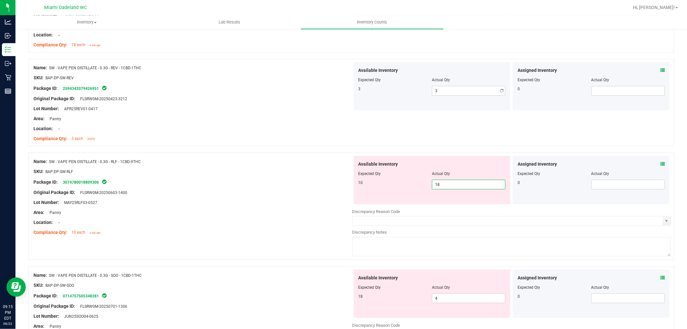
click at [445, 202] on div "Available Inventory Expected Qty Actual Qty 10 18 18" at bounding box center [432, 180] width 157 height 48
click at [446, 182] on span "18 18" at bounding box center [468, 185] width 73 height 10
click at [446, 182] on input "18" at bounding box center [468, 184] width 73 height 9
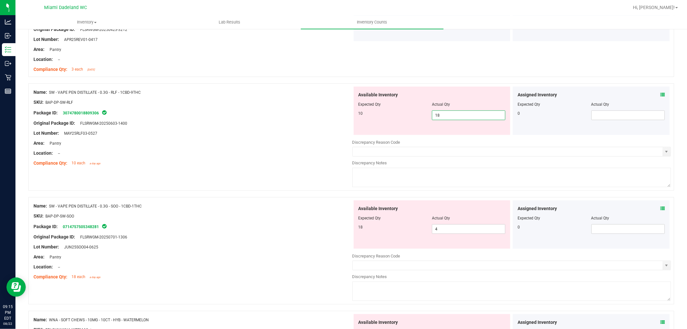
scroll to position [680, 0]
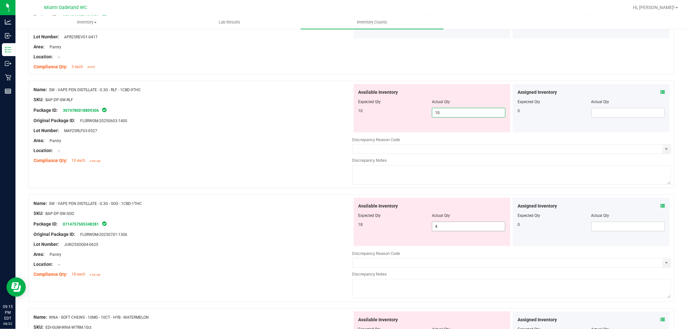
click at [465, 229] on div "Available Inventory Expected Qty Actual Qty 18 4 4" at bounding box center [511, 249] width 319 height 102
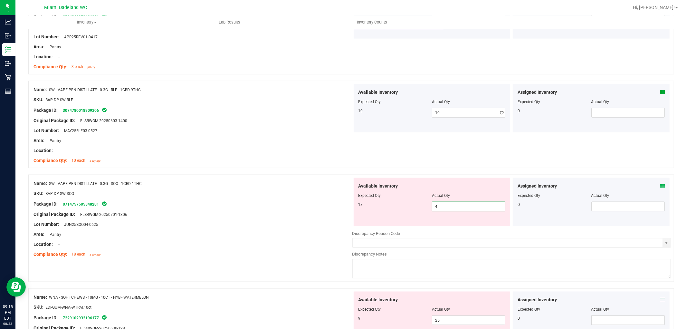
click at [464, 227] on div at bounding box center [511, 226] width 319 height 1
click at [462, 211] on span "4 4" at bounding box center [468, 207] width 73 height 10
click at [462, 211] on input "4" at bounding box center [468, 206] width 73 height 9
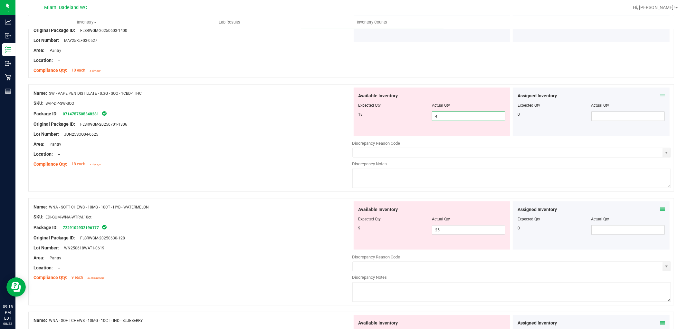
scroll to position [787, 0]
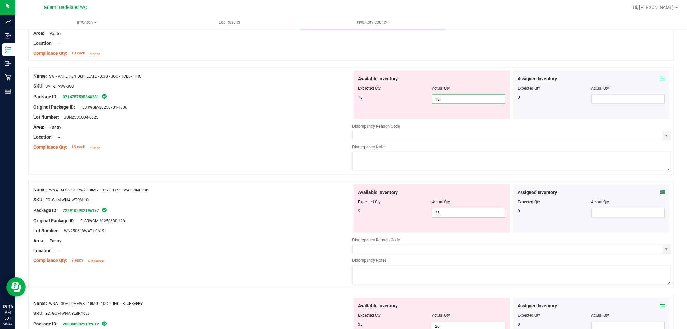
click at [462, 214] on div "Available Inventory Expected Qty Actual Qty 9 25 25" at bounding box center [511, 235] width 319 height 102
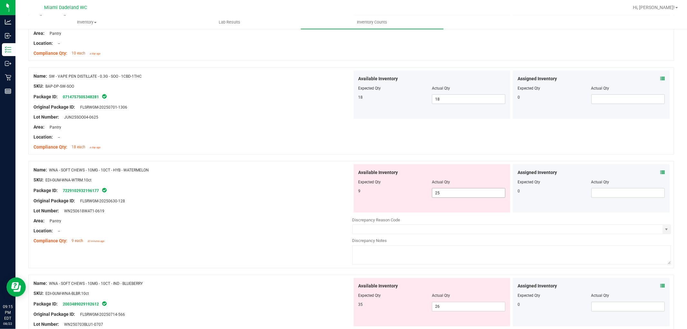
click at [462, 214] on div at bounding box center [511, 215] width 319 height 3
click at [461, 193] on span "25 25" at bounding box center [468, 193] width 73 height 10
click at [461, 193] on input "25" at bounding box center [468, 192] width 73 height 9
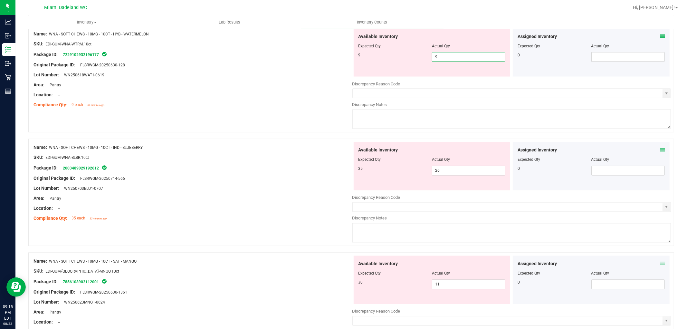
scroll to position [931, 0]
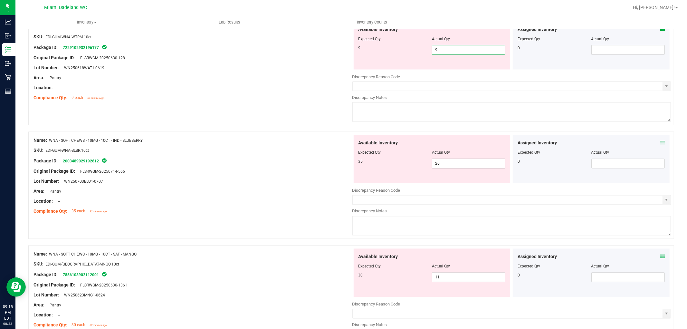
click at [439, 160] on div "Available Inventory Expected Qty Actual Qty 35 26 26" at bounding box center [432, 159] width 157 height 48
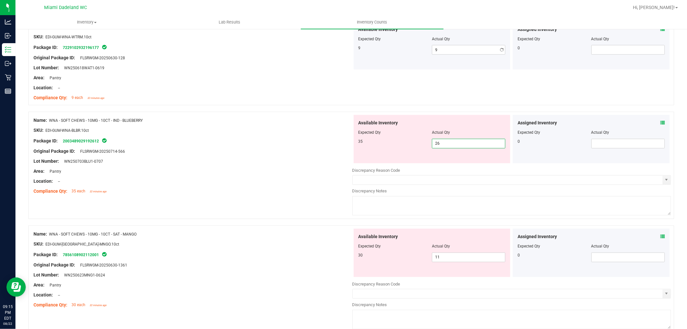
click at [439, 160] on div "Available Inventory Expected Qty Actual Qty 35 26 26" at bounding box center [432, 139] width 157 height 48
click at [440, 143] on span "26 26" at bounding box center [468, 144] width 73 height 10
click at [440, 143] on input "26" at bounding box center [468, 143] width 73 height 9
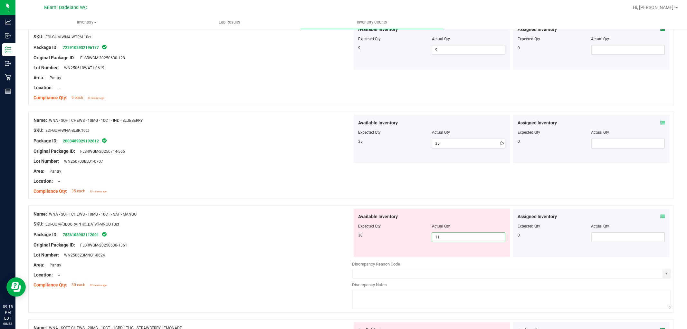
click at [454, 258] on div "Available Inventory Expected Qty Actual Qty 30 11 11" at bounding box center [511, 260] width 319 height 102
click at [454, 258] on div at bounding box center [511, 259] width 319 height 3
click at [448, 243] on div "Available Inventory Expected Qty Actual Qty 30 11 11" at bounding box center [432, 233] width 157 height 48
click at [447, 236] on span "11 11" at bounding box center [468, 238] width 73 height 10
click at [447, 236] on input "11" at bounding box center [468, 237] width 73 height 9
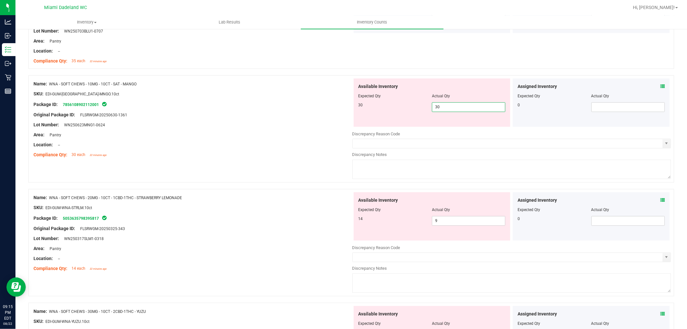
scroll to position [1074, 0]
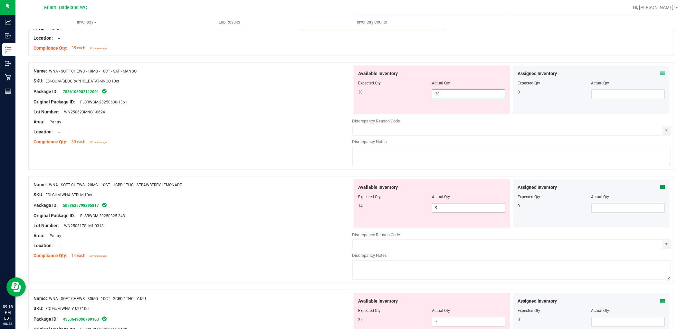
click at [441, 204] on div "Available Inventory Expected Qty Actual Qty 14 9 9" at bounding box center [432, 203] width 157 height 48
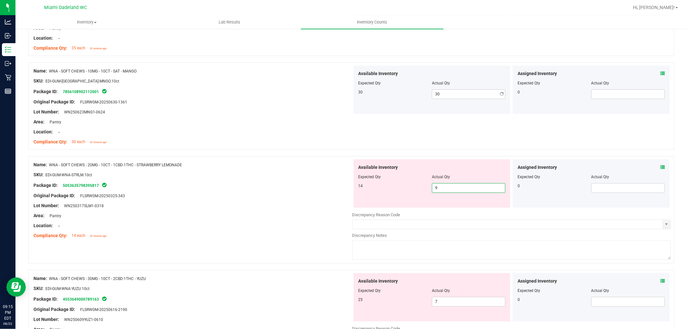
click at [440, 204] on div "Available Inventory Expected Qty Actual Qty 14 9 9" at bounding box center [432, 183] width 157 height 48
click at [444, 190] on span "9 9" at bounding box center [468, 188] width 73 height 10
click at [444, 190] on input "9" at bounding box center [468, 187] width 73 height 9
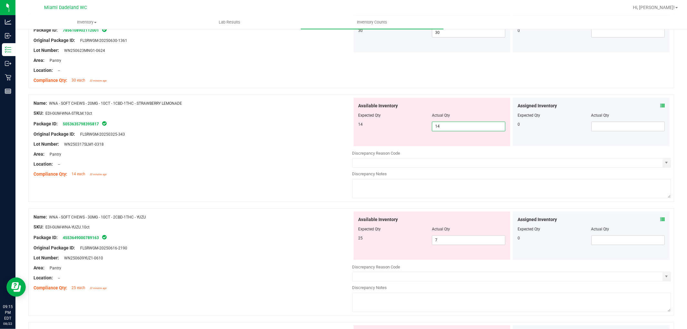
scroll to position [1145, 0]
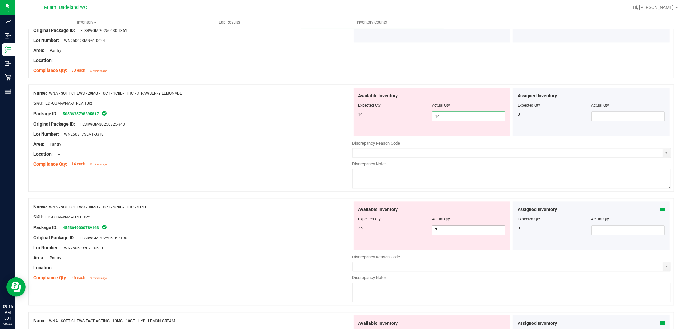
click at [450, 230] on div "Available Inventory Expected Qty Actual Qty 25 7 7" at bounding box center [432, 225] width 157 height 48
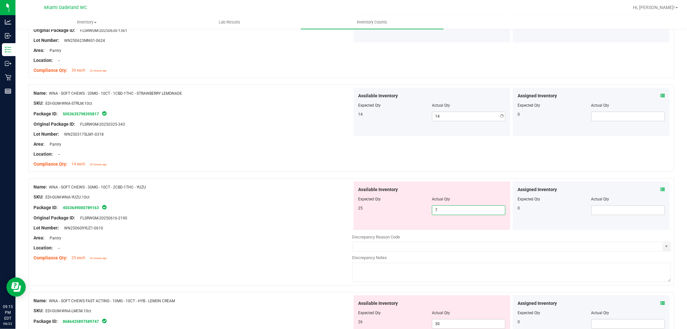
click at [450, 230] on div "Available Inventory Expected Qty Actual Qty 25 7 7" at bounding box center [432, 205] width 157 height 48
click at [445, 210] on span "7 7" at bounding box center [468, 210] width 73 height 10
click at [445, 210] on input "7" at bounding box center [468, 210] width 73 height 9
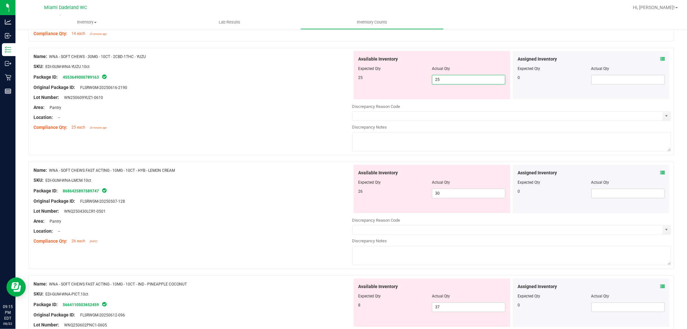
scroll to position [1289, 0]
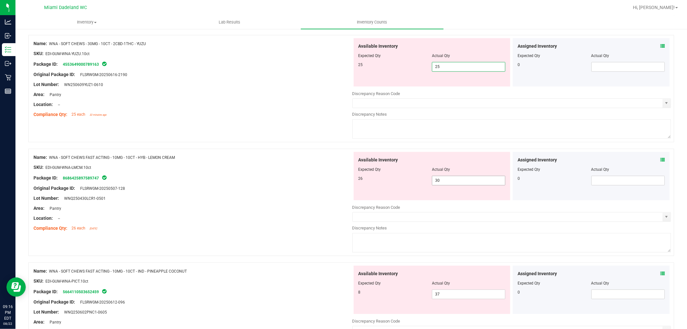
click at [453, 180] on div "Available Inventory Expected Qty Actual Qty 26 30 30" at bounding box center [432, 176] width 157 height 48
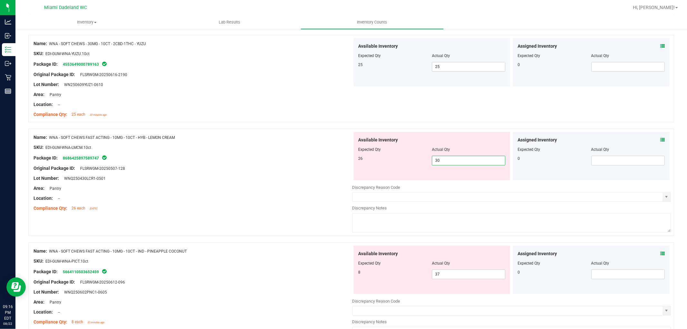
click at [456, 160] on span "30 30" at bounding box center [468, 161] width 73 height 10
click at [456, 160] on input "30" at bounding box center [468, 160] width 73 height 9
click at [436, 276] on div "Available Inventory Expected Qty Actual Qty 8 37 37" at bounding box center [511, 297] width 319 height 102
click at [436, 295] on div at bounding box center [511, 296] width 319 height 3
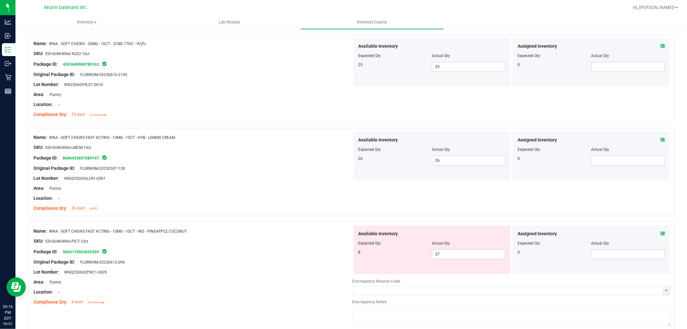
click at [439, 264] on div "Available Inventory Expected Qty Actual Qty 8 37 37" at bounding box center [432, 250] width 157 height 48
click at [439, 260] on div "Available Inventory Expected Qty Actual Qty 8 37 37" at bounding box center [432, 250] width 157 height 48
click at [439, 258] on span "37 37" at bounding box center [468, 254] width 73 height 10
click at [0, 0] on input "37" at bounding box center [0, 0] width 0 height 0
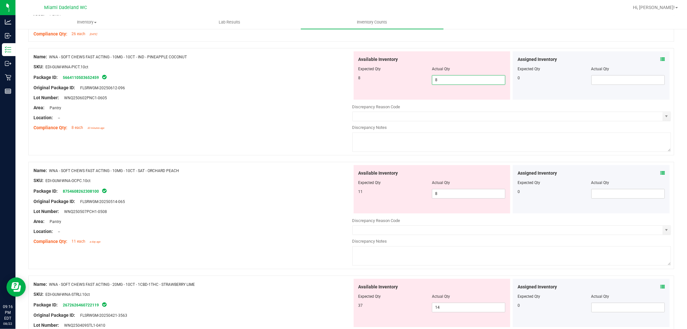
scroll to position [1468, 0]
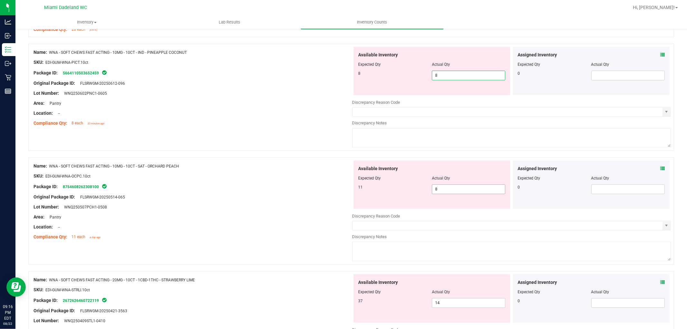
click at [449, 186] on div "Available Inventory Expected Qty Actual Qty 11 8 8" at bounding box center [432, 184] width 157 height 48
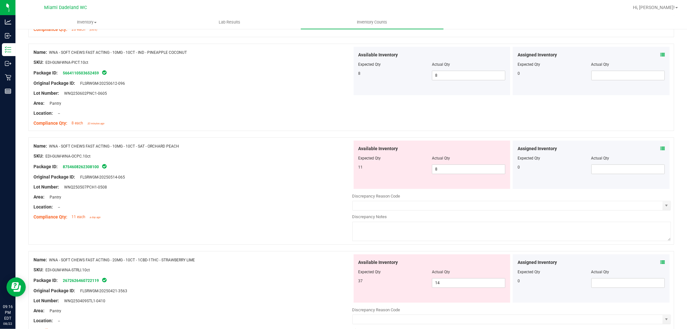
click at [438, 163] on div at bounding box center [432, 162] width 147 height 3
click at [436, 165] on span "8 8" at bounding box center [468, 169] width 73 height 10
click at [436, 165] on input "8" at bounding box center [468, 169] width 73 height 9
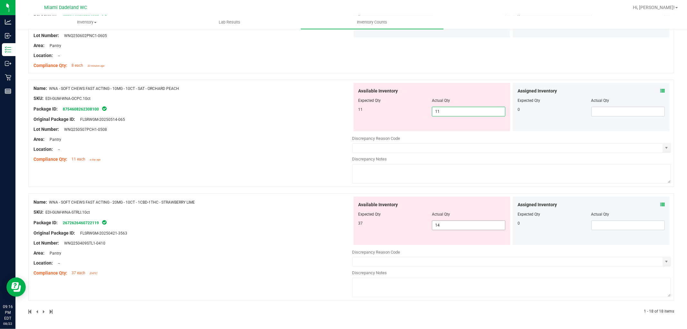
click at [437, 222] on span "14 14" at bounding box center [468, 225] width 73 height 10
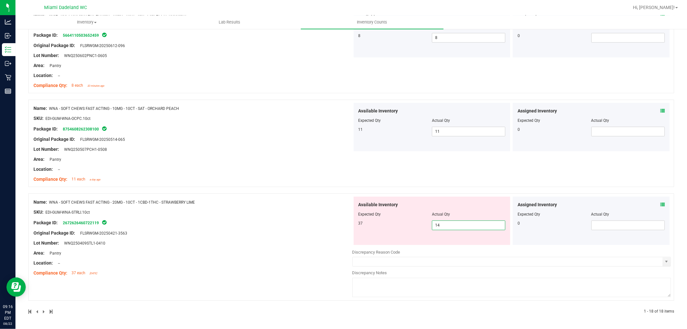
click at [437, 222] on input "14" at bounding box center [468, 225] width 73 height 9
click at [299, 287] on div "Name: WNA - SOFT CHEWS FAST ACTING - 20MG - 10CT - 1CBD-1THC - STRAWBERRY LIME …" at bounding box center [351, 246] width 646 height 107
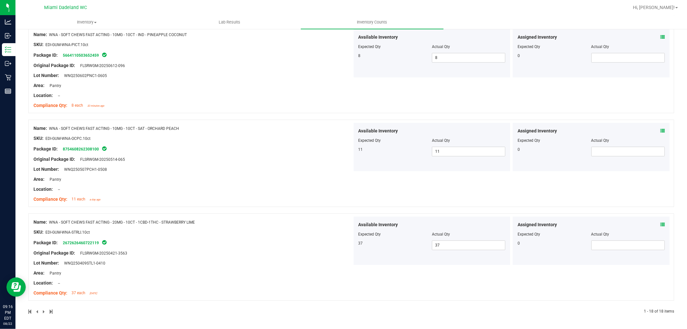
click at [43, 313] on span at bounding box center [44, 311] width 3 height 5
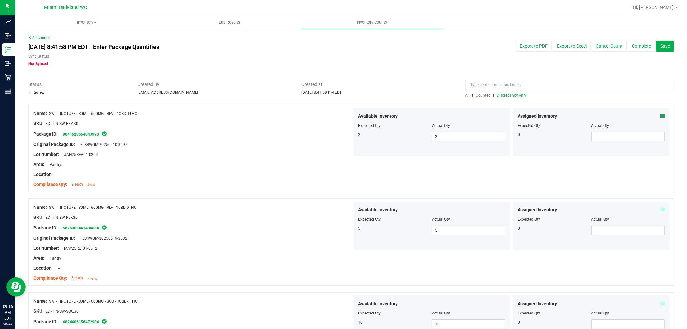
click at [505, 96] on span "Discrepancy only" at bounding box center [512, 95] width 30 height 5
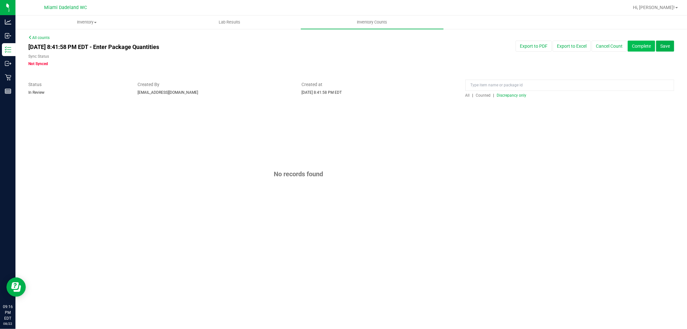
click at [642, 44] on button "Complete" at bounding box center [641, 46] width 27 height 11
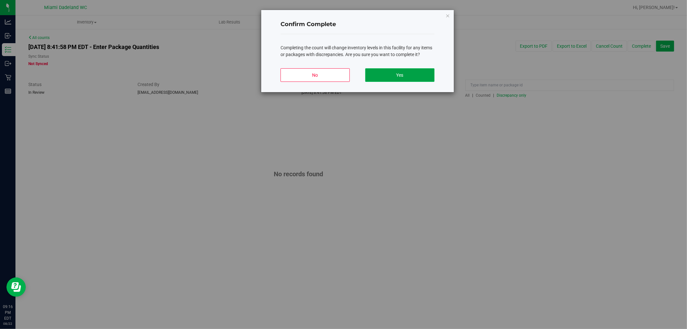
click at [412, 75] on button "Yes" at bounding box center [399, 75] width 69 height 14
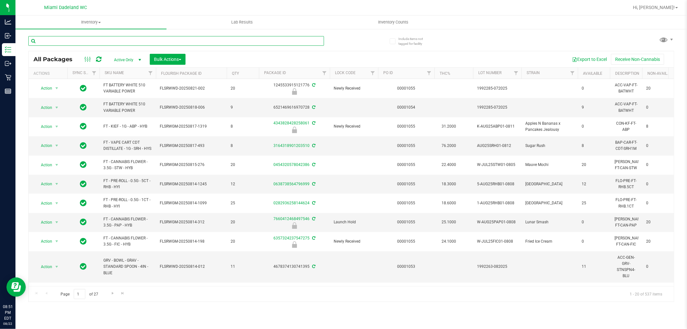
click at [81, 41] on input "text" at bounding box center [176, 41] width 296 height 10
paste input "FLSRWGM-20250801-363"
type input "FLSRWGM-20250801-363"
